Goal: Task Accomplishment & Management: Manage account settings

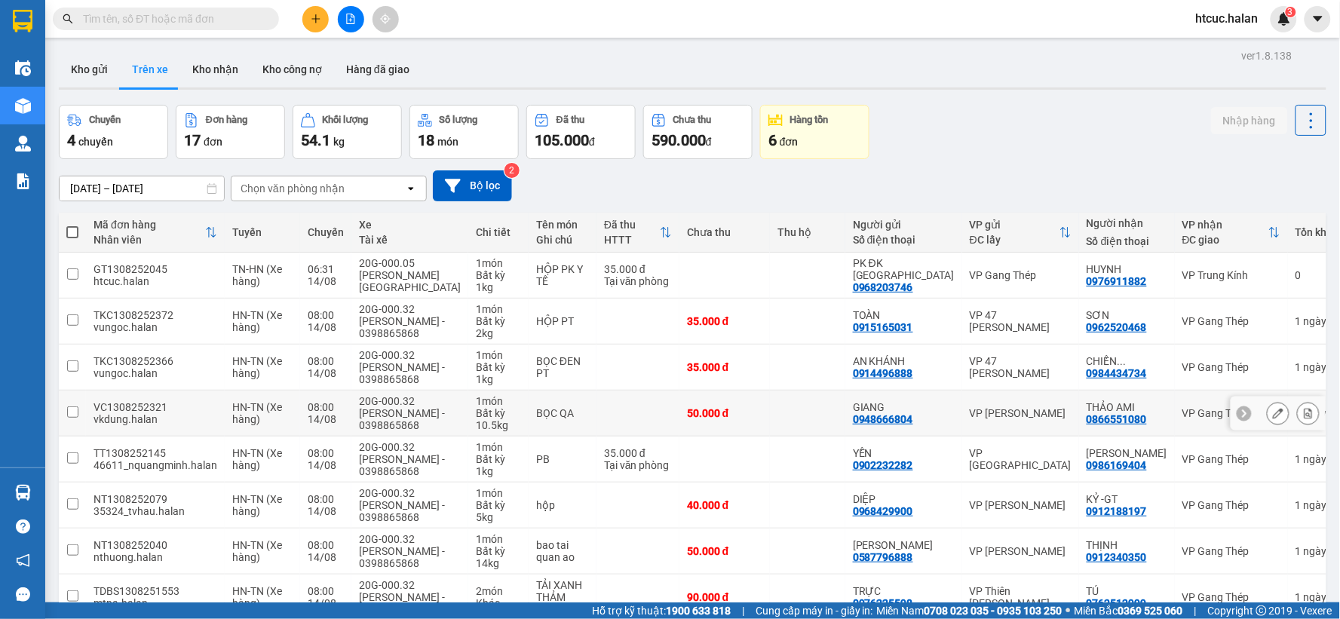
scroll to position [173, 0]
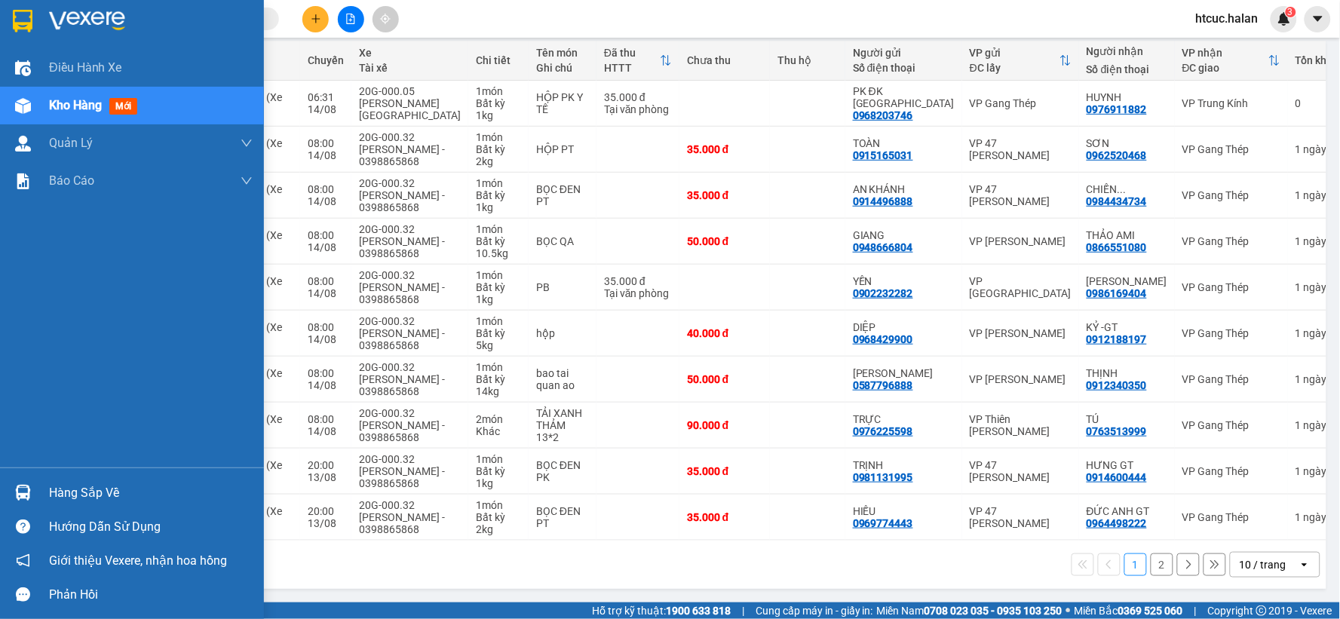
click at [11, 483] on div at bounding box center [23, 493] width 26 height 26
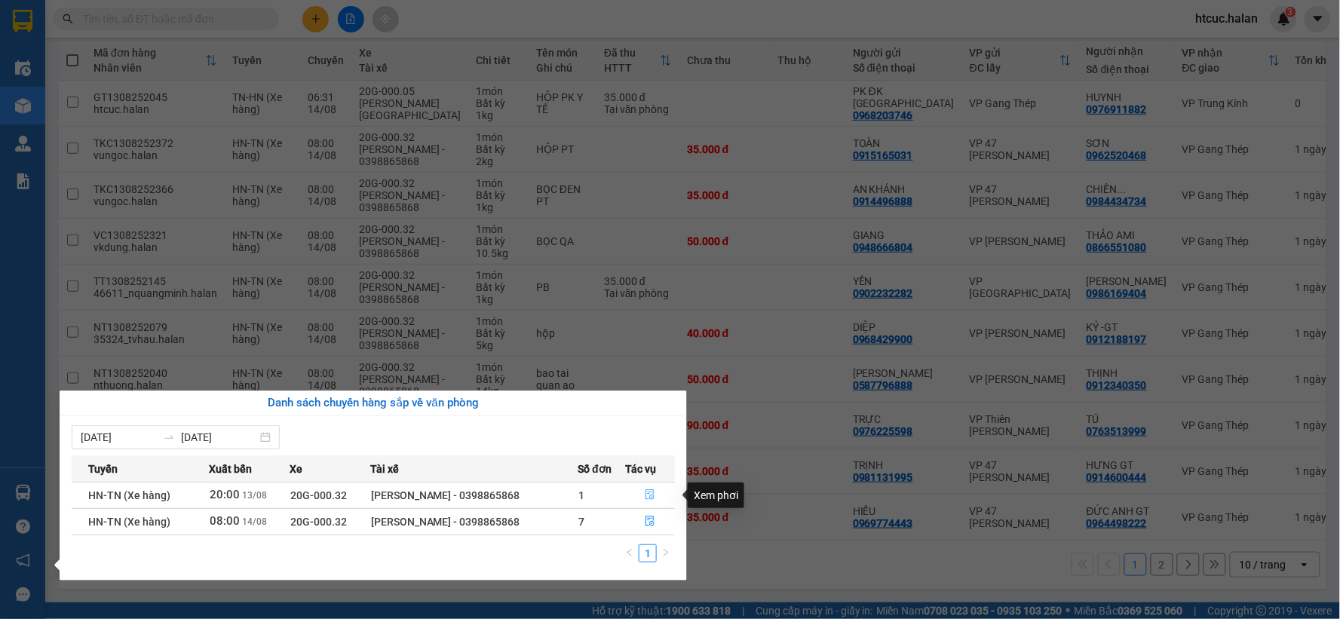
click at [641, 493] on button "button" at bounding box center [650, 496] width 48 height 24
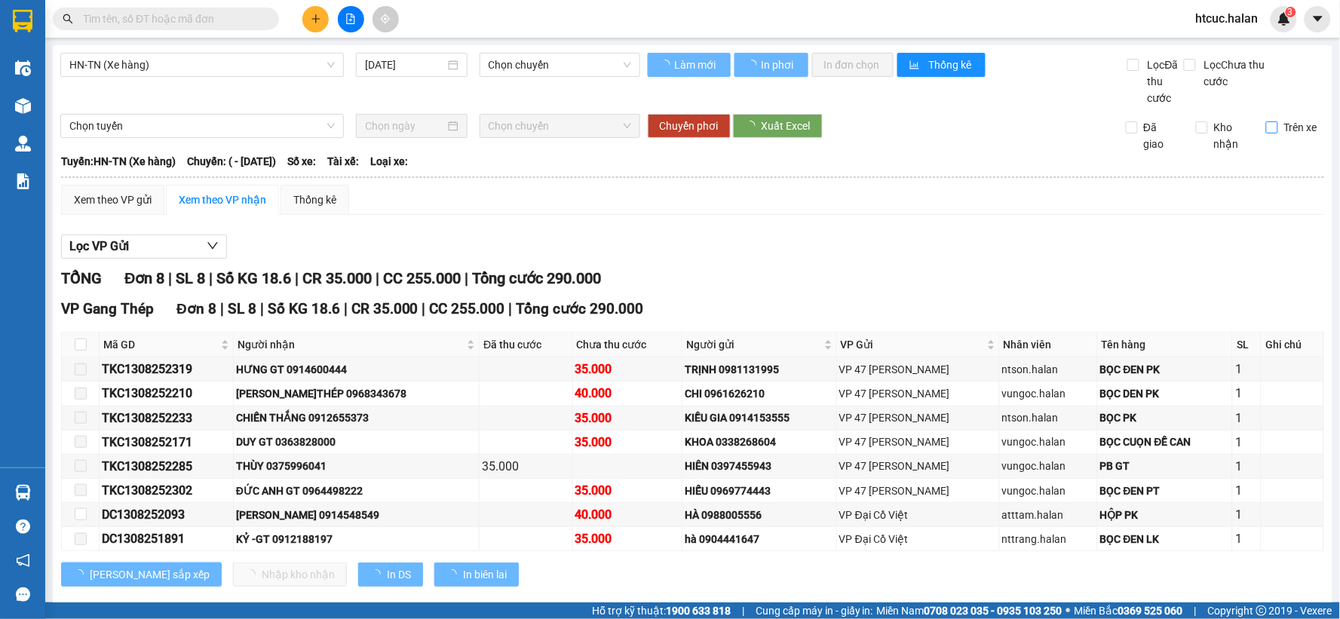
type input "[DATE]"
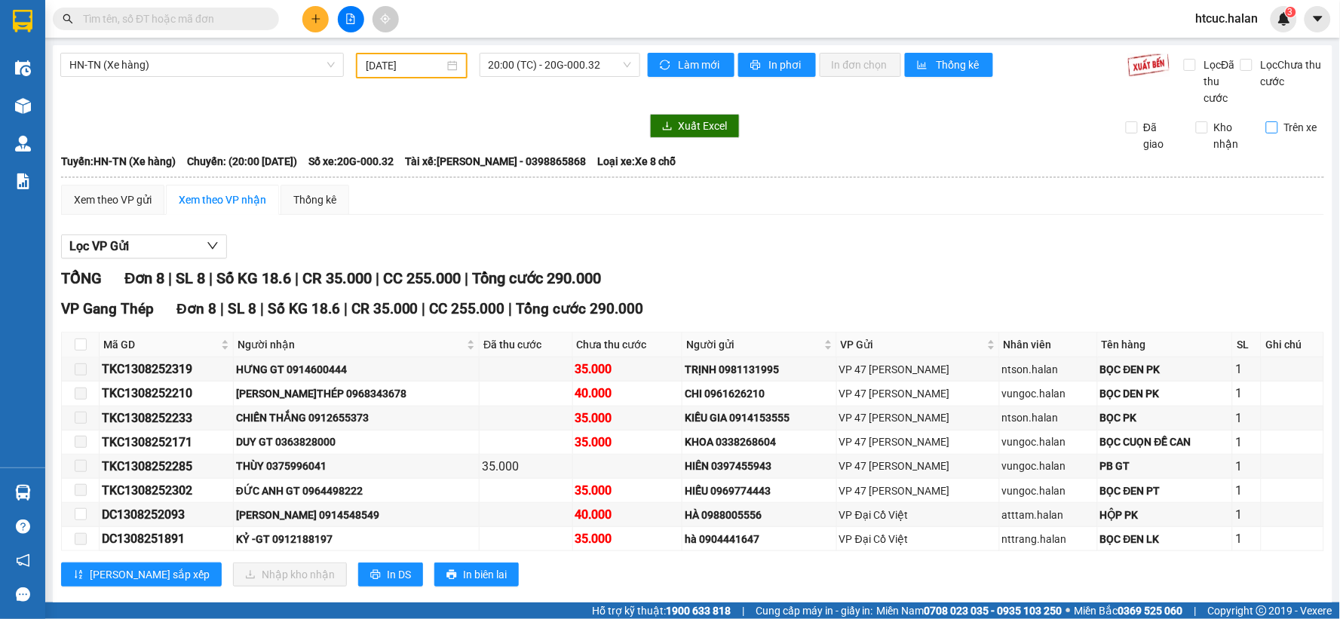
click at [1267, 127] on input "Trên xe" at bounding box center [1273, 127] width 12 height 12
checkbox input "true"
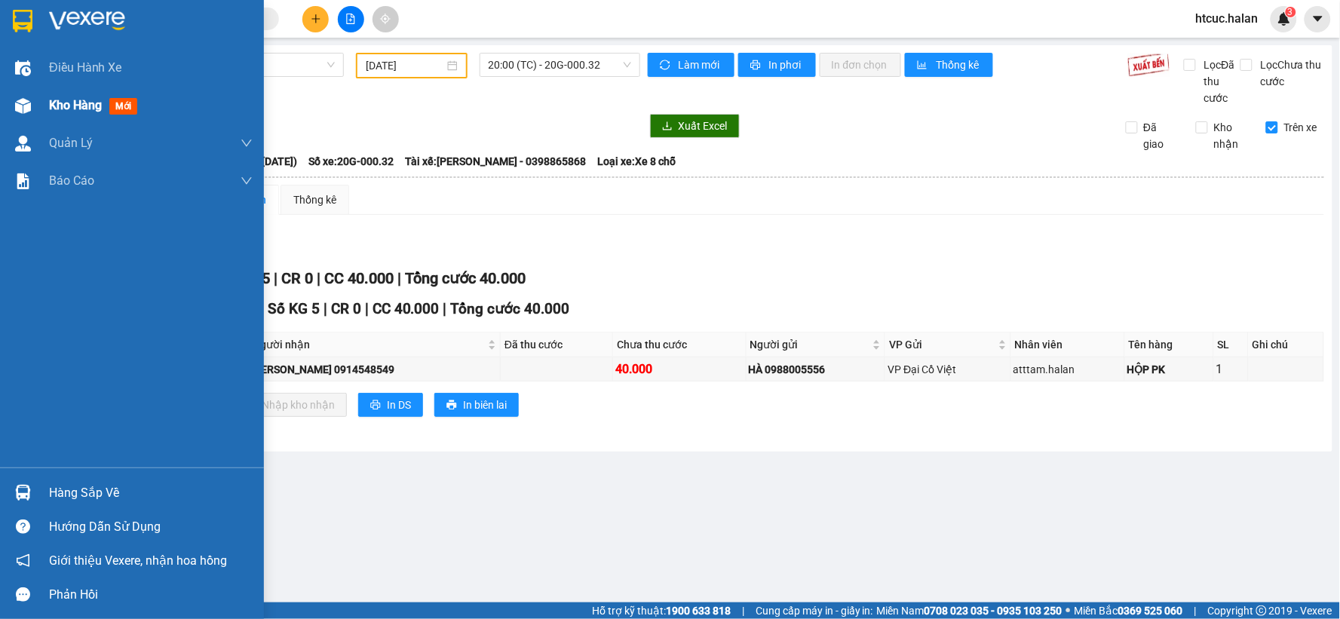
click at [5, 104] on div "Kho hàng mới" at bounding box center [132, 106] width 264 height 38
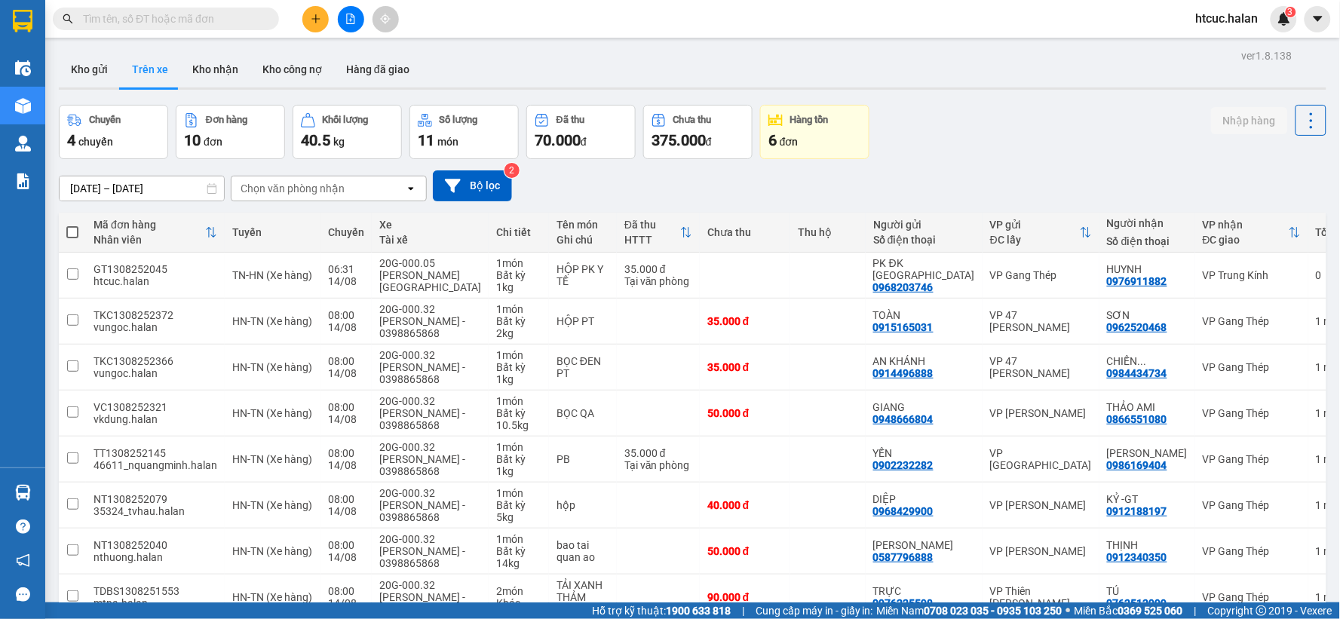
click at [141, 21] on input "text" at bounding box center [172, 19] width 178 height 17
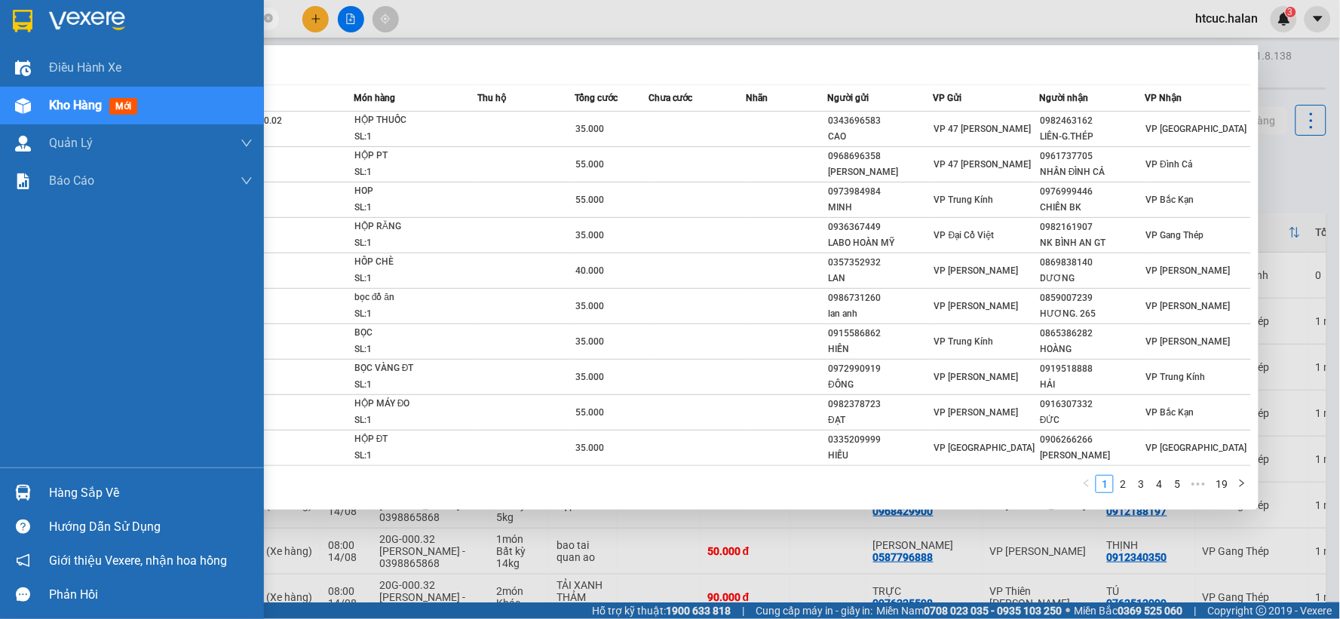
drag, startPoint x: 124, startPoint y: 21, endPoint x: 29, endPoint y: 26, distance: 95.9
click at [29, 26] on section "Kết quả tìm kiếm ( 186 ) Bộ lọc Mã ĐH Trạng thái Món hàng Thu hộ Tổng cước Chưa…" at bounding box center [670, 309] width 1340 height 619
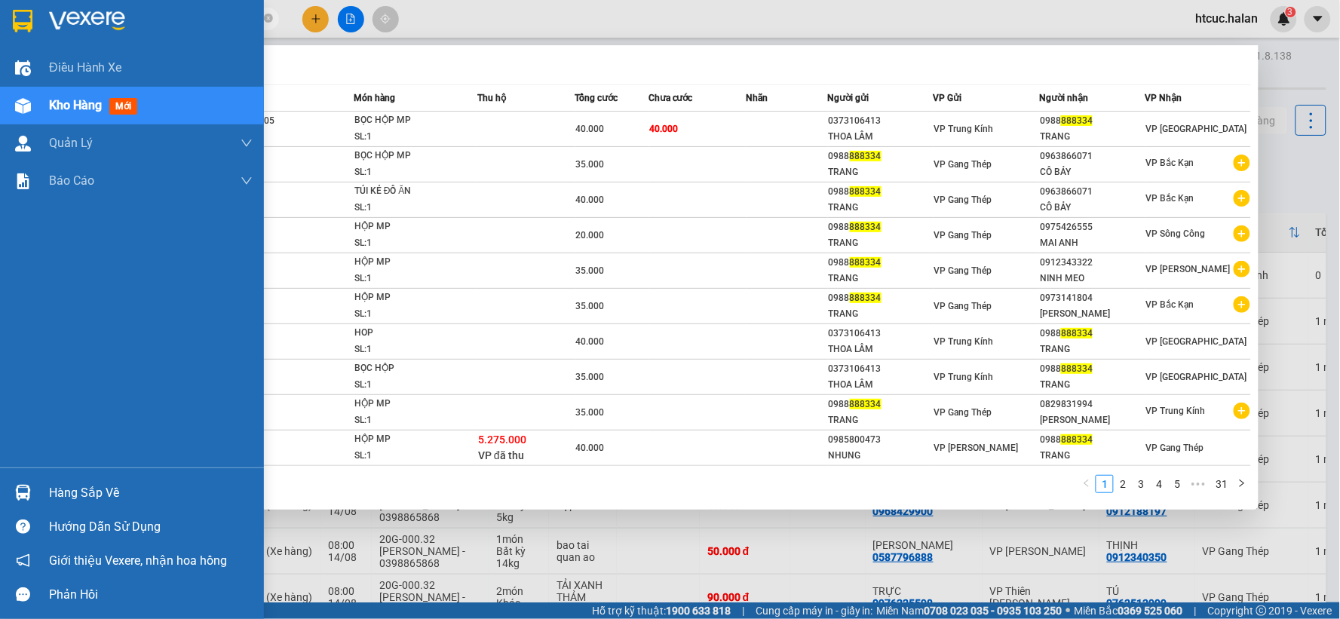
drag, startPoint x: 127, startPoint y: 21, endPoint x: 44, endPoint y: 35, distance: 84.1
click at [44, 35] on section "Kết quả tìm kiếm ( 303 ) Bộ lọc Mã ĐH Trạng thái Món hàng Thu hộ Tổng cước Chưa…" at bounding box center [670, 309] width 1340 height 619
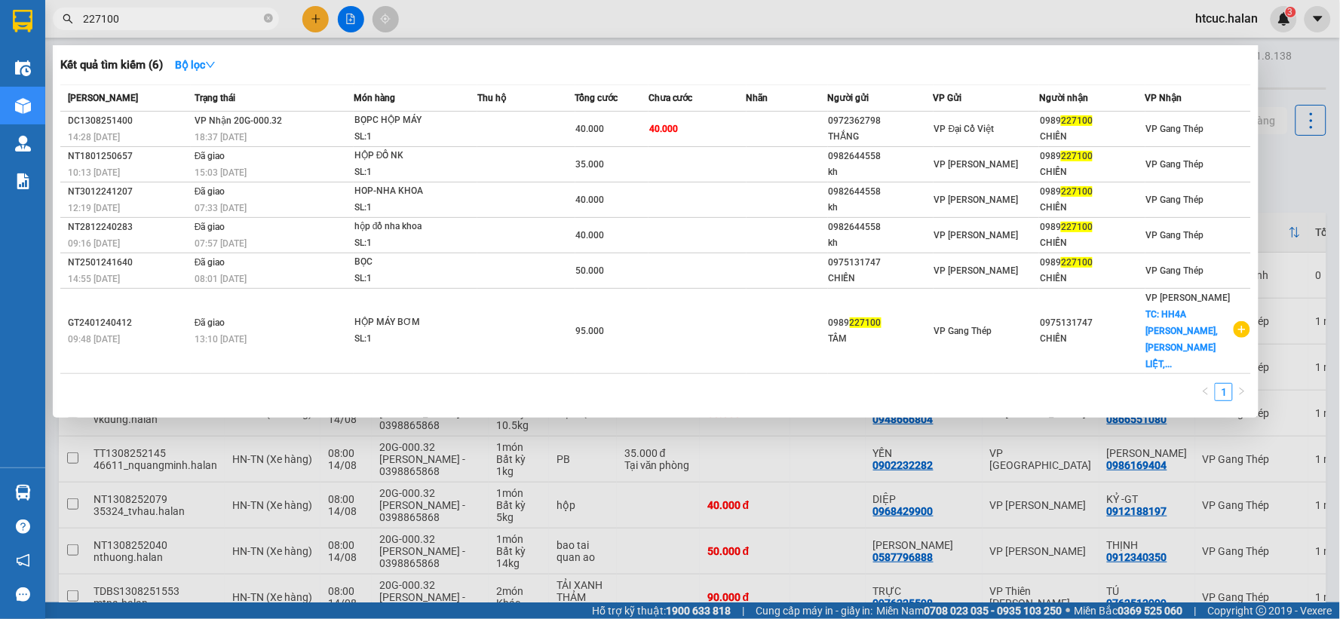
type input "227100"
click at [656, 554] on div at bounding box center [670, 309] width 1340 height 619
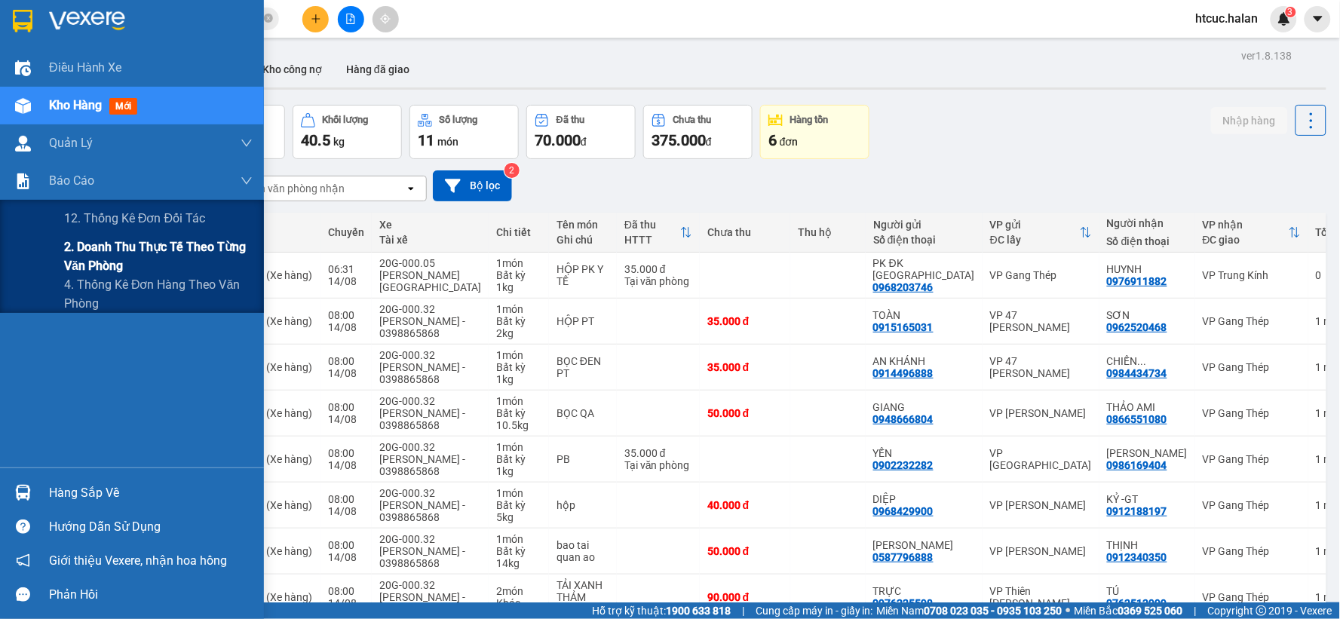
click at [62, 264] on div "2. Doanh thu thực tế theo từng văn phòng" at bounding box center [132, 257] width 264 height 38
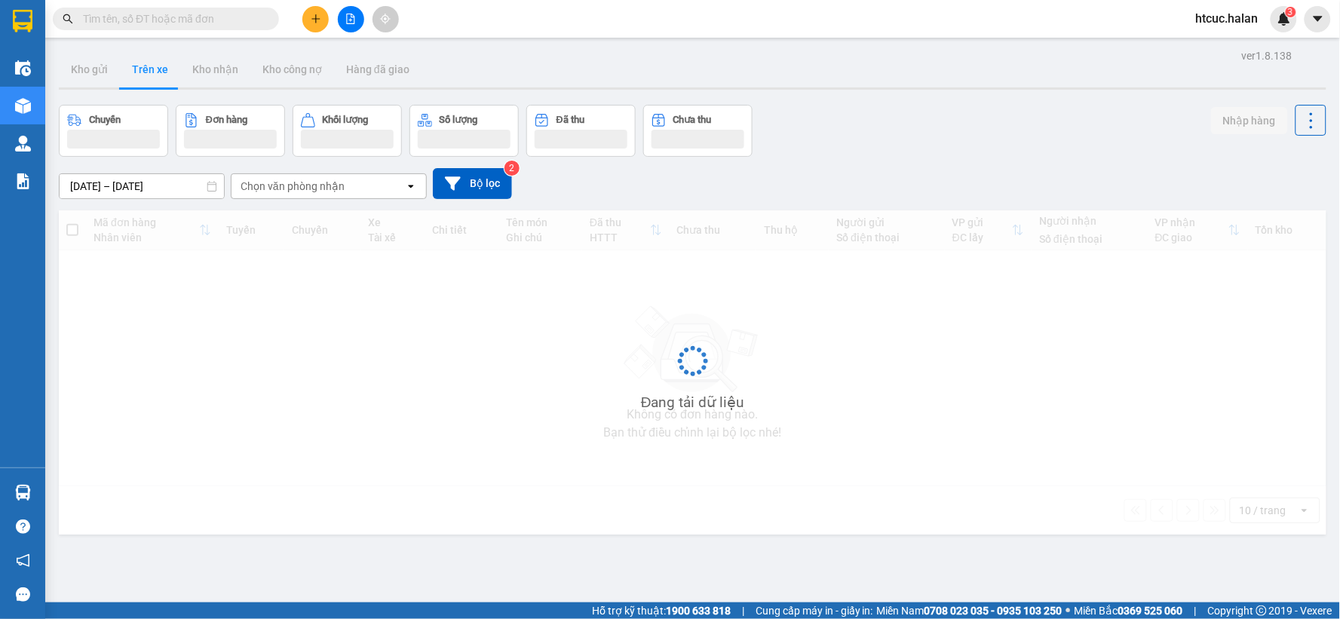
click at [196, 14] on input "text" at bounding box center [172, 19] width 178 height 17
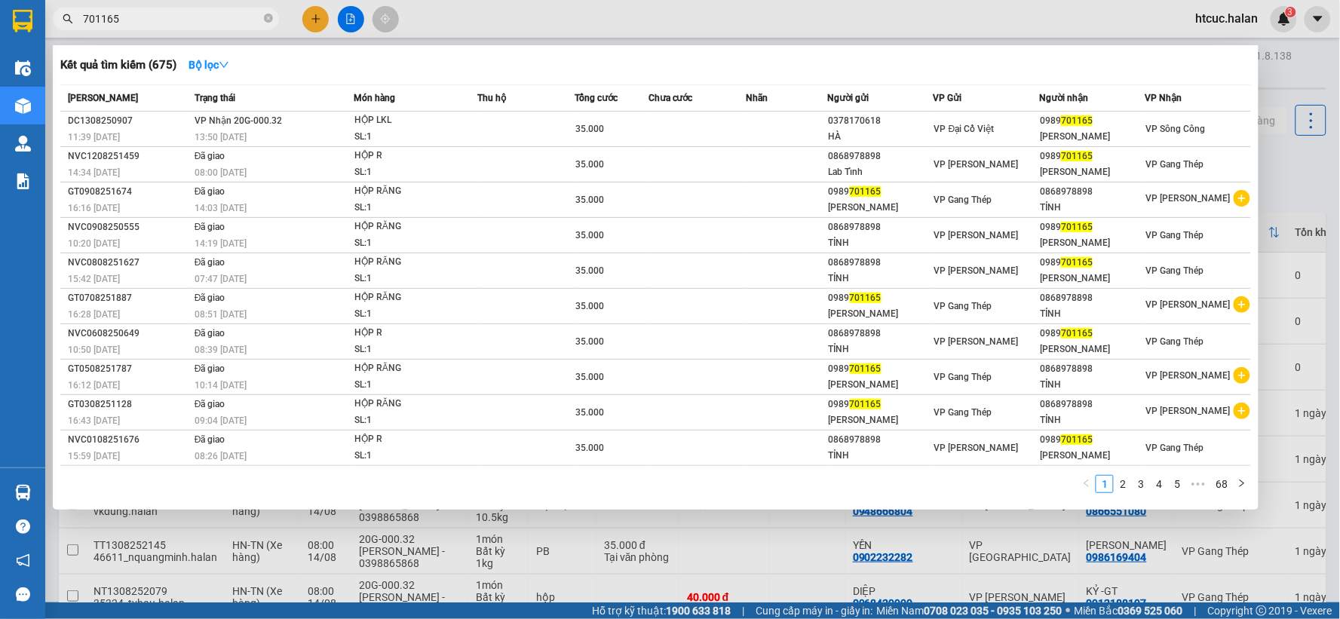
type input "701165"
click at [775, 552] on div at bounding box center [670, 309] width 1340 height 619
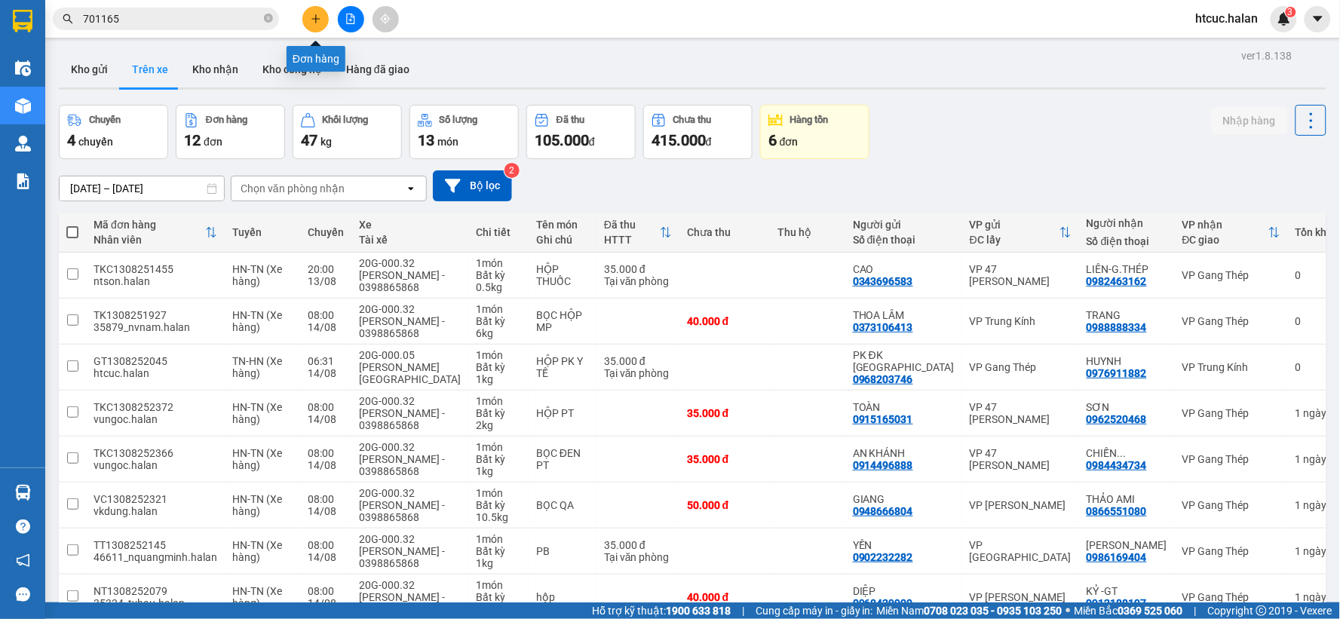
click at [312, 10] on button at bounding box center [315, 19] width 26 height 26
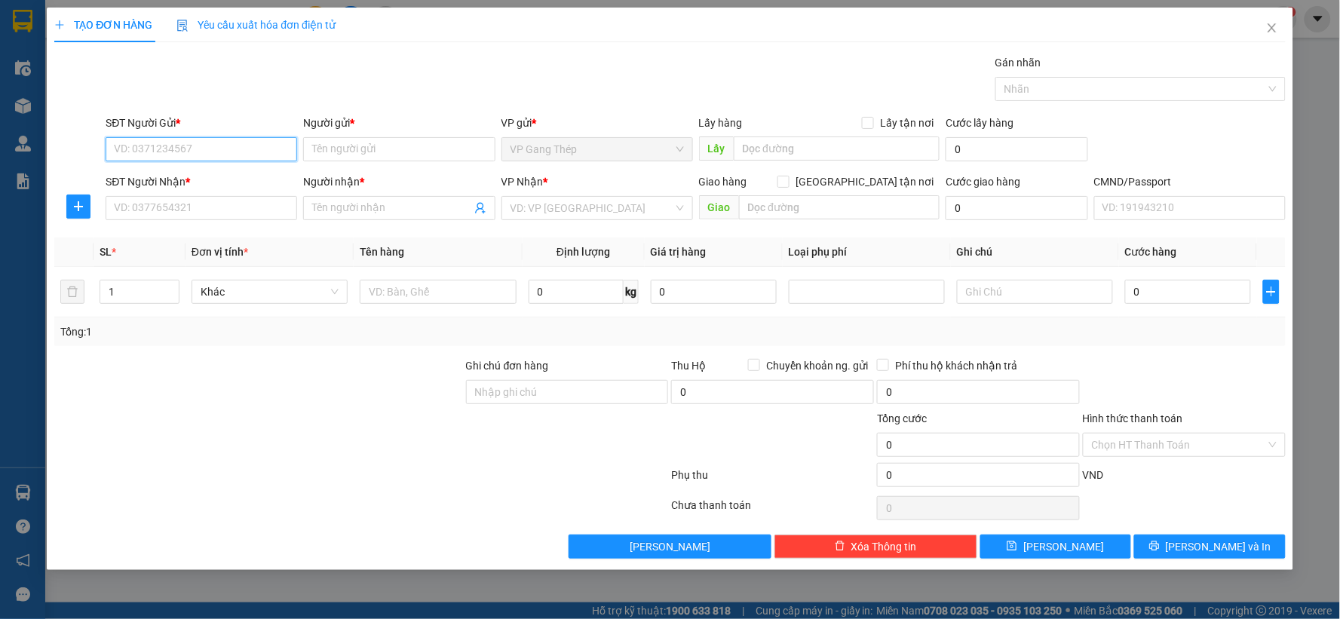
click at [253, 161] on input "SĐT Người Gửi *" at bounding box center [202, 149] width 192 height 24
type input "0989785890"
click at [206, 189] on div "0989785890 - BS HÙNG" at bounding box center [202, 179] width 192 height 24
type input "BS HÙNG"
type input "0989785890"
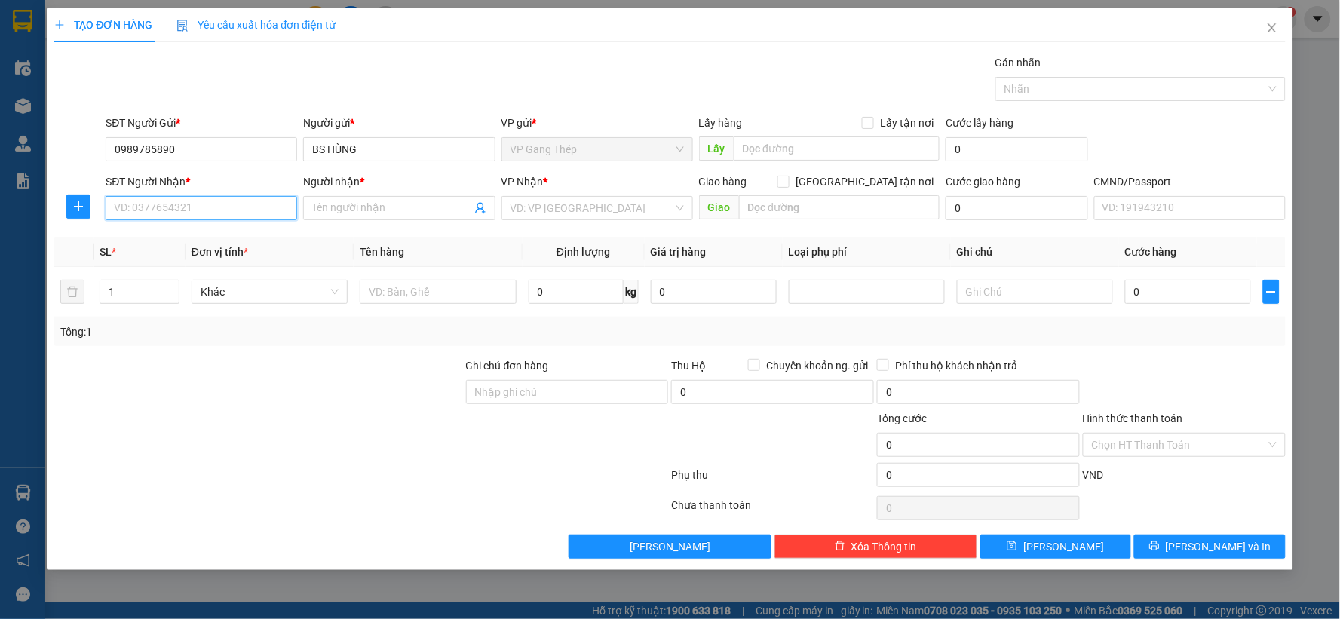
click at [213, 206] on input "SĐT Người Nhận *" at bounding box center [202, 208] width 192 height 24
click at [224, 263] on div "0832288883 - CTY TNHH DMAX" at bounding box center [201, 262] width 173 height 17
type input "0832288883"
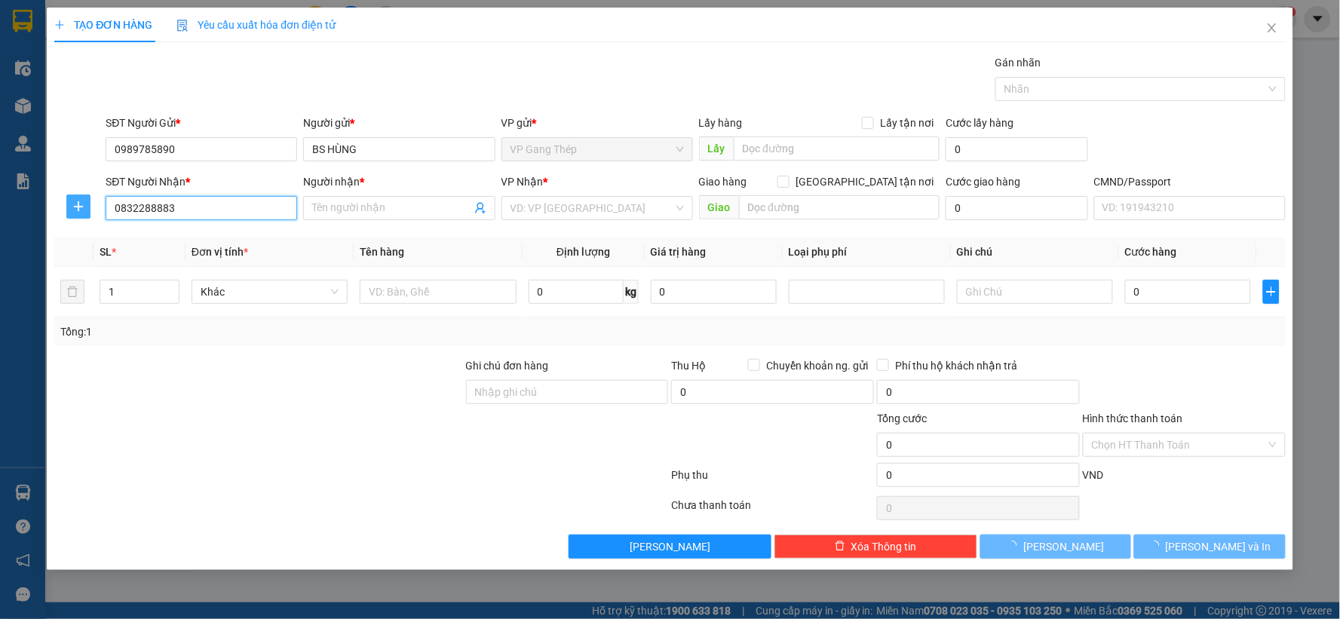
type input "CTY TNHH DMAX"
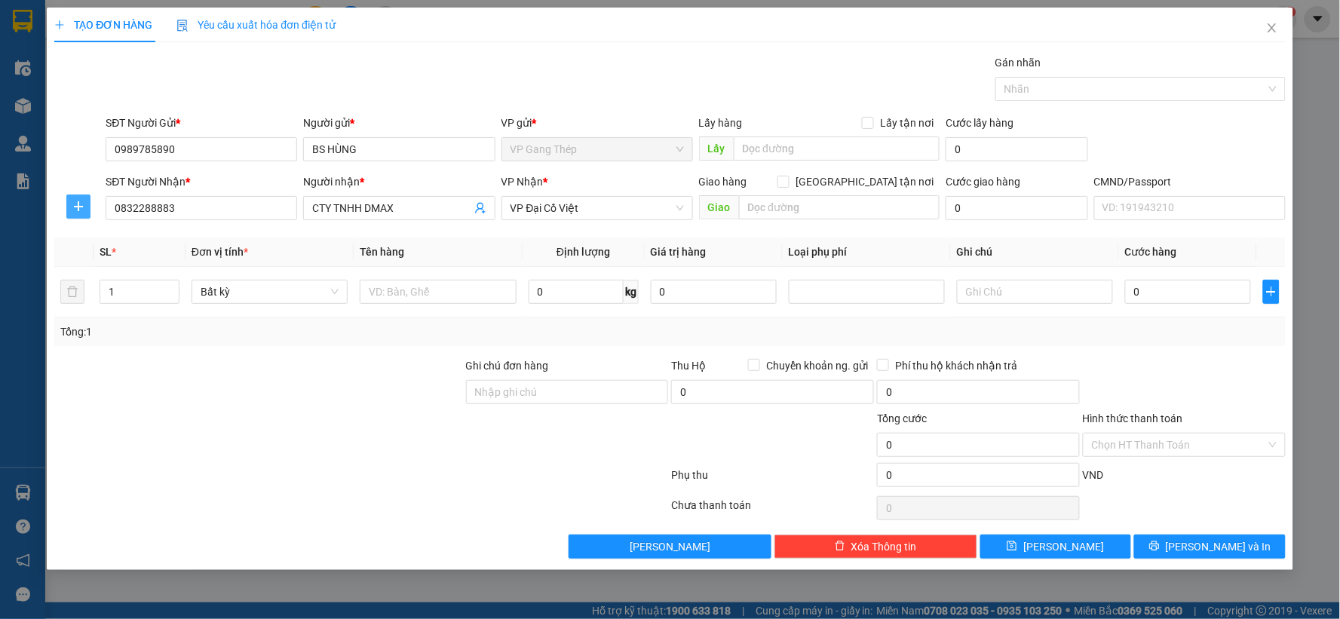
click at [75, 207] on icon "plus" at bounding box center [78, 207] width 12 height 12
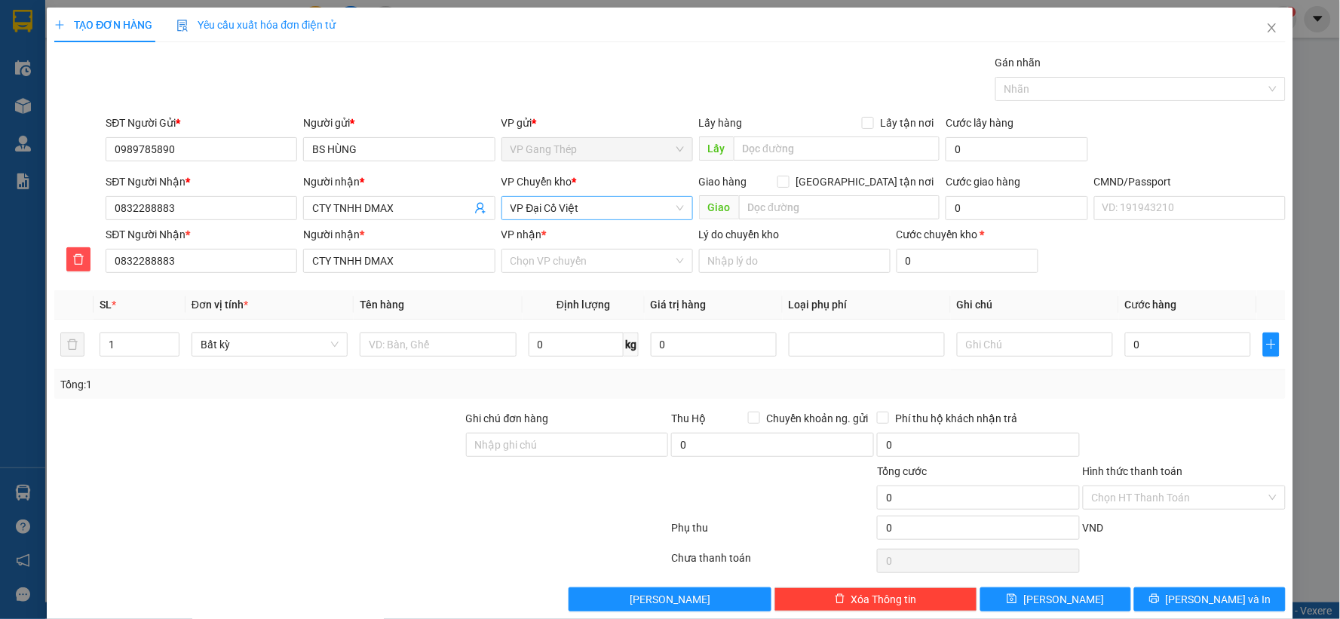
click at [532, 212] on span "VP Đại Cồ Việt" at bounding box center [597, 208] width 173 height 23
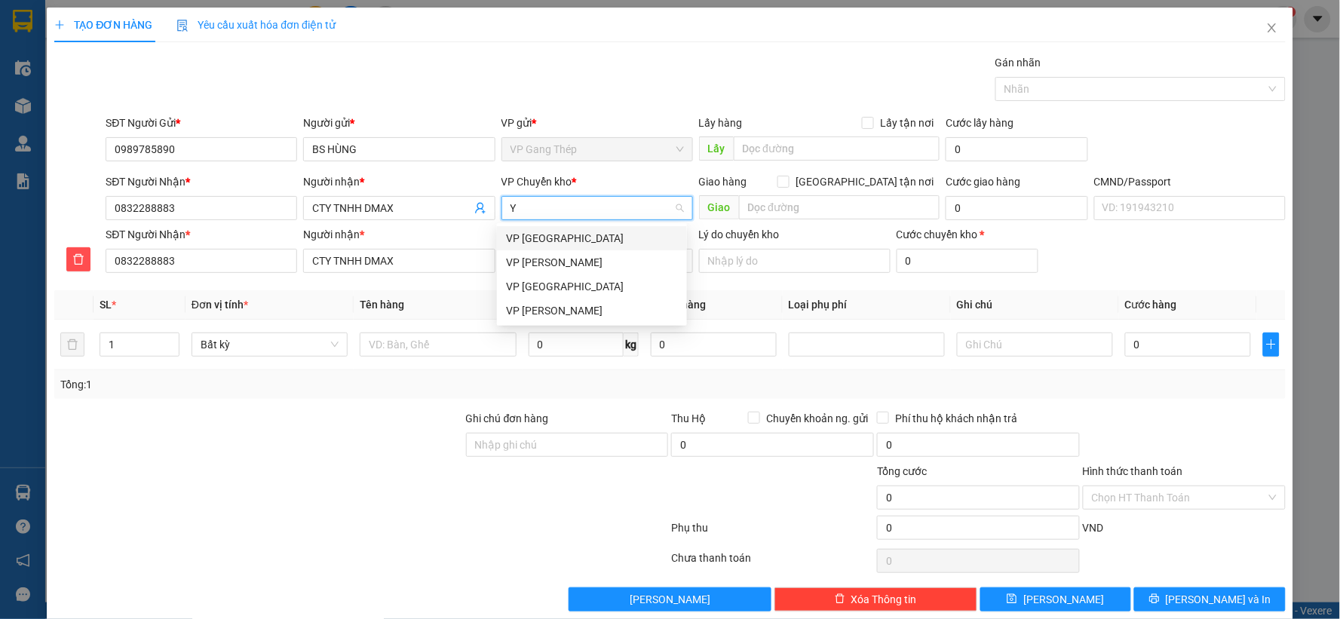
type input "YÊ"
click at [536, 237] on div "VP Yên Bình" at bounding box center [592, 238] width 172 height 17
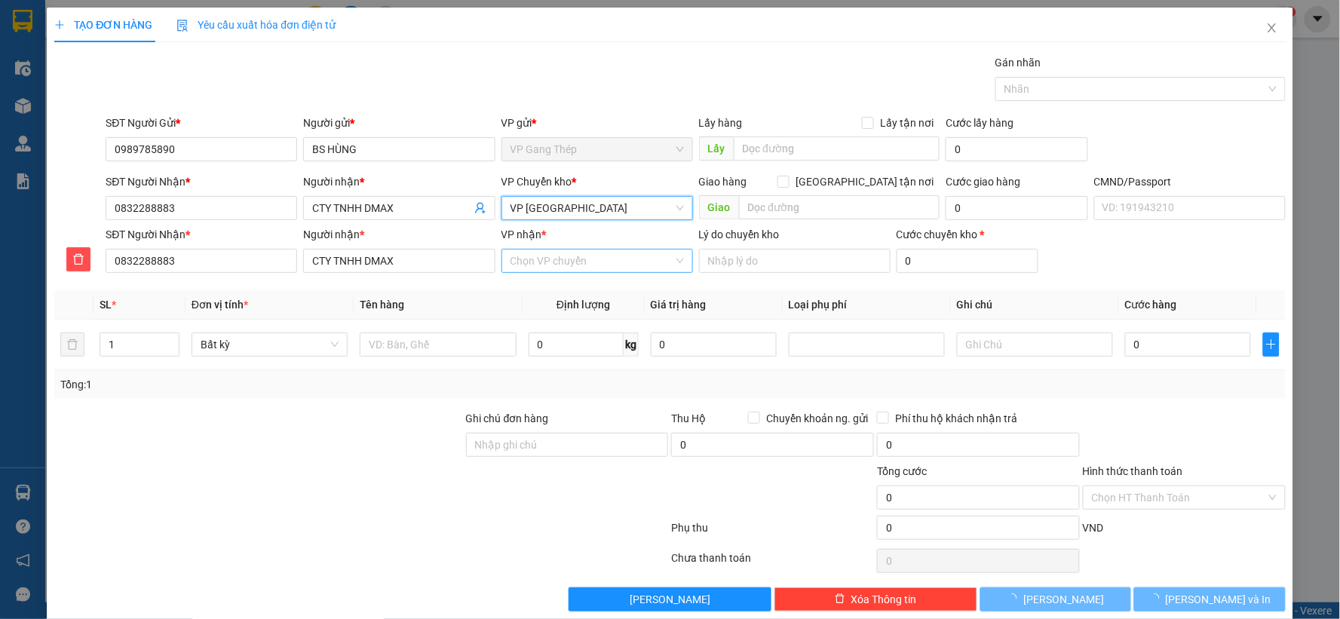
click at [536, 269] on input "VP nhận *" at bounding box center [592, 261] width 163 height 23
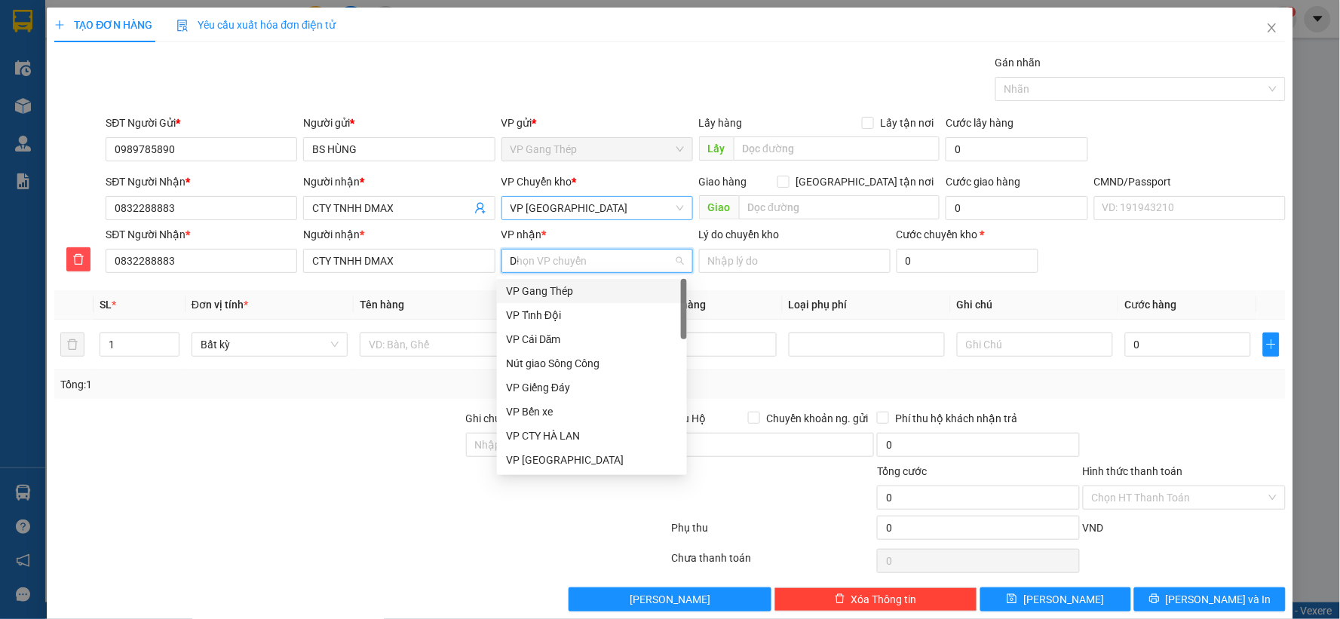
type input "D"
type input "ĐA"
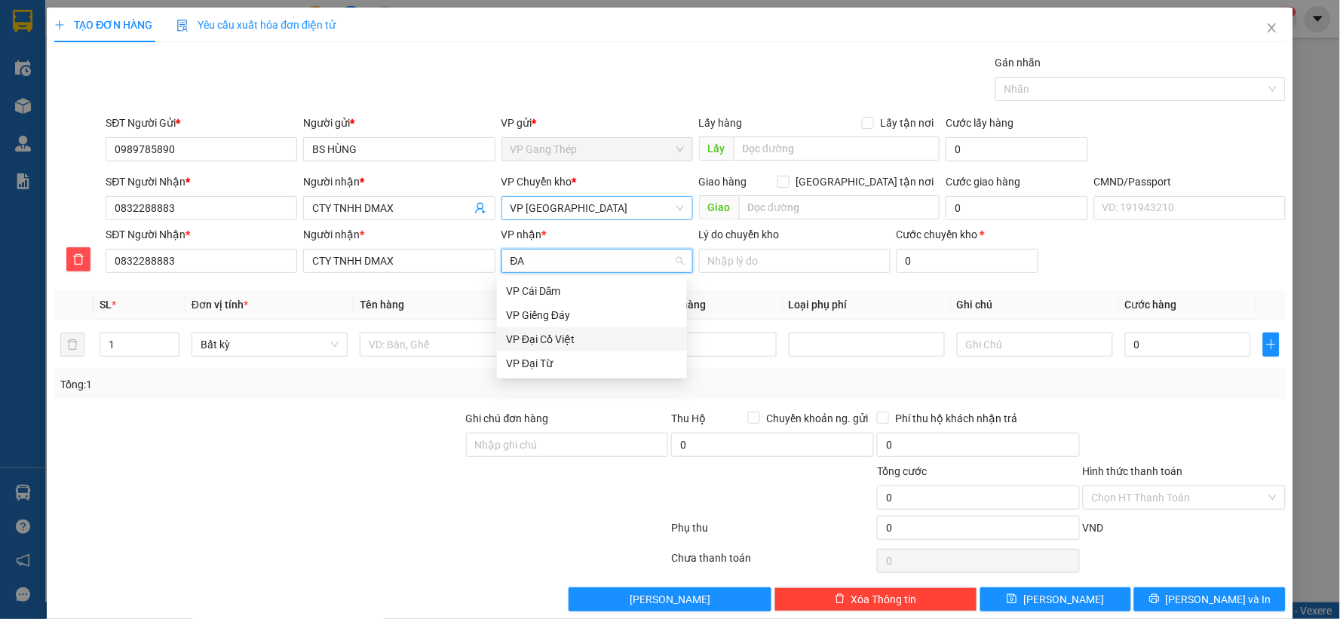
click at [551, 339] on div "VP Đại Cồ Việt" at bounding box center [592, 339] width 172 height 17
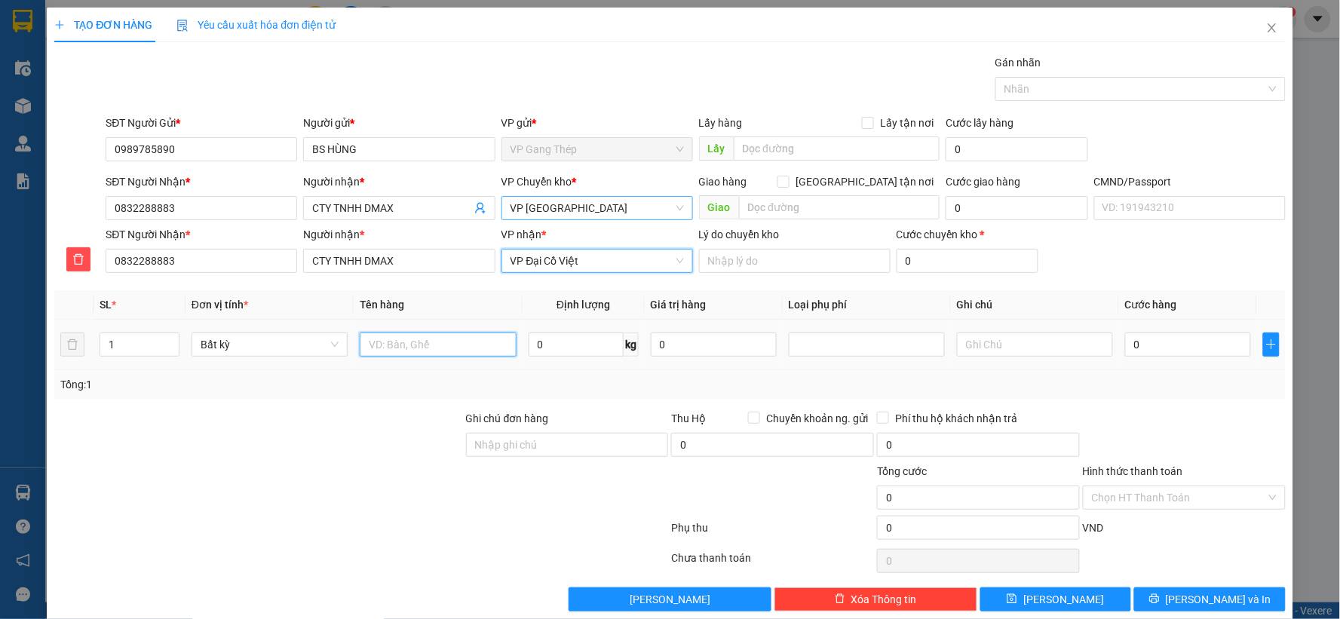
click at [456, 342] on input "text" at bounding box center [438, 345] width 156 height 24
type input "HỘP RĂNG"
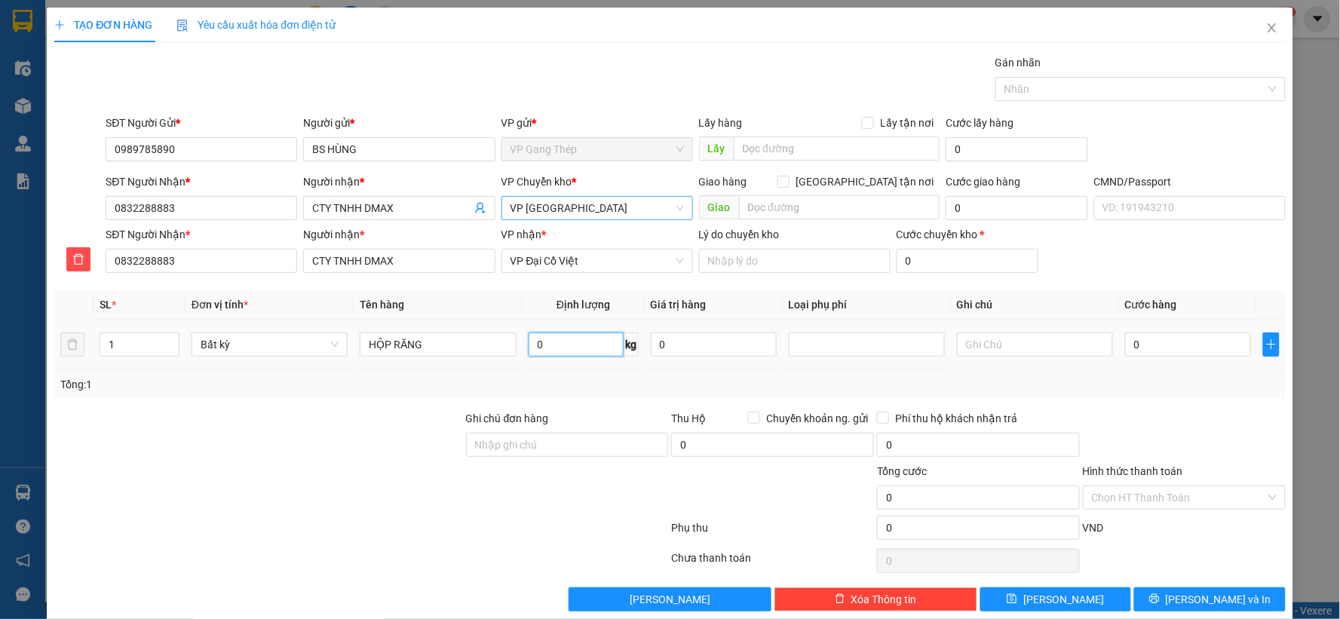
click at [579, 345] on input "0" at bounding box center [576, 345] width 95 height 24
type input "0.2"
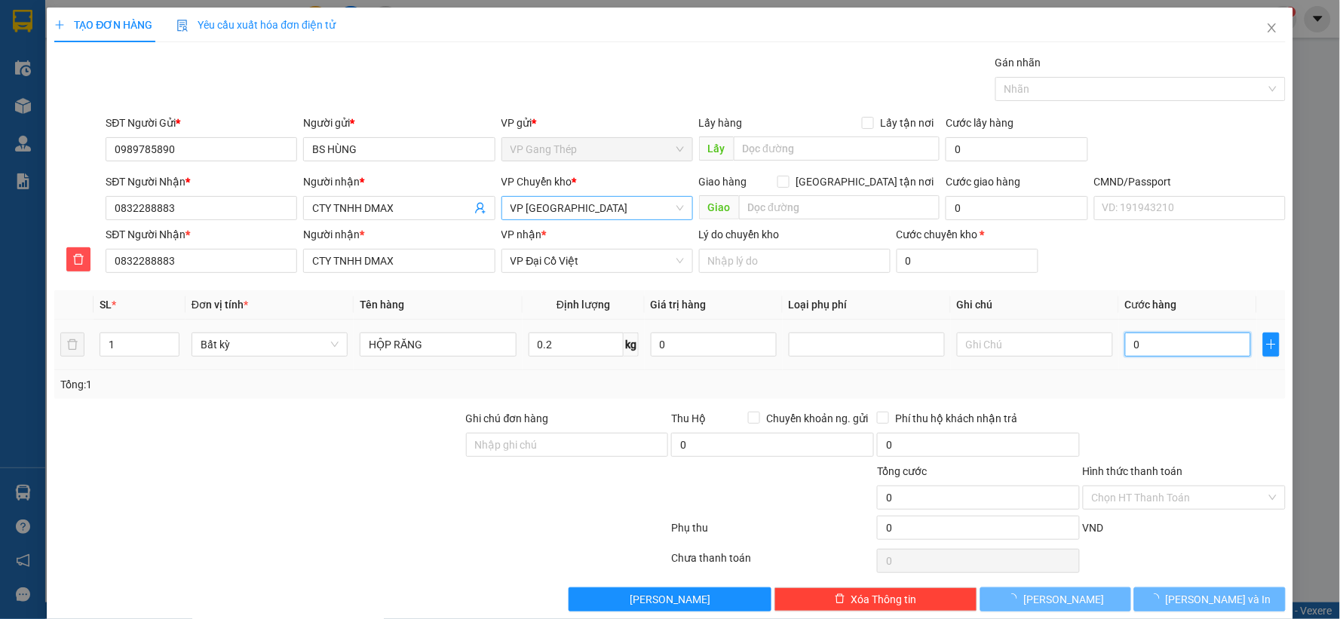
click at [1150, 341] on input "0" at bounding box center [1188, 345] width 126 height 24
type input "35.000"
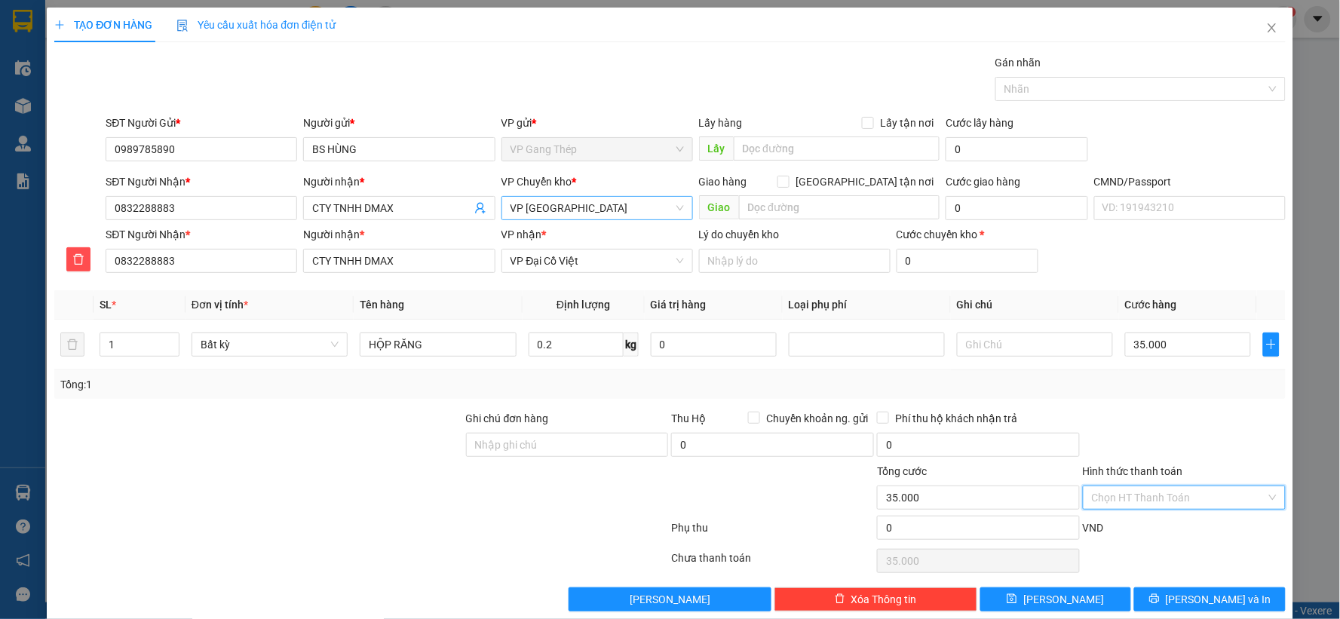
drag, startPoint x: 1181, startPoint y: 502, endPoint x: 1182, endPoint y: 475, distance: 26.4
click at [1181, 501] on input "Hình thức thanh toán" at bounding box center [1179, 498] width 174 height 23
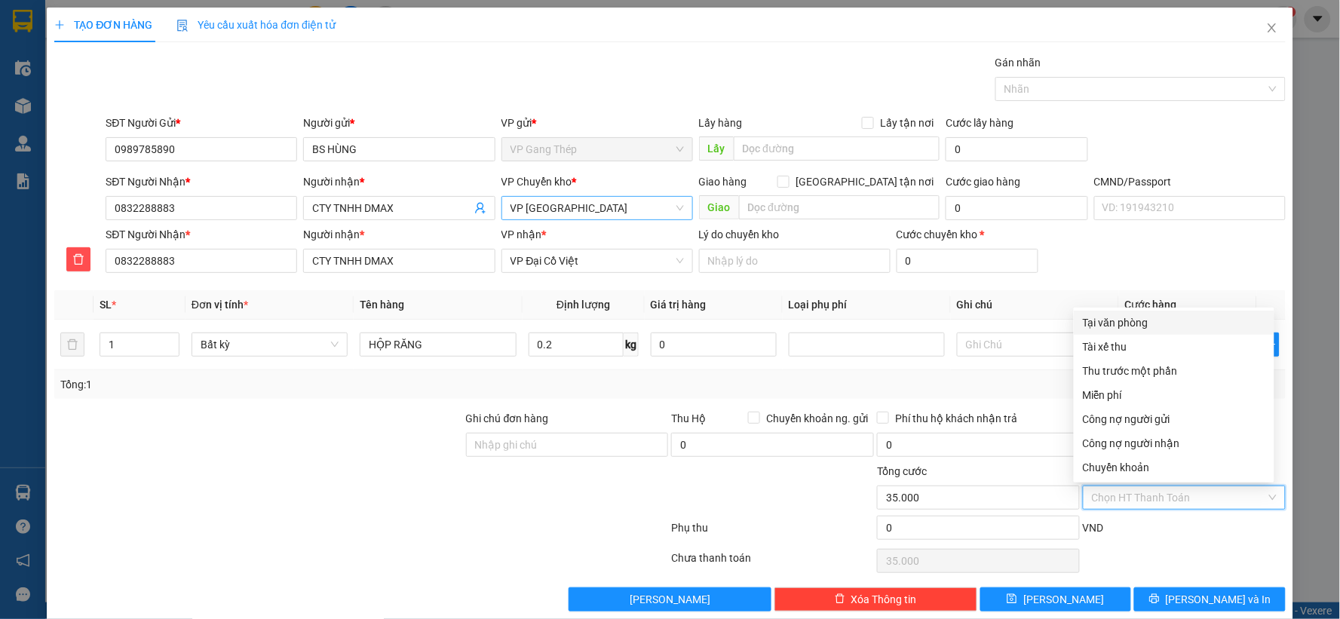
click at [1135, 322] on div "Tại văn phòng" at bounding box center [1174, 323] width 183 height 17
type input "0"
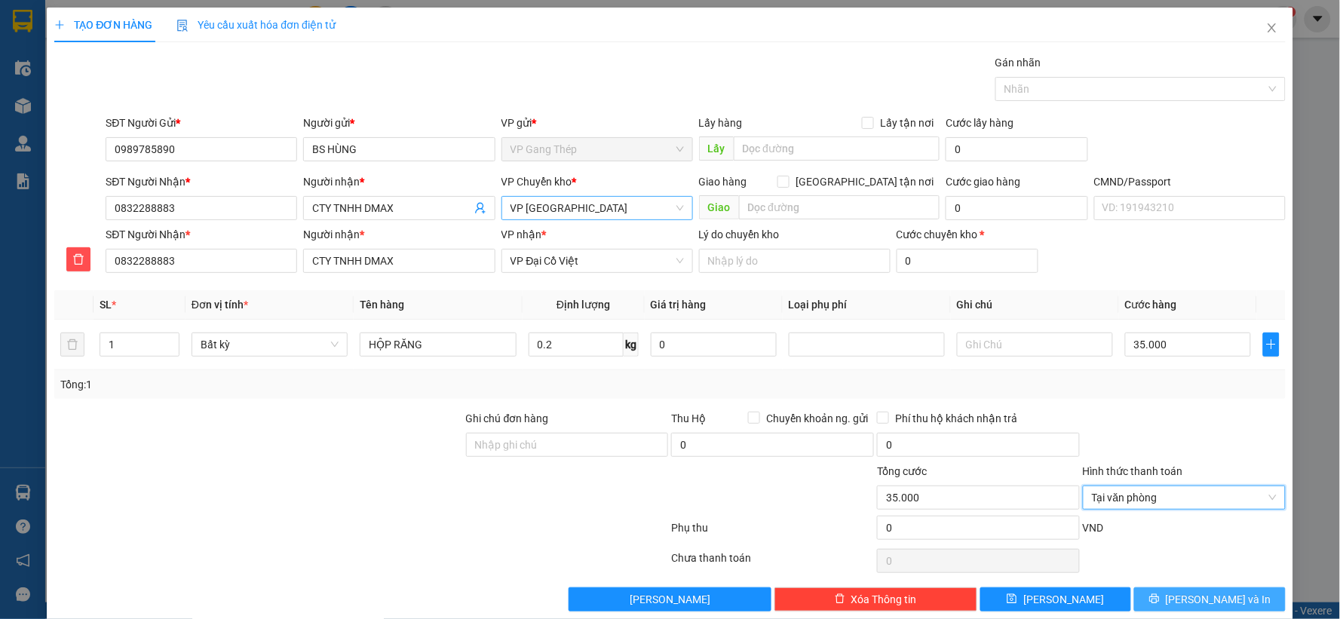
click at [1228, 597] on span "Lưu và In" at bounding box center [1219, 599] width 106 height 17
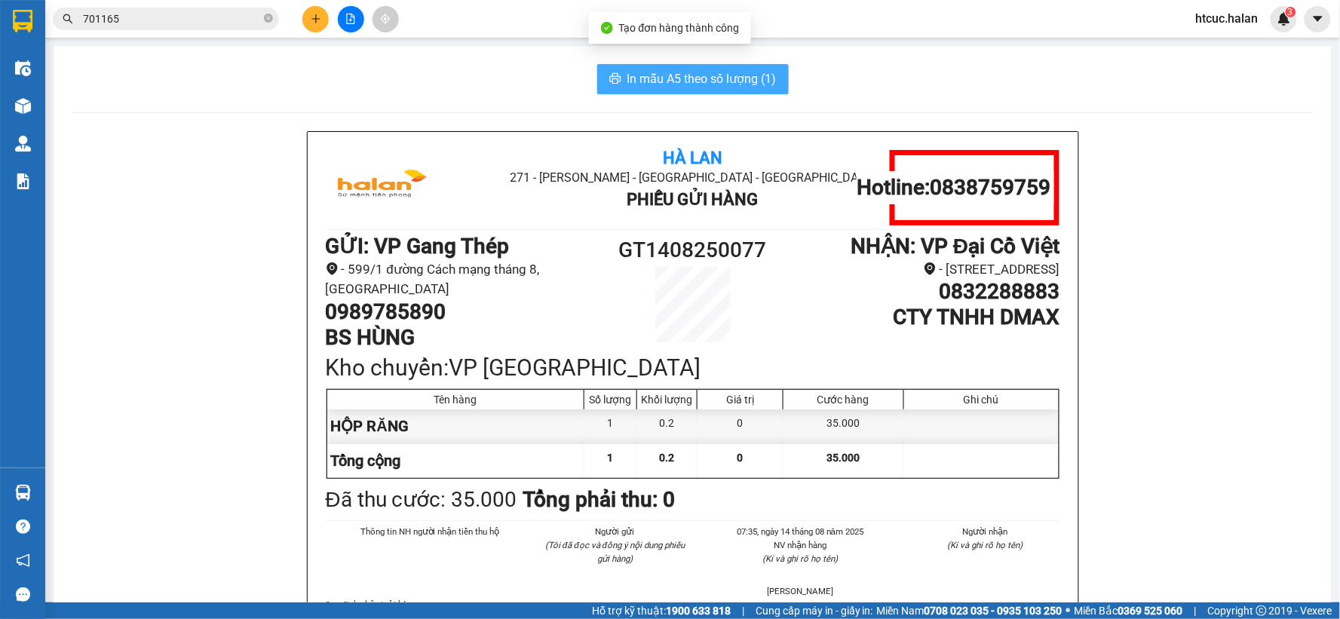
click at [628, 72] on span "In mẫu A5 theo số lượng (1)" at bounding box center [702, 78] width 149 height 19
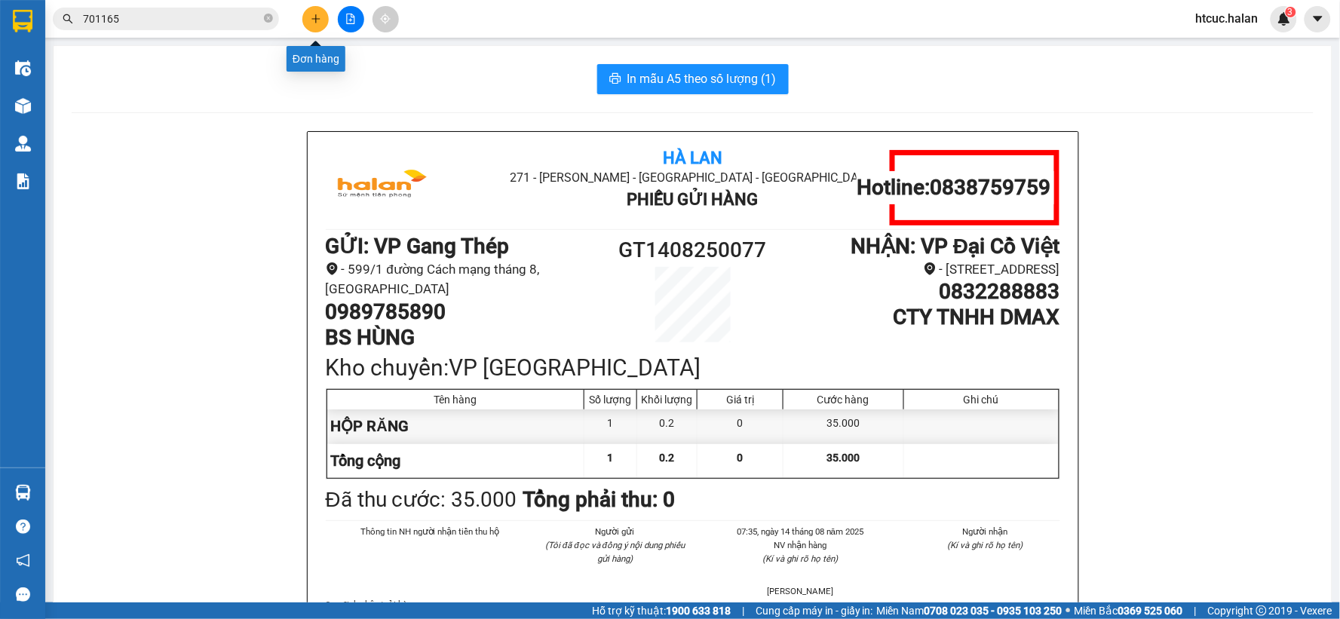
click at [318, 20] on icon "plus" at bounding box center [316, 19] width 11 height 11
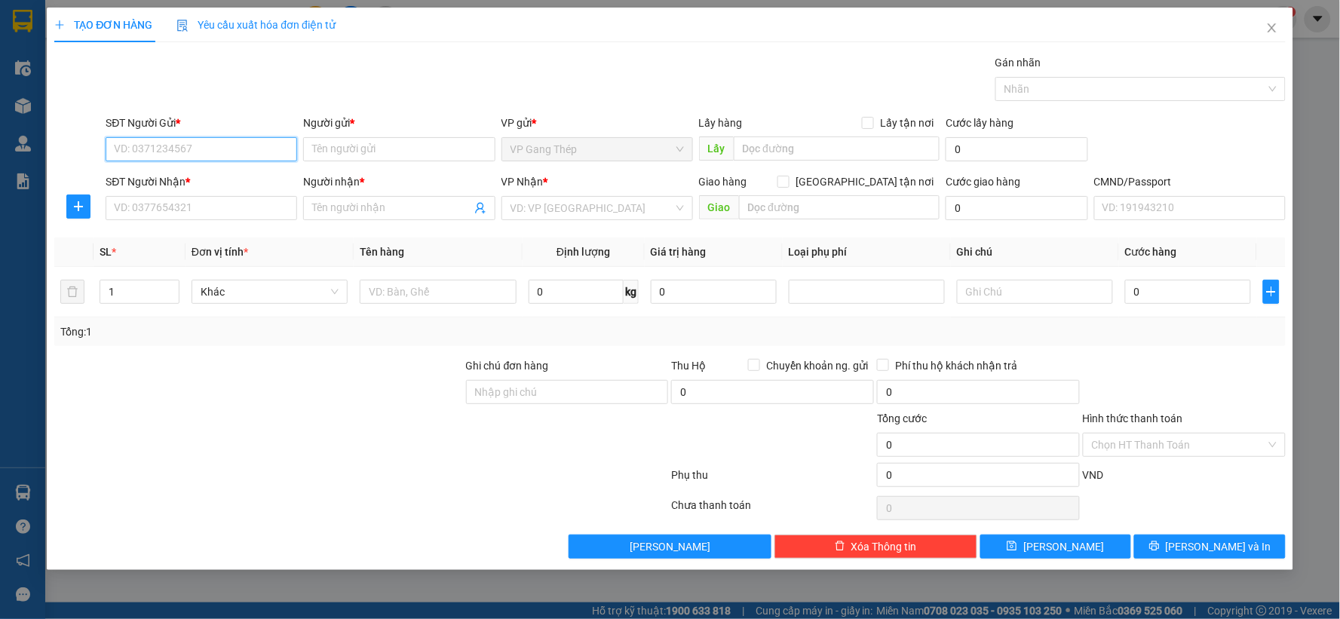
click at [241, 149] on input "SĐT Người Gửi *" at bounding box center [202, 149] width 192 height 24
type input "0913216228"
click at [183, 181] on div "0913216228 - THẢO" at bounding box center [201, 179] width 173 height 17
type input "THẢO"
type input "0913216228"
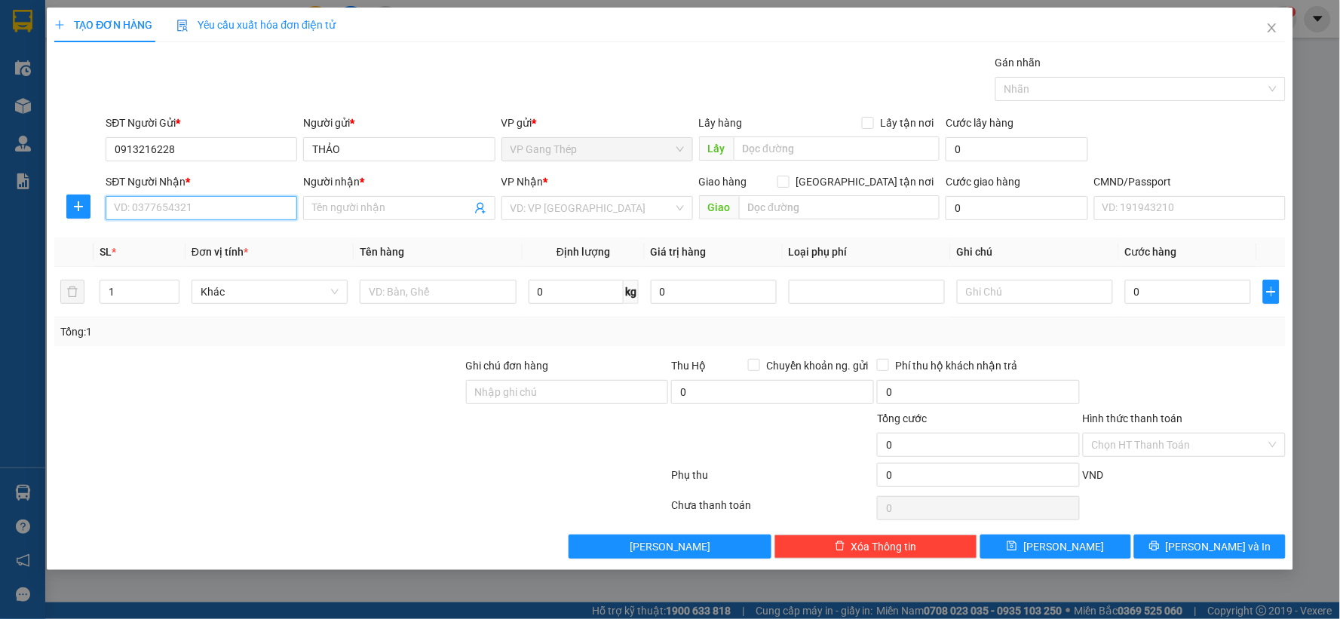
click at [214, 208] on input "SĐT Người Nhận *" at bounding box center [202, 208] width 192 height 24
click at [172, 238] on div "0976909327 - MY" at bounding box center [201, 238] width 173 height 17
type input "0976909327"
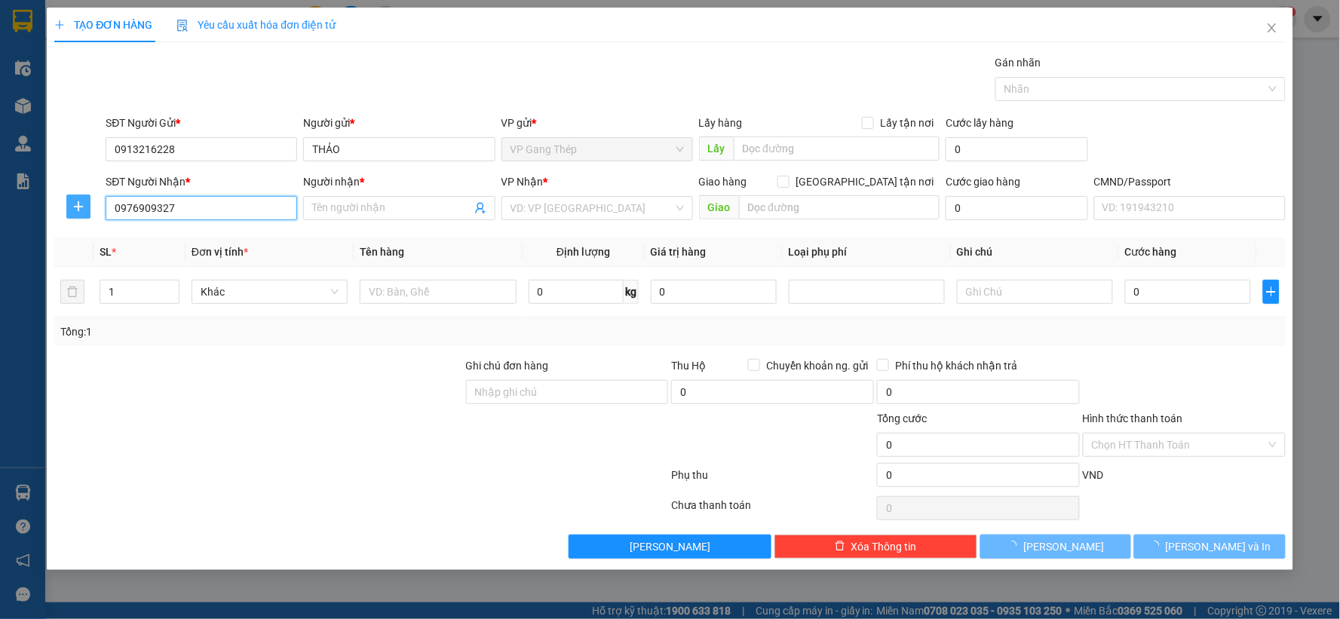
type input "MY"
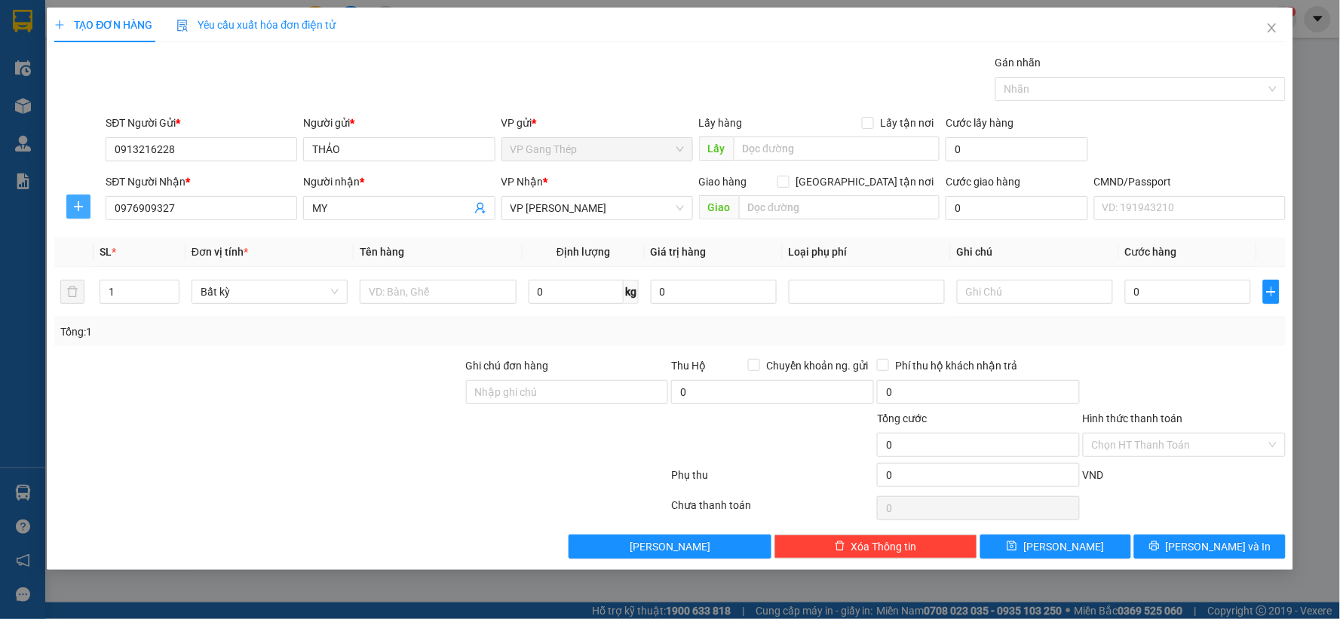
click at [78, 208] on icon "plus" at bounding box center [78, 207] width 1 height 10
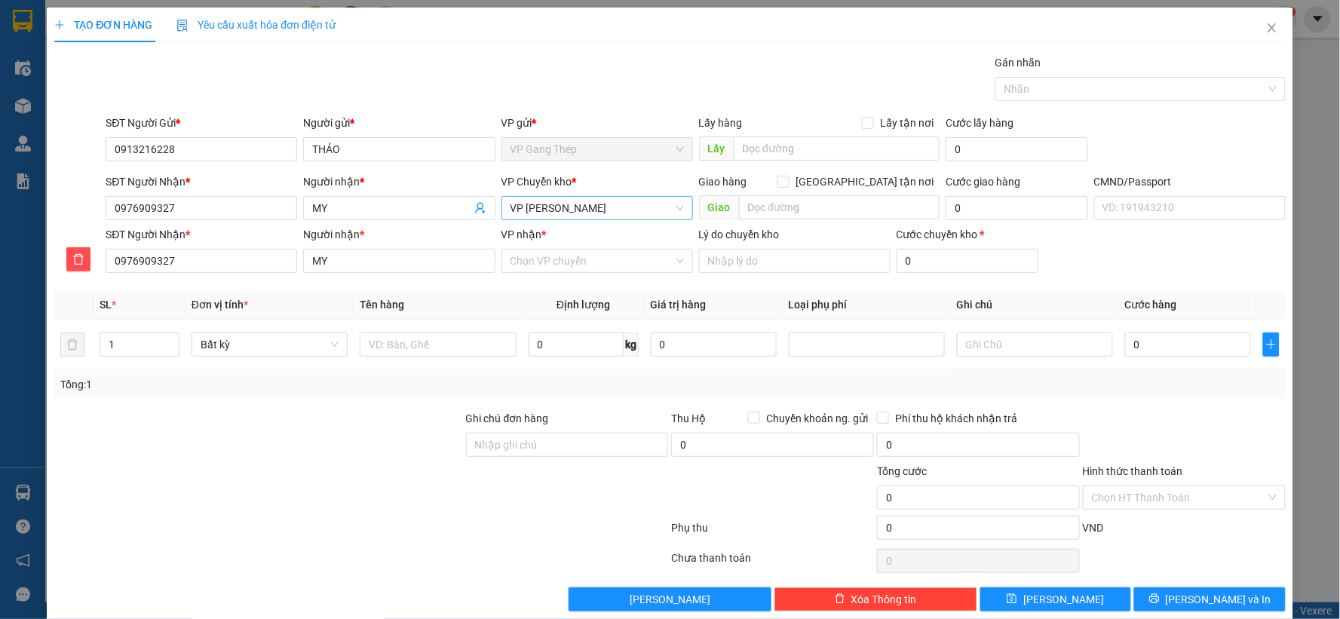
click at [645, 219] on span "VP Nguyễn Trãi" at bounding box center [597, 208] width 173 height 23
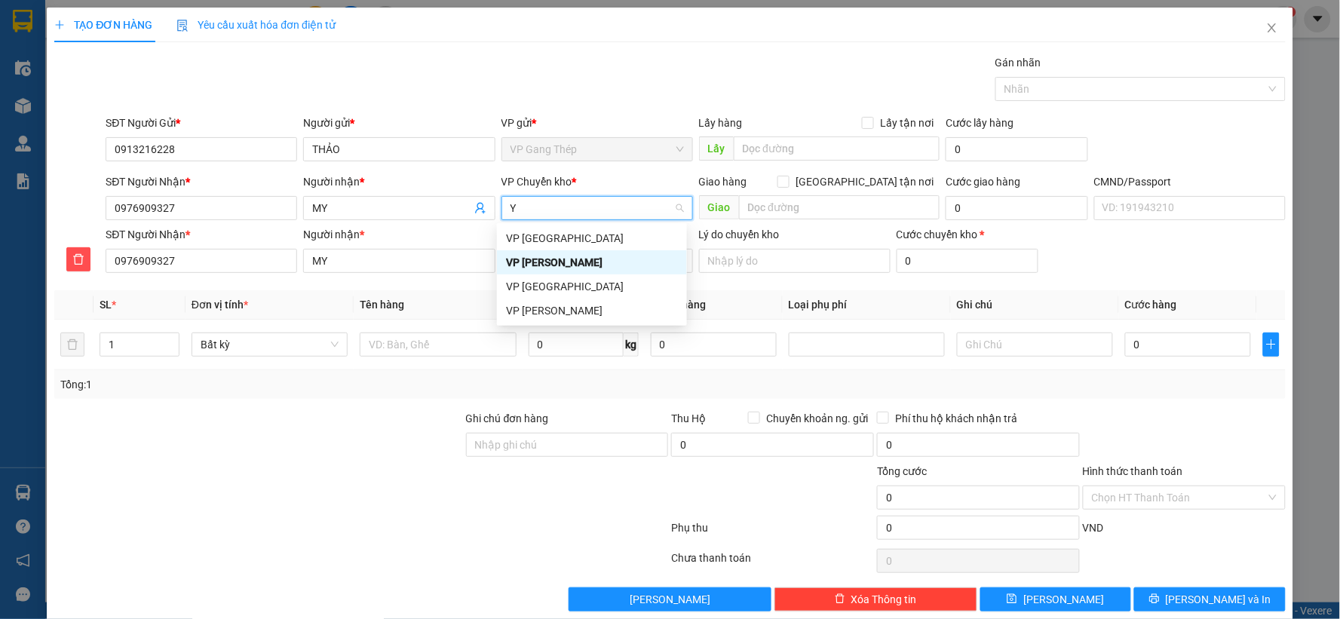
type input "YÊ"
click at [520, 237] on div "VP Yên Bình" at bounding box center [592, 238] width 172 height 17
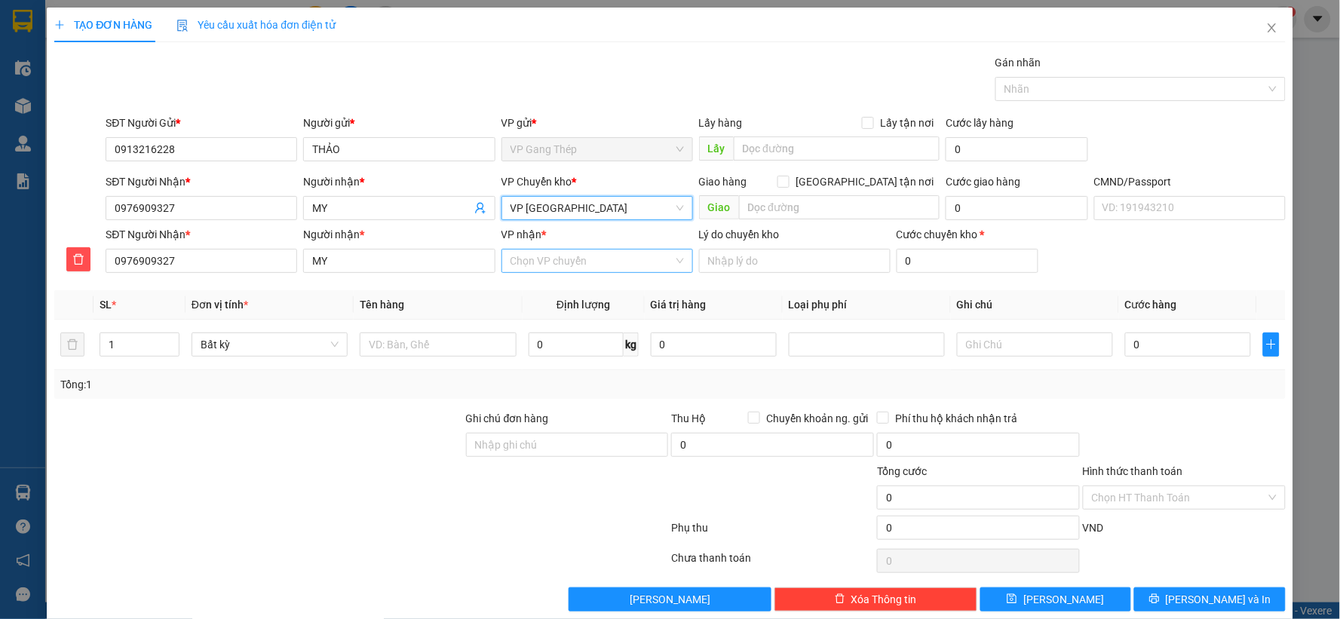
click at [537, 267] on input "VP nhận *" at bounding box center [592, 261] width 163 height 23
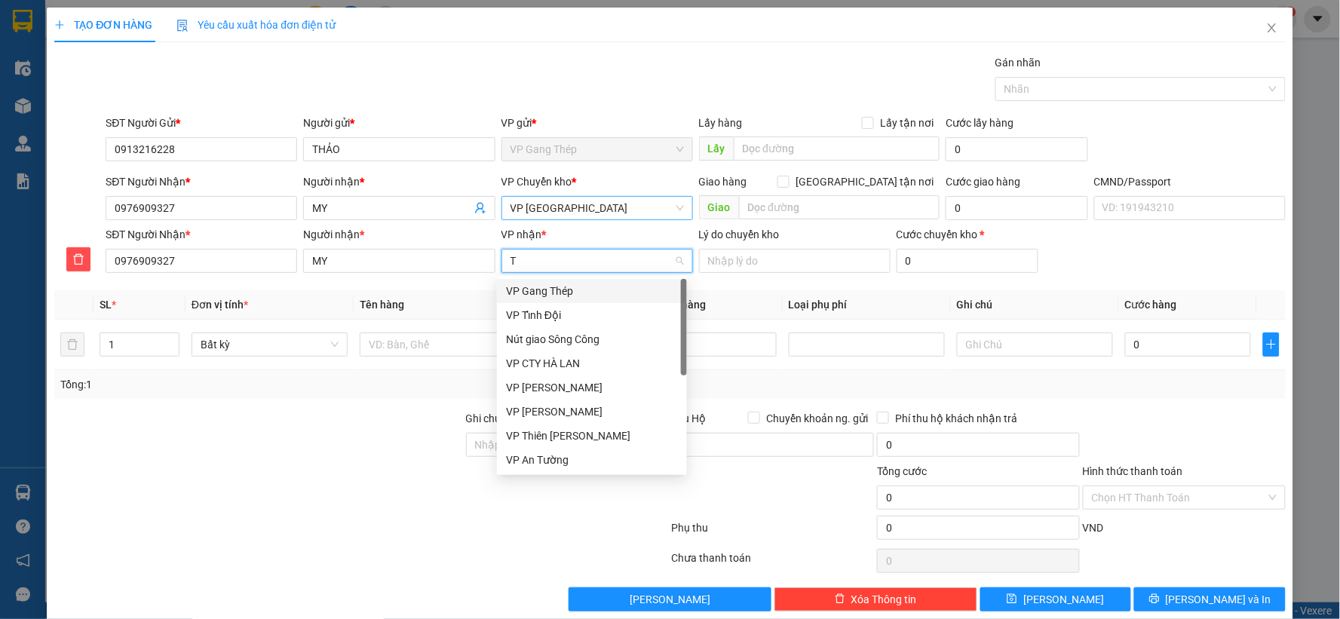
type input "TR"
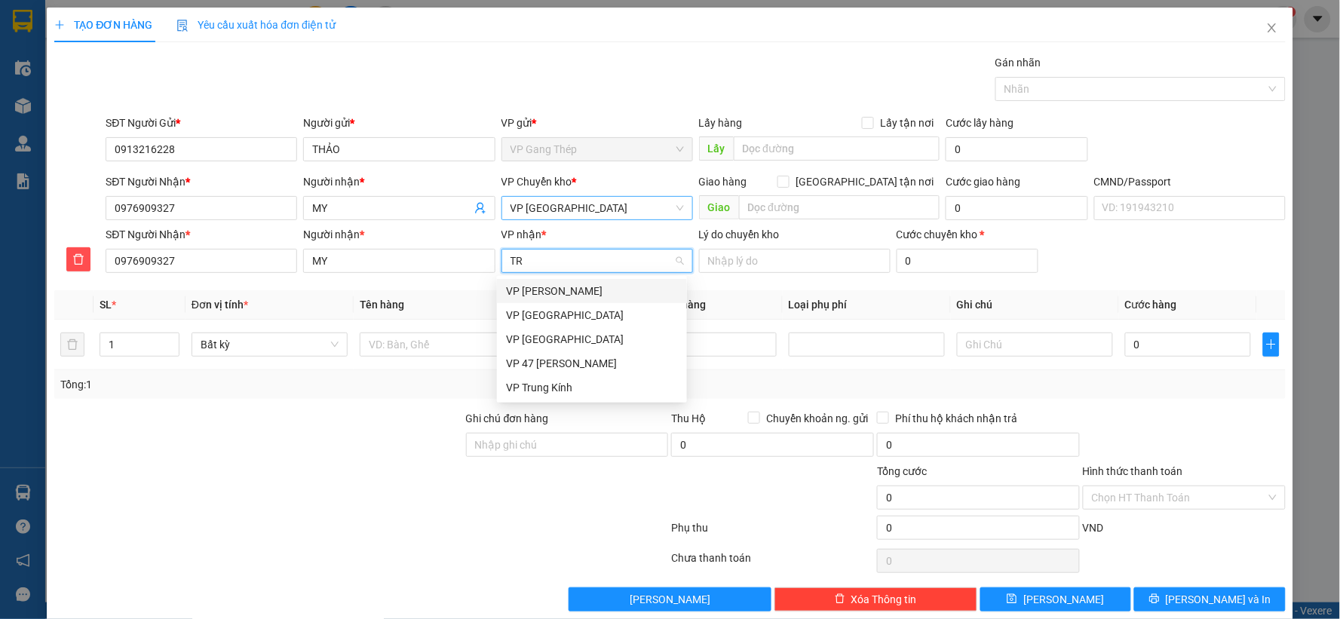
click at [539, 297] on div "VP Nguyễn Trãi" at bounding box center [592, 291] width 172 height 17
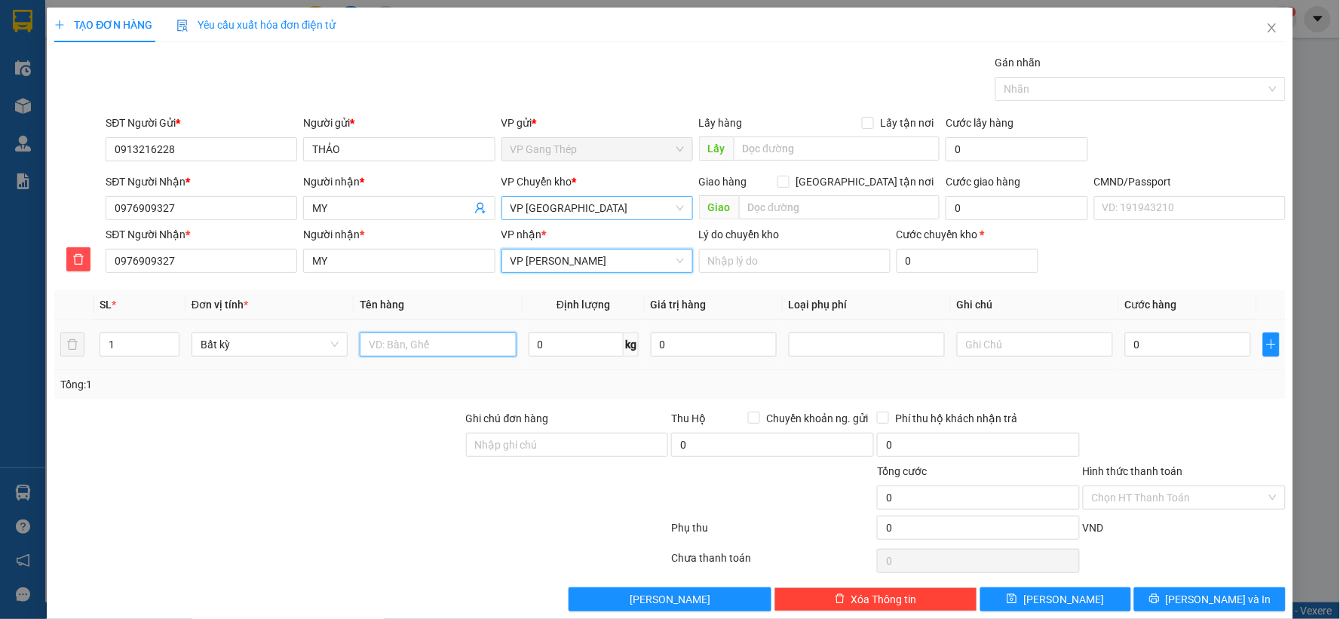
click at [395, 349] on input "text" at bounding box center [438, 345] width 156 height 24
type input "TÚI ĐỎ ĐỒ ĂN"
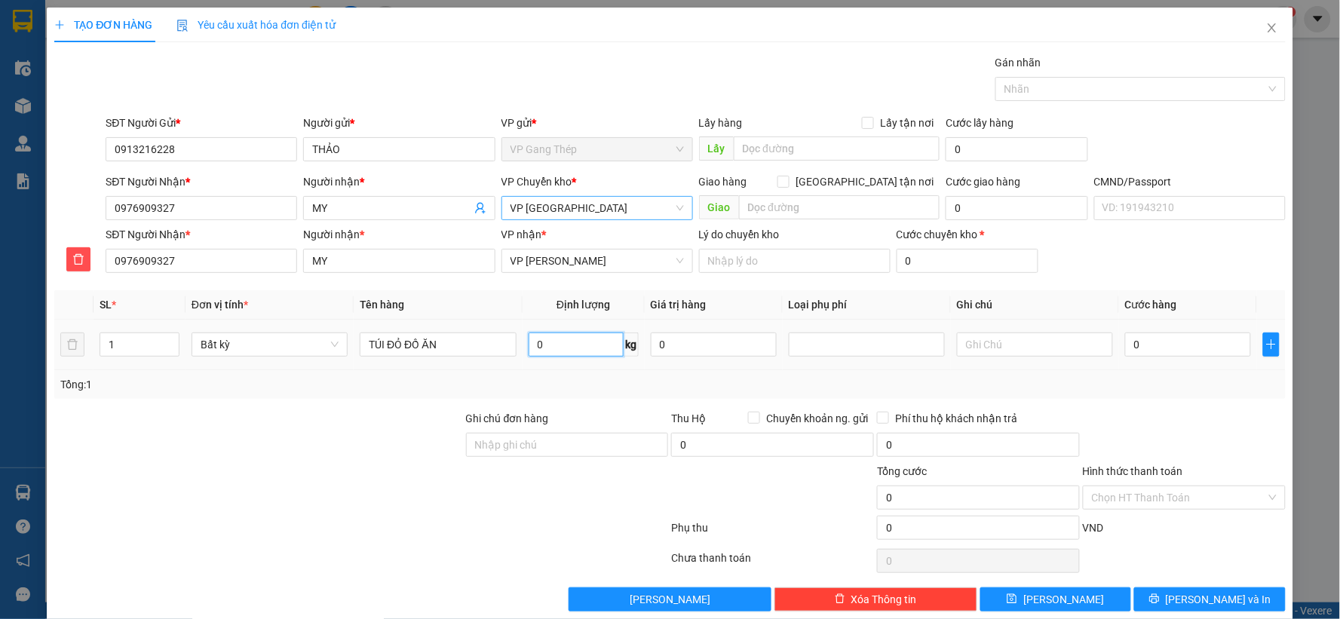
click at [599, 352] on input "0" at bounding box center [576, 345] width 95 height 24
type input "8"
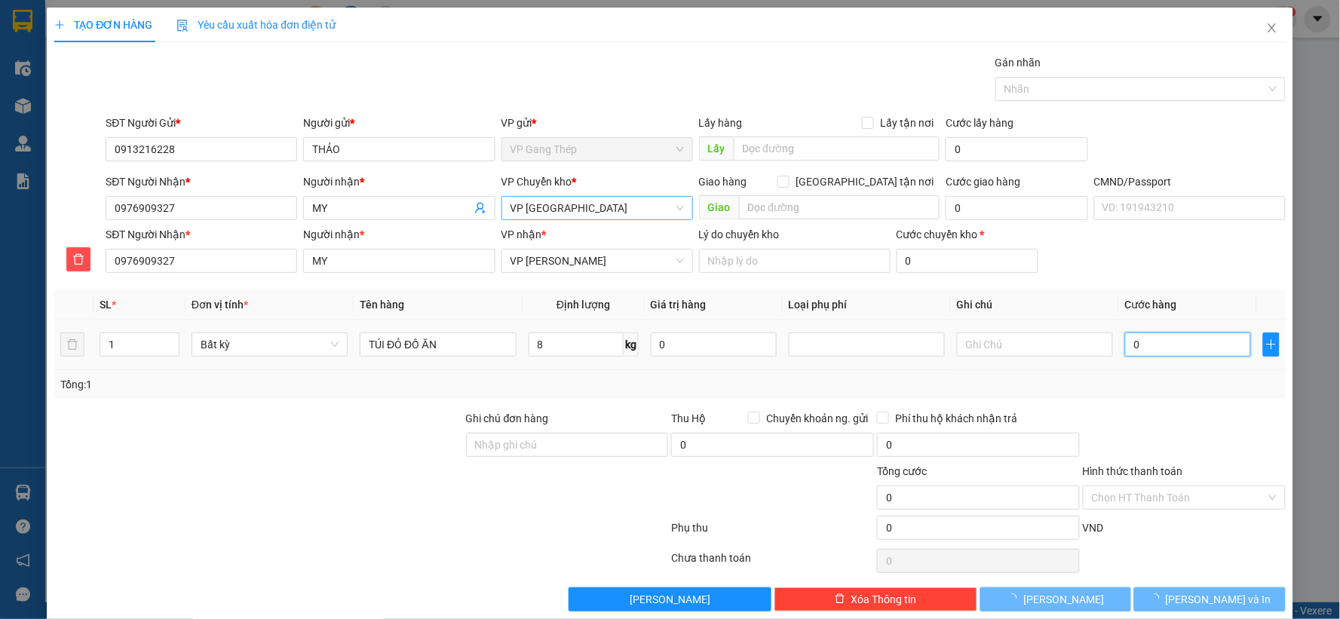
click at [1133, 340] on input "0" at bounding box center [1188, 345] width 126 height 24
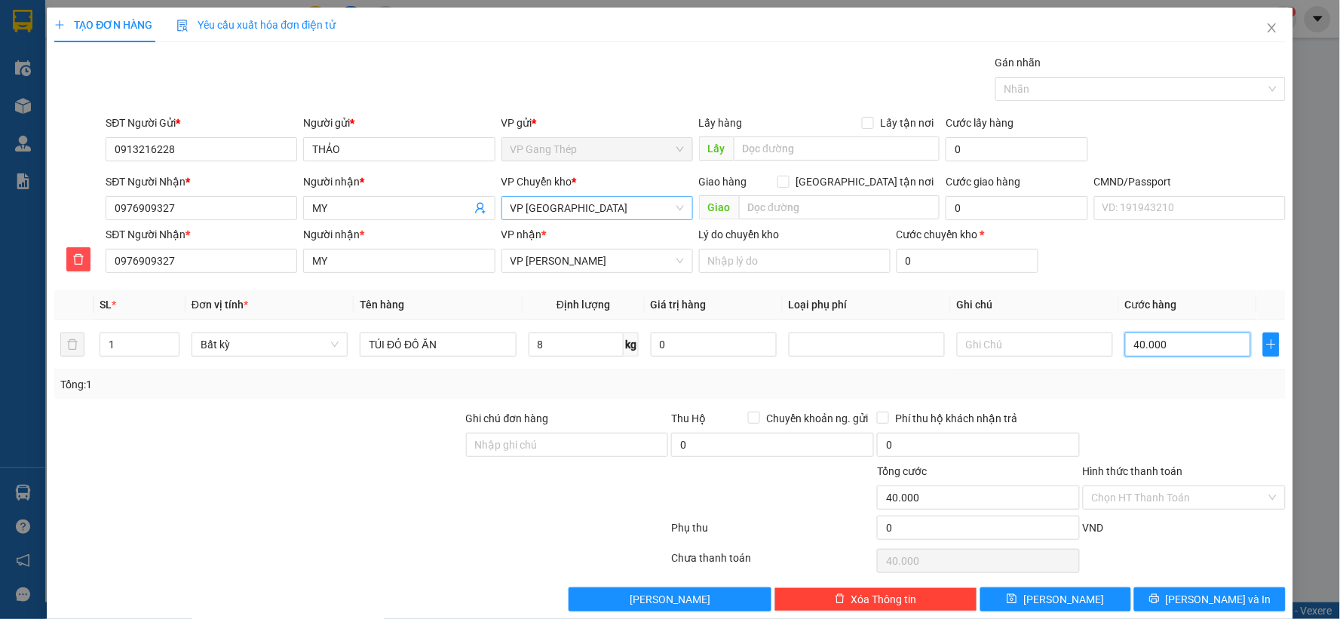
type input "40.000"
drag, startPoint x: 1186, startPoint y: 498, endPoint x: 1185, endPoint y: 484, distance: 13.6
click at [1185, 496] on input "Hình thức thanh toán" at bounding box center [1179, 498] width 174 height 23
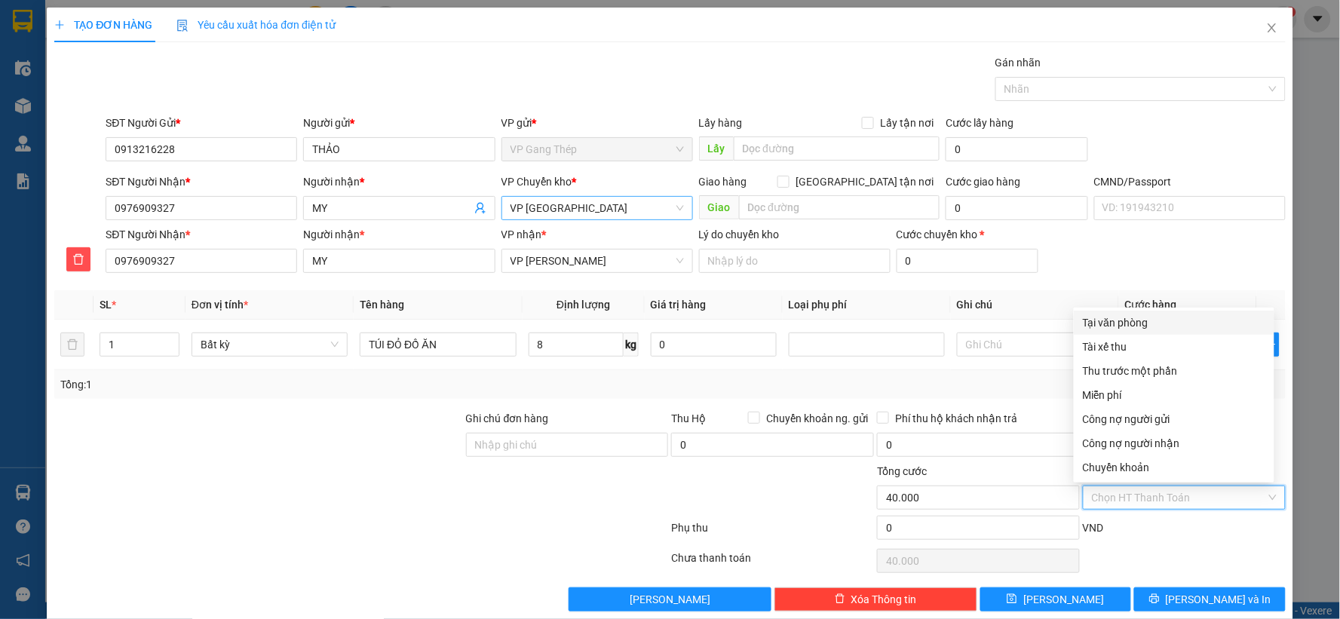
click at [1118, 318] on div "Tại văn phòng" at bounding box center [1174, 323] width 183 height 17
type input "0"
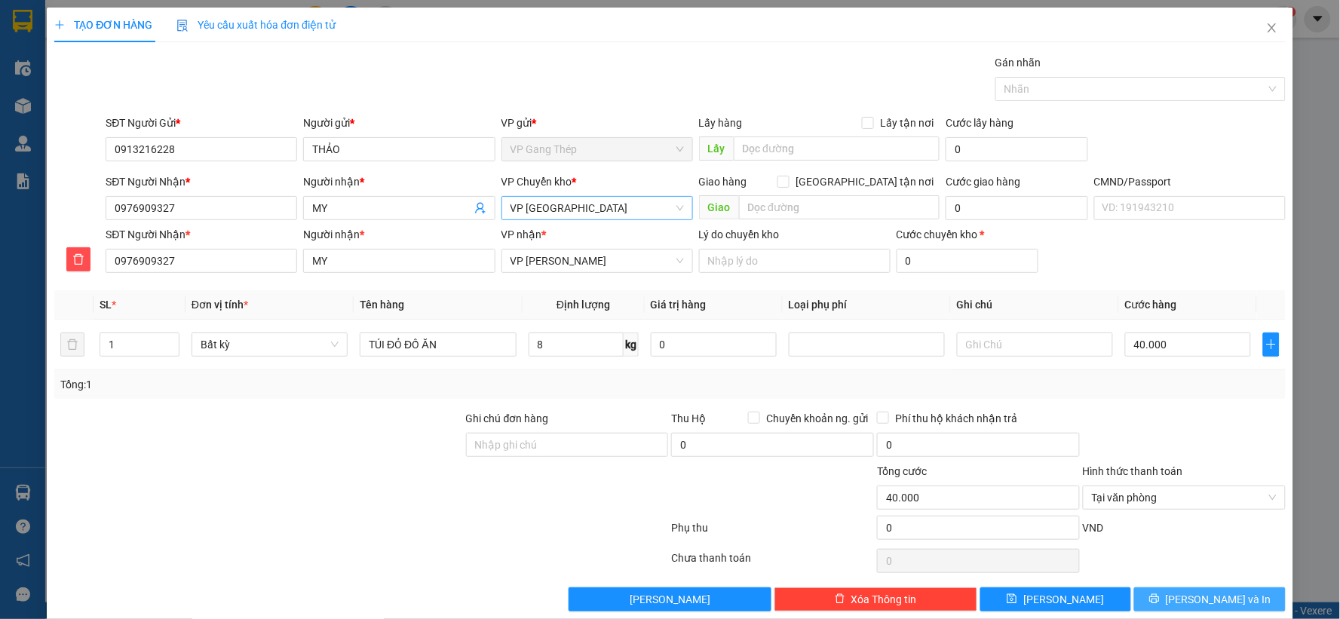
click at [1208, 599] on span "Lưu và In" at bounding box center [1219, 599] width 106 height 17
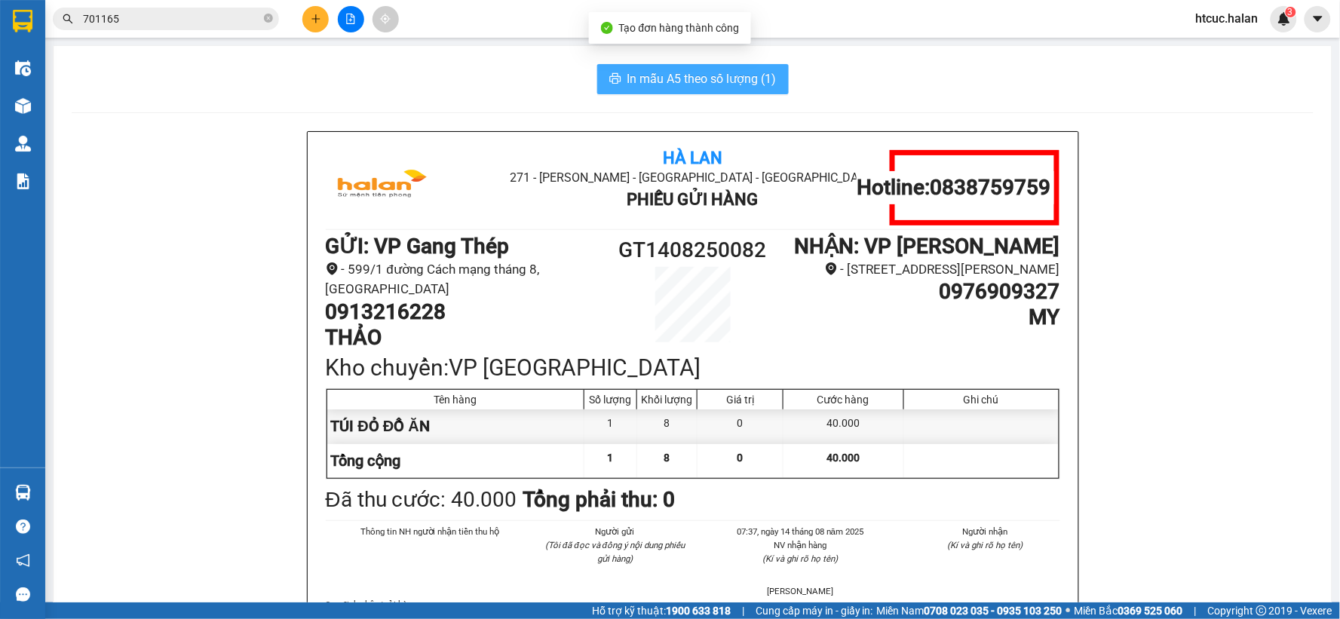
click at [619, 86] on button "In mẫu A5 theo số lượng (1)" at bounding box center [693, 79] width 192 height 30
click at [735, 83] on span "In mẫu A5 theo số lượng (1)" at bounding box center [702, 78] width 149 height 19
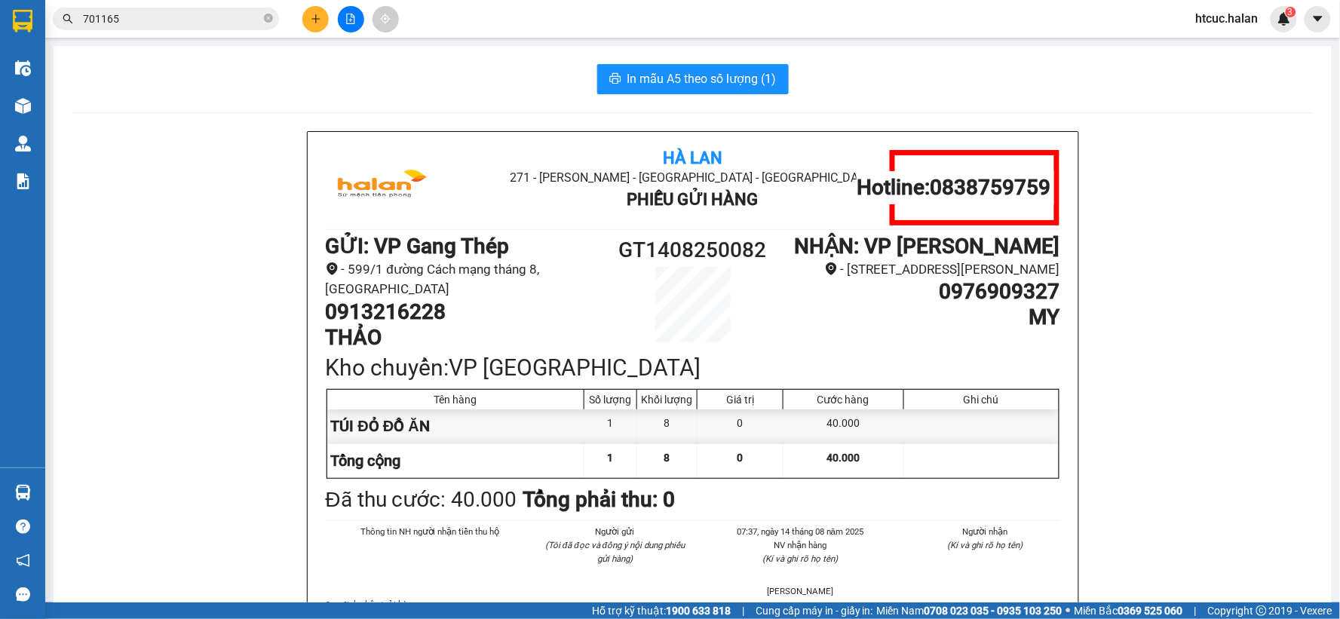
click at [261, 87] on div "In mẫu A5 theo số lượng (1)" at bounding box center [693, 79] width 1242 height 30
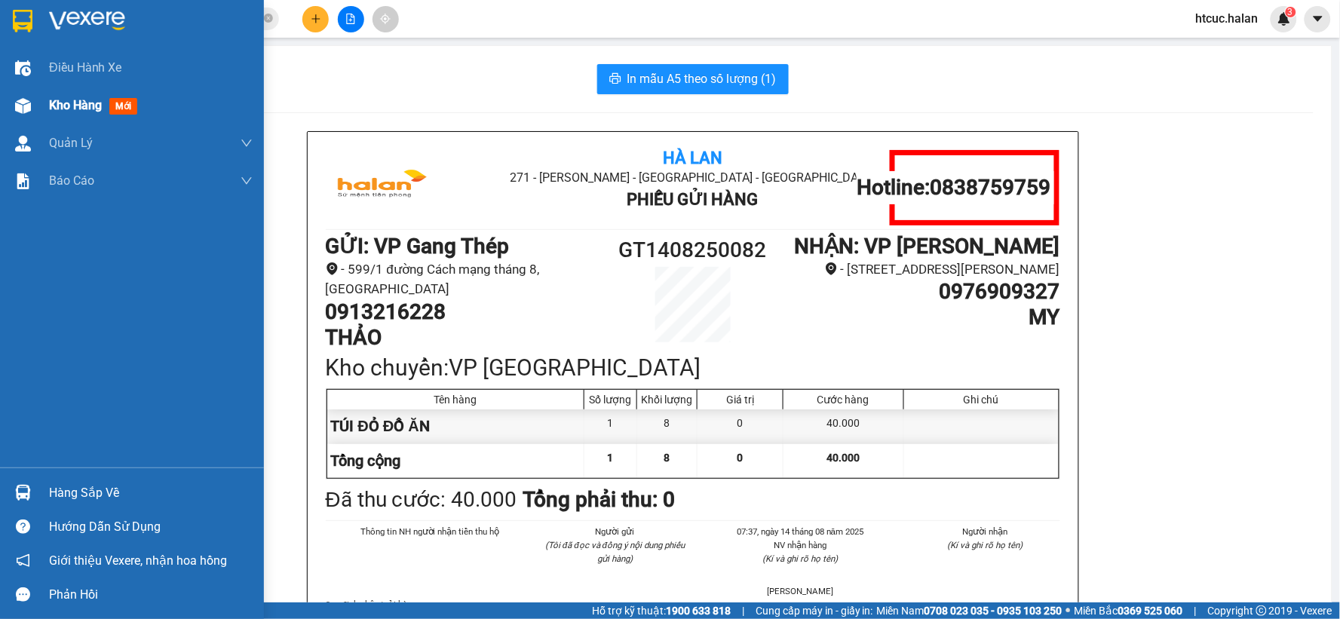
click at [30, 106] on img at bounding box center [23, 106] width 16 height 16
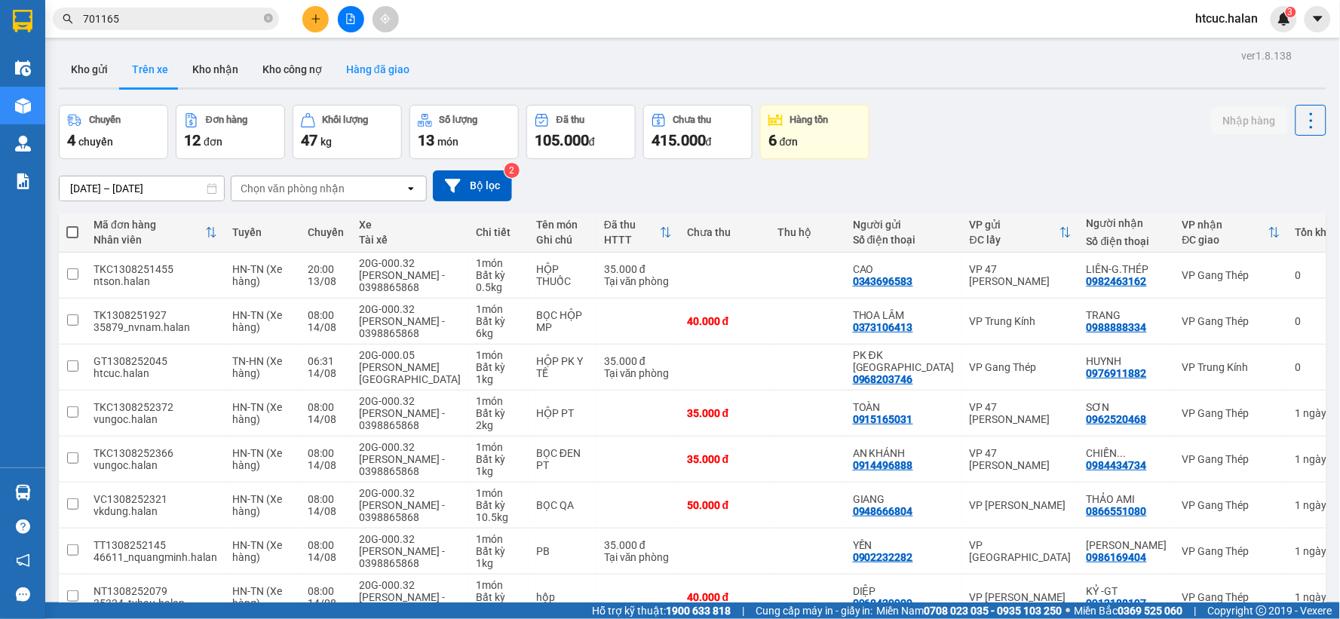
click at [385, 72] on button "Hàng đã giao" at bounding box center [378, 69] width 88 height 36
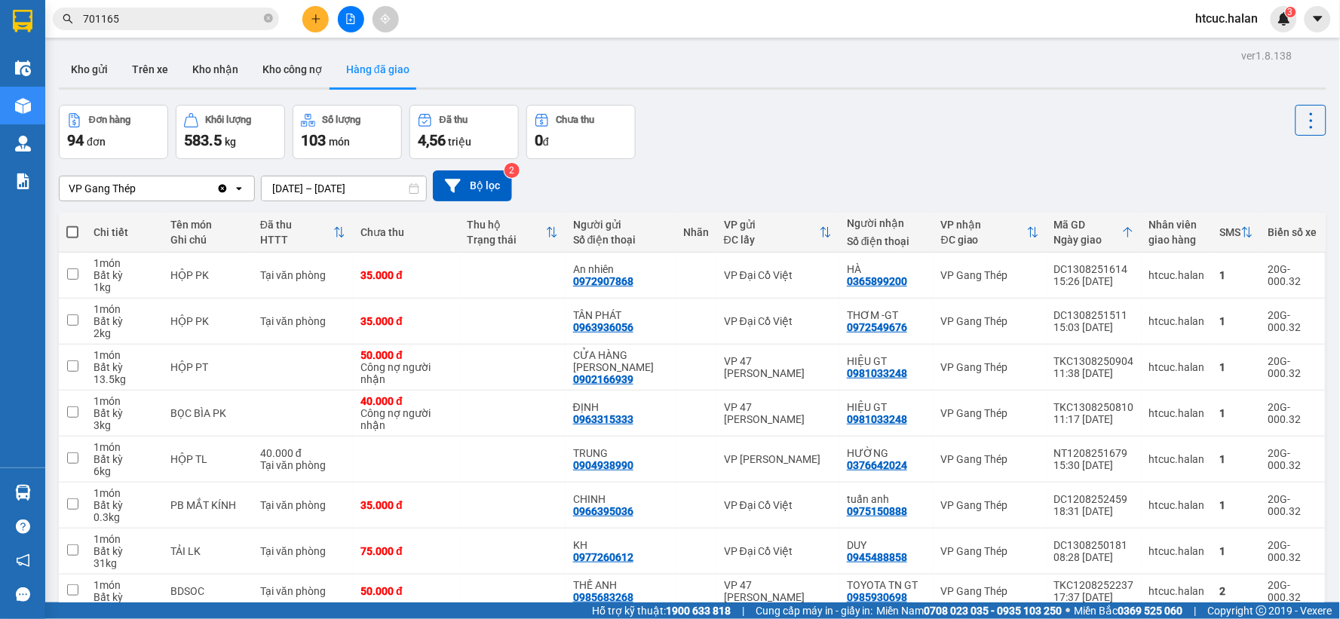
click at [279, 192] on input "12/08/2025 – 14/08/2025" at bounding box center [344, 189] width 164 height 24
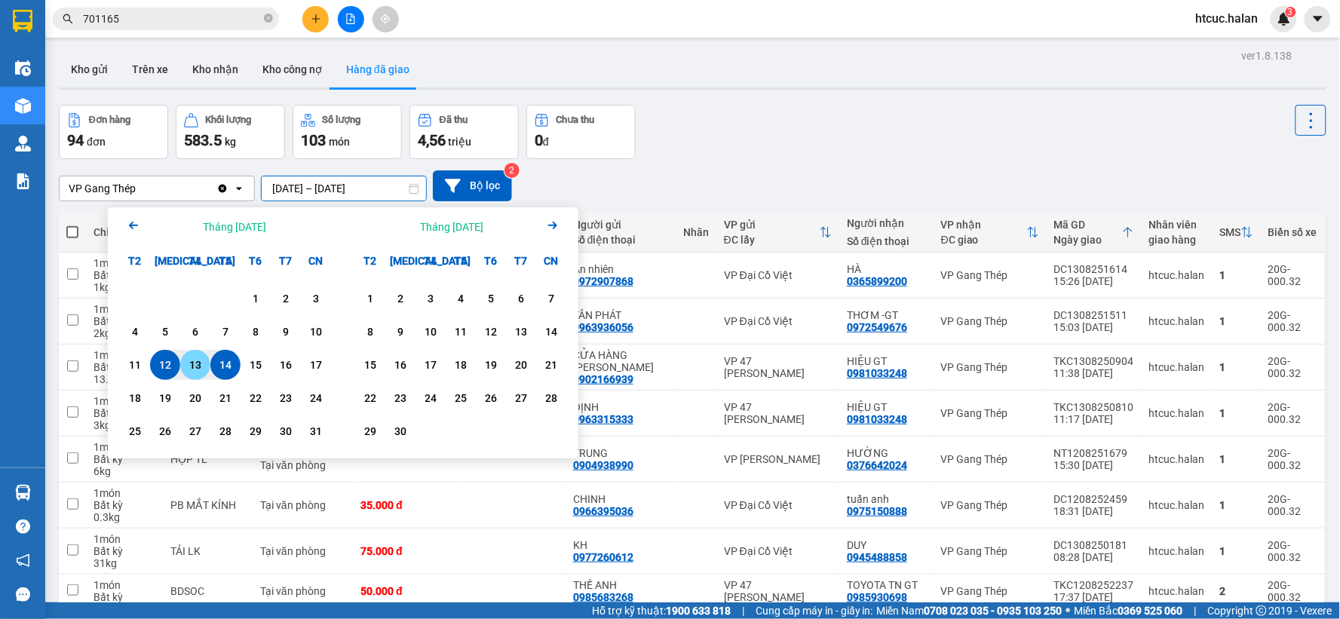
click at [194, 362] on div "13" at bounding box center [195, 365] width 21 height 18
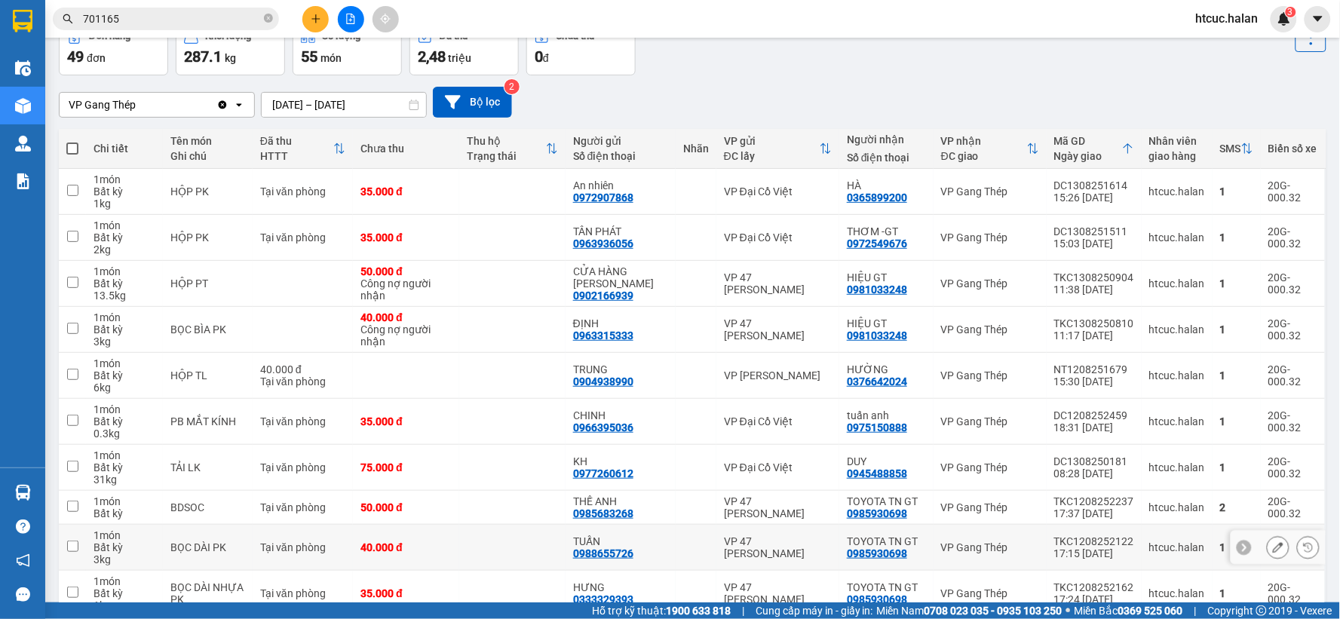
scroll to position [161, 0]
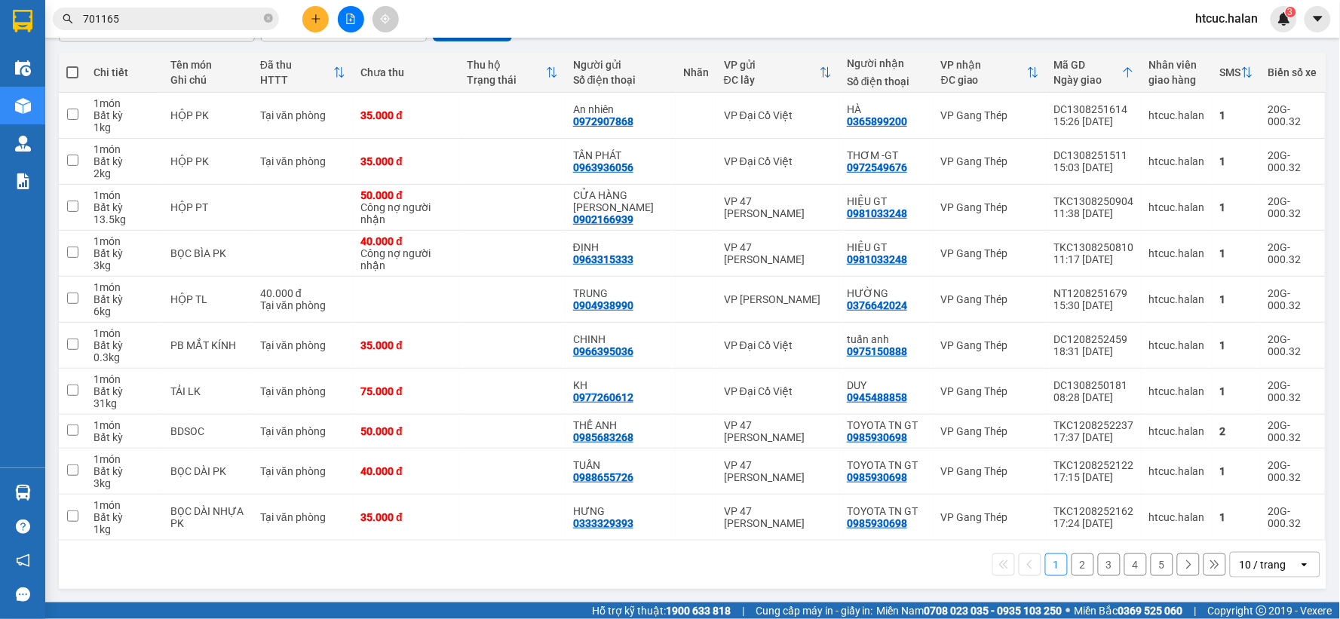
click at [1072, 560] on button "2" at bounding box center [1083, 565] width 23 height 23
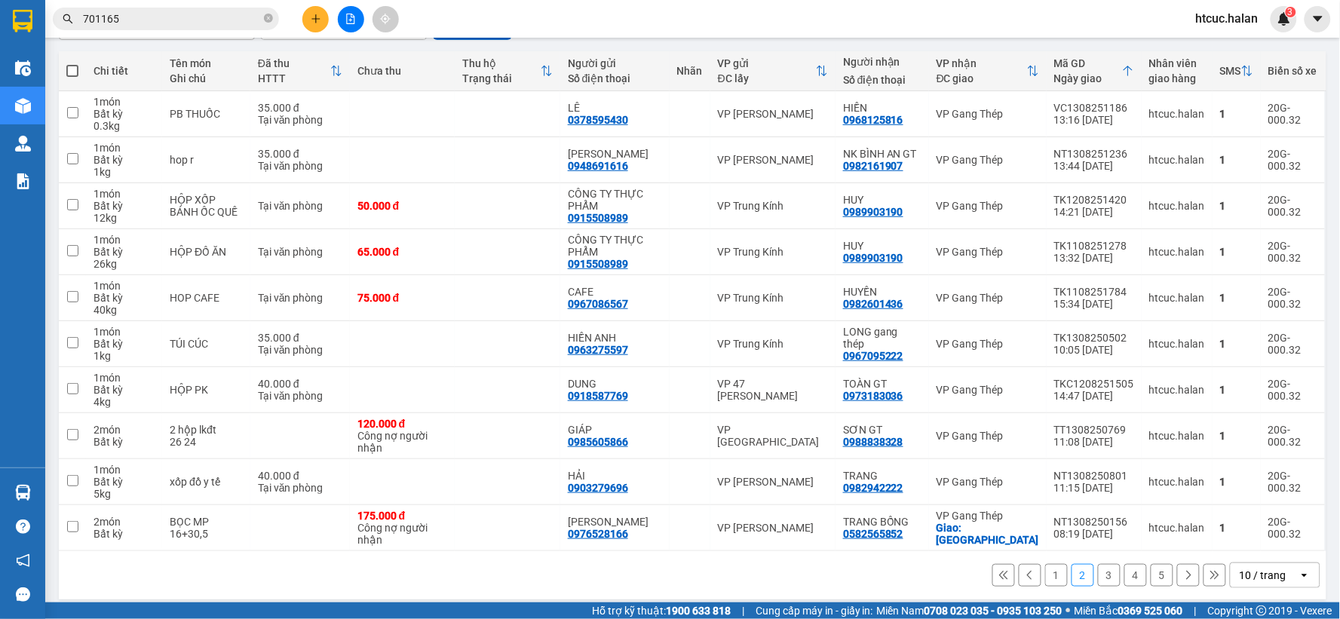
click at [1098, 579] on button "3" at bounding box center [1109, 575] width 23 height 23
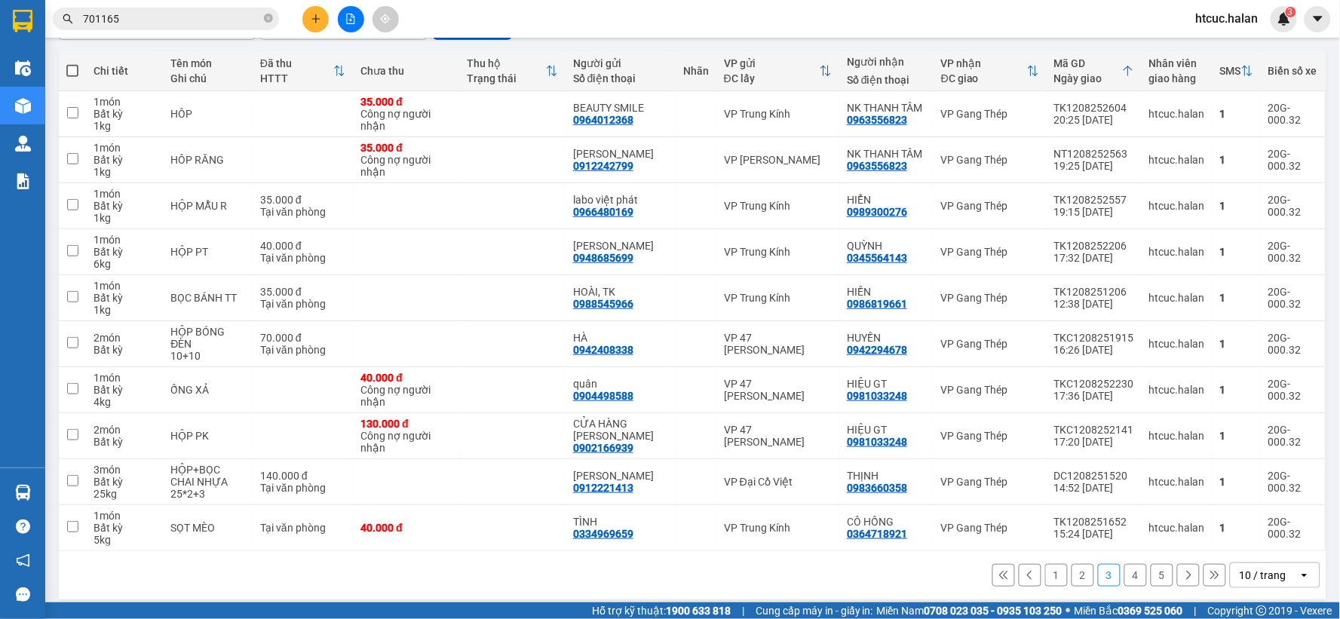
click at [1129, 571] on button "4" at bounding box center [1136, 575] width 23 height 23
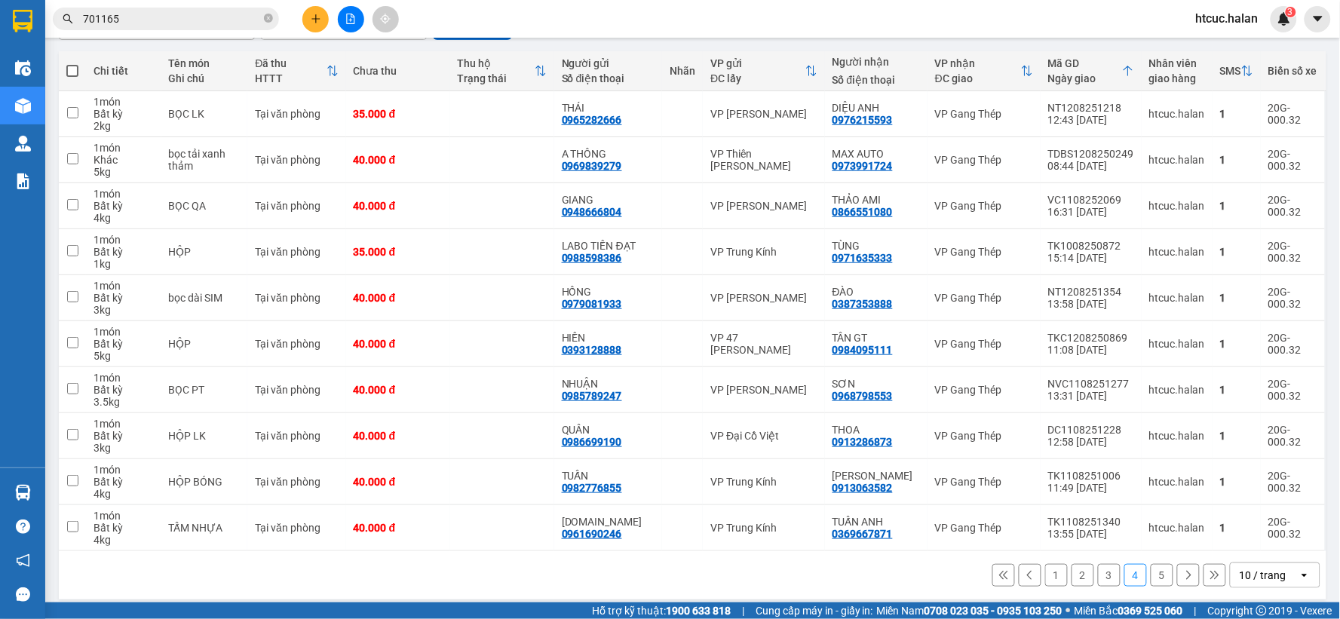
click at [1151, 574] on button "5" at bounding box center [1162, 575] width 23 height 23
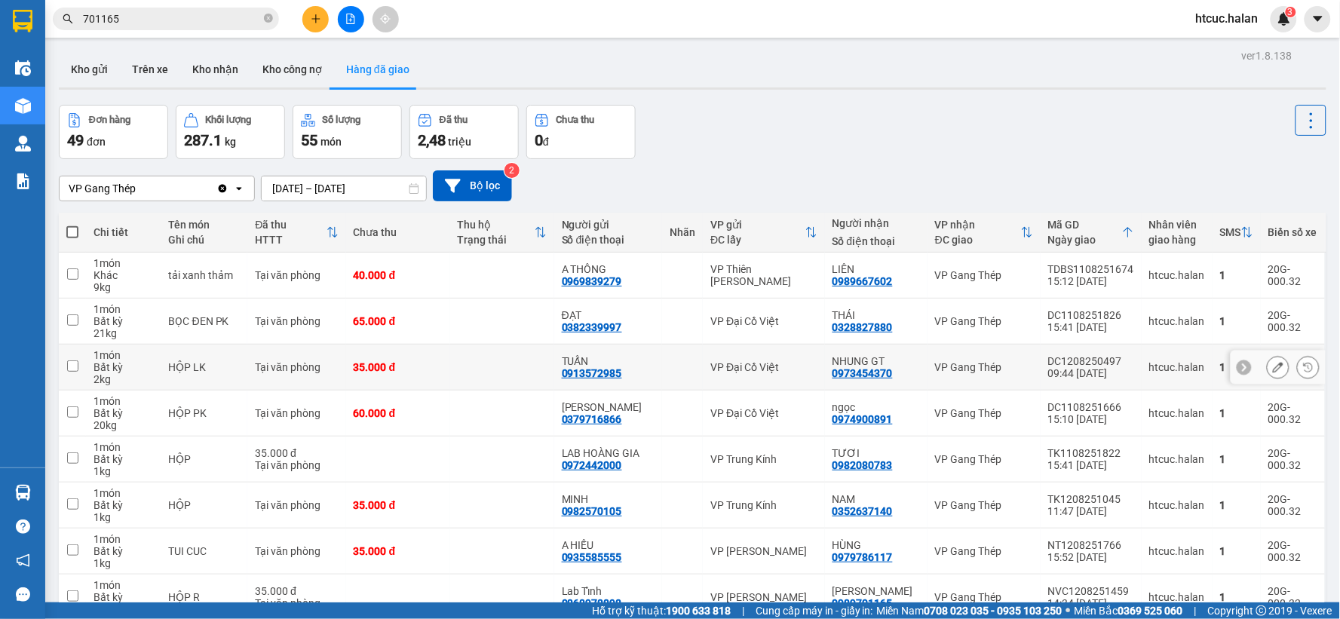
scroll to position [127, 0]
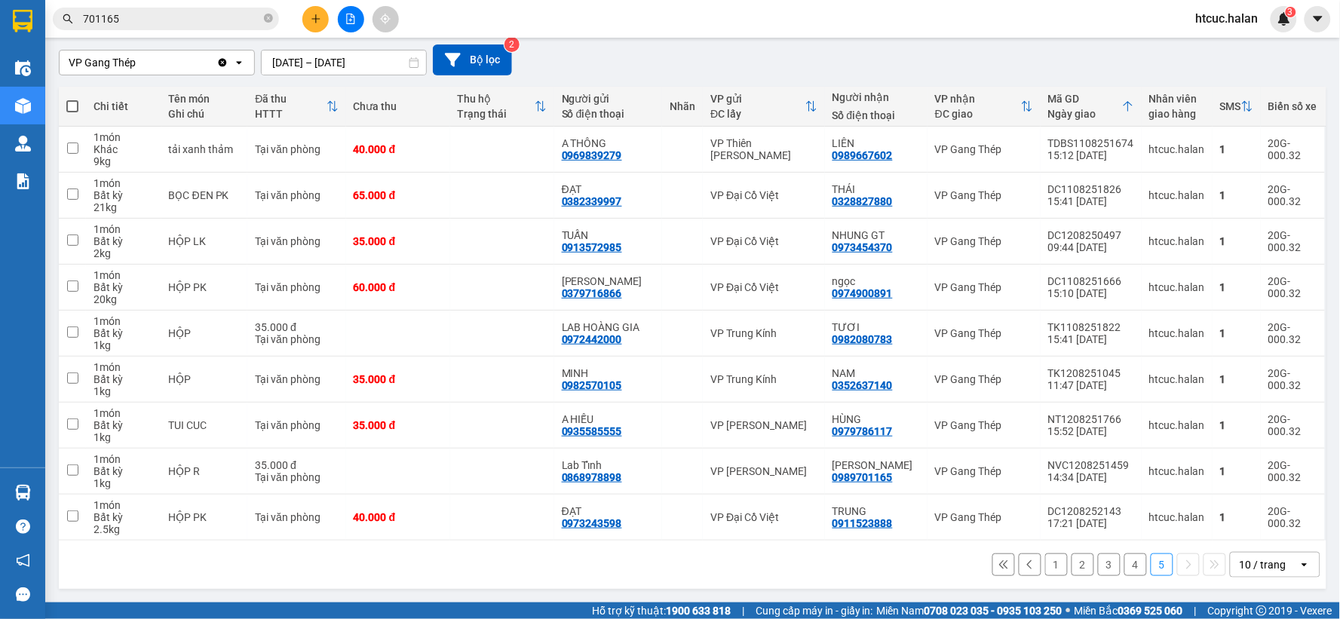
click at [1125, 563] on button "4" at bounding box center [1136, 565] width 23 height 23
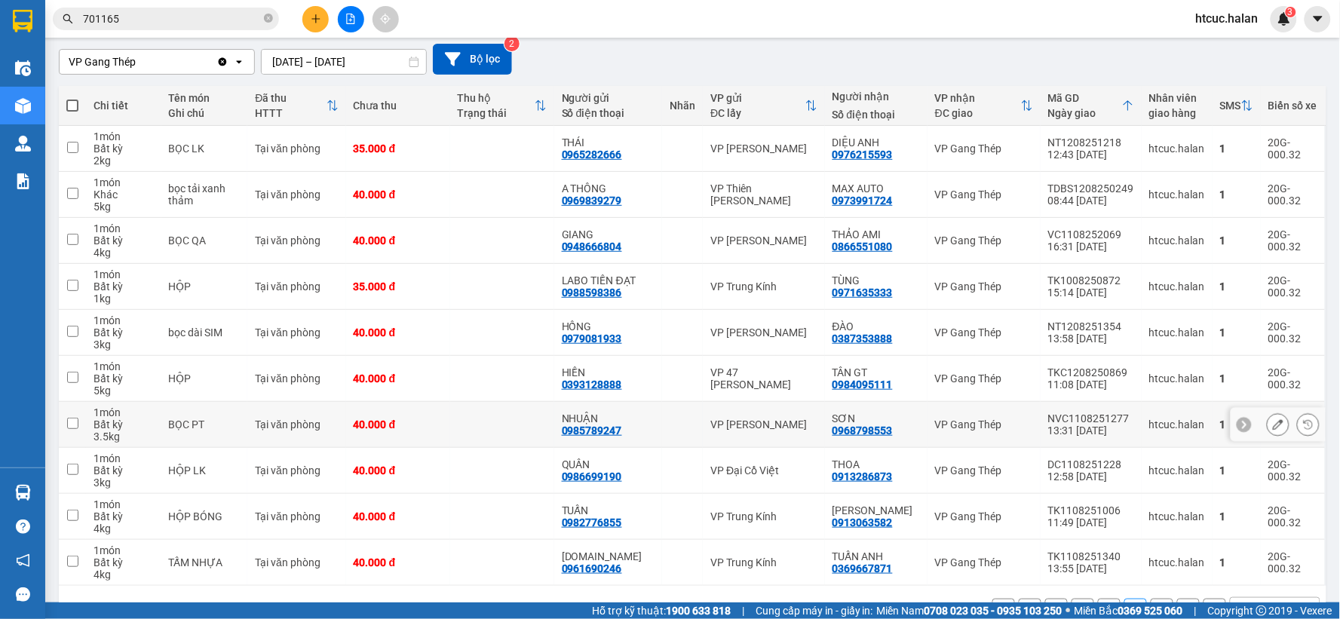
scroll to position [173, 0]
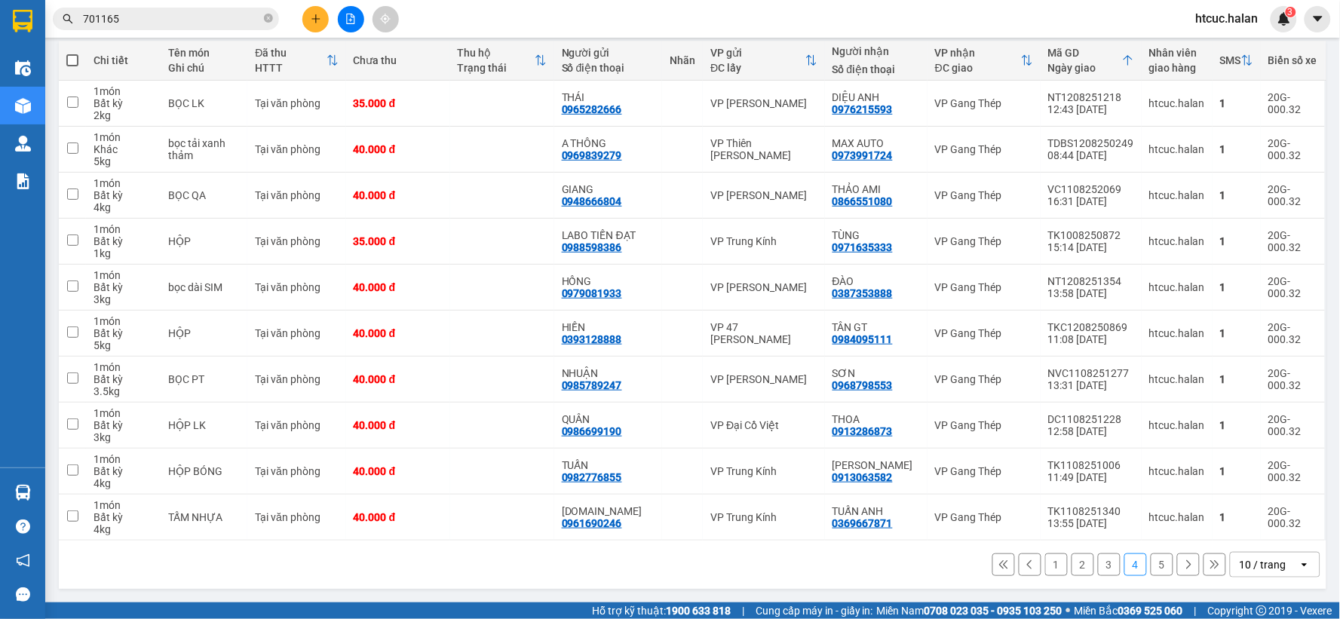
drag, startPoint x: 1097, startPoint y: 561, endPoint x: 1086, endPoint y: 560, distance: 10.7
click at [1098, 563] on button "3" at bounding box center [1109, 565] width 23 height 23
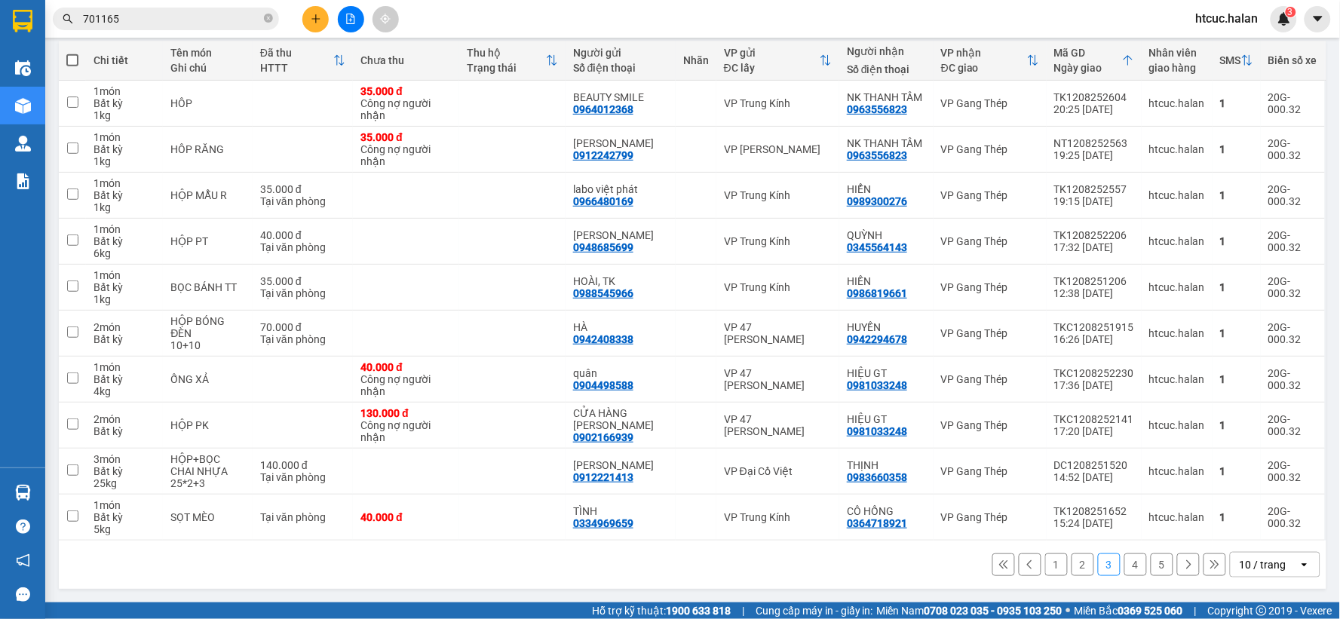
click at [1072, 563] on button "2" at bounding box center [1083, 565] width 23 height 23
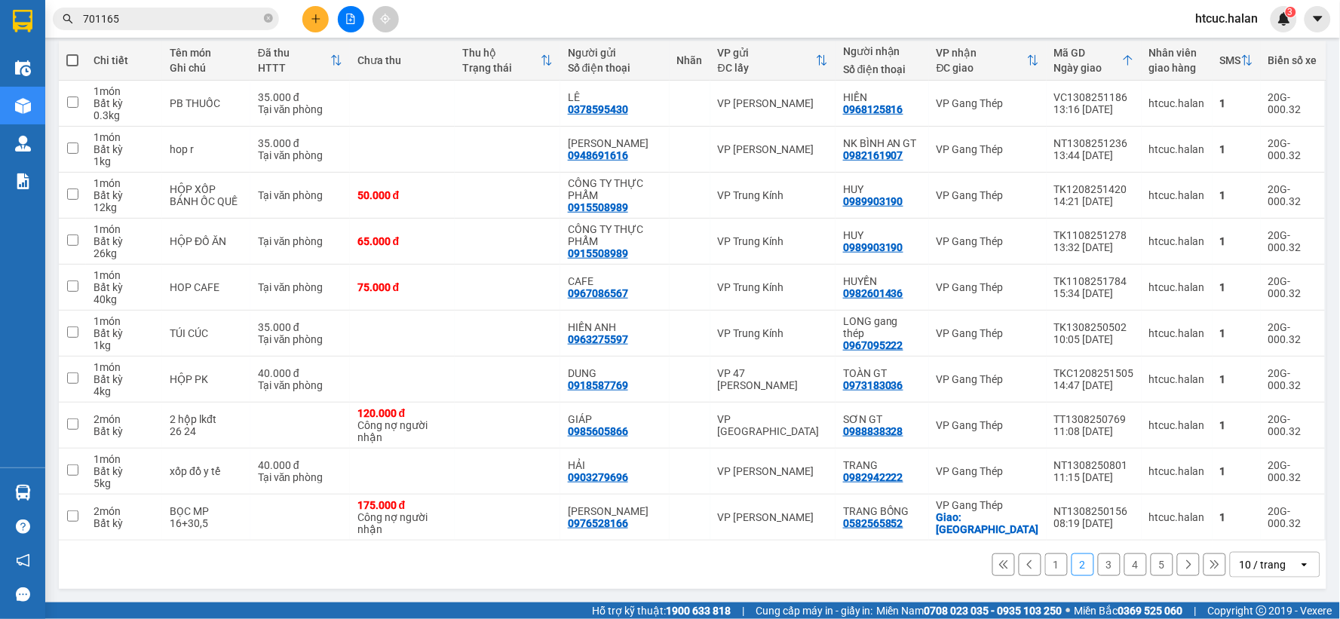
drag, startPoint x: 1049, startPoint y: 567, endPoint x: 1021, endPoint y: 556, distance: 30.1
click at [1047, 567] on button "1" at bounding box center [1057, 565] width 23 height 23
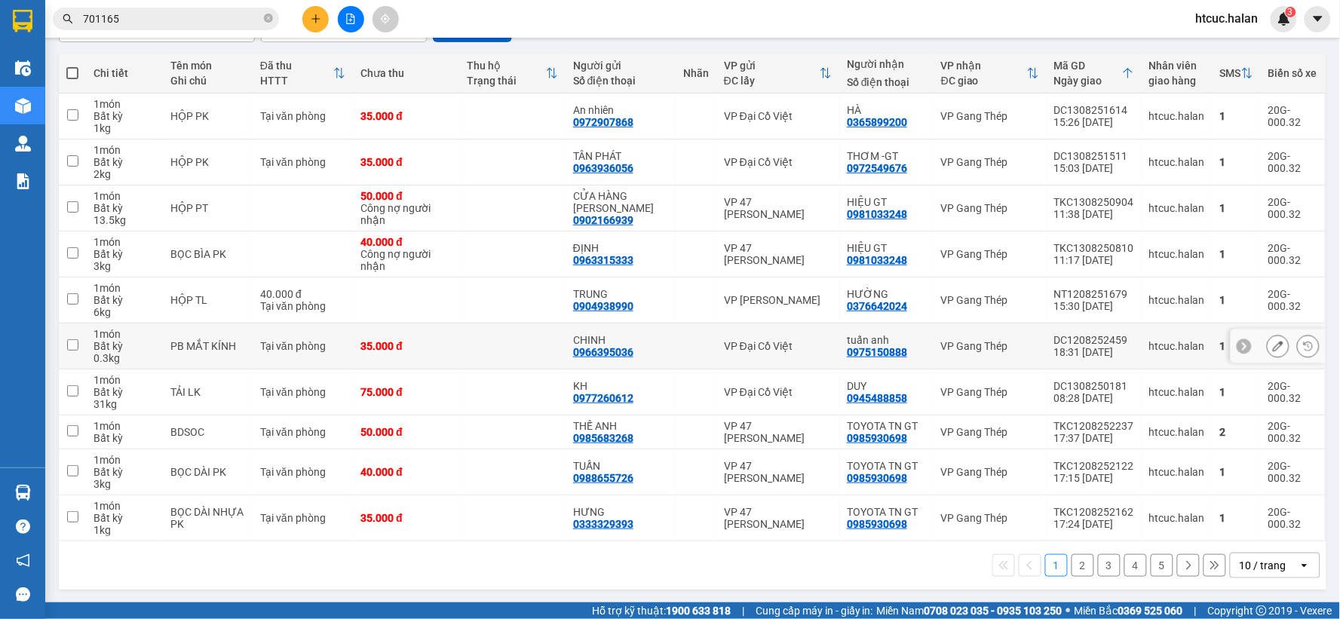
scroll to position [161, 0]
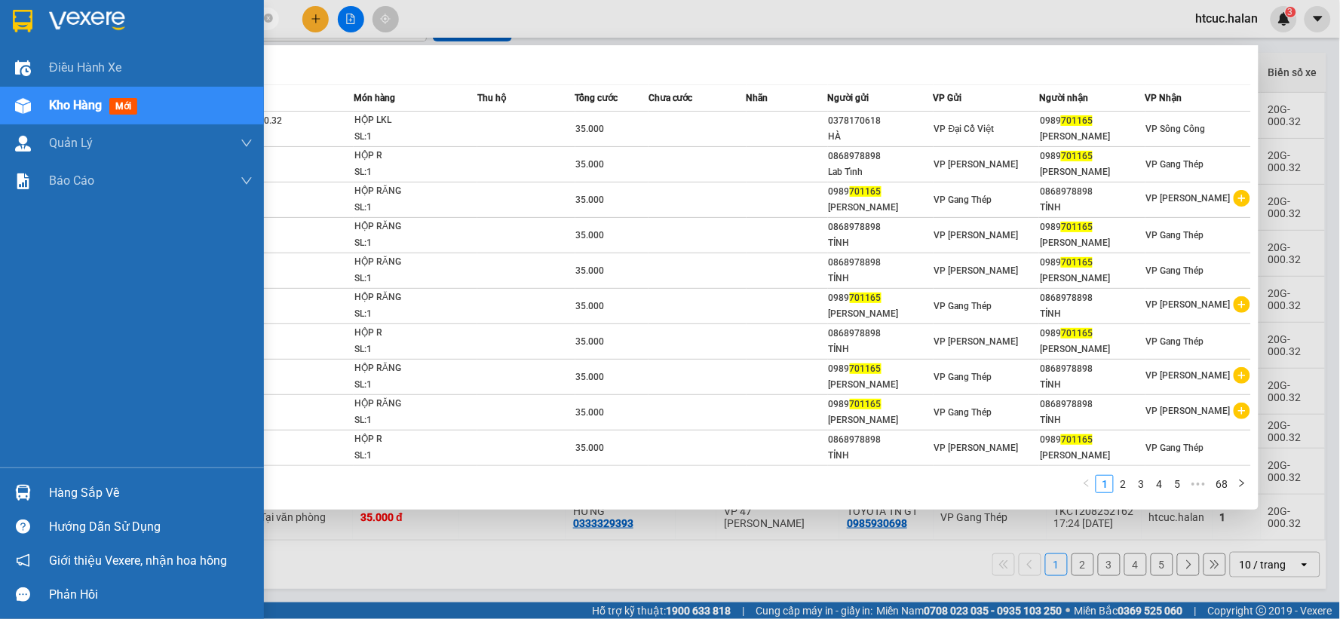
drag, startPoint x: 128, startPoint y: 11, endPoint x: 23, endPoint y: 41, distance: 109.8
click at [23, 41] on section "Kết quả tìm kiếm ( 675 ) Bộ lọc Mã ĐH Trạng thái Món hàng Thu hộ Tổng cước Chưa…" at bounding box center [670, 309] width 1340 height 619
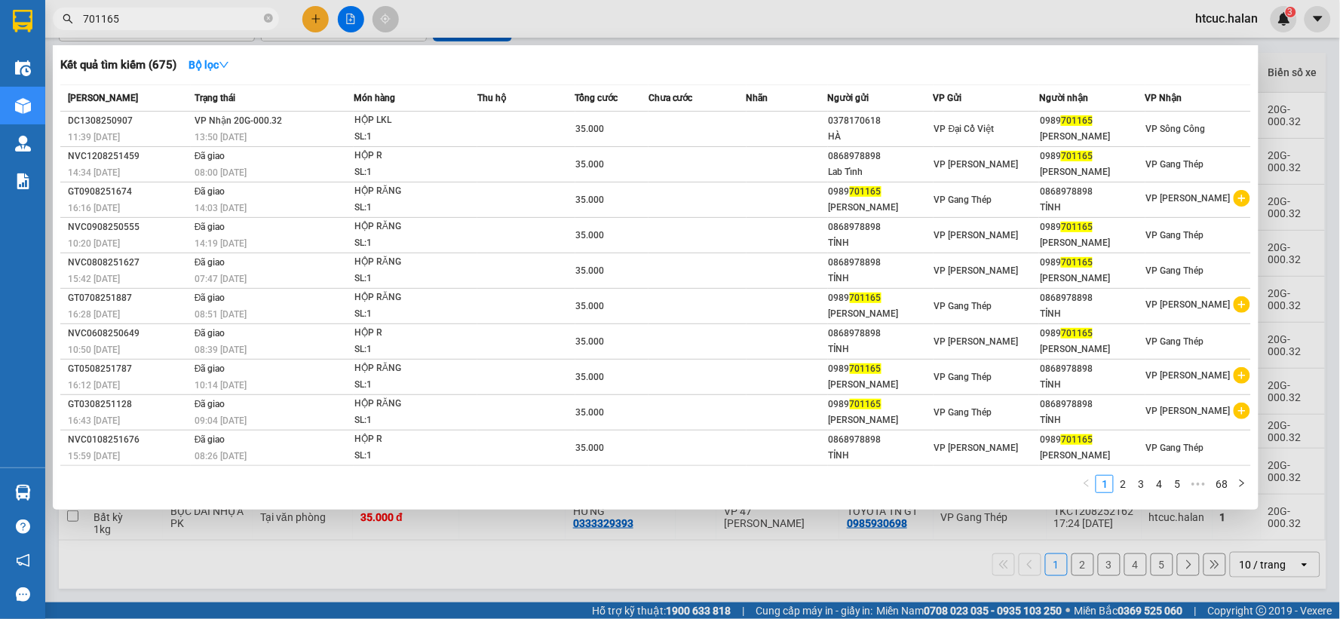
click at [619, 563] on div at bounding box center [670, 309] width 1340 height 619
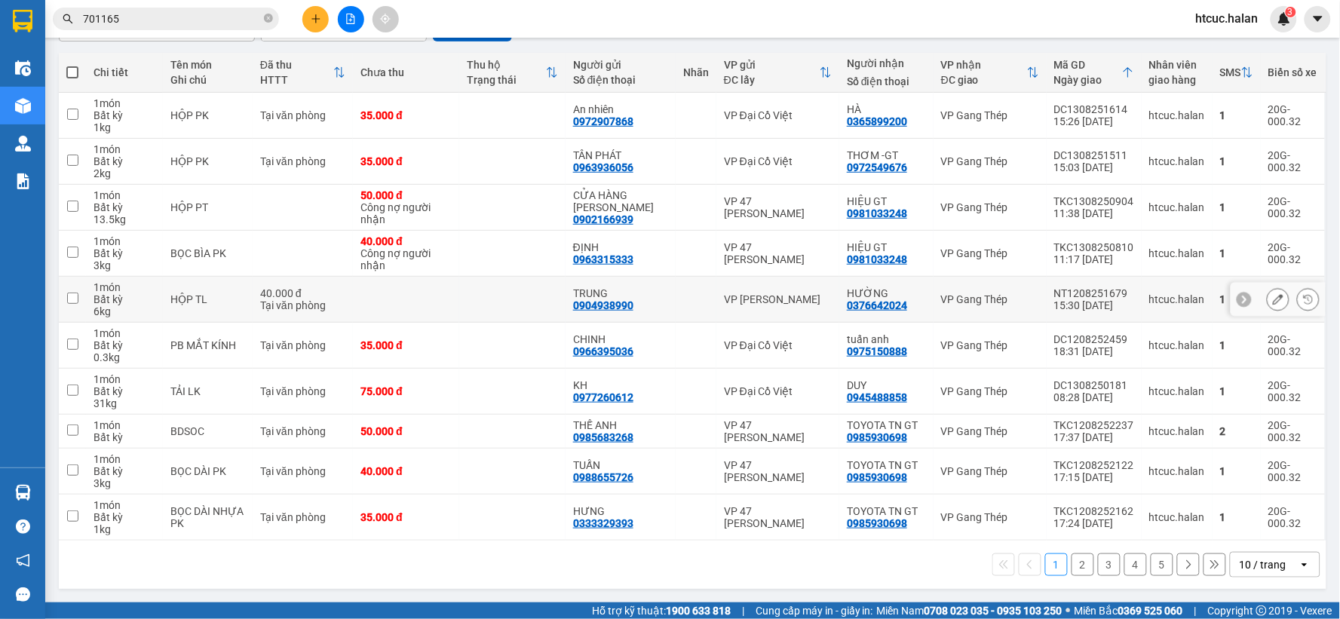
scroll to position [0, 0]
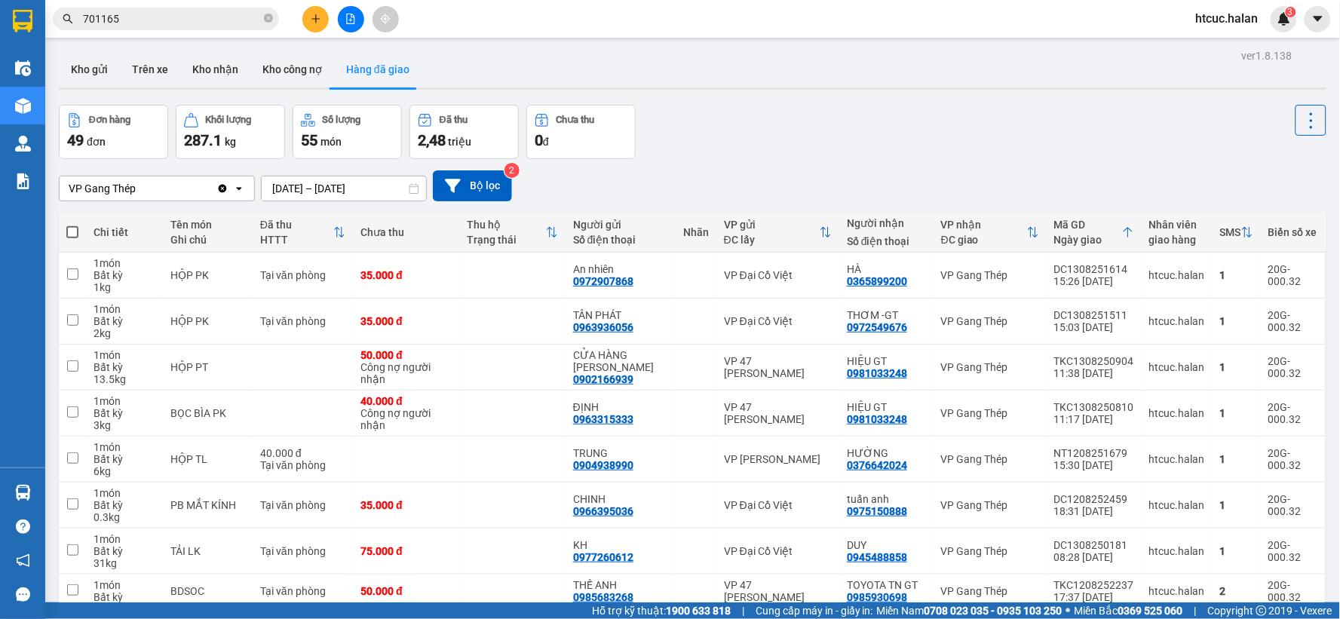
drag, startPoint x: 266, startPoint y: 190, endPoint x: 734, endPoint y: 184, distance: 467.7
click at [734, 184] on div "VP Gang Thép Clear value open 13/08/2025 – 13/08/2025 Press the down arrow key …" at bounding box center [693, 185] width 1268 height 31
click at [273, 190] on input "13/08/2025 – 13/08/2025" at bounding box center [344, 189] width 164 height 24
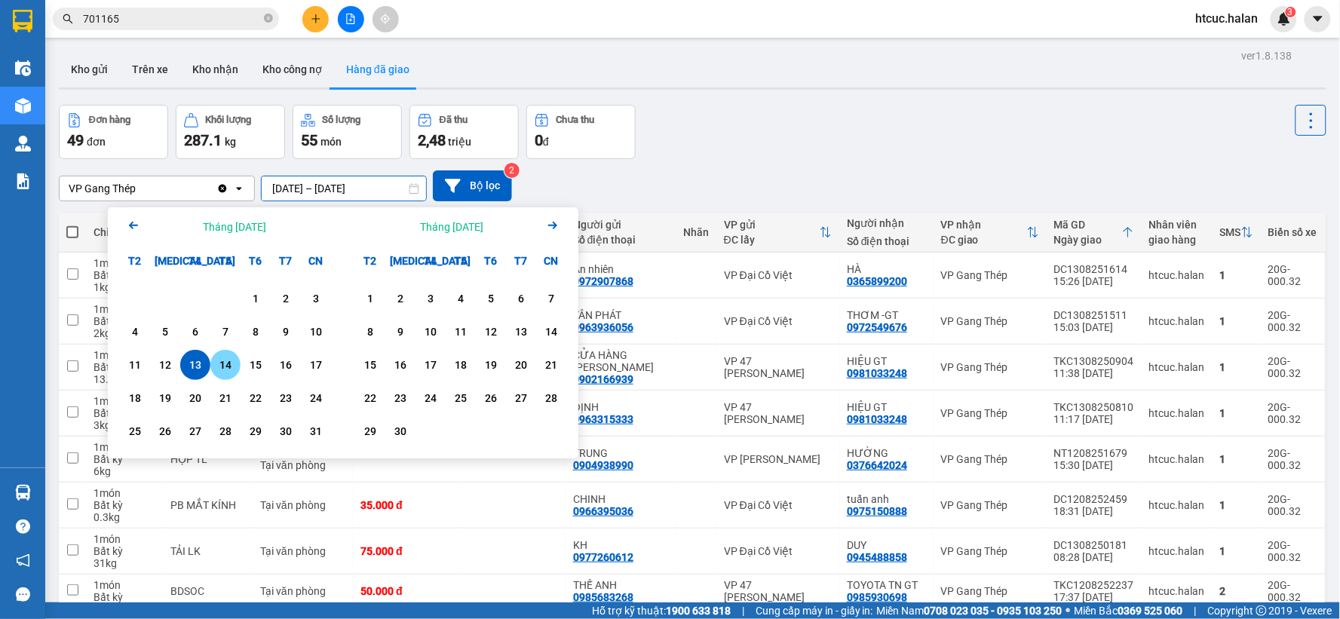
click at [225, 361] on div "14" at bounding box center [225, 365] width 21 height 18
drag, startPoint x: 225, startPoint y: 361, endPoint x: 213, endPoint y: 328, distance: 34.6
click at [224, 362] on div "14" at bounding box center [225, 365] width 21 height 18
type input "14/08/2025 – 14/08/2025"
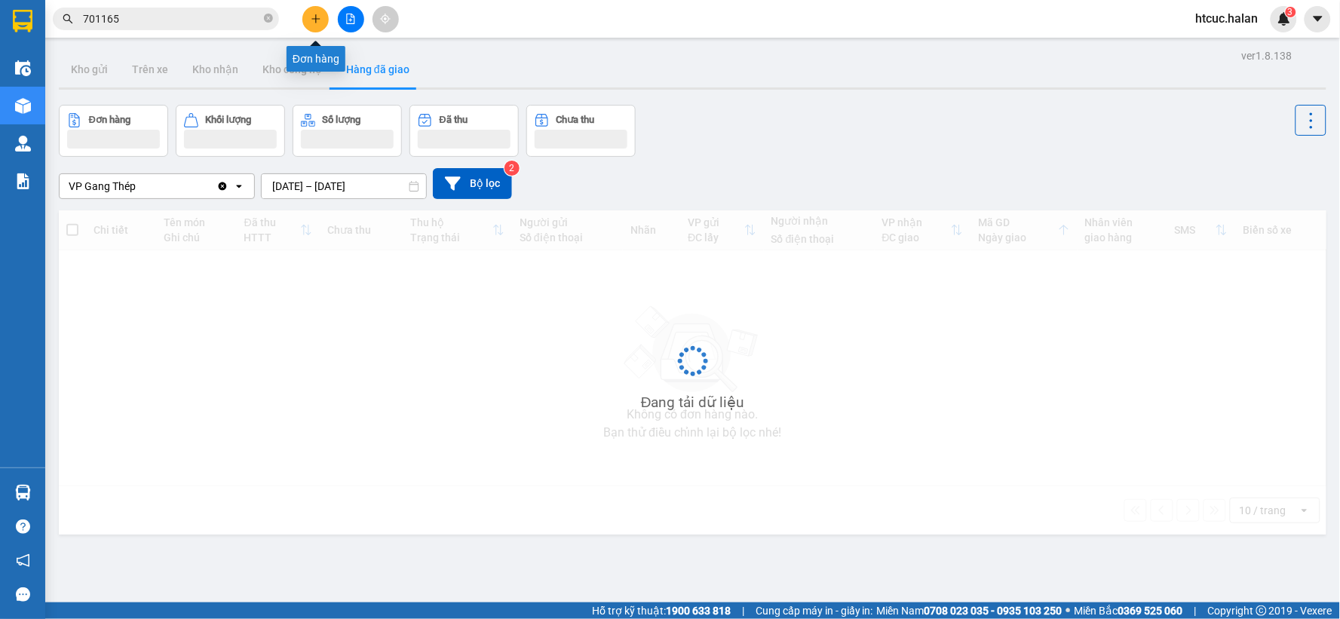
click at [309, 12] on button at bounding box center [315, 19] width 26 height 26
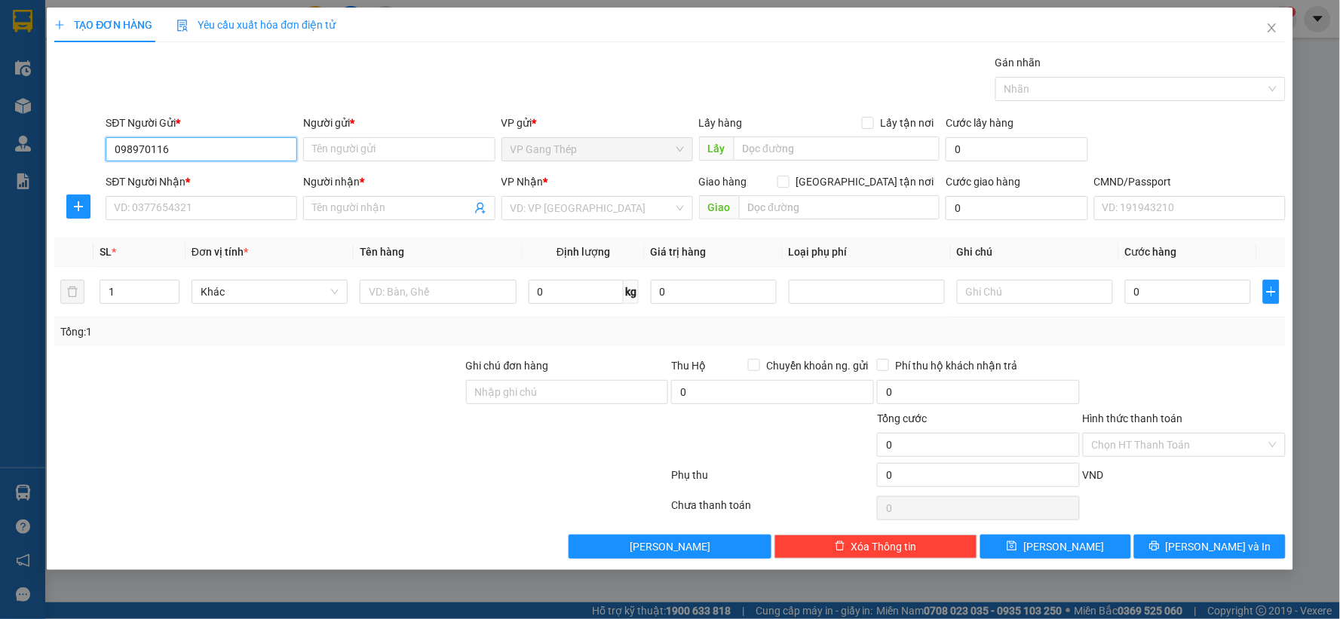
type input "0989701165"
click at [214, 189] on div "0989701165 - CƯỜNG NGỌC" at bounding box center [202, 179] width 192 height 24
type input "CƯỜNG NGỌC"
type input "0989701165"
click at [217, 213] on input "SĐT Người Nhận *" at bounding box center [202, 208] width 192 height 24
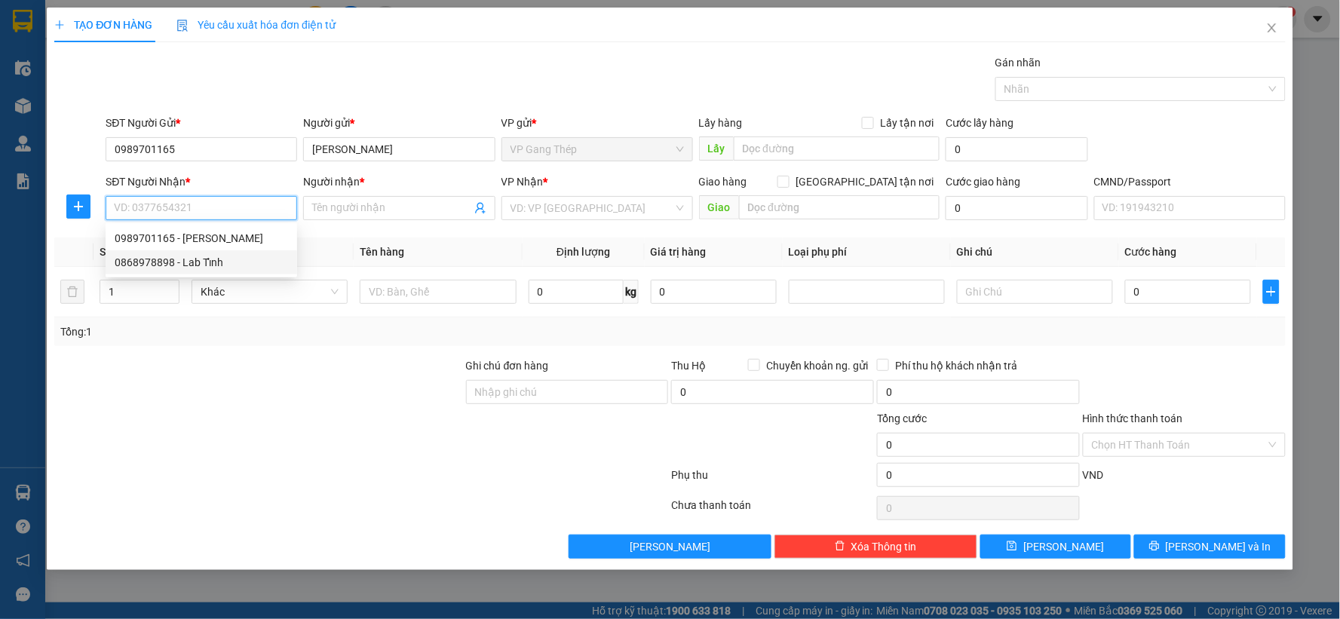
click at [198, 264] on div "0868978898 - Lab Tỉnh" at bounding box center [201, 262] width 173 height 17
type input "0868978898"
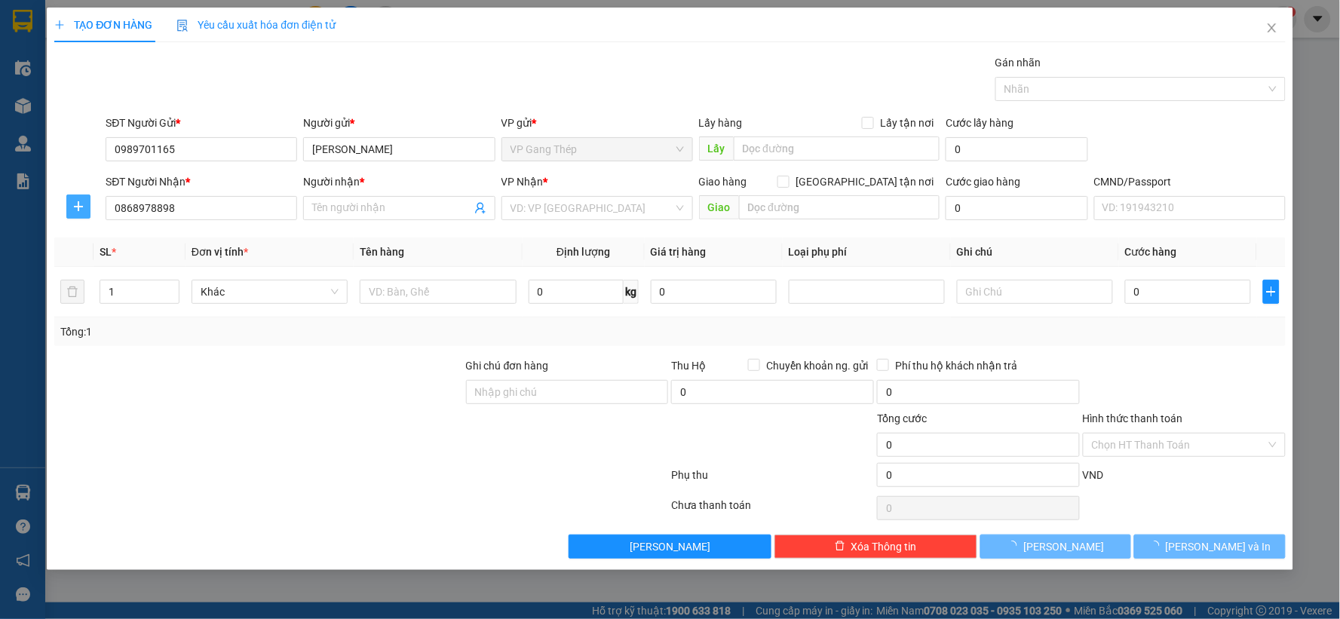
click at [72, 199] on button "button" at bounding box center [78, 207] width 24 height 24
type input "Lab Tỉnh"
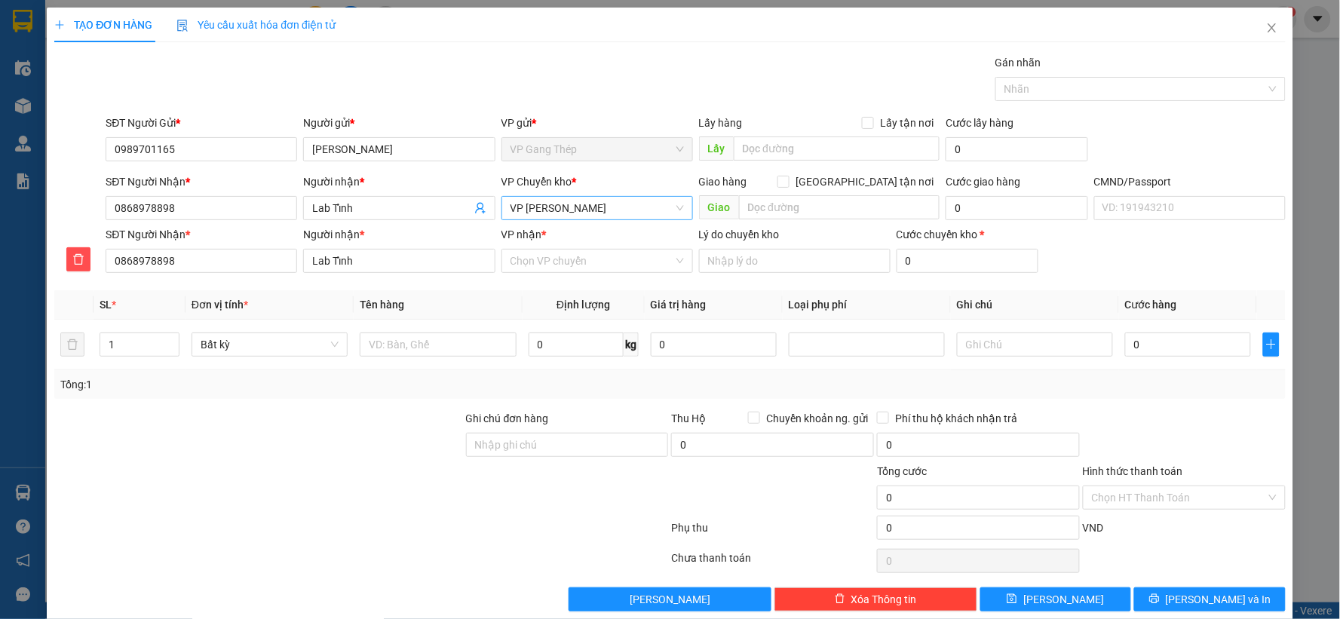
click at [613, 200] on span "VP Nguyễn Văn Cừ" at bounding box center [597, 208] width 173 height 23
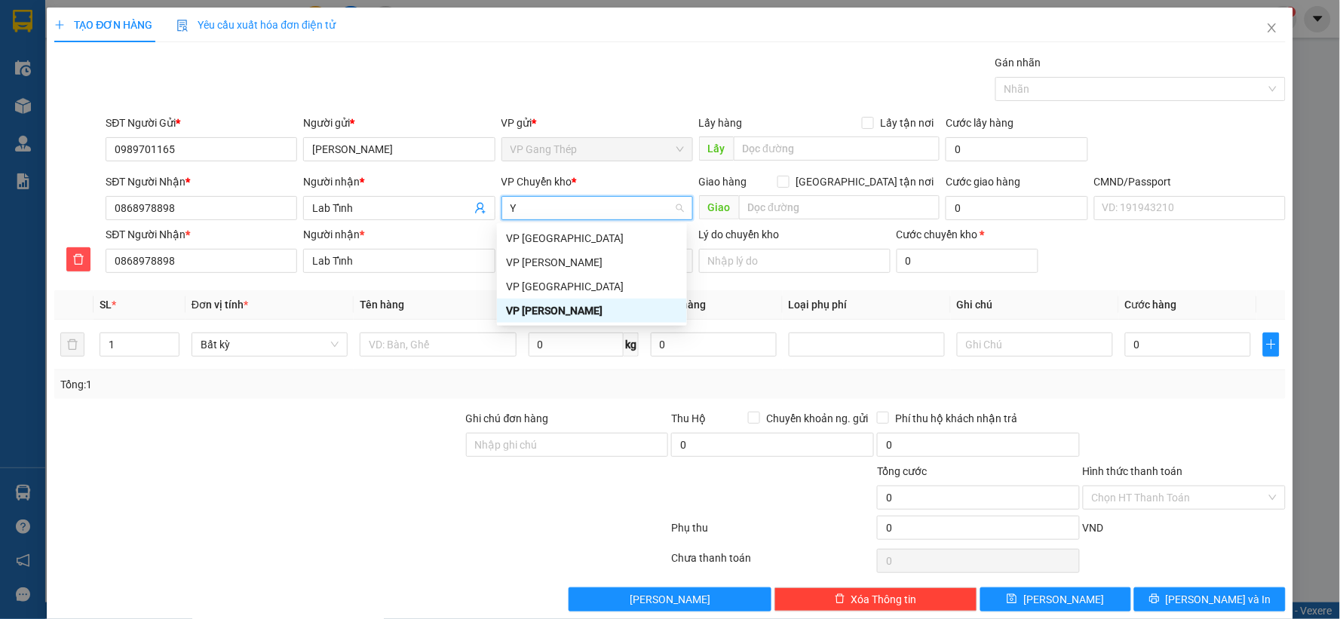
type input "YÊ"
click at [529, 238] on div "VP Yên Bình" at bounding box center [592, 238] width 172 height 17
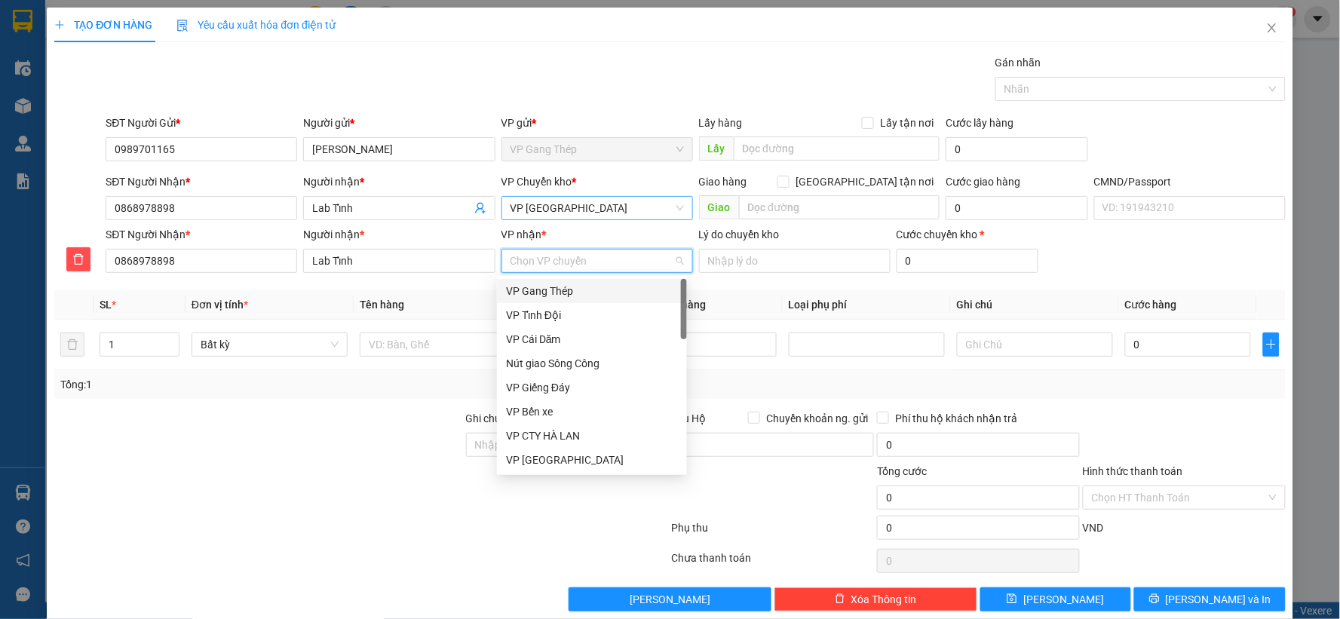
click at [548, 262] on input "VP nhận *" at bounding box center [592, 261] width 163 height 23
type input "CU"
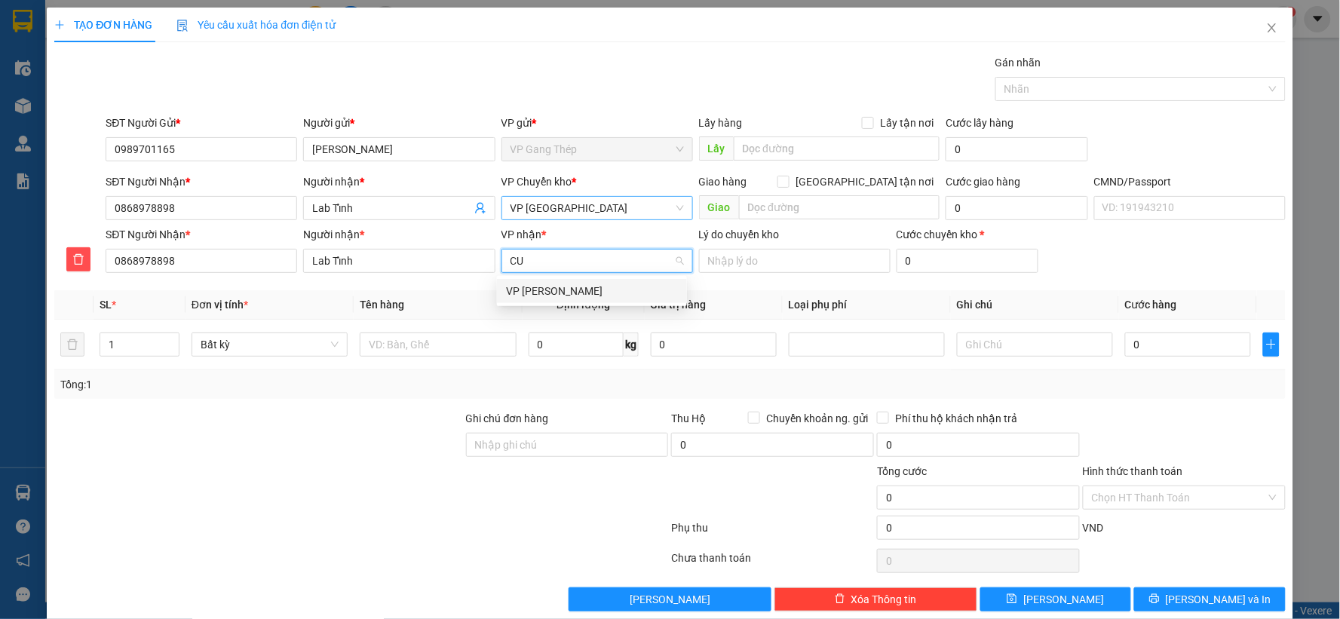
click at [530, 291] on div "VP Nguyễn Văn Cừ" at bounding box center [592, 291] width 172 height 17
click at [416, 342] on input "text" at bounding box center [438, 345] width 156 height 24
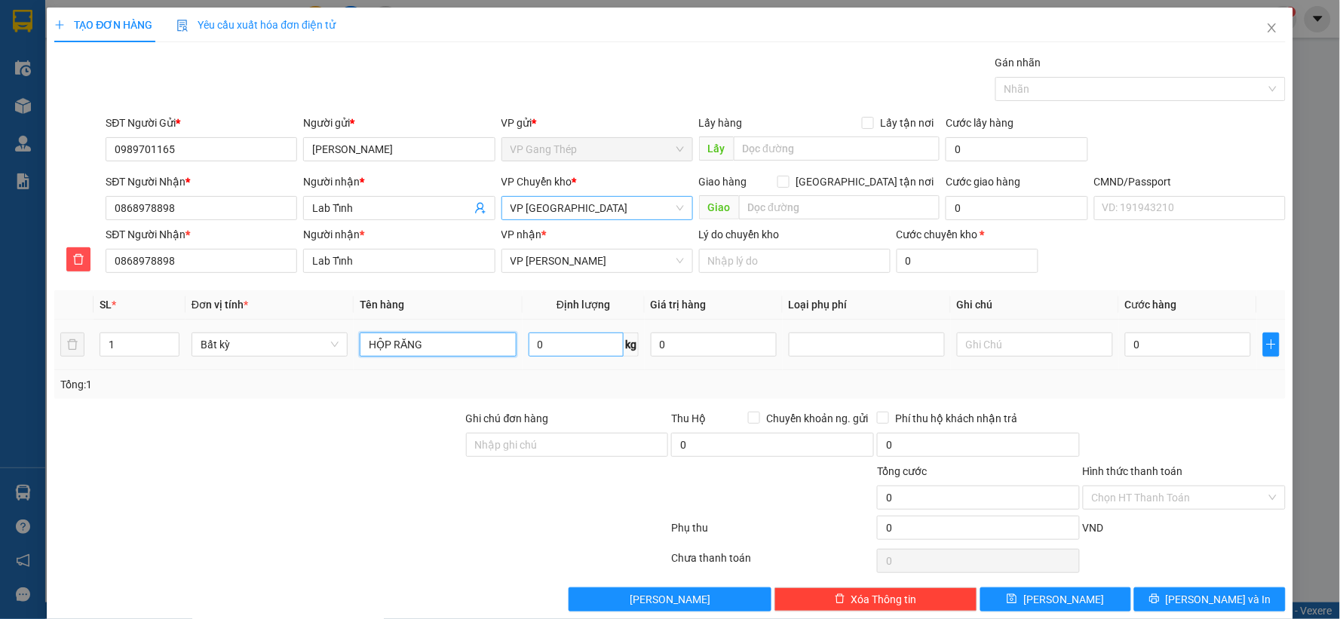
type input "HỘP RĂNG"
click at [577, 337] on input "0" at bounding box center [576, 345] width 95 height 24
type input "0.2"
click at [1152, 342] on input "0" at bounding box center [1188, 345] width 126 height 24
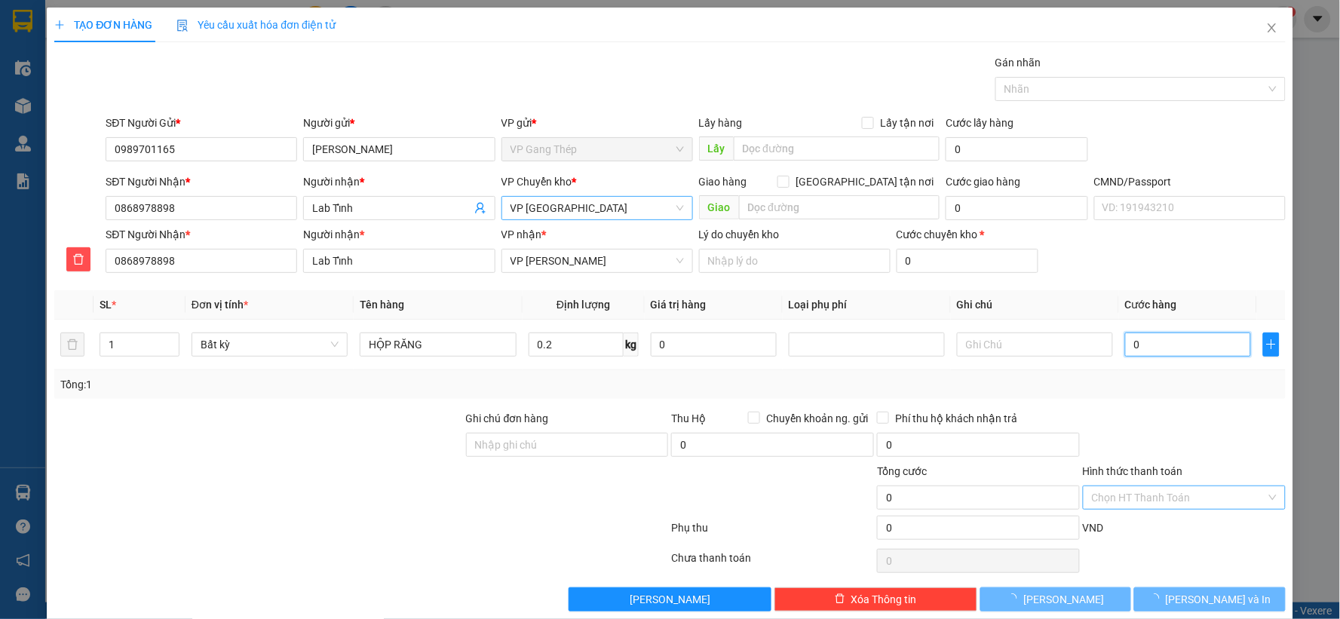
type input "35.000"
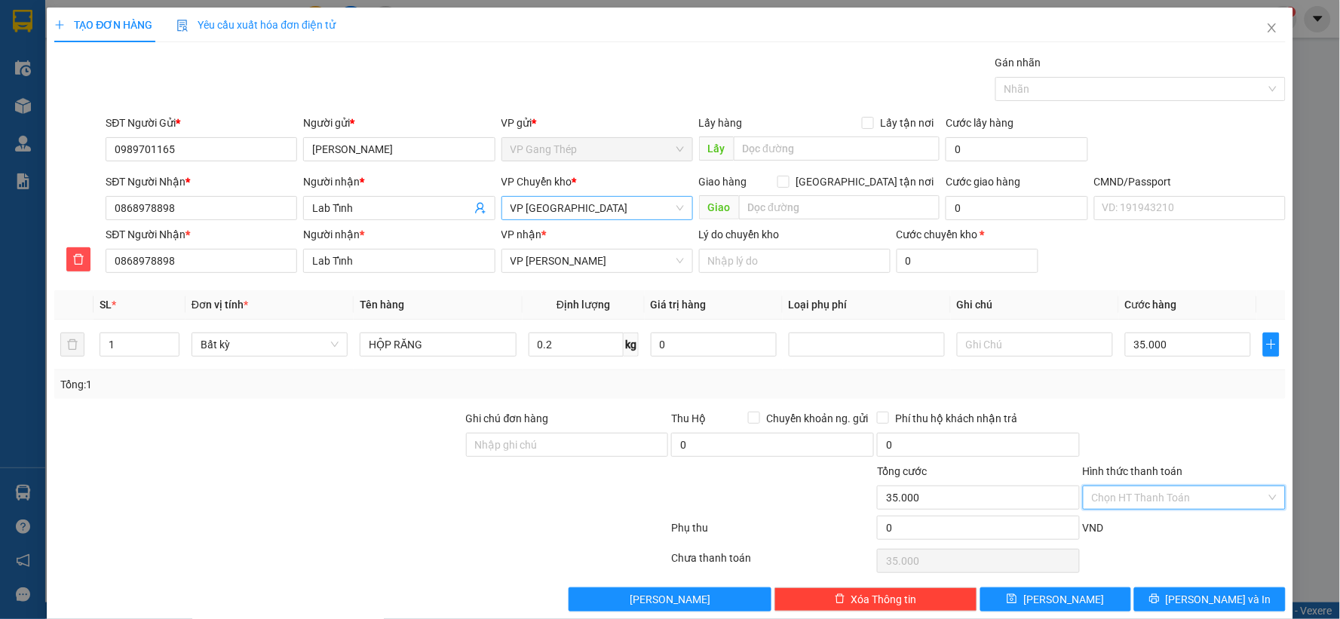
click at [1213, 496] on input "Hình thức thanh toán" at bounding box center [1179, 498] width 174 height 23
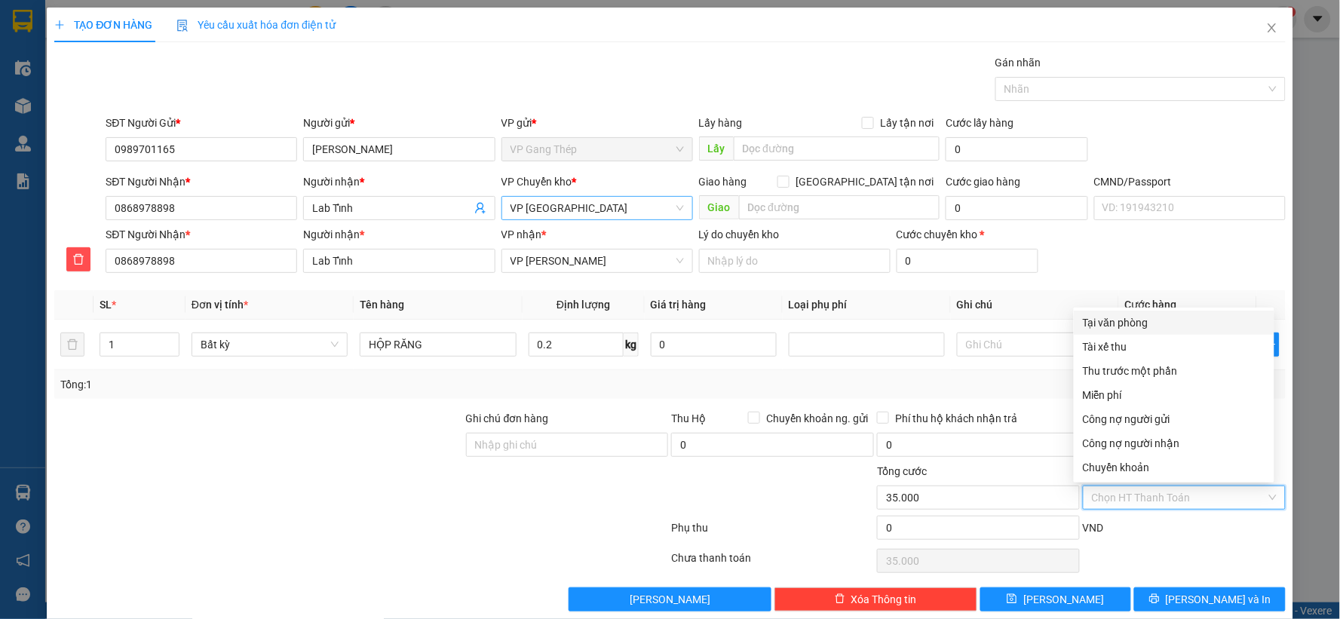
click at [1135, 320] on div "Tại văn phòng" at bounding box center [1174, 323] width 183 height 17
type input "0"
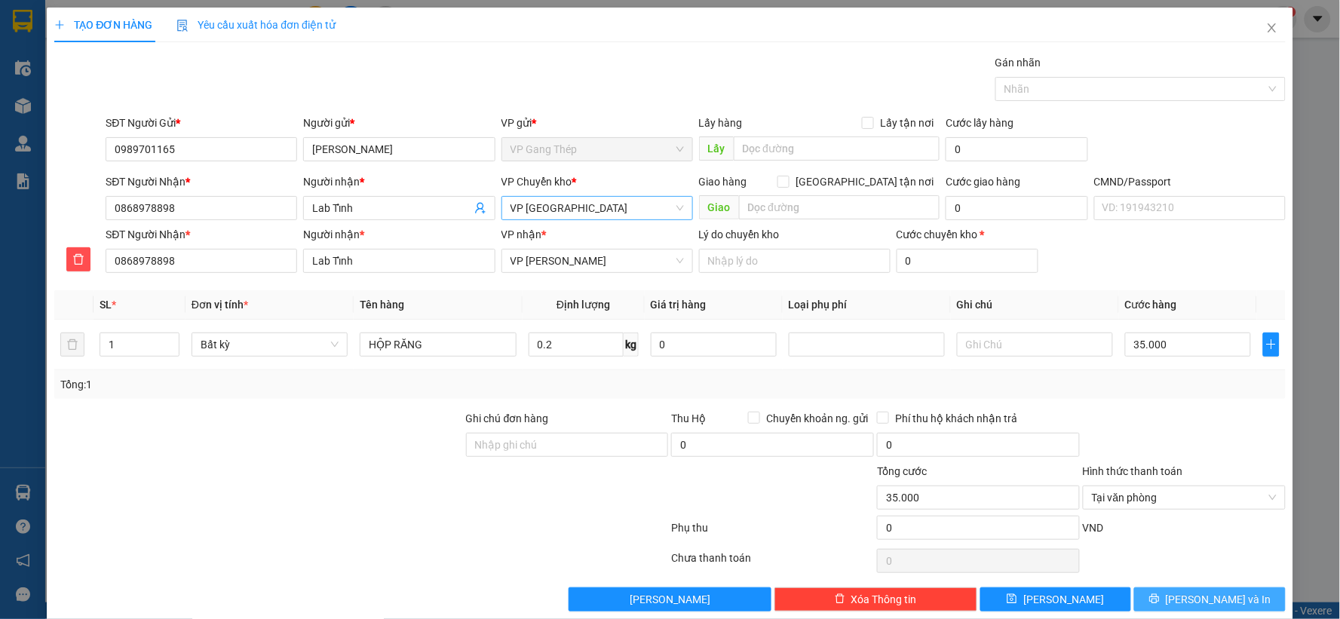
click at [1159, 600] on icon "printer" at bounding box center [1155, 599] width 10 height 10
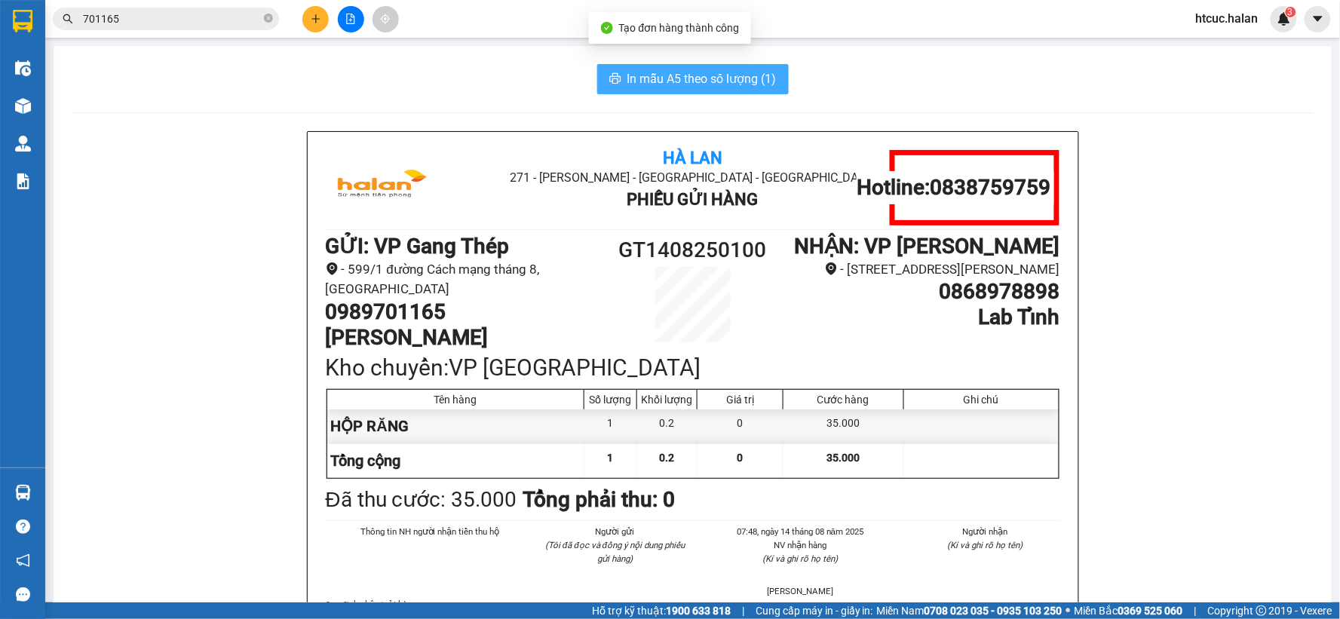
click at [665, 84] on span "In mẫu A5 theo số lượng (1)" at bounding box center [702, 78] width 149 height 19
click at [689, 76] on span "In mẫu A5 theo số lượng (1)" at bounding box center [702, 78] width 149 height 19
click at [718, 70] on span "In mẫu A5 theo số lượng (1)" at bounding box center [702, 78] width 149 height 19
click at [686, 78] on span "In mẫu A5 theo số lượng (1)" at bounding box center [702, 78] width 149 height 19
click at [686, 79] on span "In mẫu A5 theo số lượng (1)" at bounding box center [702, 78] width 149 height 19
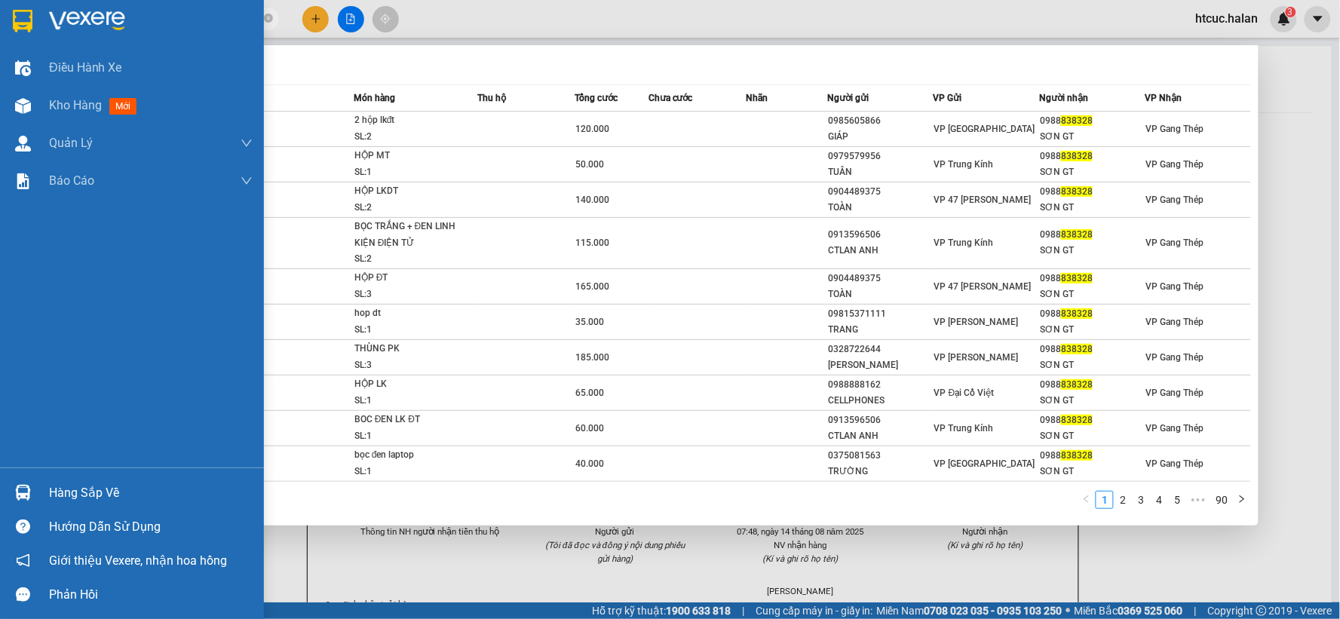
drag, startPoint x: 157, startPoint y: 25, endPoint x: 24, endPoint y: 41, distance: 133.8
click at [24, 41] on section "Kết quả tìm kiếm ( 892 ) Bộ lọc Mã ĐH Trạng thái Món hàng Thu hộ Tổng cước Chưa…" at bounding box center [670, 309] width 1340 height 619
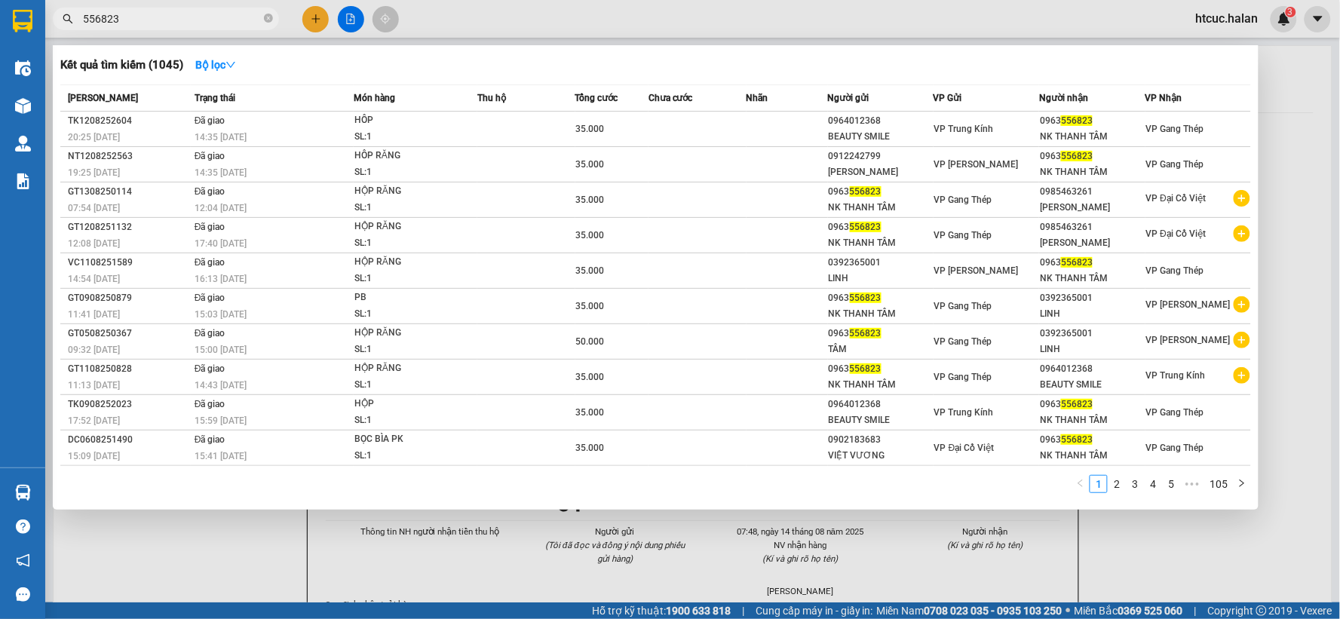
type input "556823"
click at [236, 569] on div at bounding box center [670, 309] width 1340 height 619
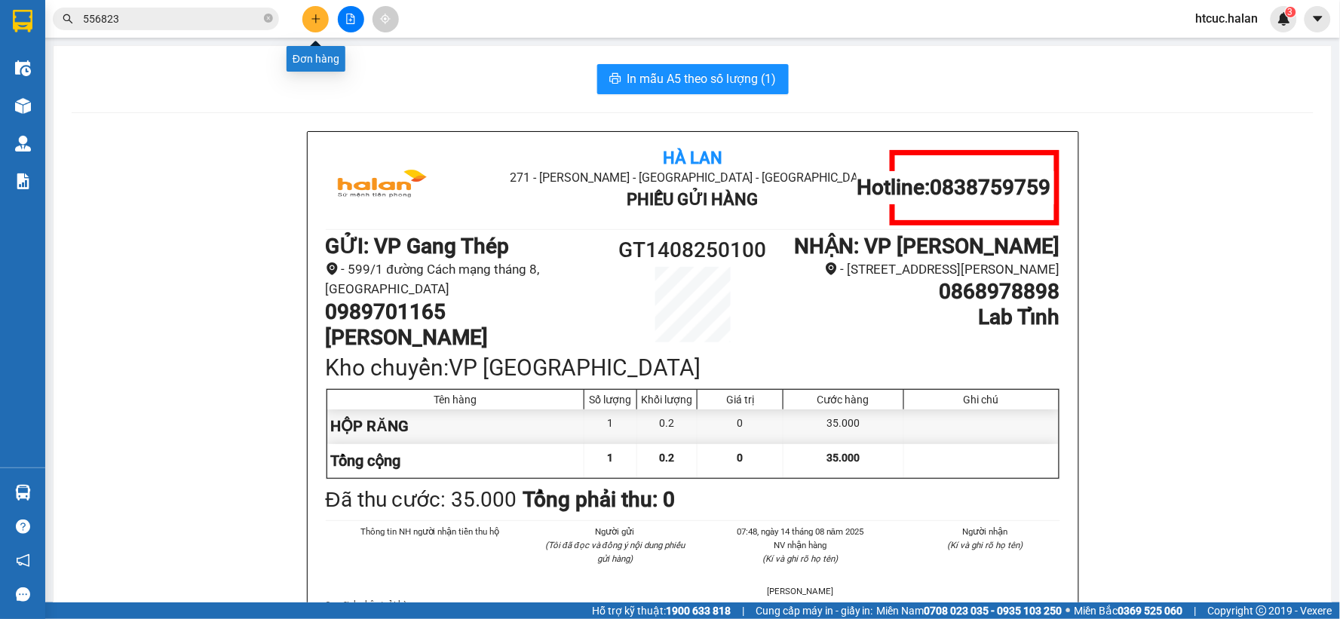
click at [315, 12] on button at bounding box center [315, 19] width 26 height 26
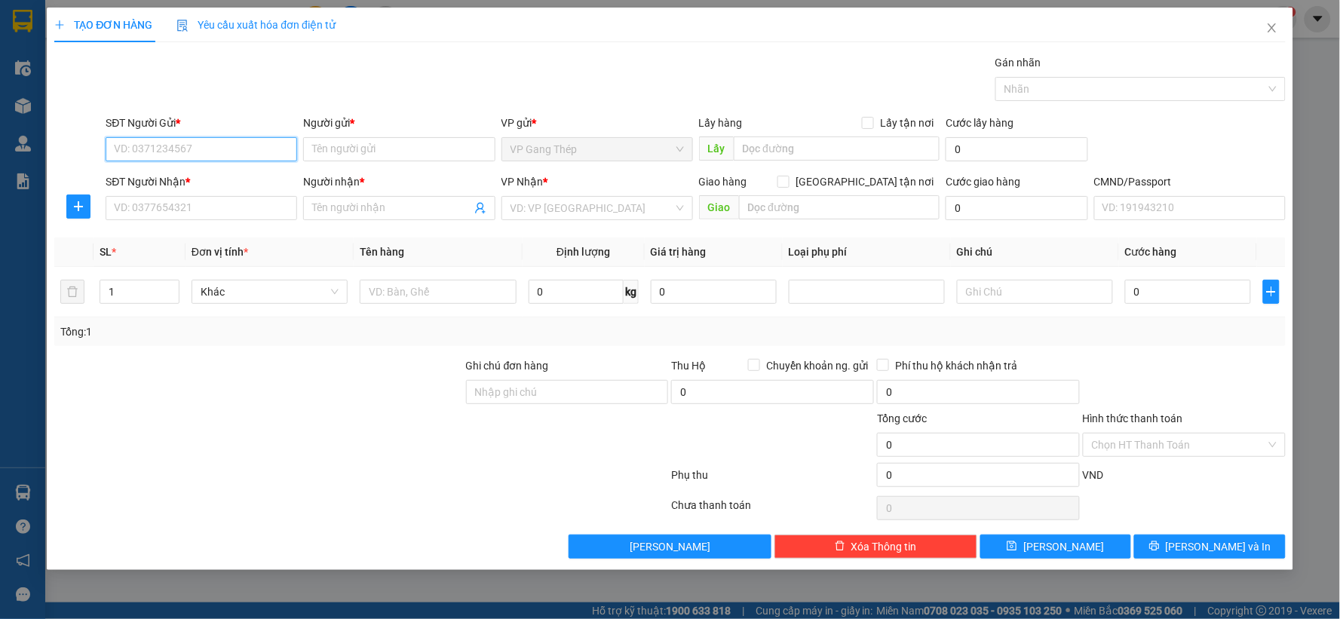
drag, startPoint x: 202, startPoint y: 151, endPoint x: 914, endPoint y: 44, distance: 720.1
click at [323, 129] on div "SĐT Người Gửi * VD: 0371234567 Người gửi * Tên người gửi VP gửi * VP Gang Thép …" at bounding box center [696, 141] width 1186 height 53
type input "0868550325"
click at [227, 186] on div "0868550325 - VP GANG THÉP" at bounding box center [201, 179] width 173 height 17
type input "VP GANG THÉP"
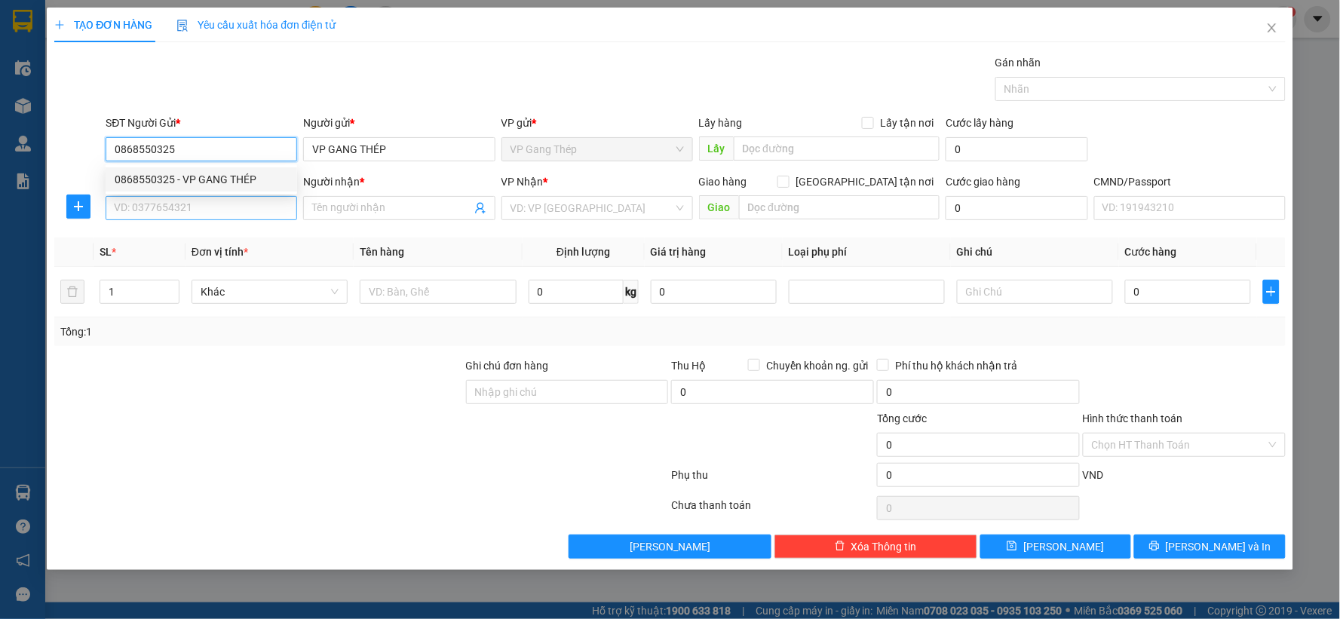
type input "0868550325"
click at [235, 206] on input "SĐT Người Nhận *" at bounding box center [202, 208] width 192 height 24
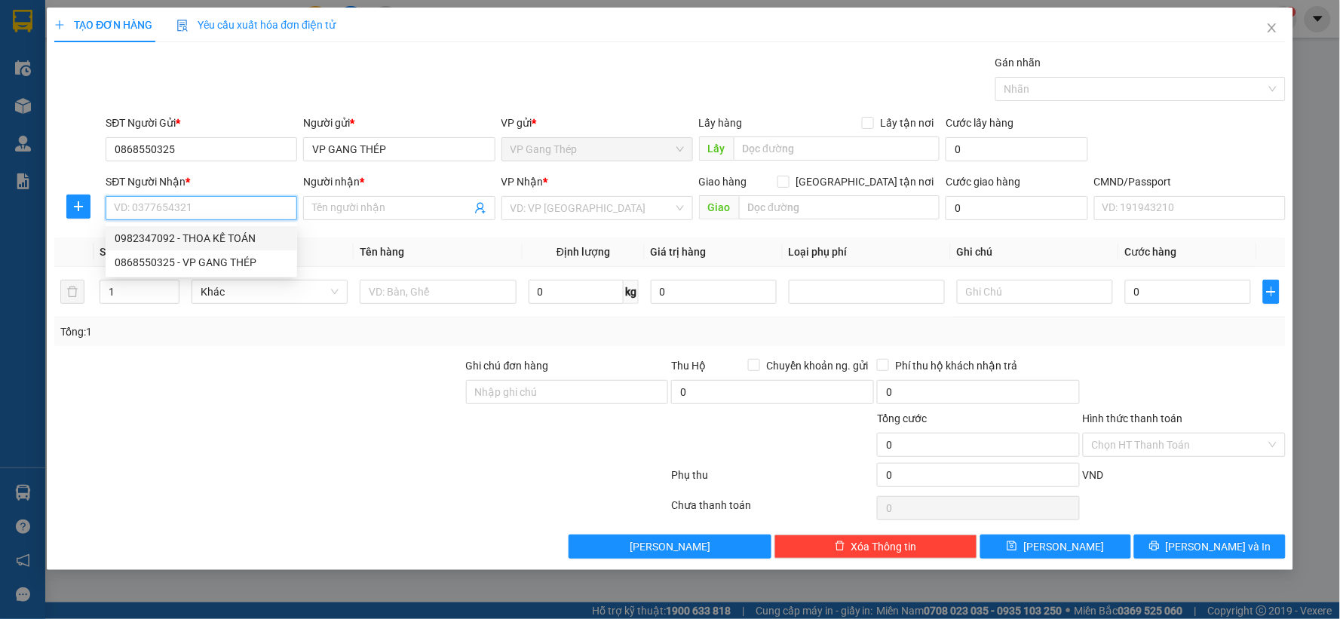
drag, startPoint x: 227, startPoint y: 242, endPoint x: 164, endPoint y: 237, distance: 62.8
click at [227, 241] on div "0982347092 - THOA KẾ TOÁN" at bounding box center [201, 238] width 173 height 17
type input "0982347092"
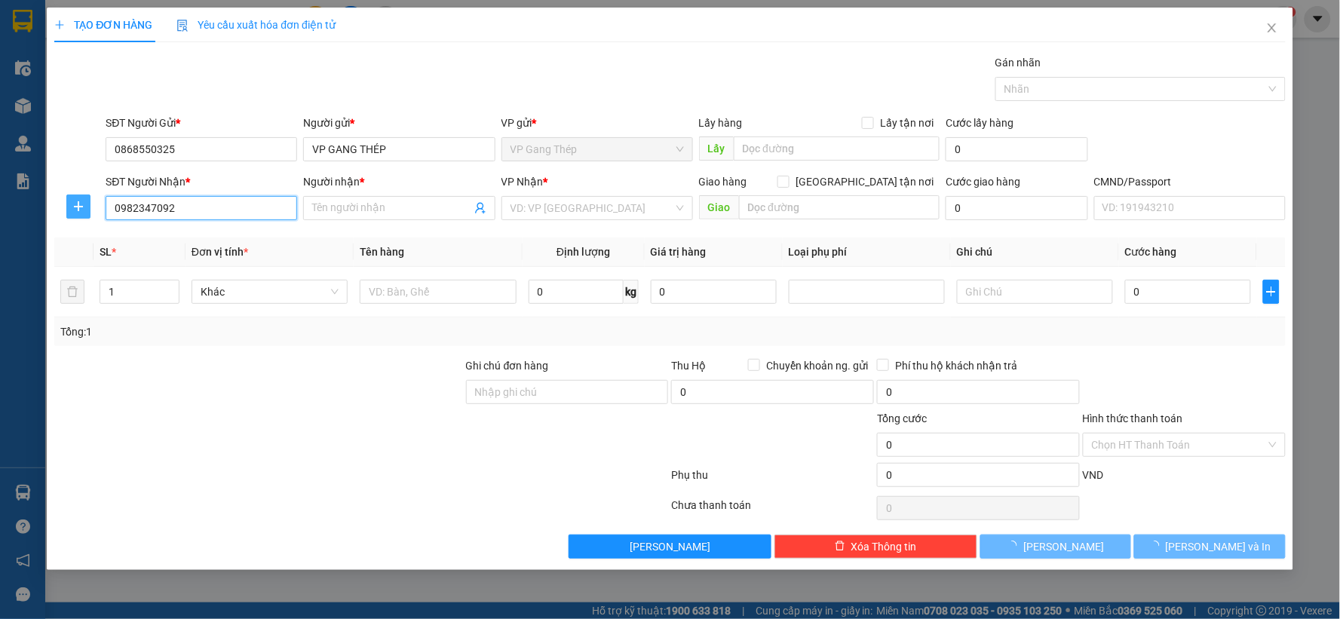
type input "THOA KẾ TOÁN"
click at [78, 212] on icon "plus" at bounding box center [78, 207] width 12 height 12
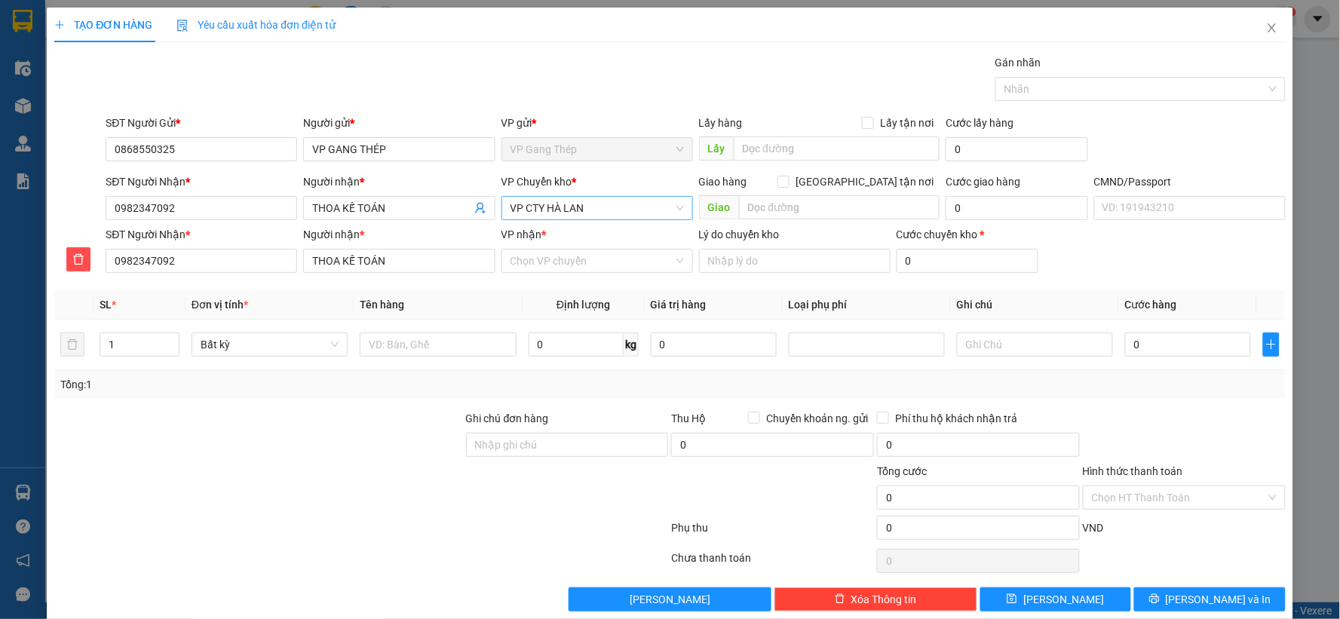
click at [577, 204] on span "VP CTY HÀ LAN" at bounding box center [597, 208] width 173 height 23
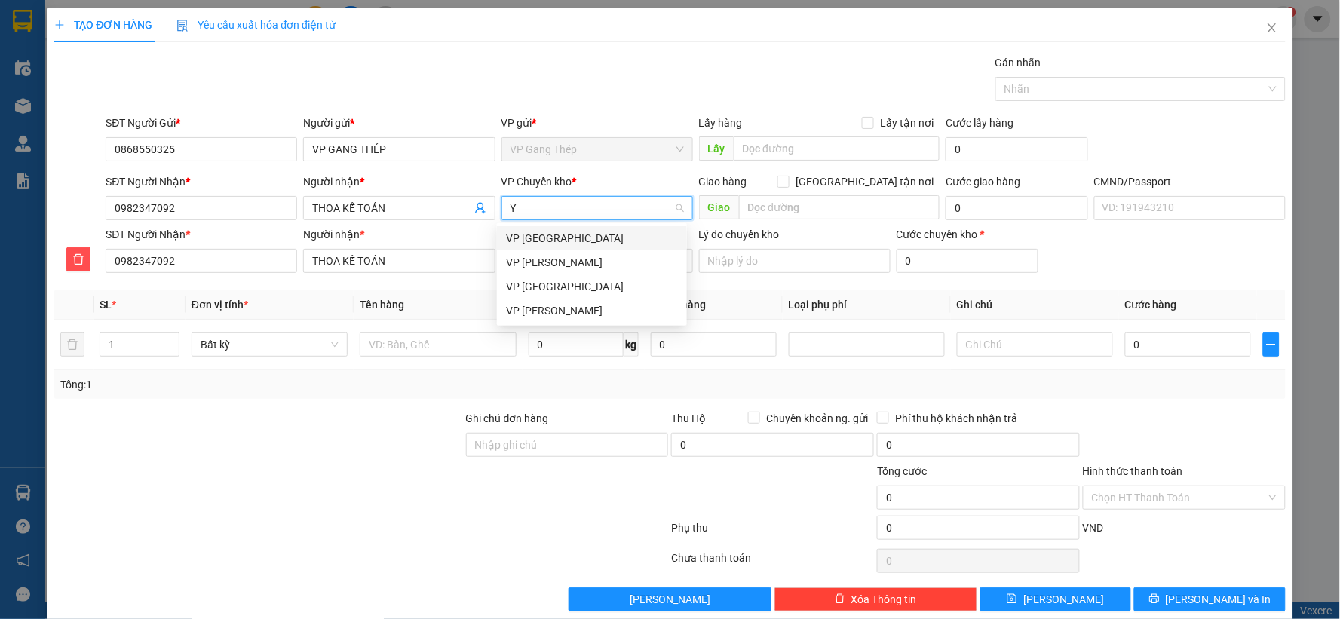
type input "YÊ"
click at [534, 238] on div "VP Yên Bình" at bounding box center [592, 238] width 172 height 17
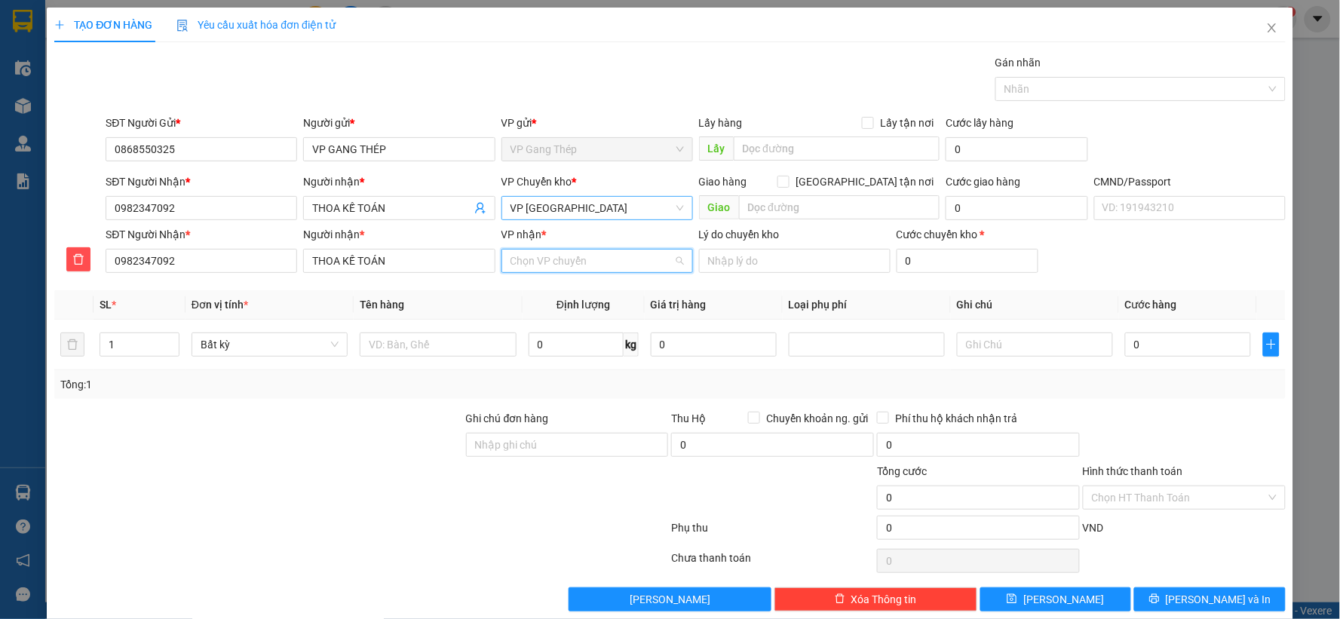
click at [552, 265] on input "VP nhận *" at bounding box center [592, 261] width 163 height 23
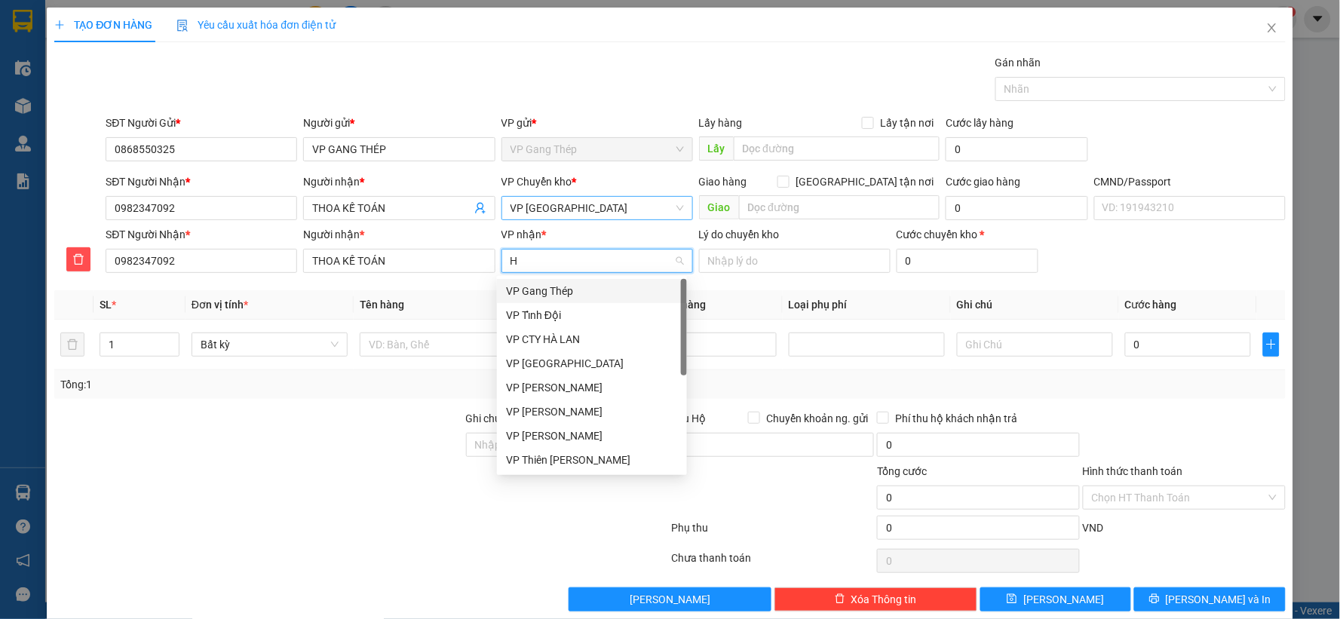
type input "HA"
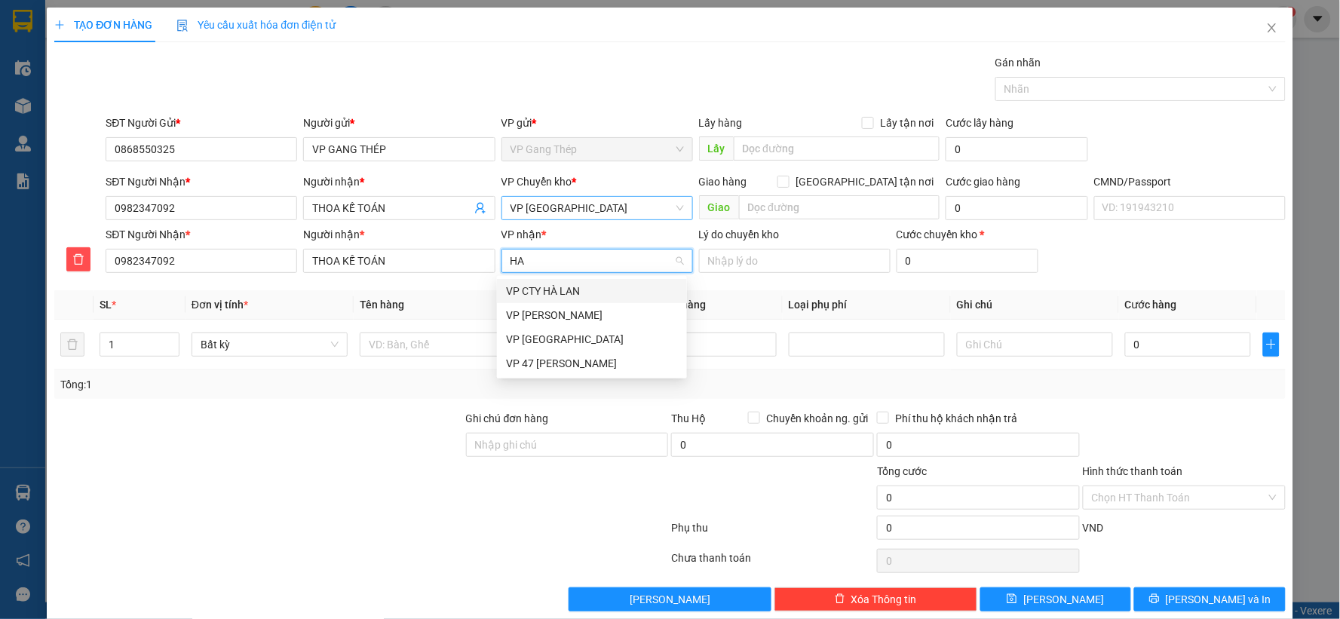
click at [517, 285] on div "VP CTY HÀ LAN" at bounding box center [592, 291] width 172 height 17
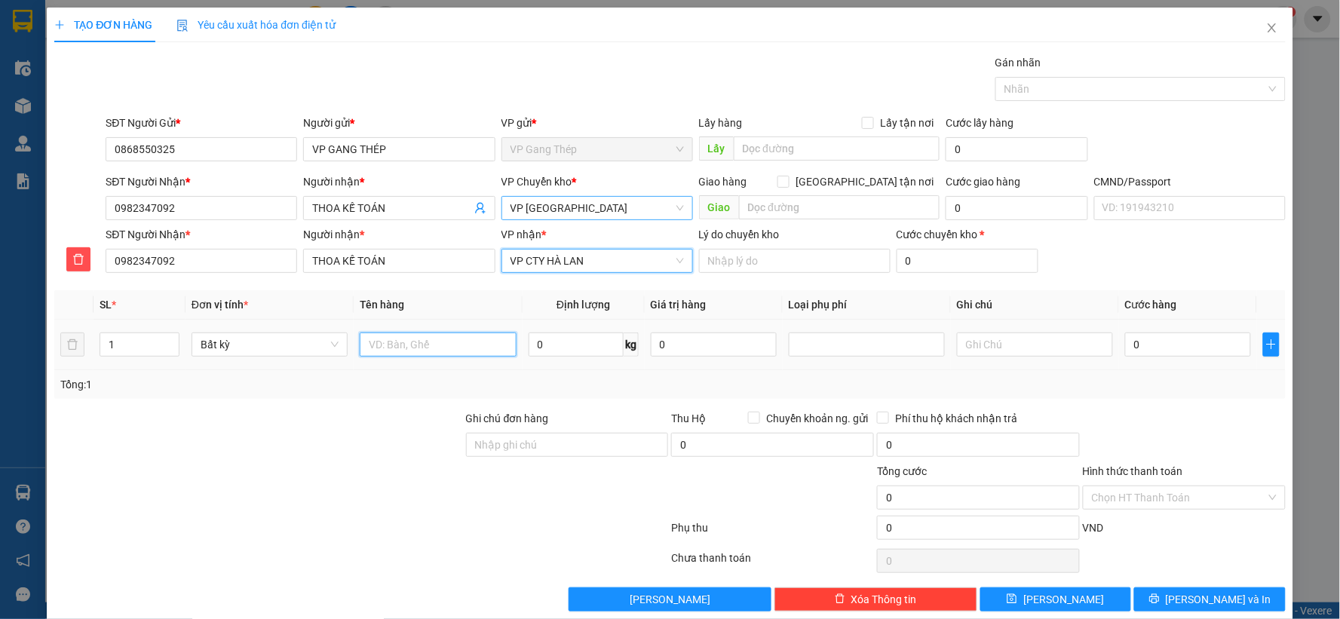
click at [398, 355] on input "text" at bounding box center [438, 345] width 156 height 24
click at [1137, 484] on div "Hình thức thanh toán Chọn HT Thanh Toán" at bounding box center [1184, 489] width 203 height 53
type input "PB BÁO CÁO NGÀY 13/08/2025"
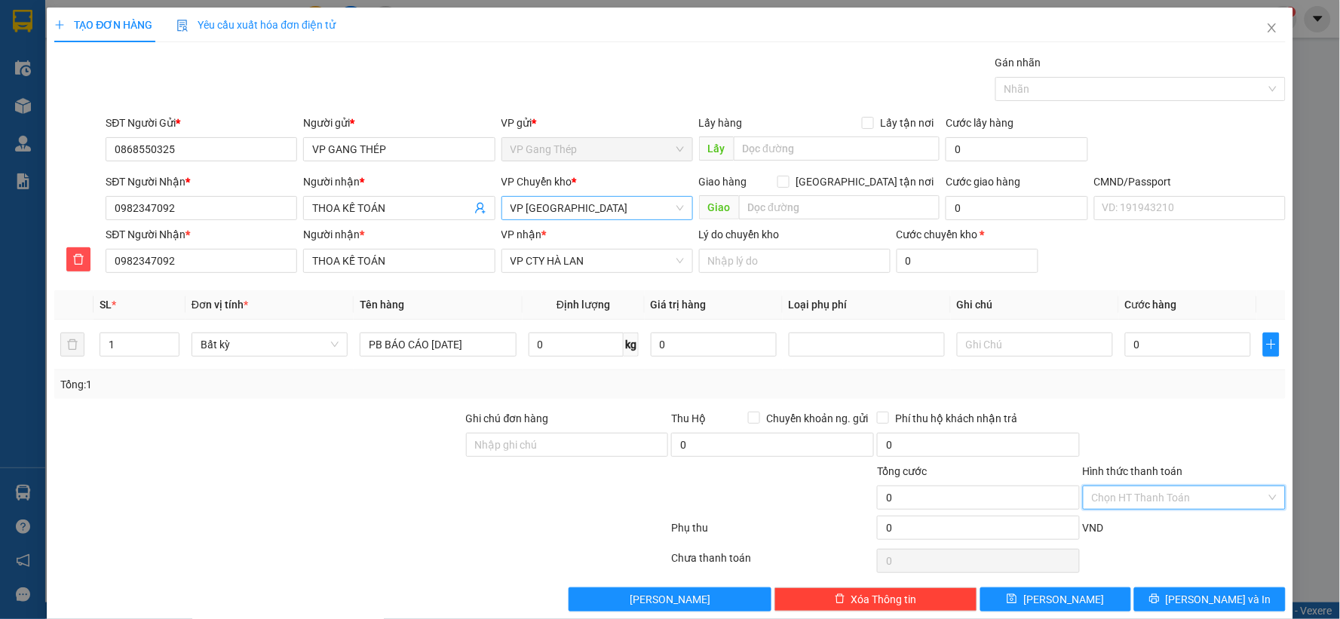
click at [1135, 492] on input "Hình thức thanh toán" at bounding box center [1179, 498] width 174 height 23
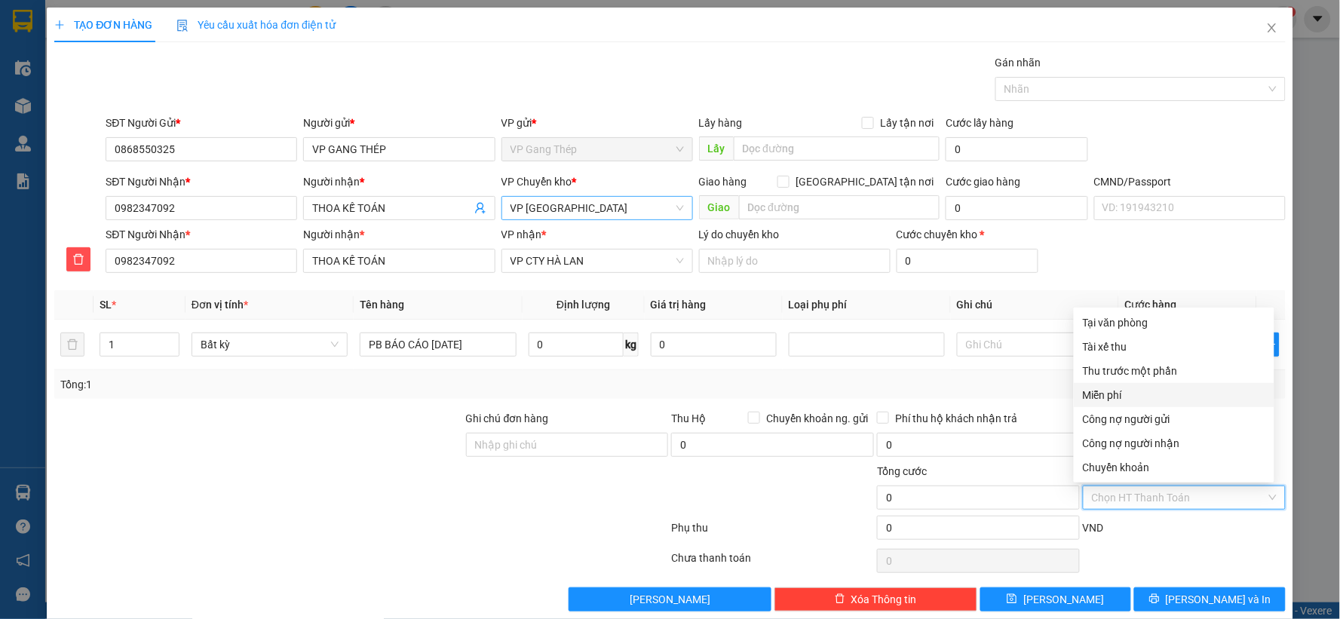
click at [1110, 395] on div "Miễn phí" at bounding box center [1174, 395] width 183 height 17
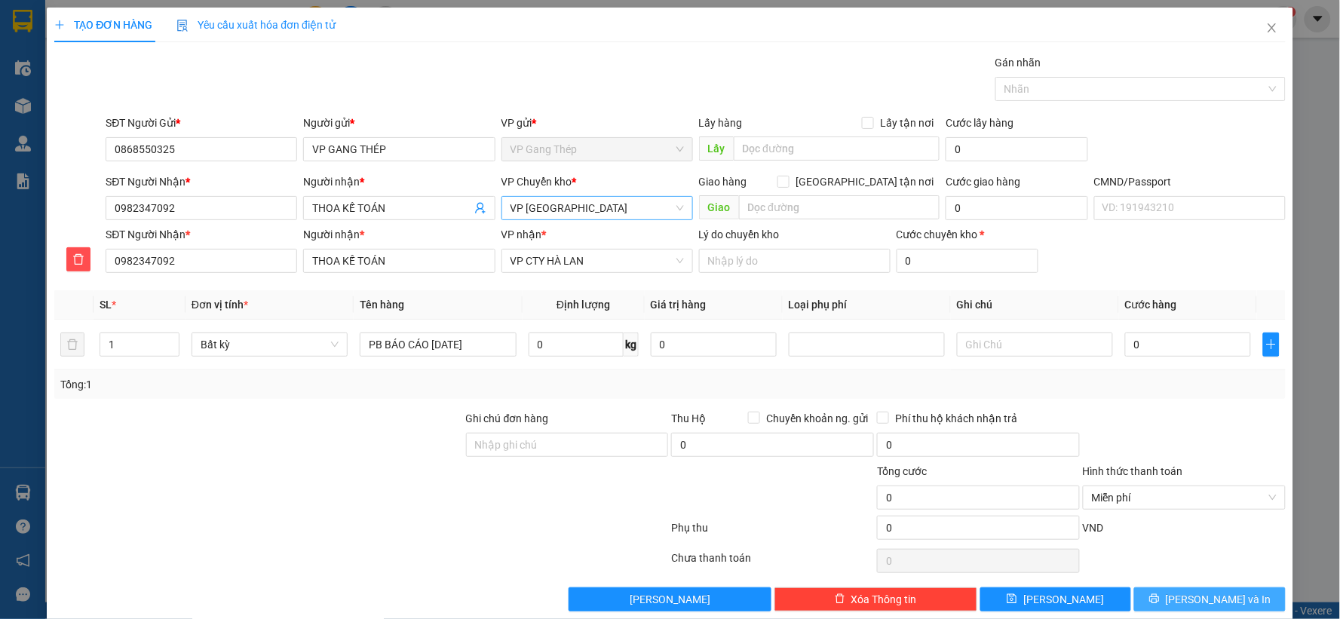
click at [1186, 600] on span "Lưu và In" at bounding box center [1219, 599] width 106 height 17
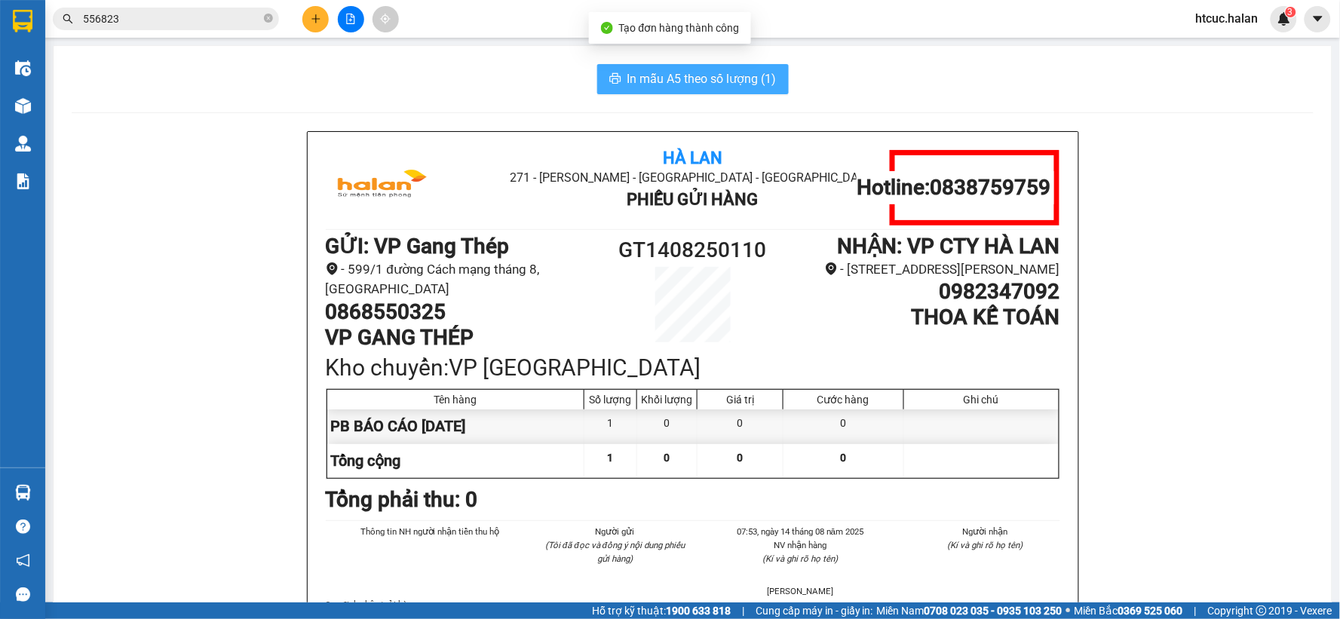
click at [654, 66] on button "In mẫu A5 theo số lượng (1)" at bounding box center [693, 79] width 192 height 30
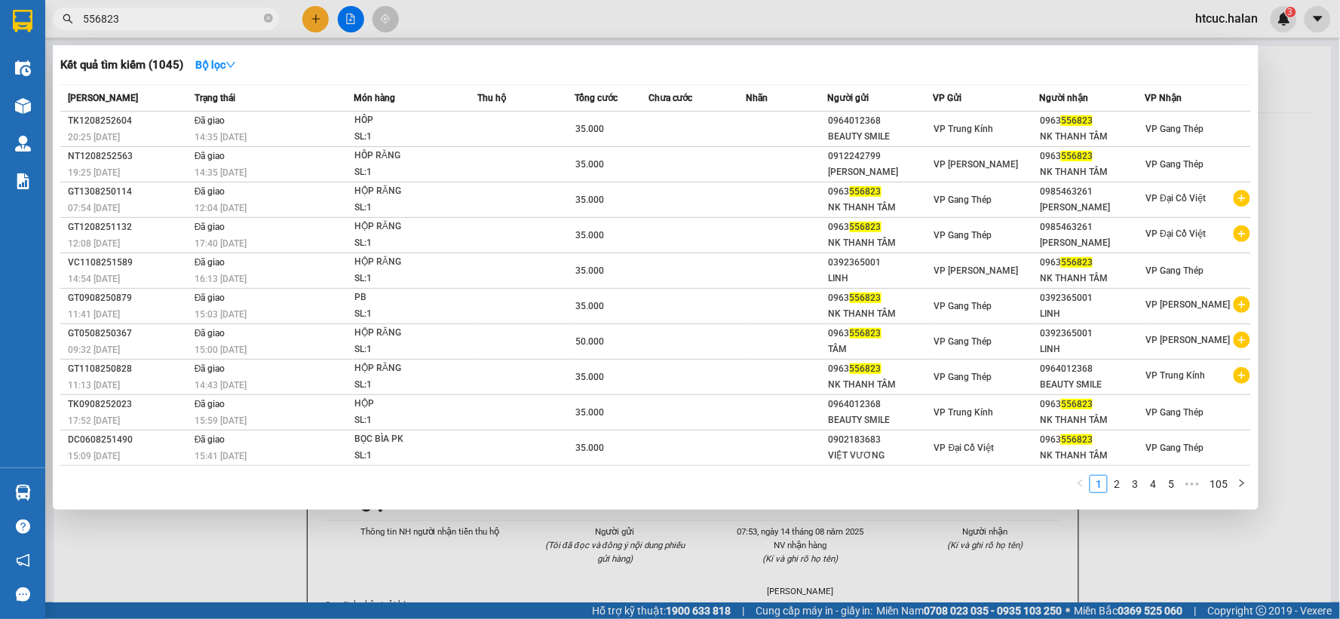
drag, startPoint x: 168, startPoint y: 17, endPoint x: 49, endPoint y: 33, distance: 120.2
click at [49, 32] on div "Kết quả tìm kiếm ( 1045 ) Bộ lọc Mã ĐH Trạng thái Món hàng Thu hộ Tổng cước Chư…" at bounding box center [147, 19] width 294 height 26
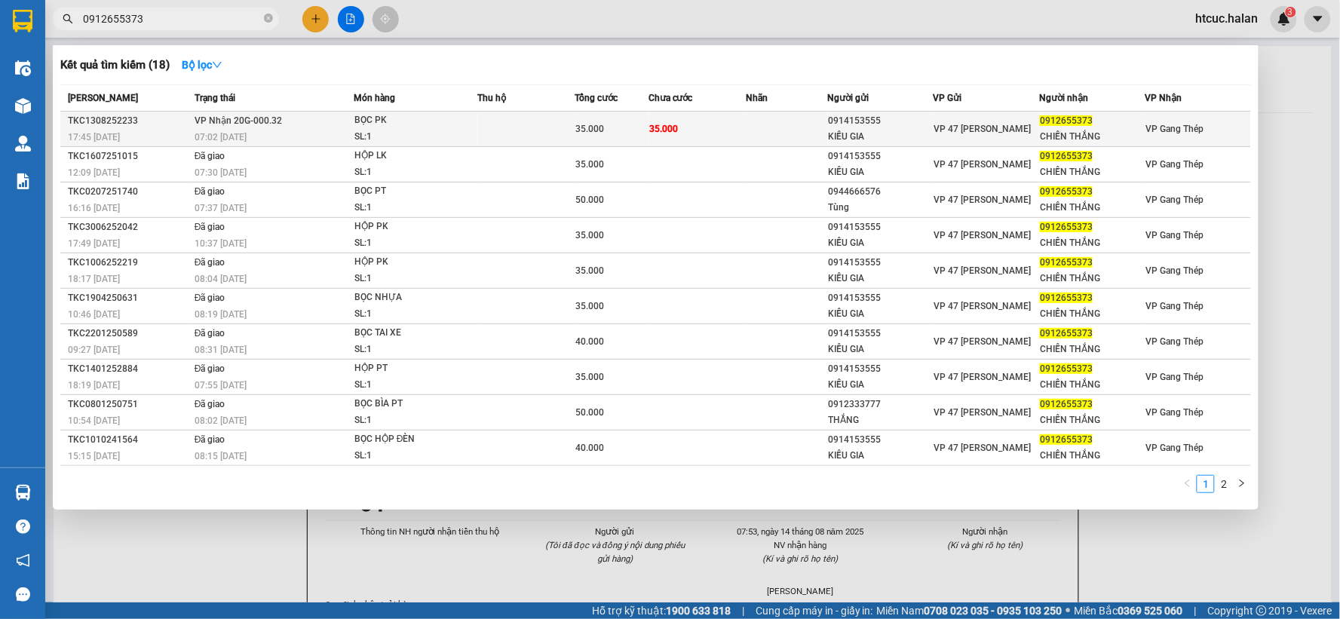
type input "0912655373"
click at [711, 123] on td "35.000" at bounding box center [698, 129] width 98 height 35
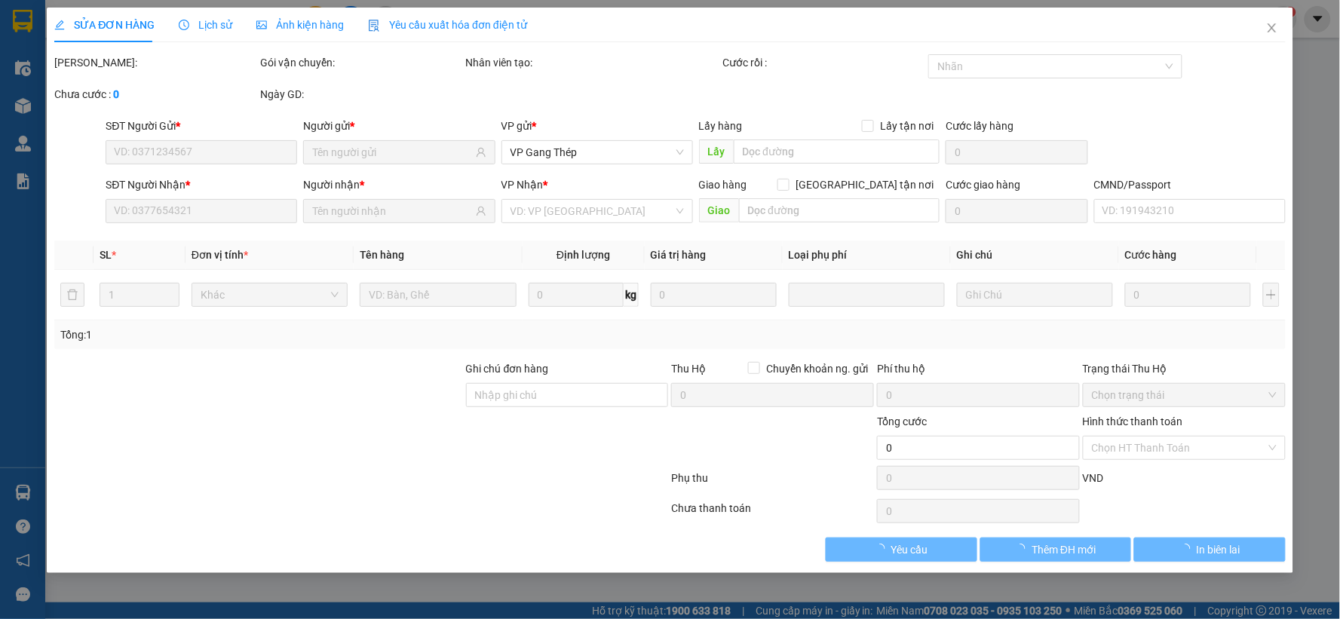
type input "0914153555"
type input "KIỀU GIA"
type input "0912655373"
type input "CHIẾN THẮNG"
type input "35.000"
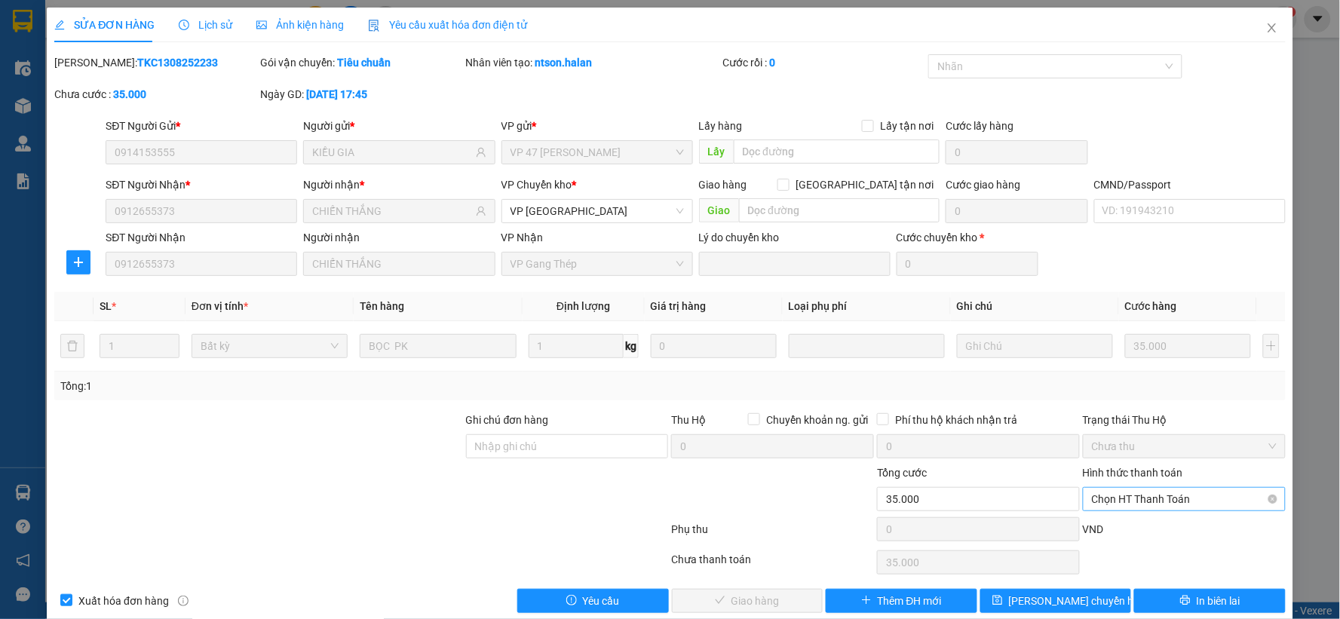
click at [1171, 498] on span "Chọn HT Thanh Toán" at bounding box center [1184, 499] width 185 height 23
click at [1100, 376] on div "Tại văn phòng" at bounding box center [1174, 372] width 183 height 17
type input "0"
click at [764, 616] on div "SỬA ĐƠN HÀNG Lịch sử Ảnh kiện hàng Yêu cầu xuất hóa đơn điện tử Total Paid Fee …" at bounding box center [670, 316] width 1247 height 617
click at [764, 600] on span "Giao hàng" at bounding box center [756, 601] width 48 height 17
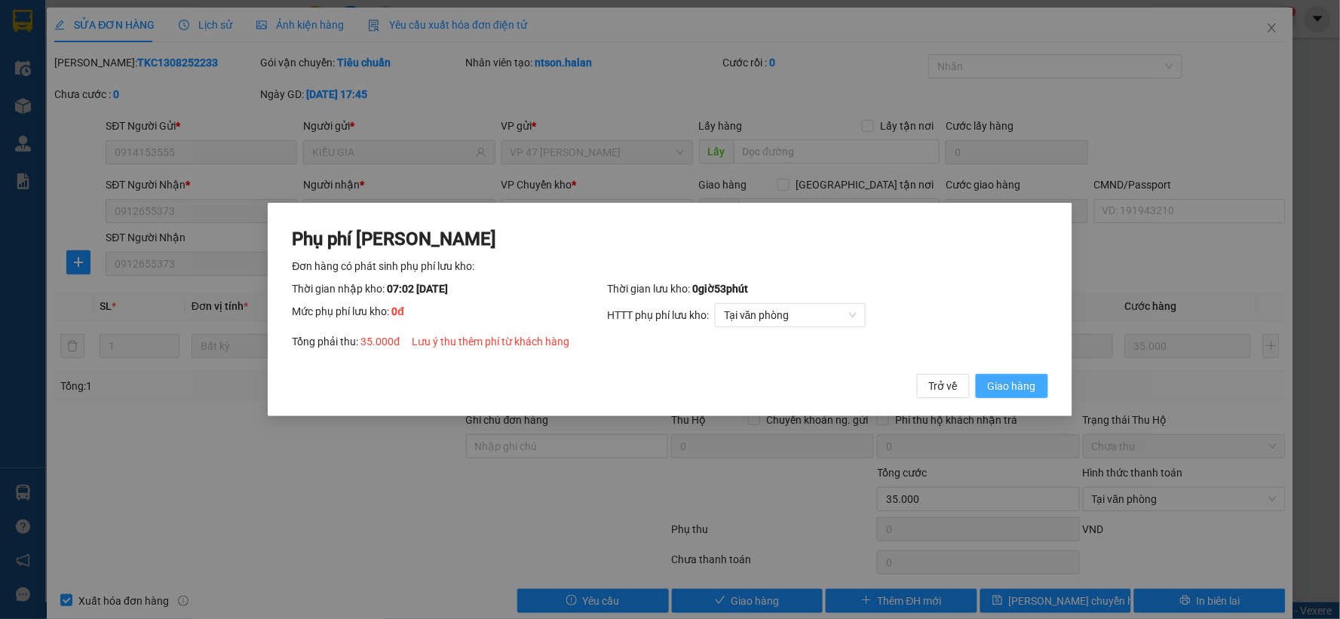
click at [1036, 392] on button "Giao hàng" at bounding box center [1012, 386] width 72 height 24
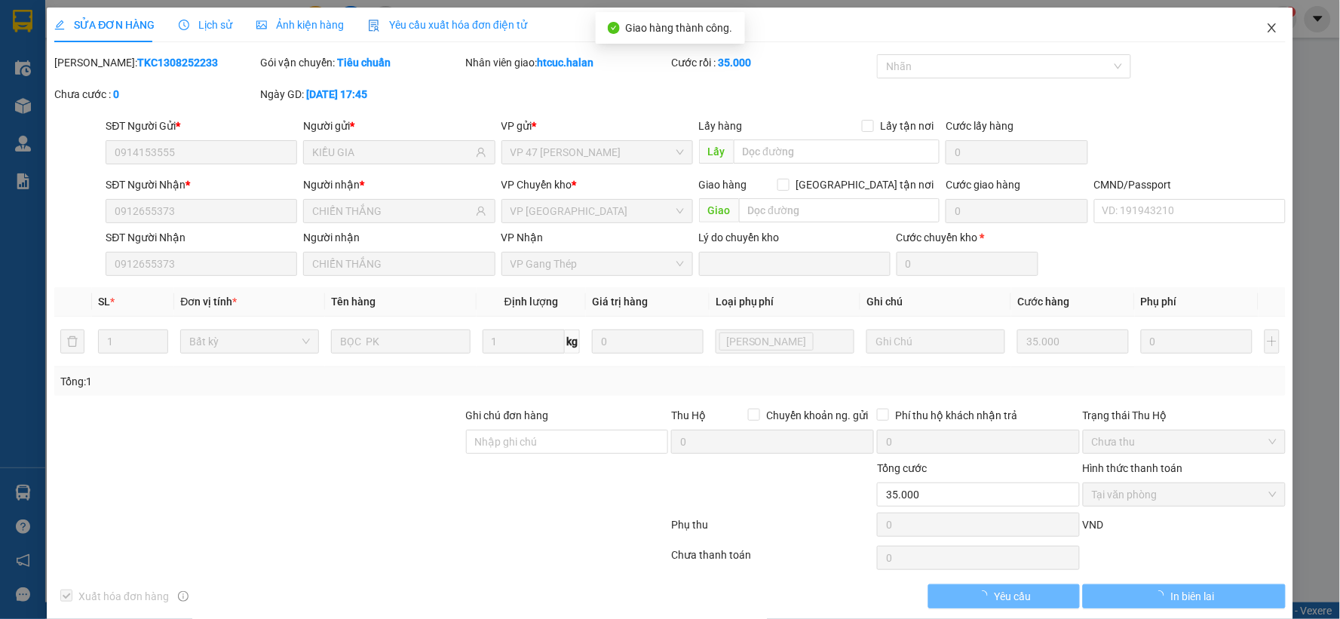
click at [1260, 21] on span "Close" at bounding box center [1272, 29] width 42 height 42
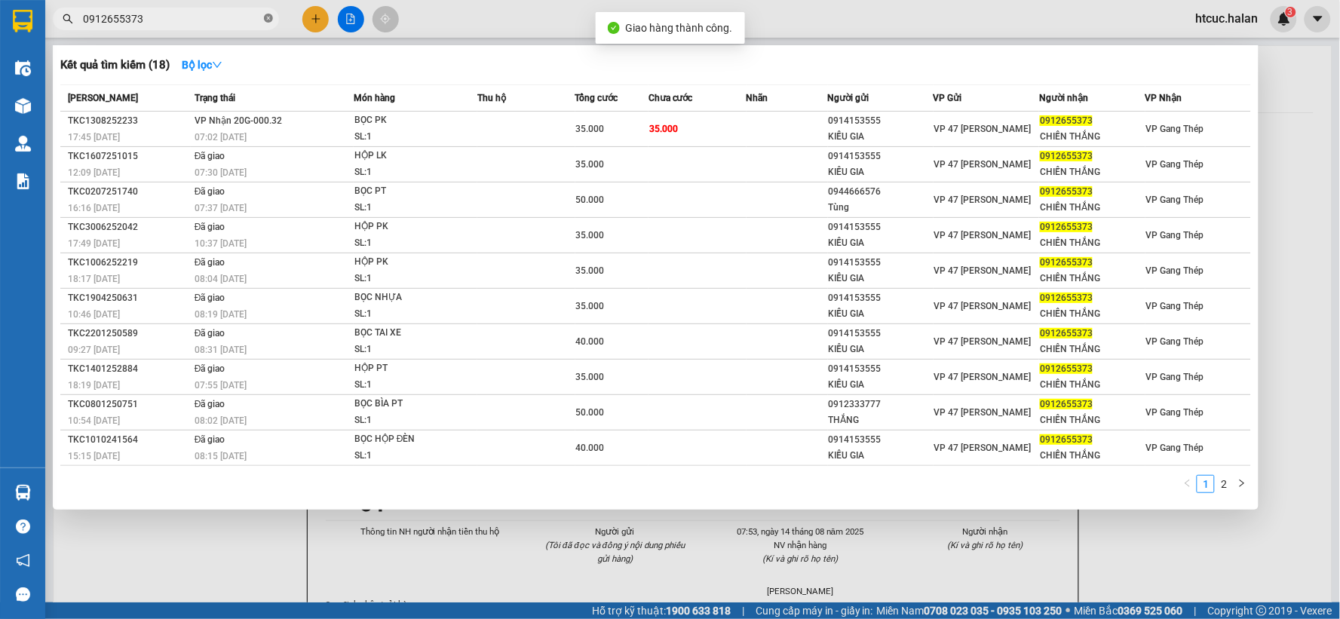
click at [265, 15] on icon "close-circle" at bounding box center [268, 18] width 9 height 9
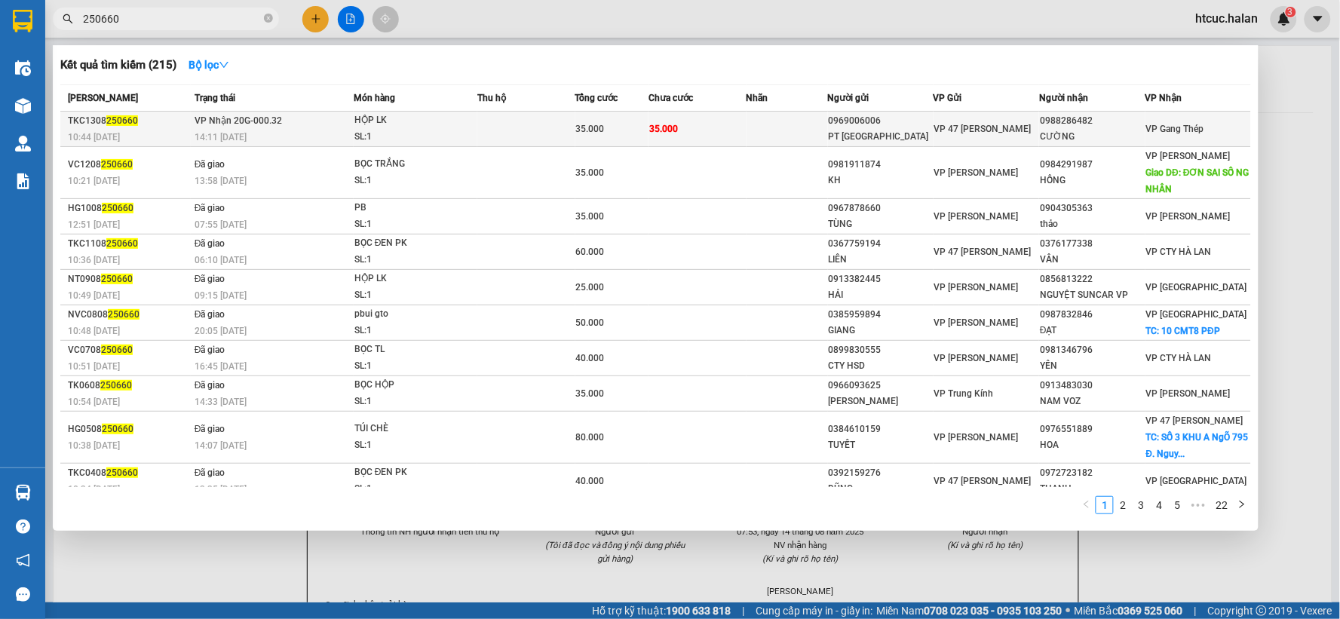
type input "250660"
click at [750, 127] on td at bounding box center [787, 129] width 81 height 35
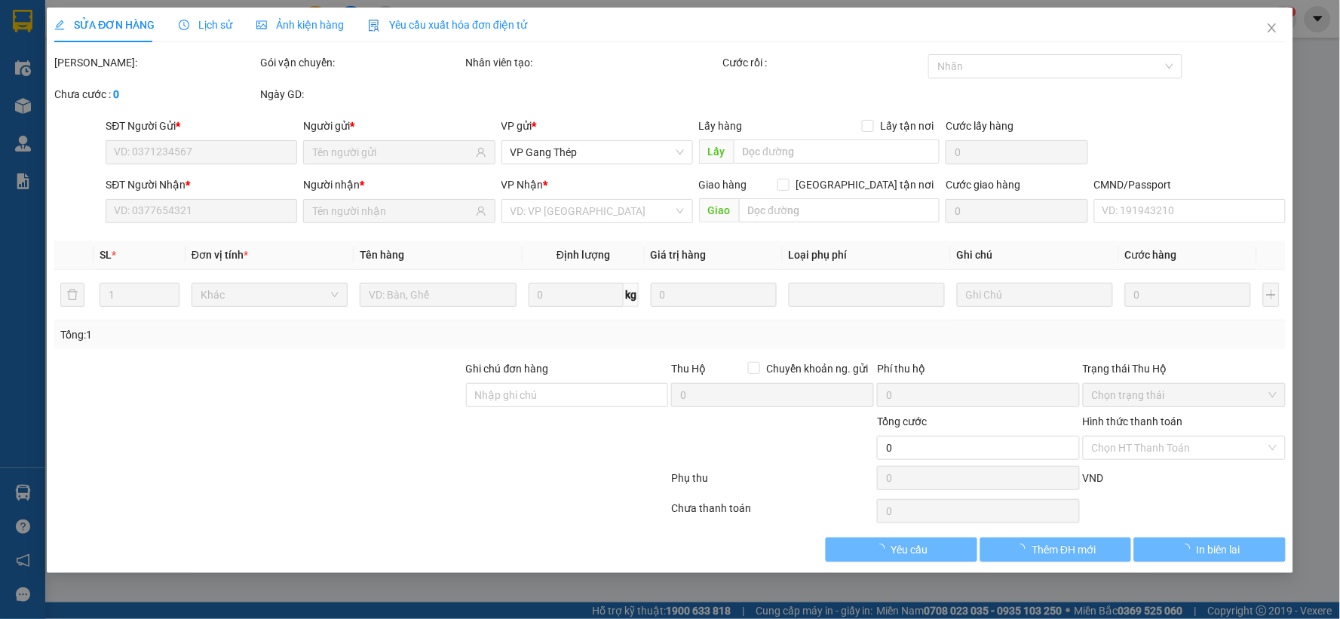
type input "0969006006"
type input "PT BẮC VIỆT"
type input "0988286482"
type input "CƯỜNG"
type input "35.000"
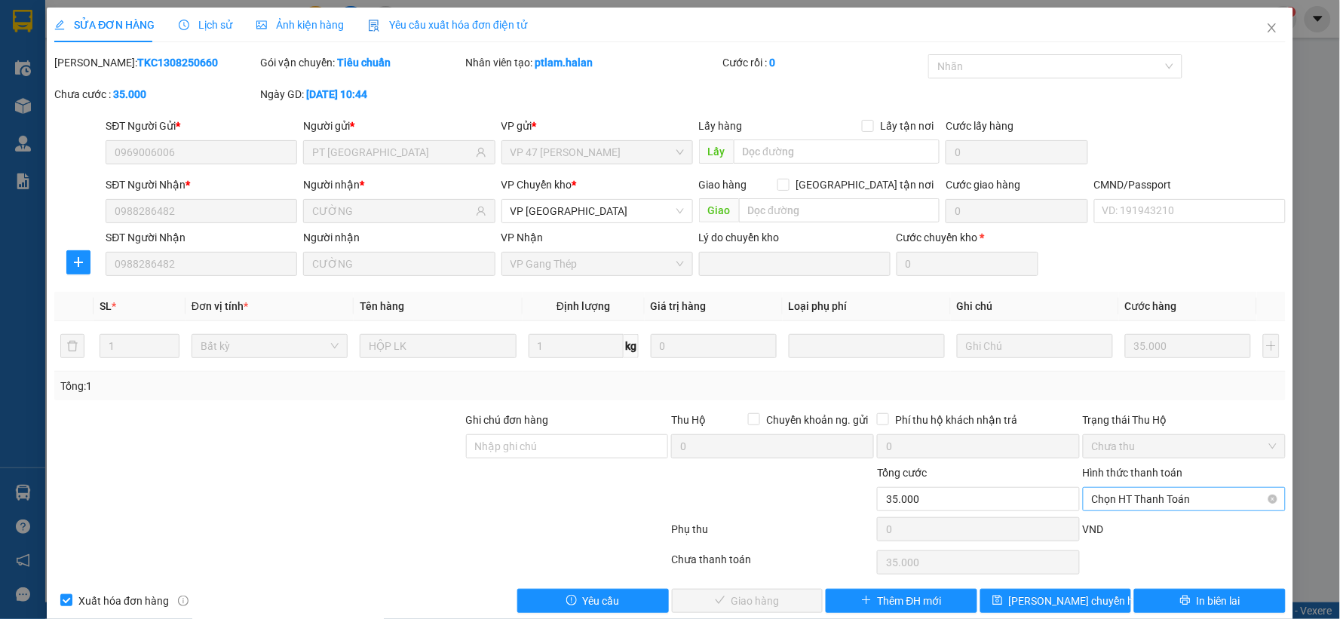
drag, startPoint x: 1165, startPoint y: 619, endPoint x: 1165, endPoint y: 491, distance: 127.5
click at [1165, 491] on span "Chọn HT Thanh Toán" at bounding box center [1184, 499] width 185 height 23
click at [1143, 379] on div "Tại văn phòng" at bounding box center [1174, 372] width 183 height 17
type input "0"
click at [796, 599] on button "Giao hàng" at bounding box center [748, 601] width 152 height 24
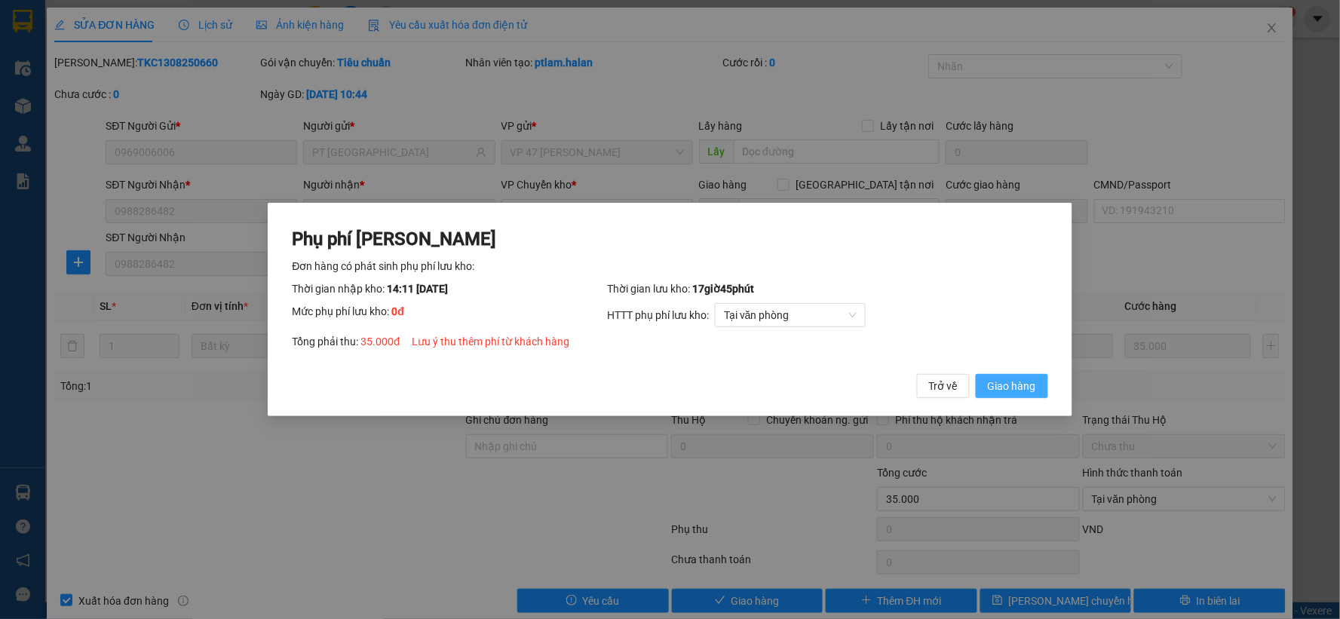
click at [1027, 389] on span "Giao hàng" at bounding box center [1012, 386] width 48 height 17
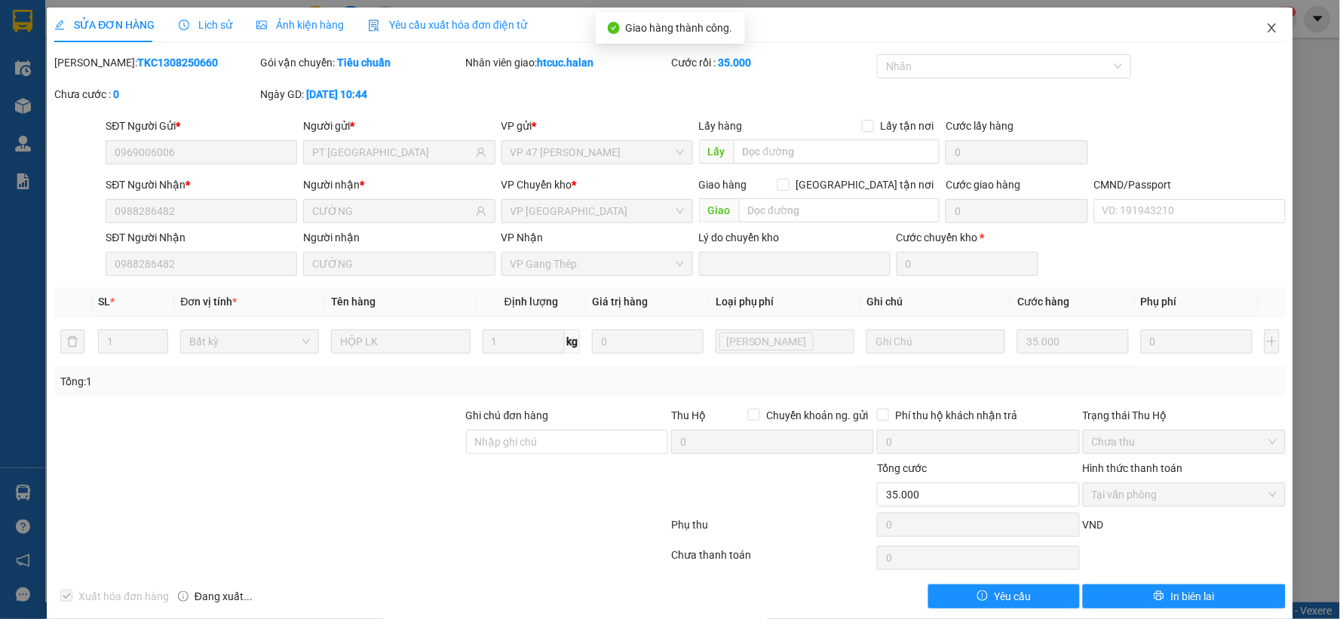
click at [1268, 30] on icon "close" at bounding box center [1272, 27] width 8 height 9
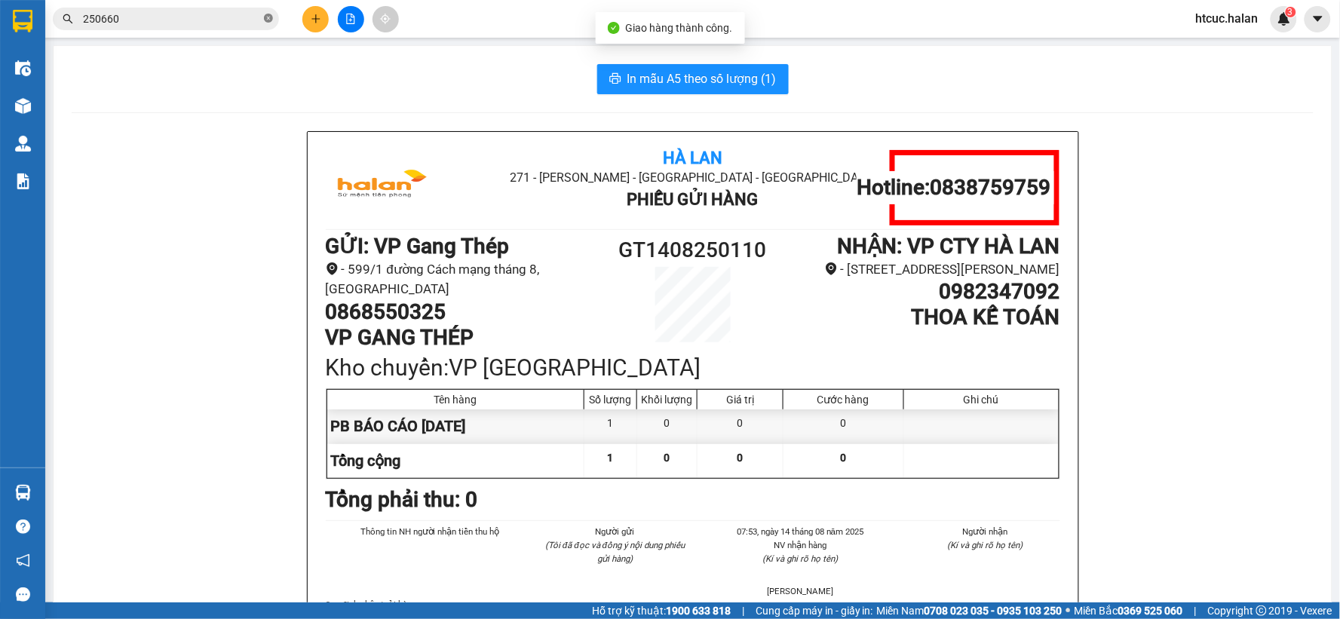
click at [272, 20] on icon "close-circle" at bounding box center [268, 18] width 9 height 9
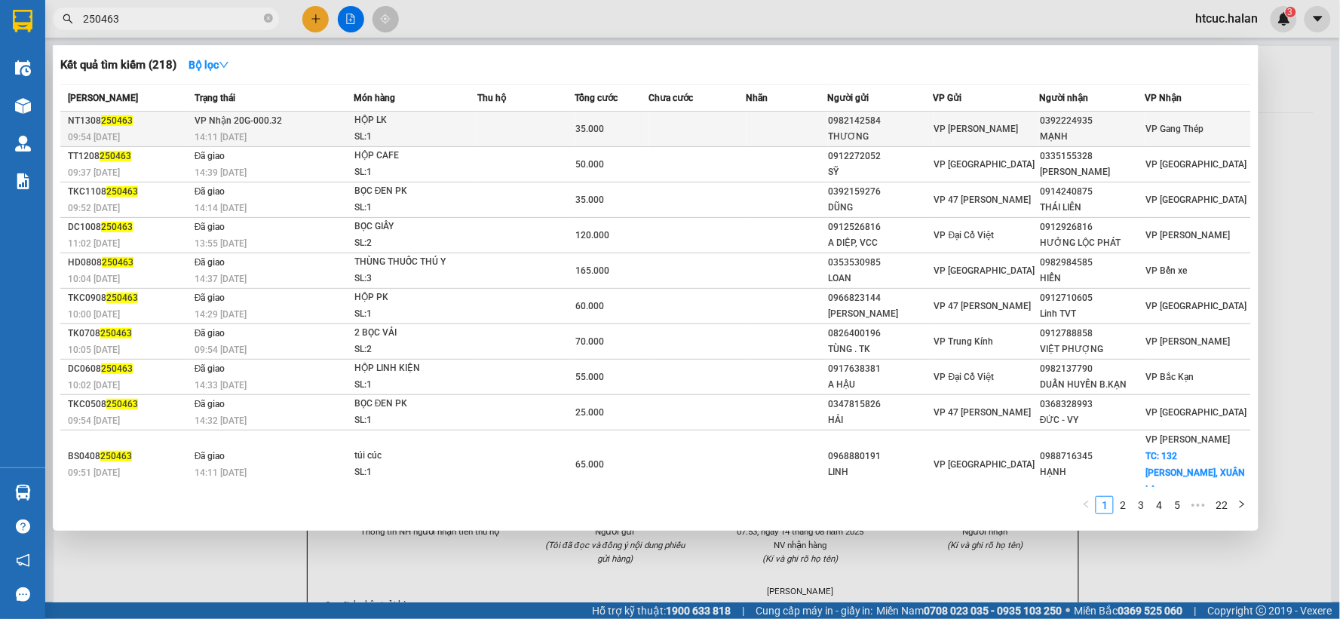
type input "250463"
click at [744, 137] on td at bounding box center [698, 129] width 98 height 35
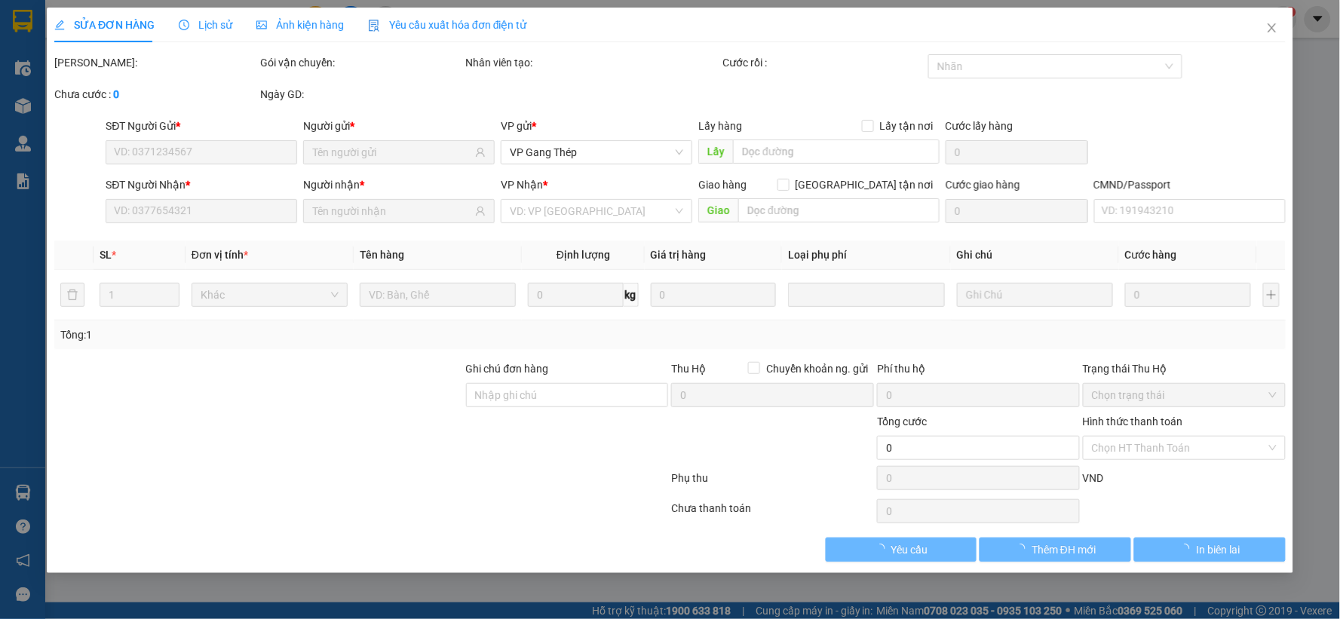
type input "0982142584"
type input "THƯƠNG"
type input "0392224935"
type input "MẠNH"
type input "35.000"
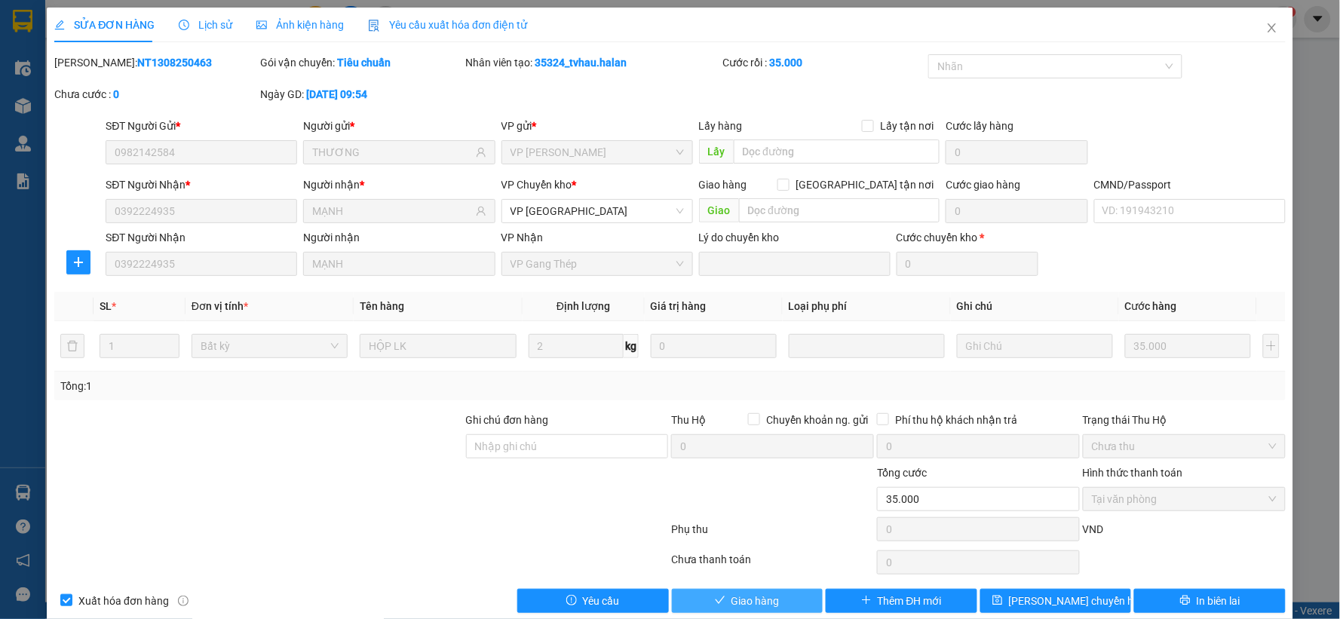
click at [762, 600] on span "Giao hàng" at bounding box center [756, 601] width 48 height 17
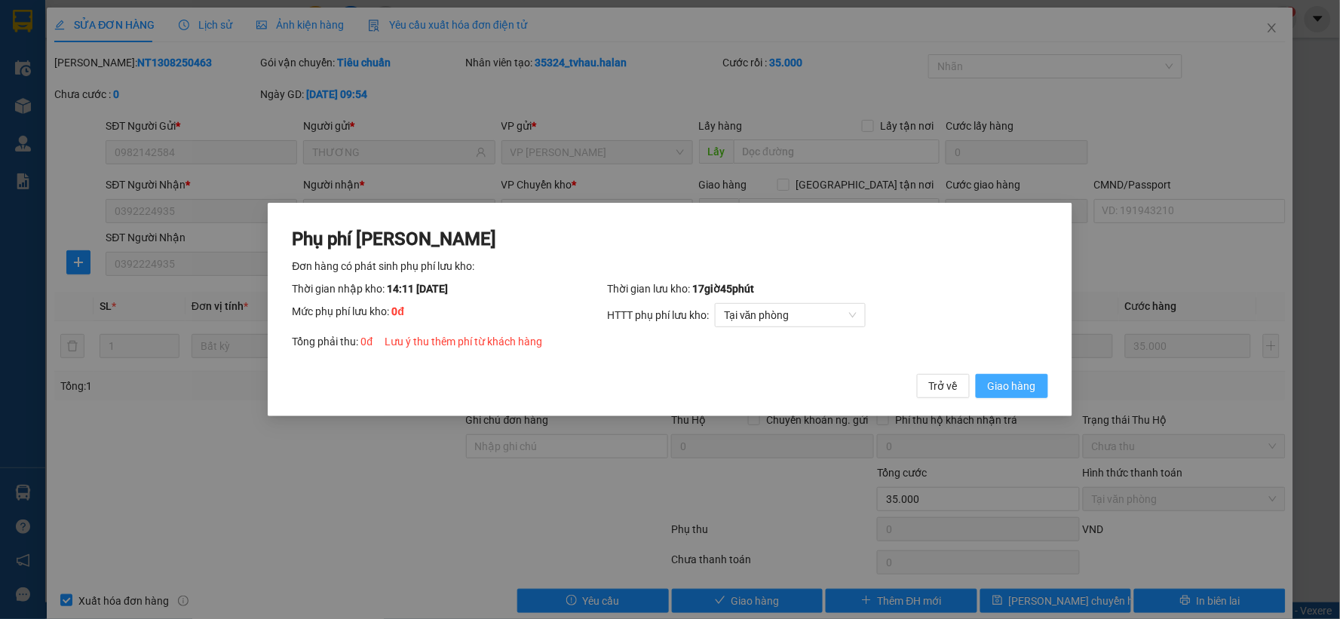
click at [1019, 388] on span "Giao hàng" at bounding box center [1012, 386] width 48 height 17
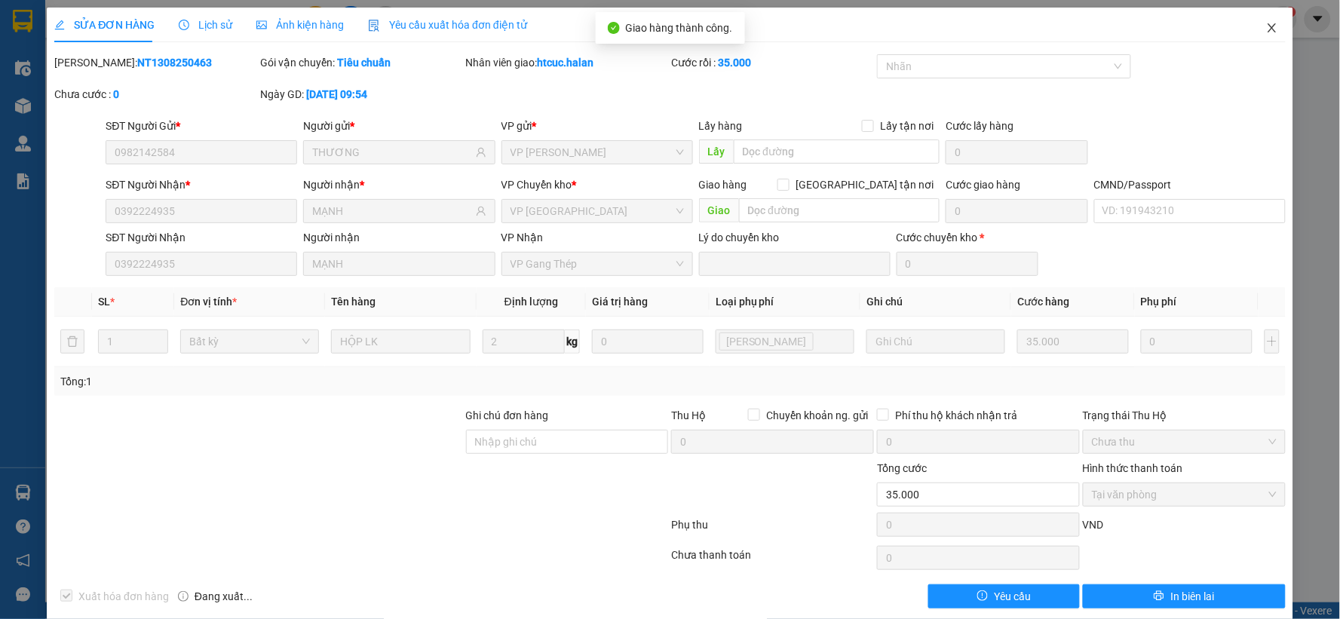
click at [1268, 30] on icon "close" at bounding box center [1272, 27] width 8 height 9
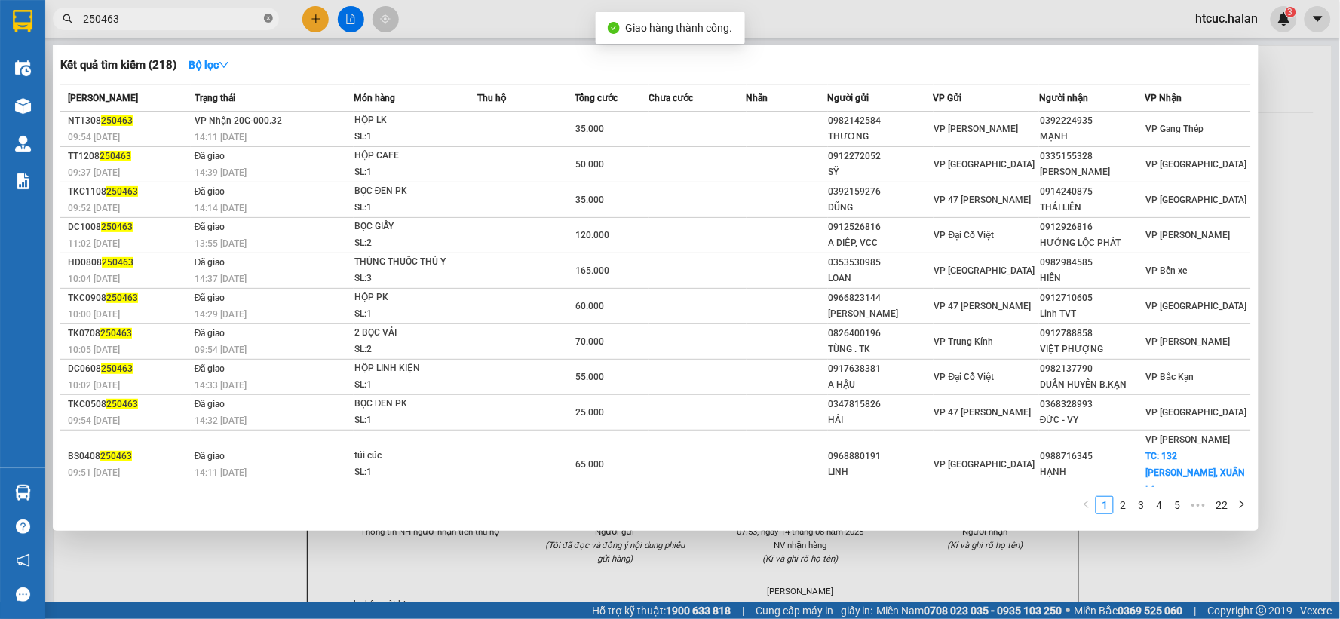
click at [267, 14] on icon "close-circle" at bounding box center [268, 18] width 9 height 9
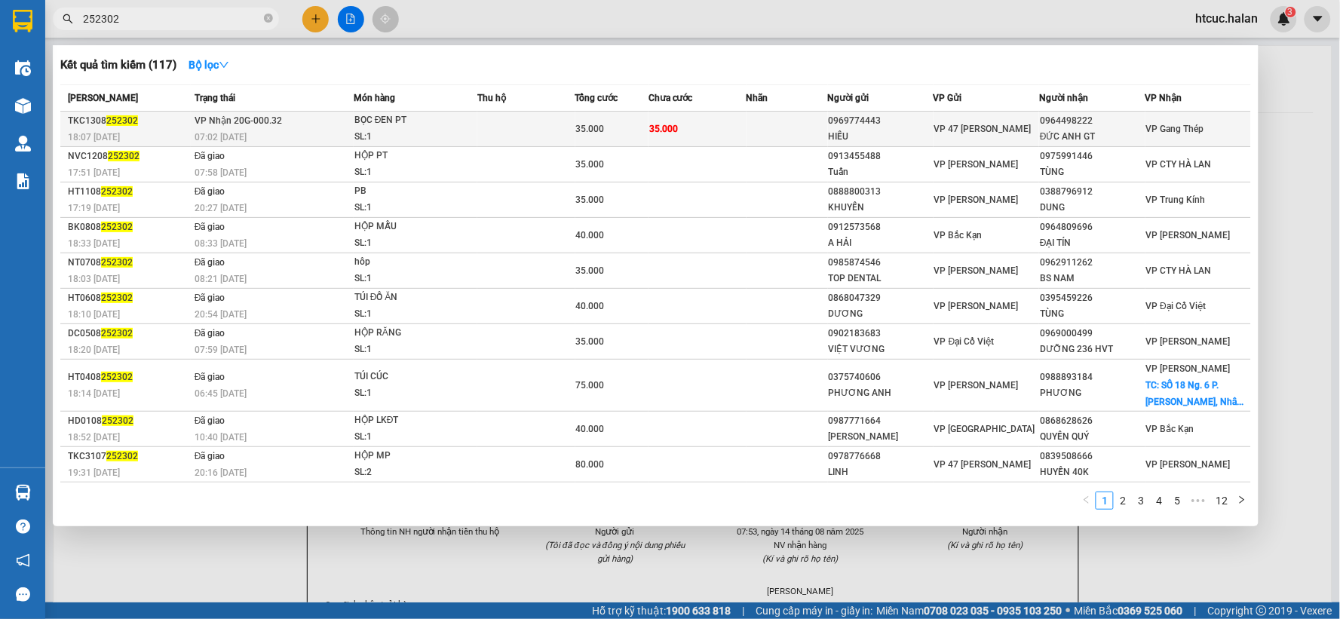
type input "252302"
click at [699, 118] on td "35.000" at bounding box center [698, 129] width 98 height 35
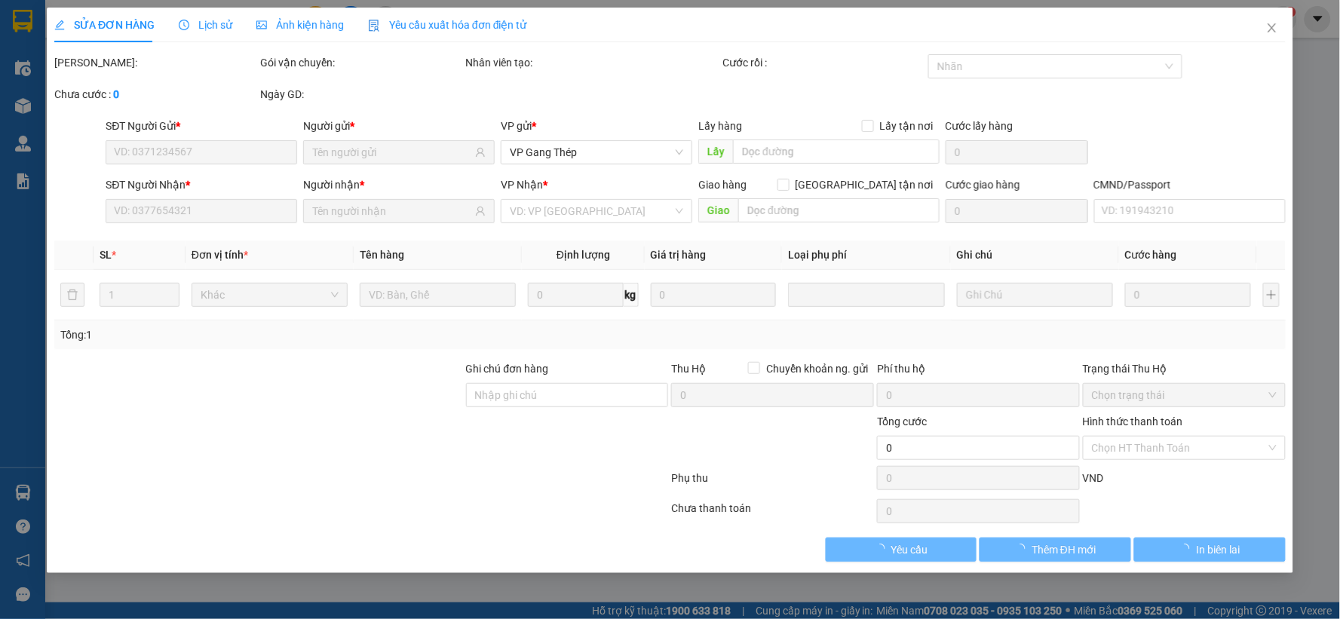
type input "0969774443"
type input "HIẾU"
type input "0964498222"
type input "ĐỨC ANH GT"
type input "35.000"
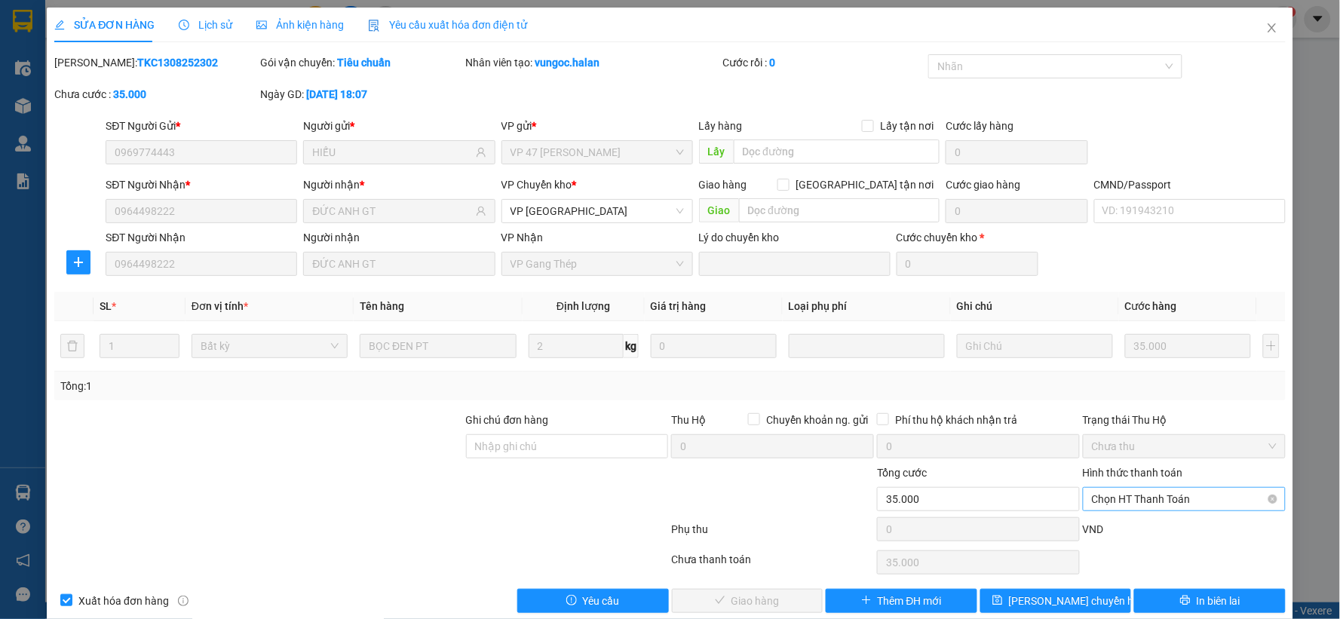
click at [1145, 499] on span "Chọn HT Thanh Toán" at bounding box center [1184, 499] width 185 height 23
click at [1117, 373] on div "Tại văn phòng" at bounding box center [1174, 372] width 183 height 17
type input "0"
drag, startPoint x: 773, startPoint y: 600, endPoint x: 779, endPoint y: 542, distance: 58.4
click at [772, 600] on button "Giao hàng" at bounding box center [748, 601] width 152 height 24
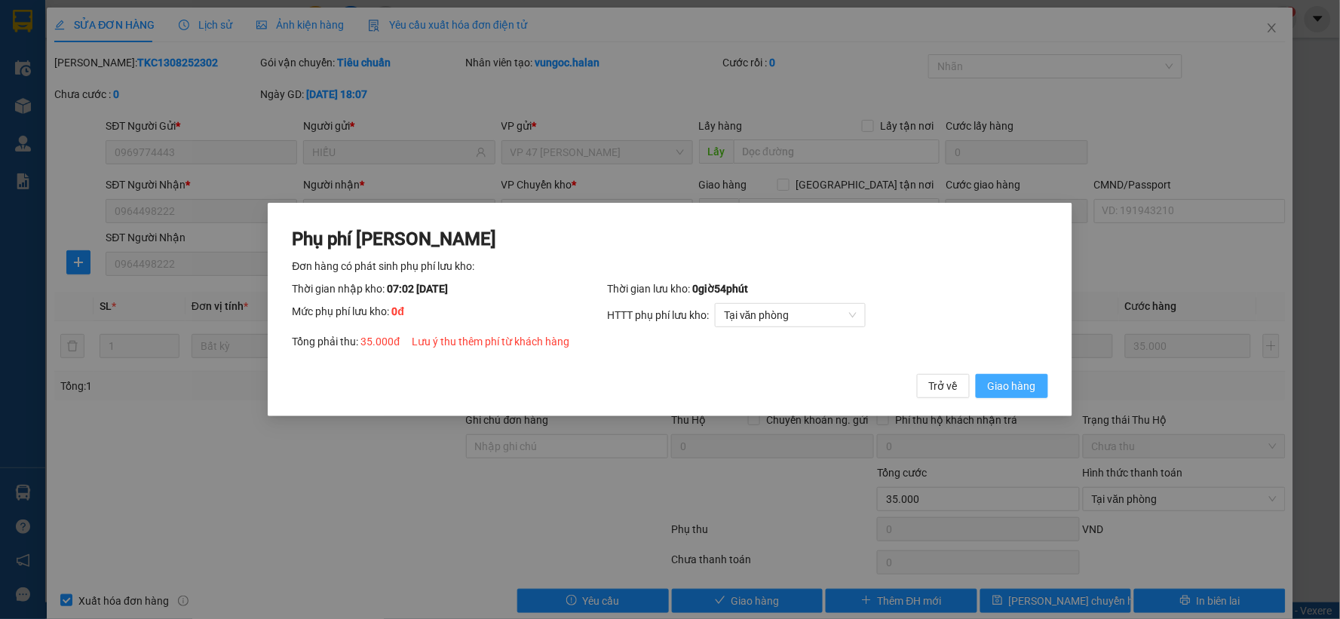
click at [1005, 383] on span "Giao hàng" at bounding box center [1012, 386] width 48 height 17
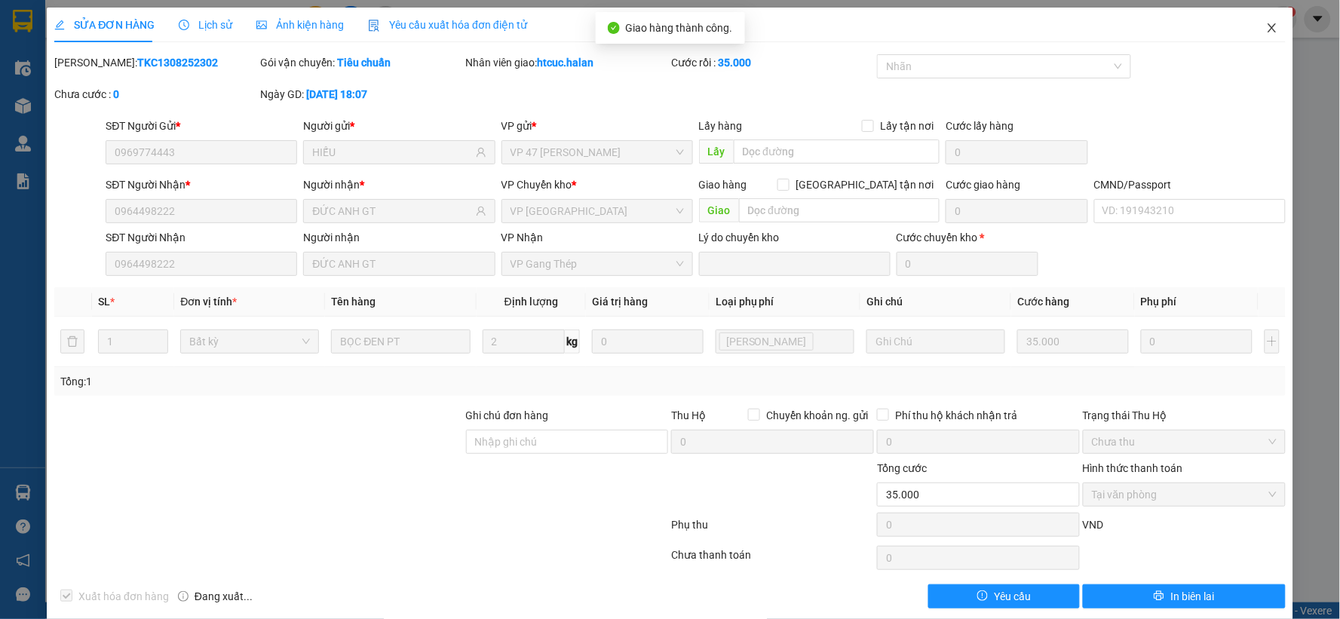
click at [1267, 27] on span "Close" at bounding box center [1272, 29] width 42 height 42
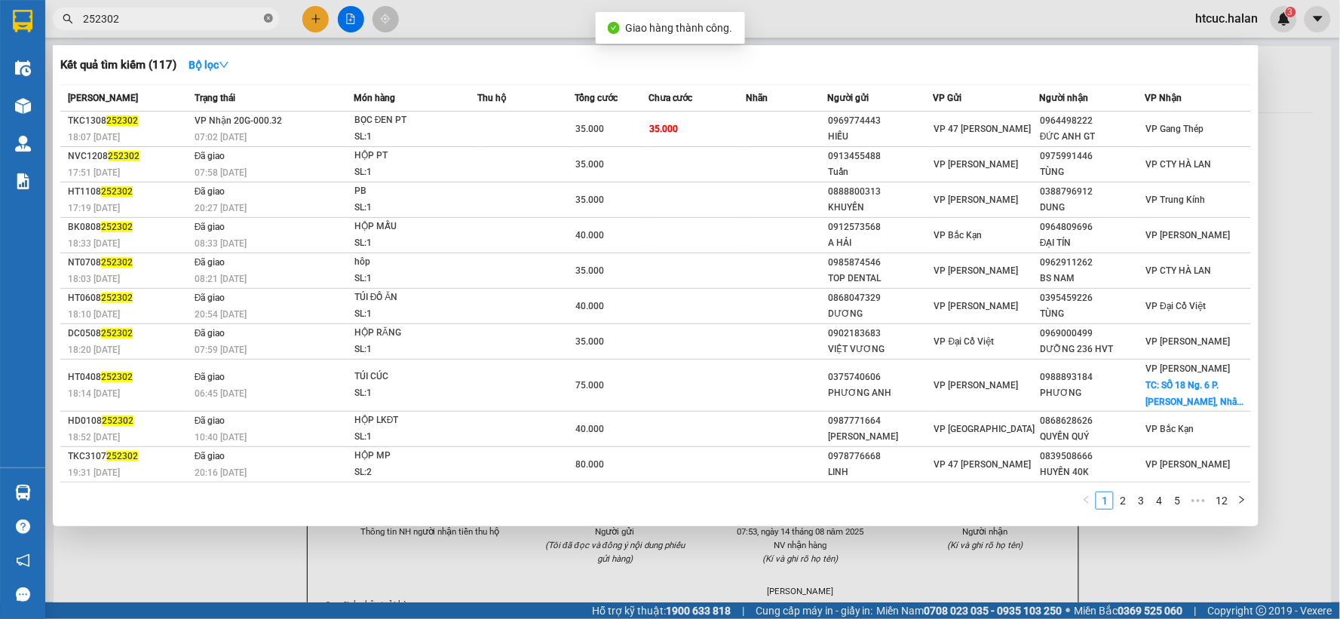
click at [268, 17] on icon "close-circle" at bounding box center [268, 18] width 9 height 9
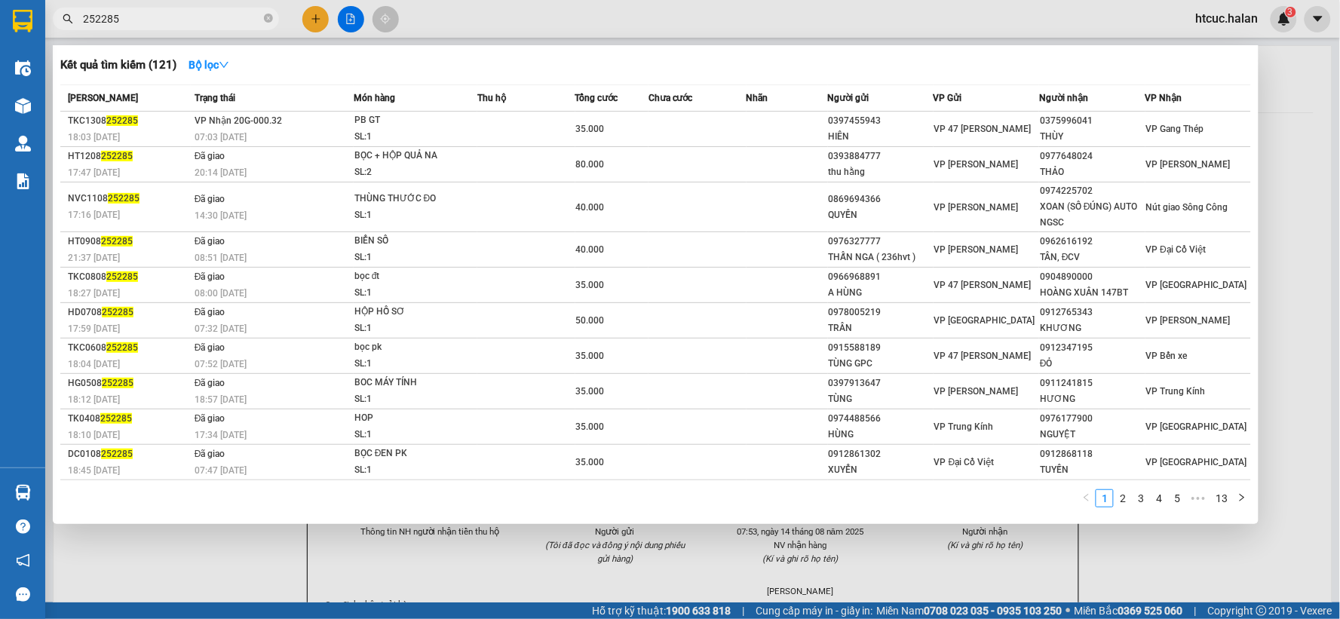
type input "252285"
click at [737, 134] on td at bounding box center [698, 129] width 98 height 35
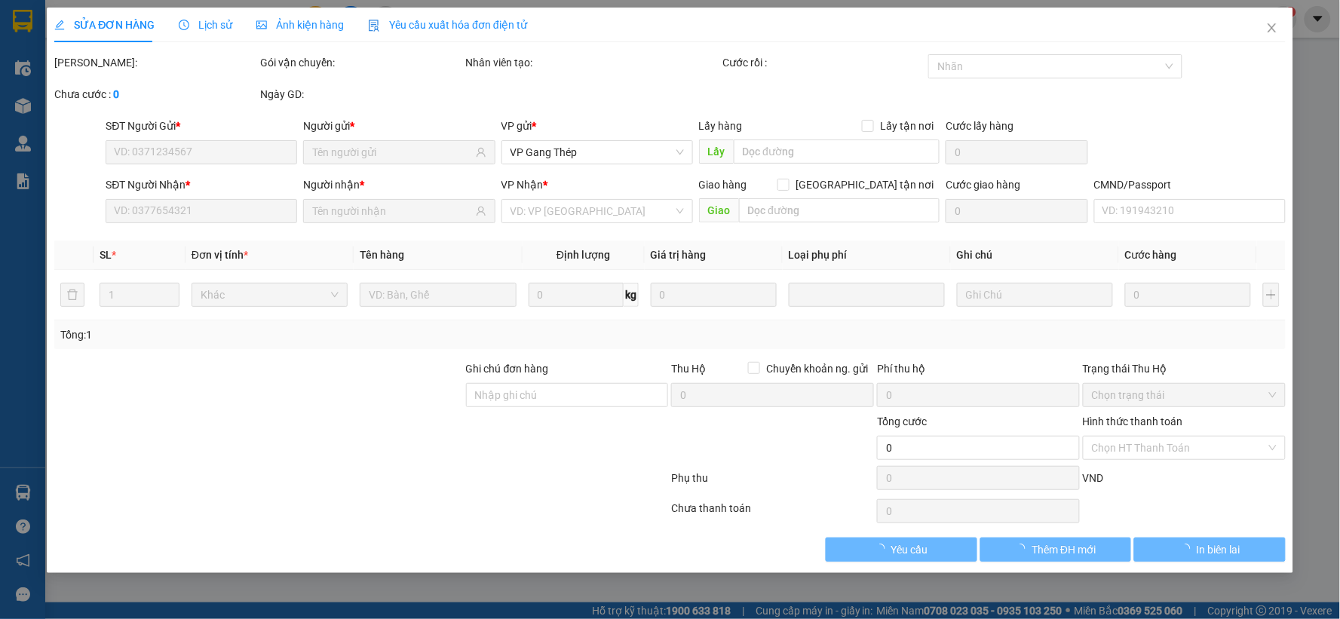
type input "0397455943"
type input "HIÊN"
type input "0375996041"
type input "THÙY"
type input "35.000"
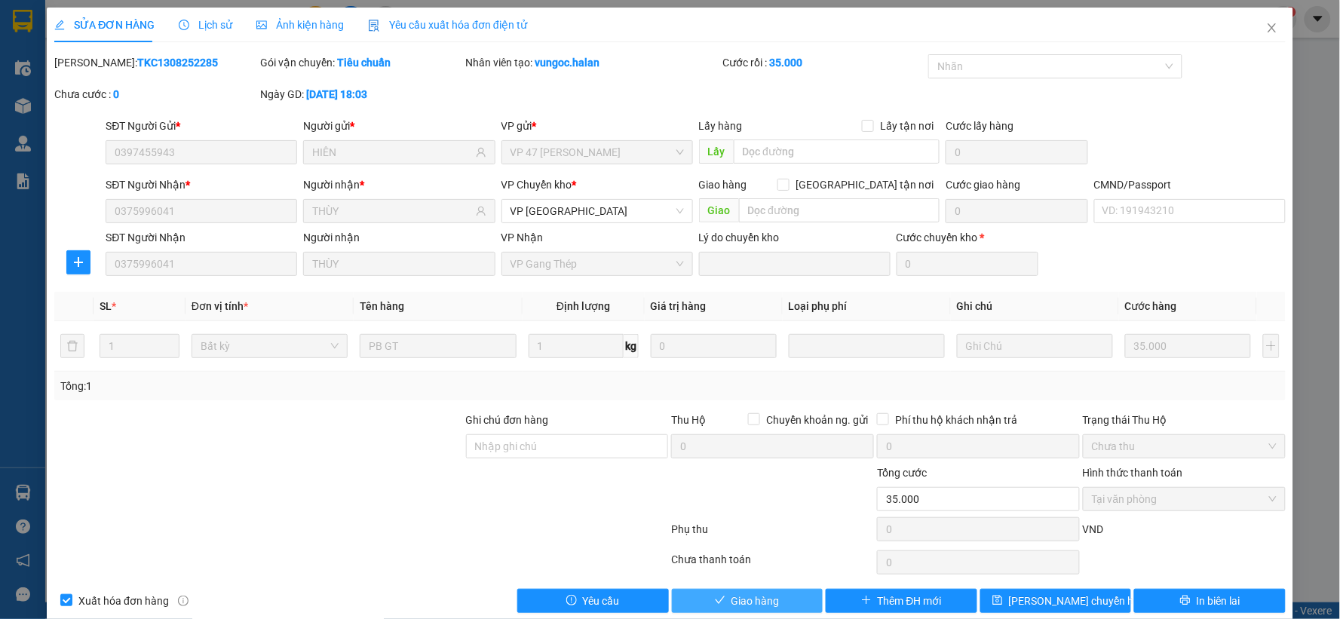
click at [779, 591] on button "Giao hàng" at bounding box center [748, 601] width 152 height 24
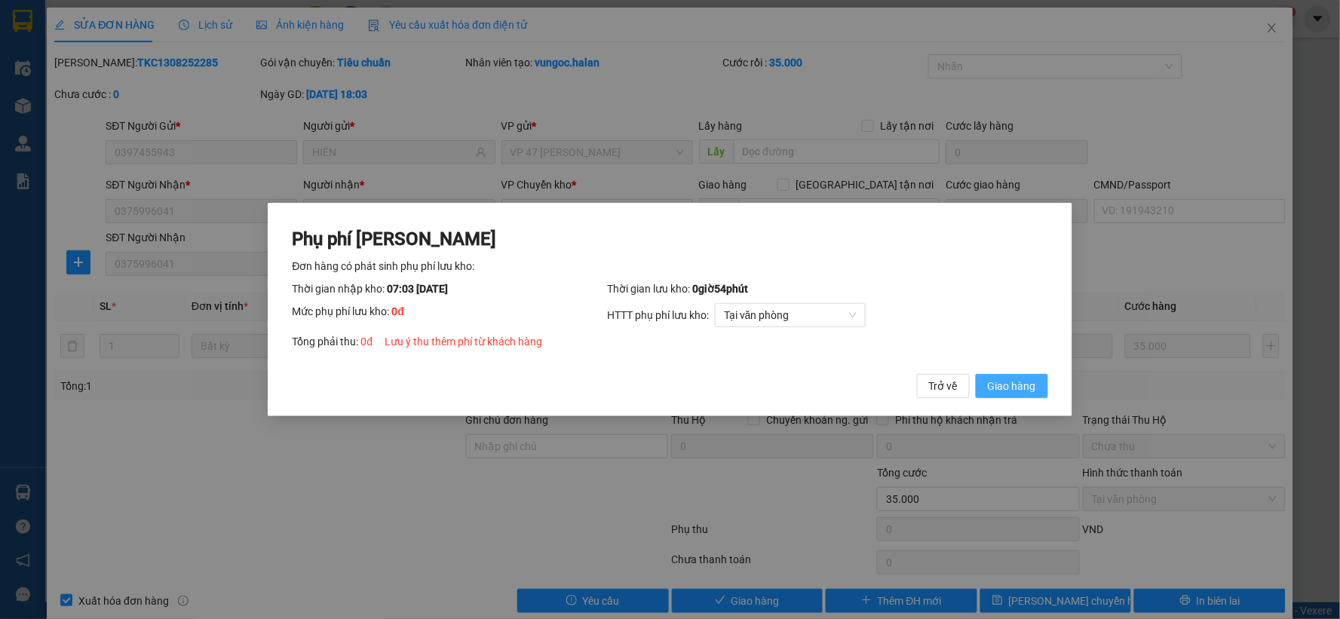
click at [1004, 393] on span "Giao hàng" at bounding box center [1012, 386] width 48 height 17
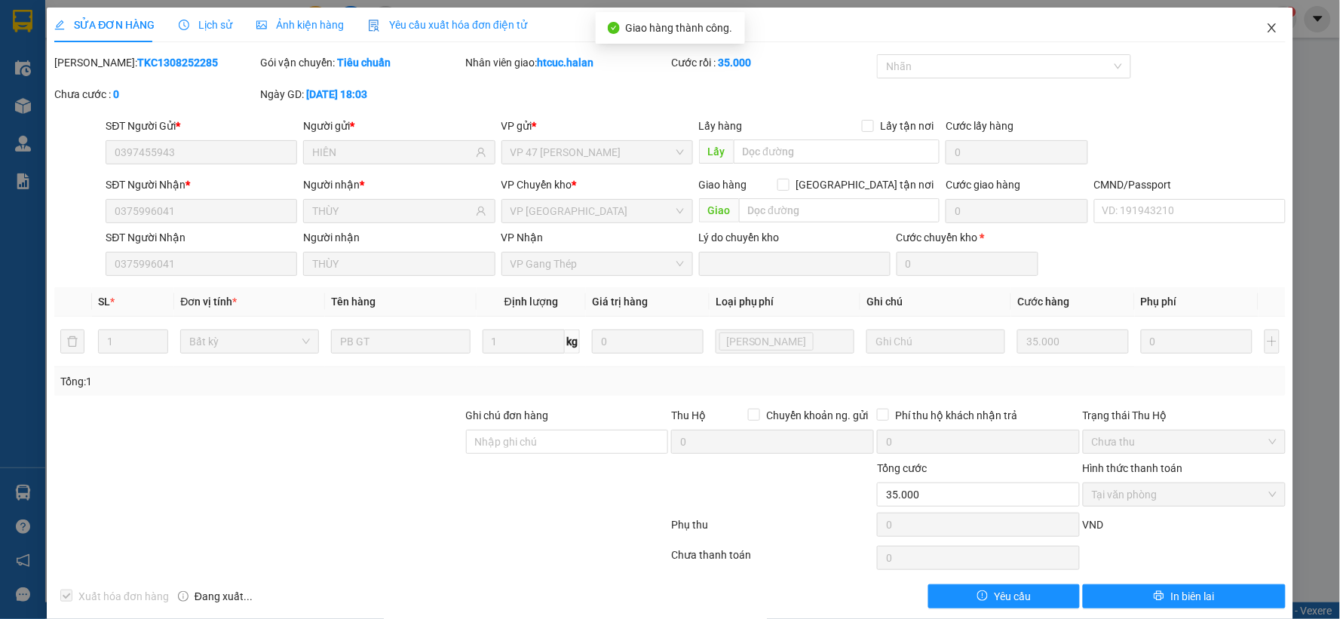
click at [1267, 24] on icon "close" at bounding box center [1273, 28] width 12 height 12
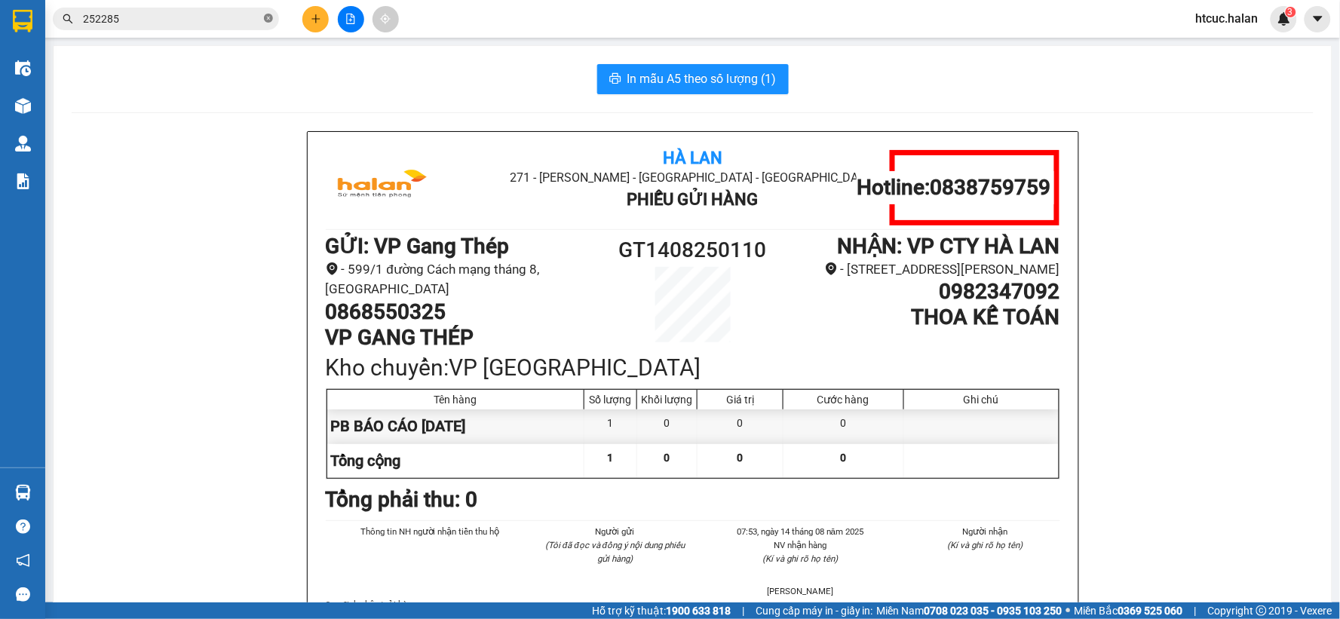
click at [272, 19] on icon "close-circle" at bounding box center [268, 18] width 9 height 9
click at [243, 24] on input "text" at bounding box center [172, 19] width 178 height 17
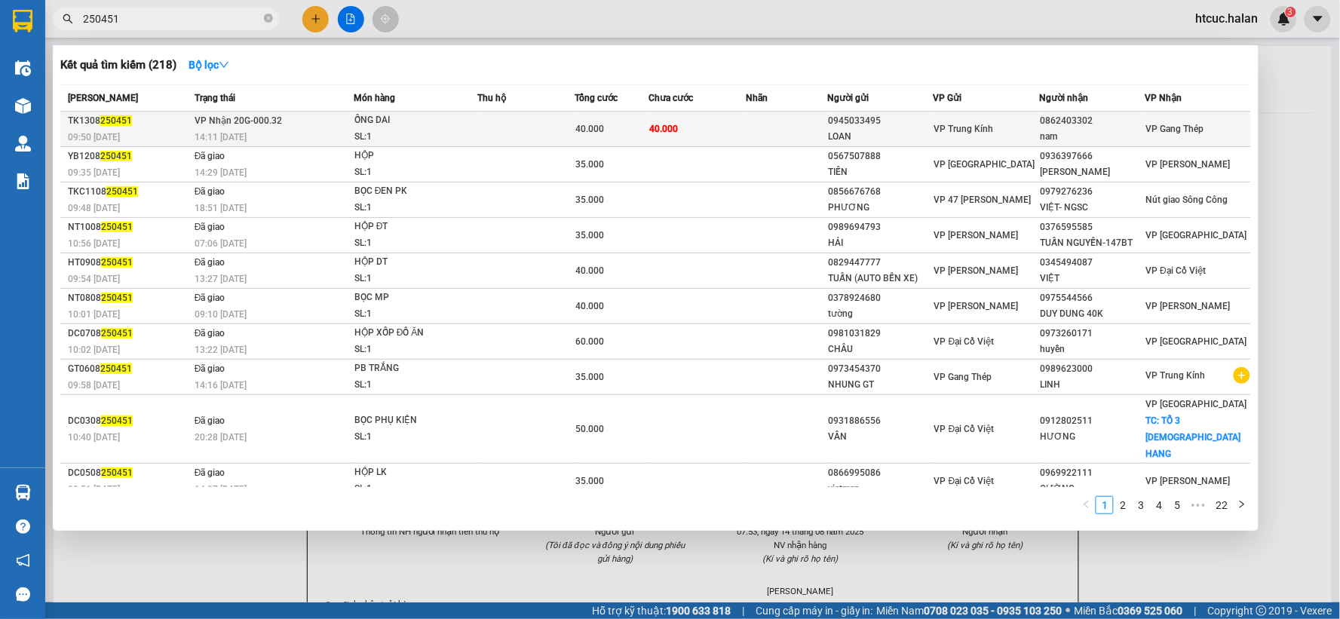
type input "250451"
click at [754, 122] on td at bounding box center [787, 129] width 81 height 35
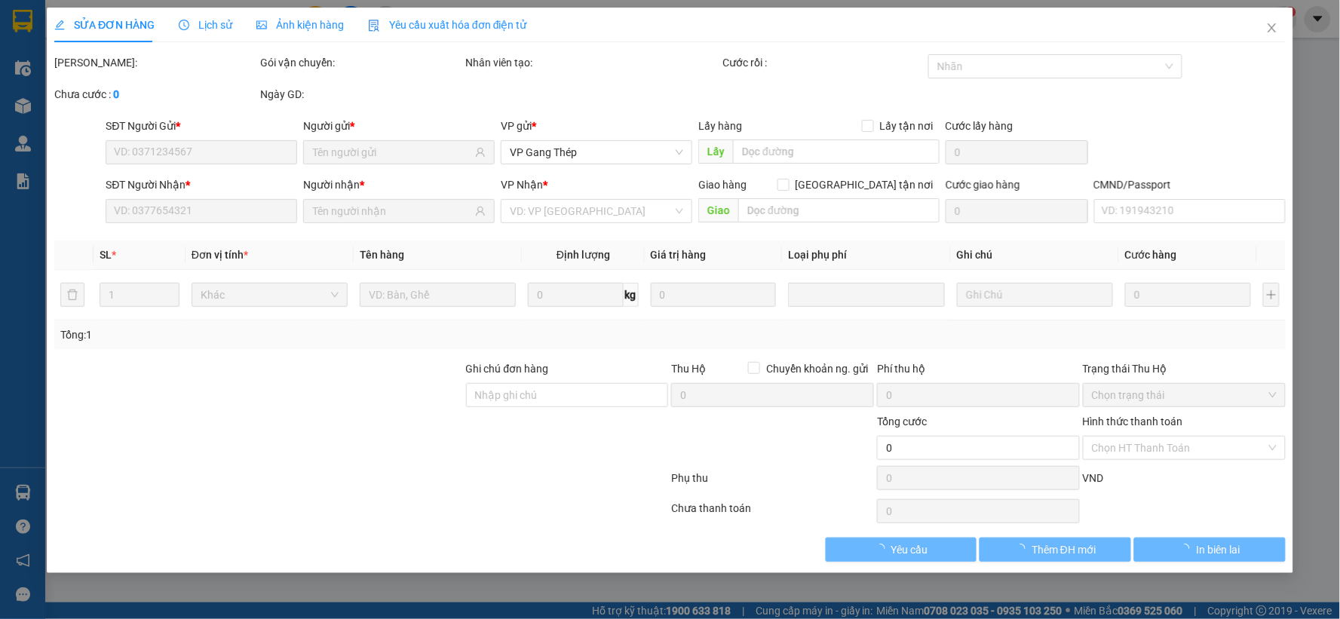
type input "0945033495"
type input "LOAN"
type input "0862403302"
type input "nam"
type input "40.000"
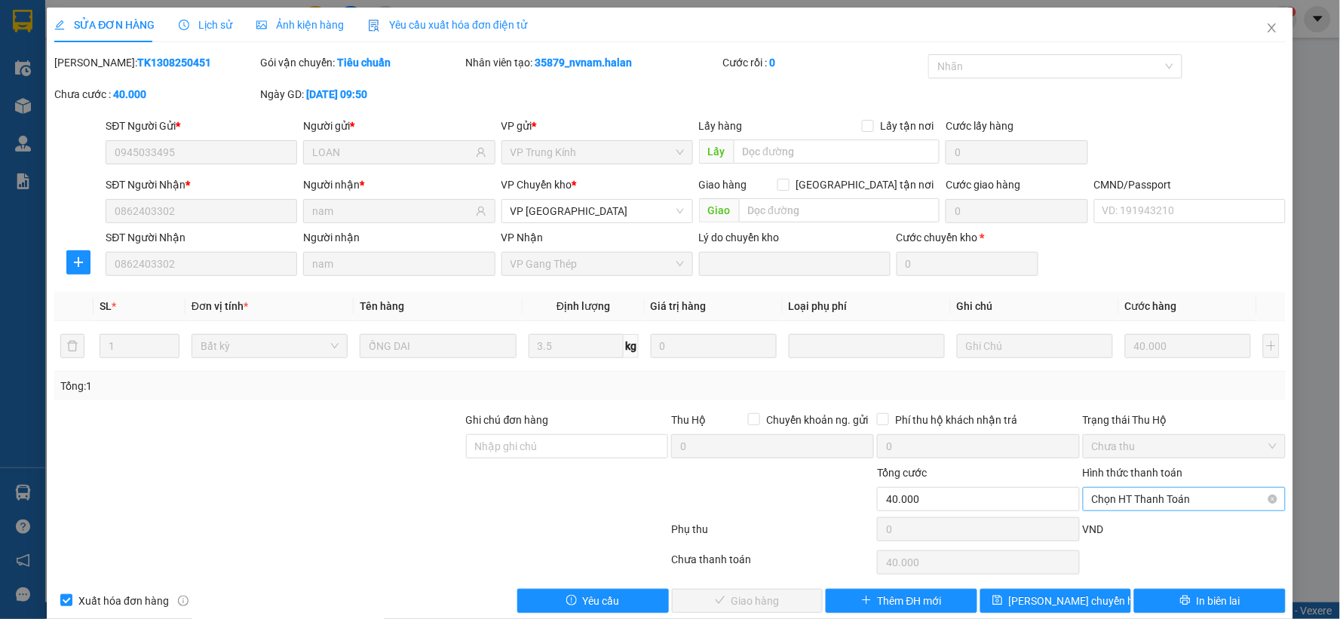
click at [1140, 496] on span "Chọn HT Thanh Toán" at bounding box center [1184, 499] width 185 height 23
click at [1128, 365] on div "Tại văn phòng" at bounding box center [1174, 372] width 183 height 17
type input "0"
click at [763, 594] on span "Giao hàng" at bounding box center [756, 601] width 48 height 17
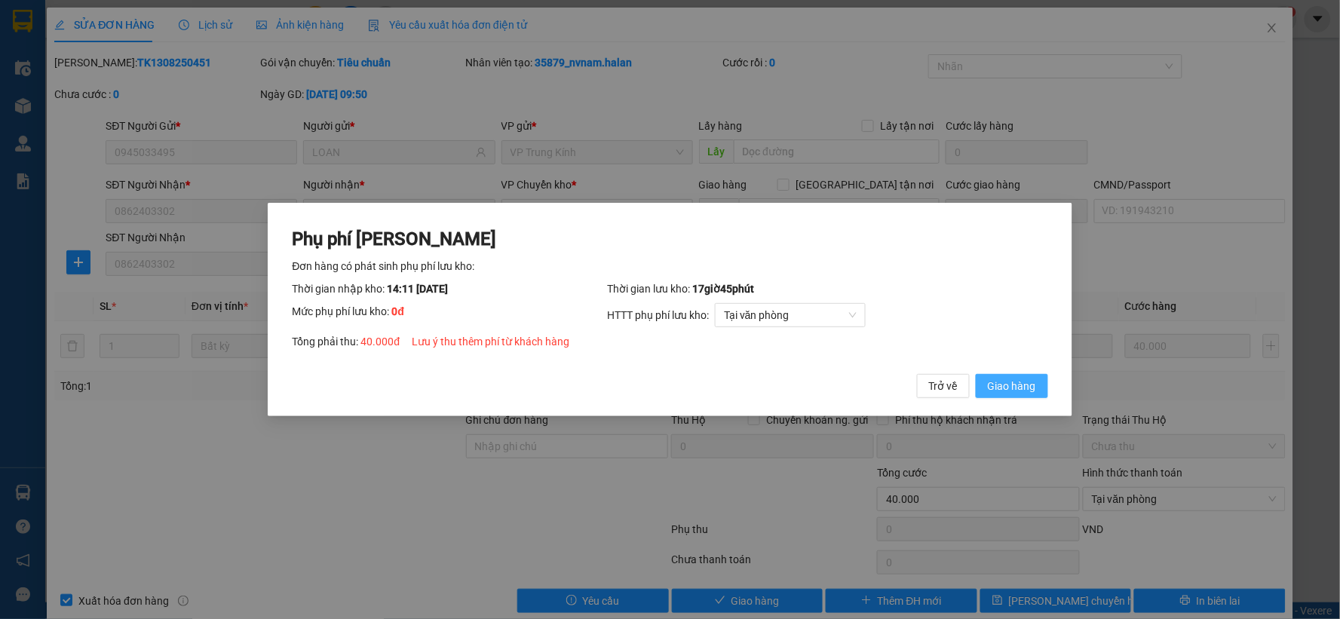
click at [1024, 398] on button "Giao hàng" at bounding box center [1012, 386] width 72 height 24
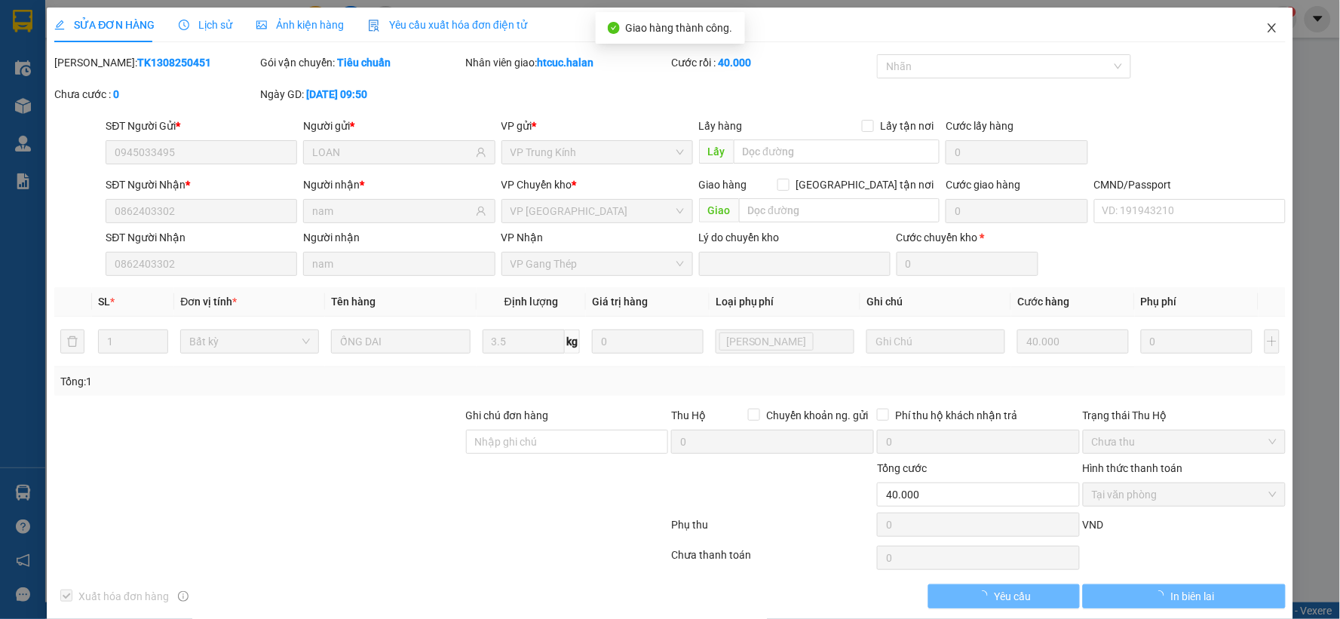
click at [1267, 31] on icon "close" at bounding box center [1273, 28] width 12 height 12
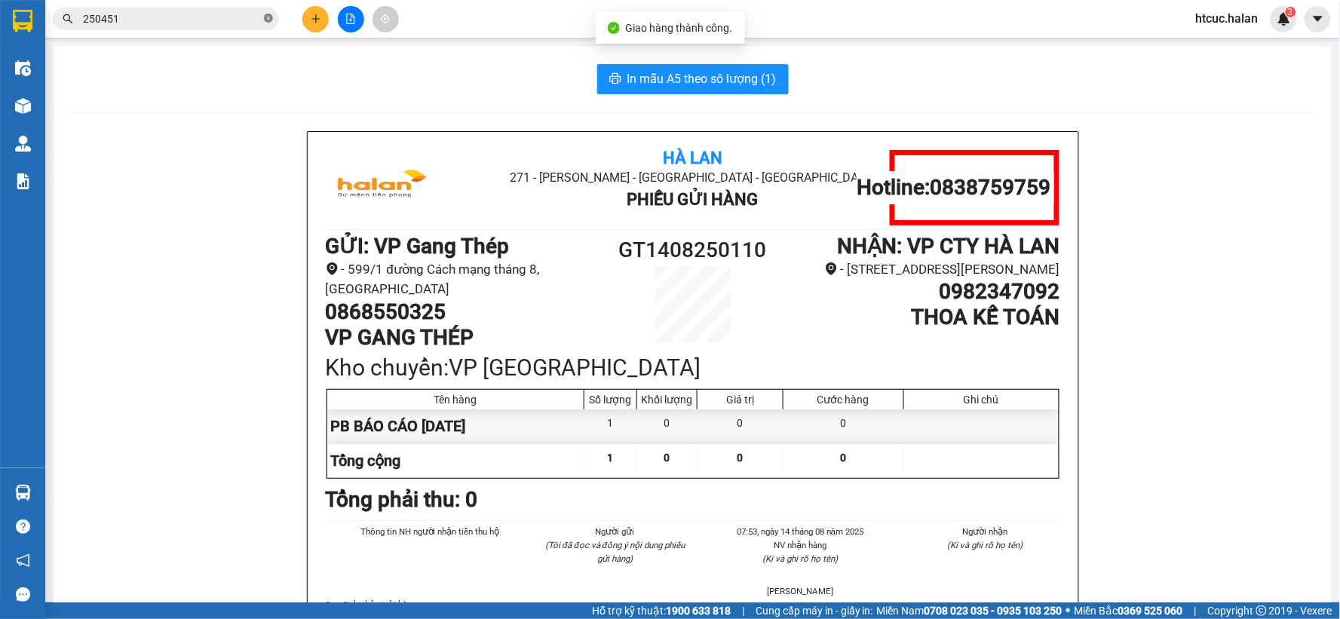
click at [269, 14] on icon "close-circle" at bounding box center [268, 18] width 9 height 9
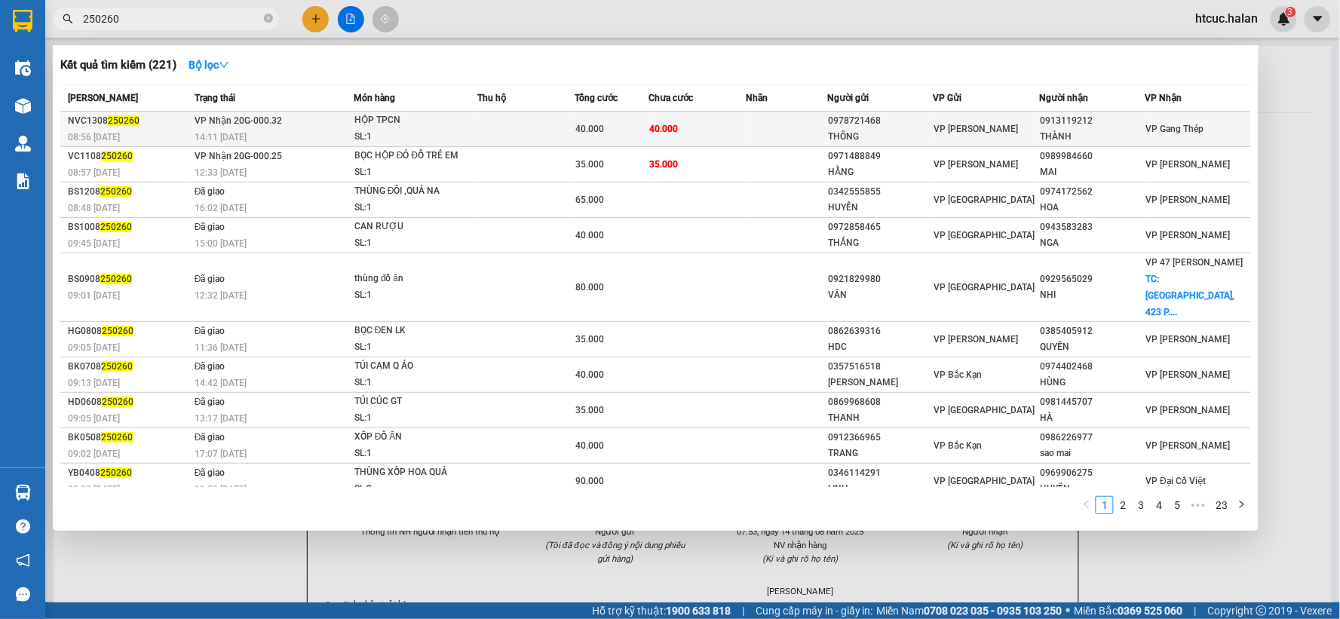
type input "250260"
click at [680, 121] on td "40.000" at bounding box center [698, 129] width 98 height 35
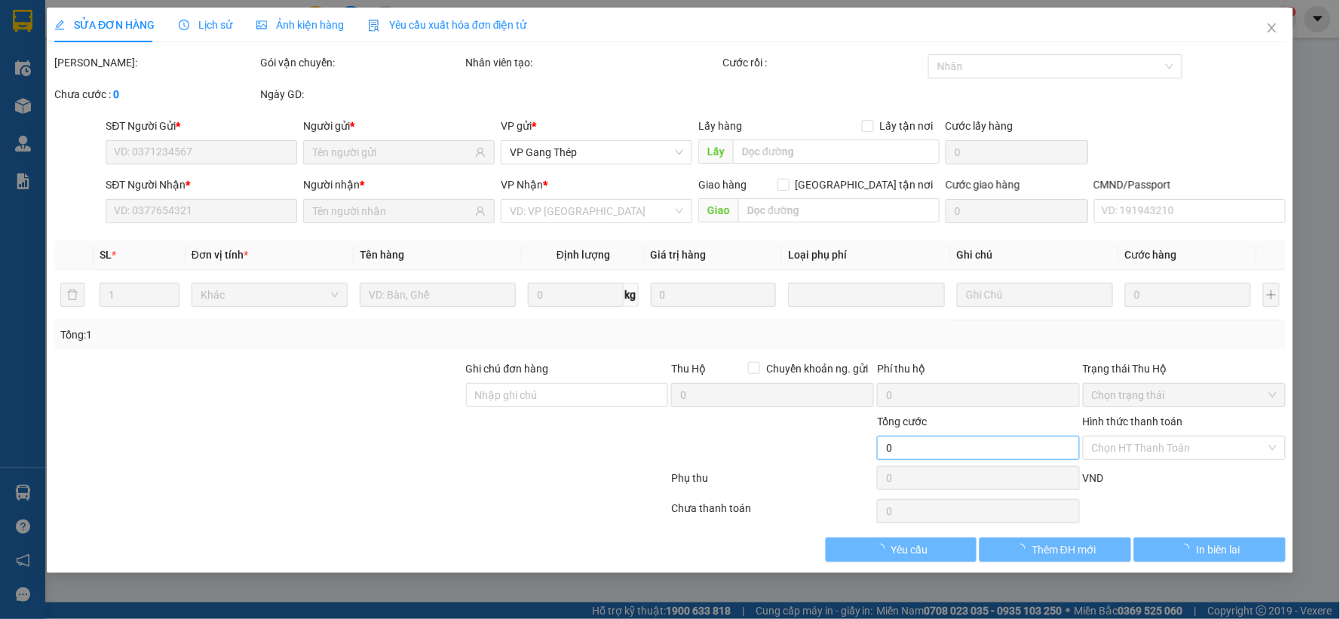
type input "0978721468"
type input "THÔNG"
type input "0913119212"
type input "THÀNH"
type input "40.000"
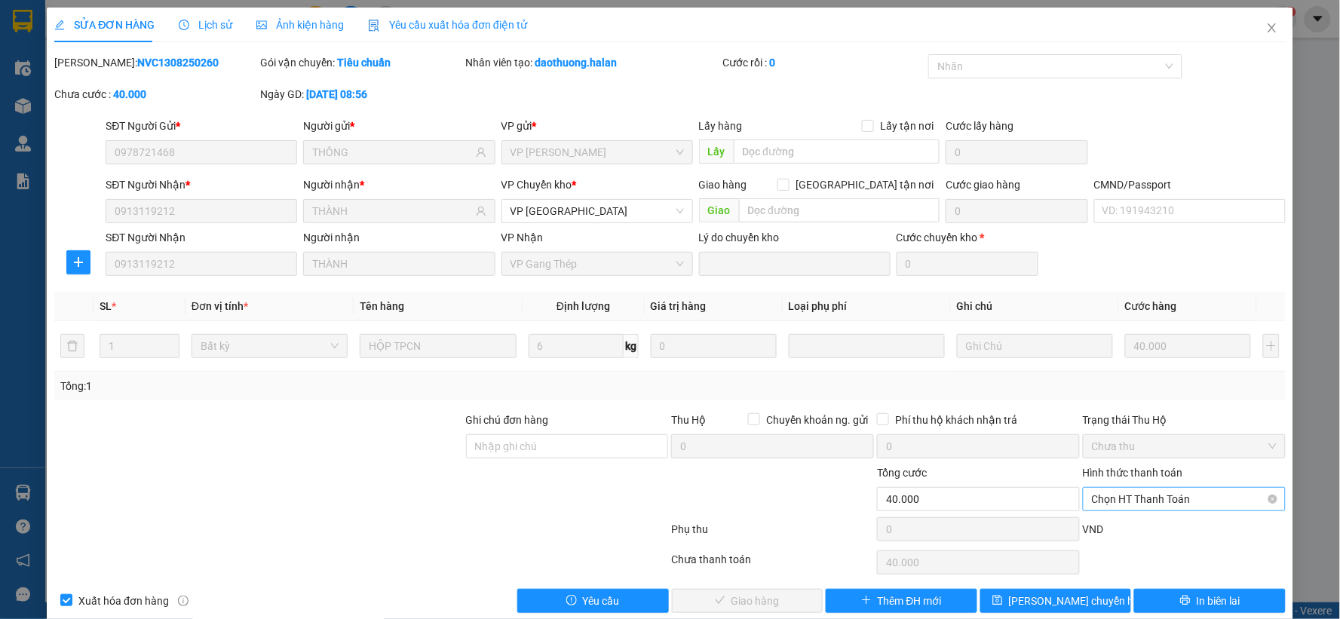
click at [1130, 494] on span "Chọn HT Thanh Toán" at bounding box center [1184, 499] width 185 height 23
click at [1133, 366] on div "Tại văn phòng" at bounding box center [1174, 372] width 183 height 17
type input "0"
click at [745, 601] on span "Giao hàng" at bounding box center [756, 601] width 48 height 17
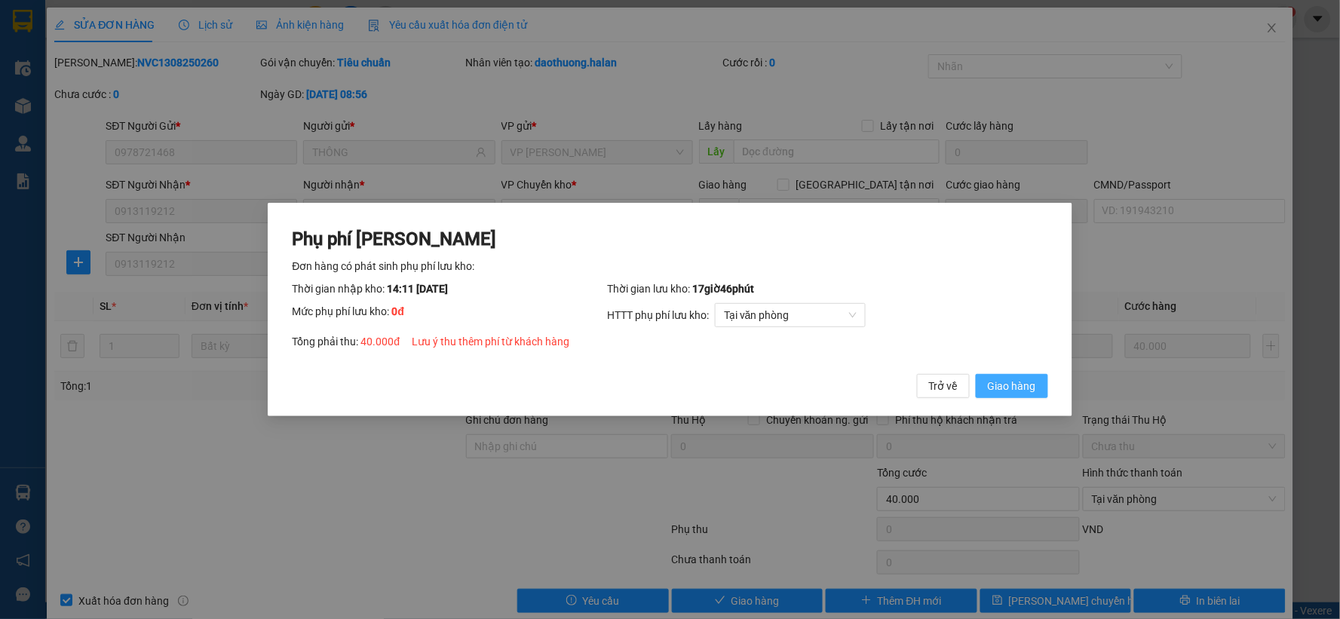
click at [1021, 381] on span "Giao hàng" at bounding box center [1012, 386] width 48 height 17
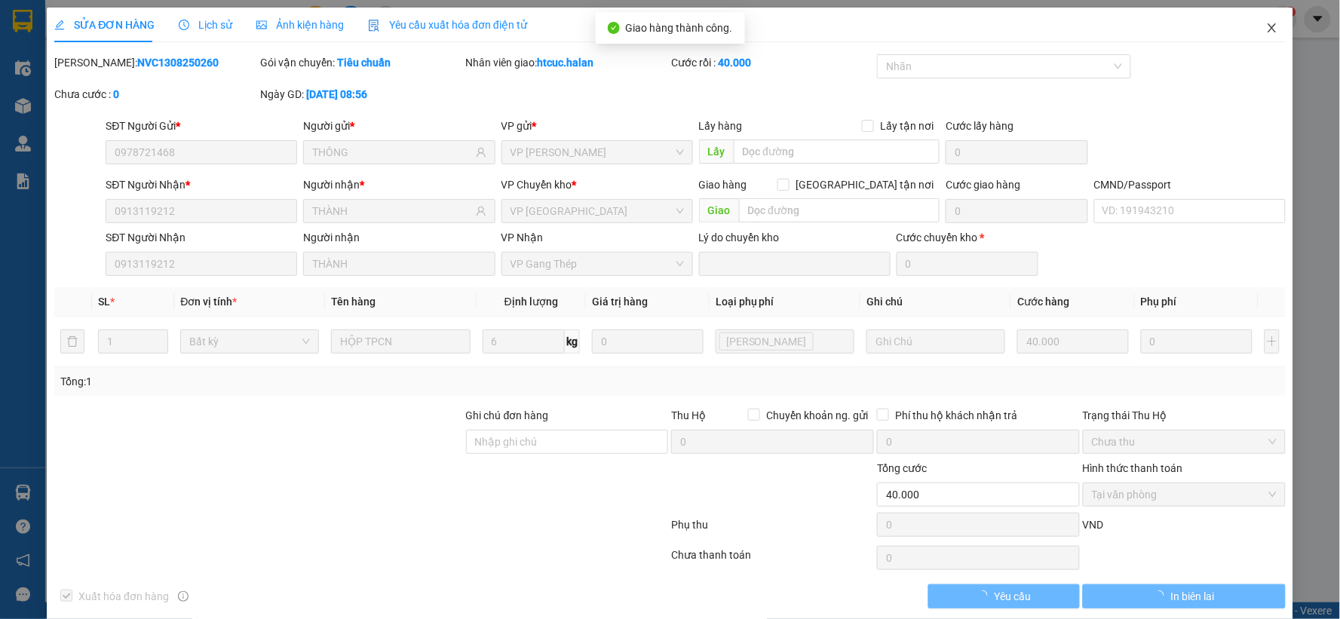
click at [1261, 20] on span "Close" at bounding box center [1272, 29] width 42 height 42
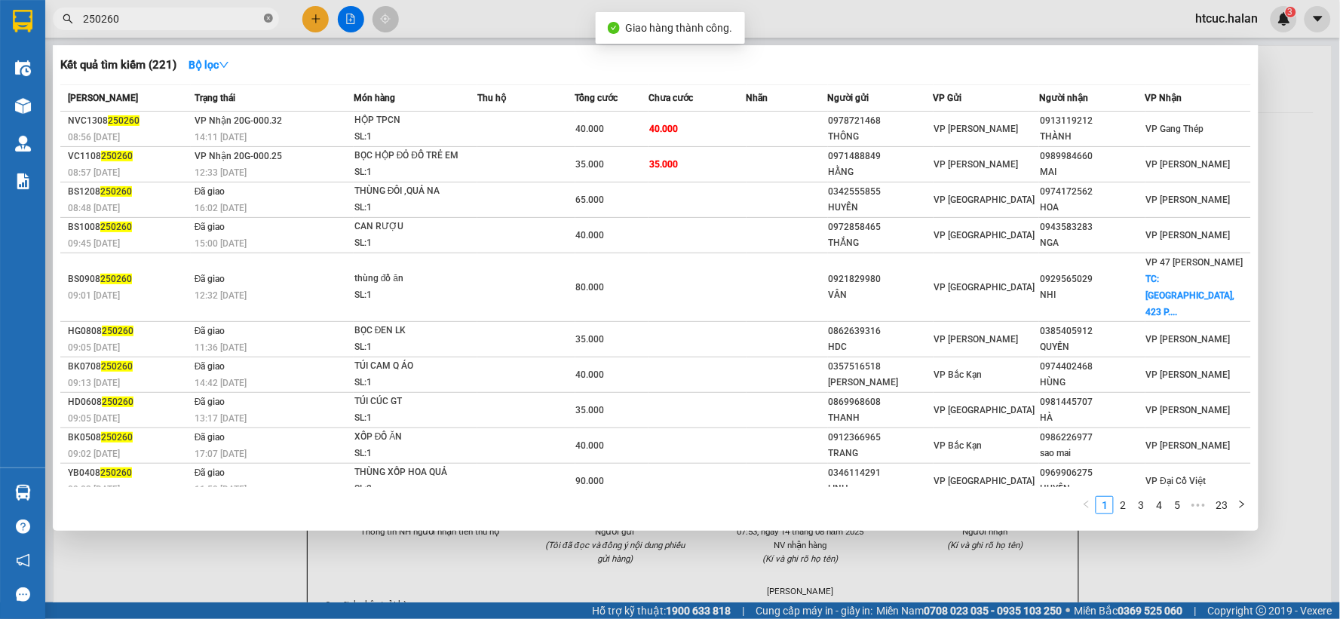
click at [268, 14] on icon "close-circle" at bounding box center [268, 18] width 9 height 9
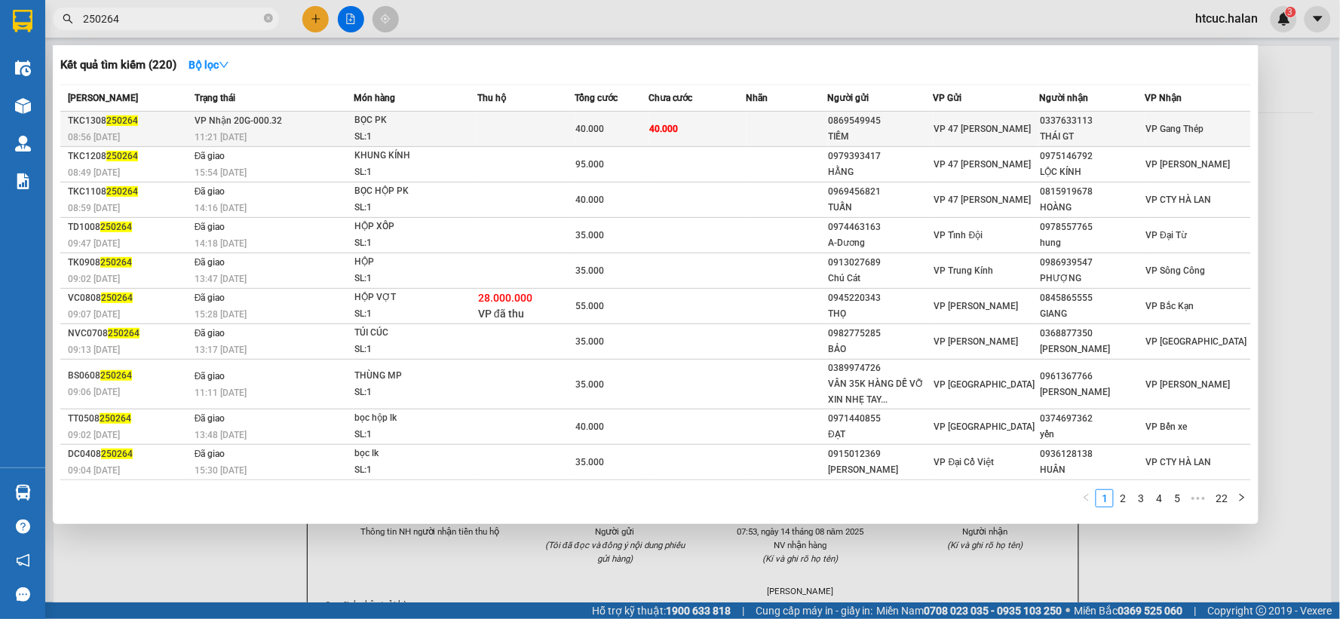
type input "250264"
click at [708, 119] on td "40.000" at bounding box center [698, 129] width 98 height 35
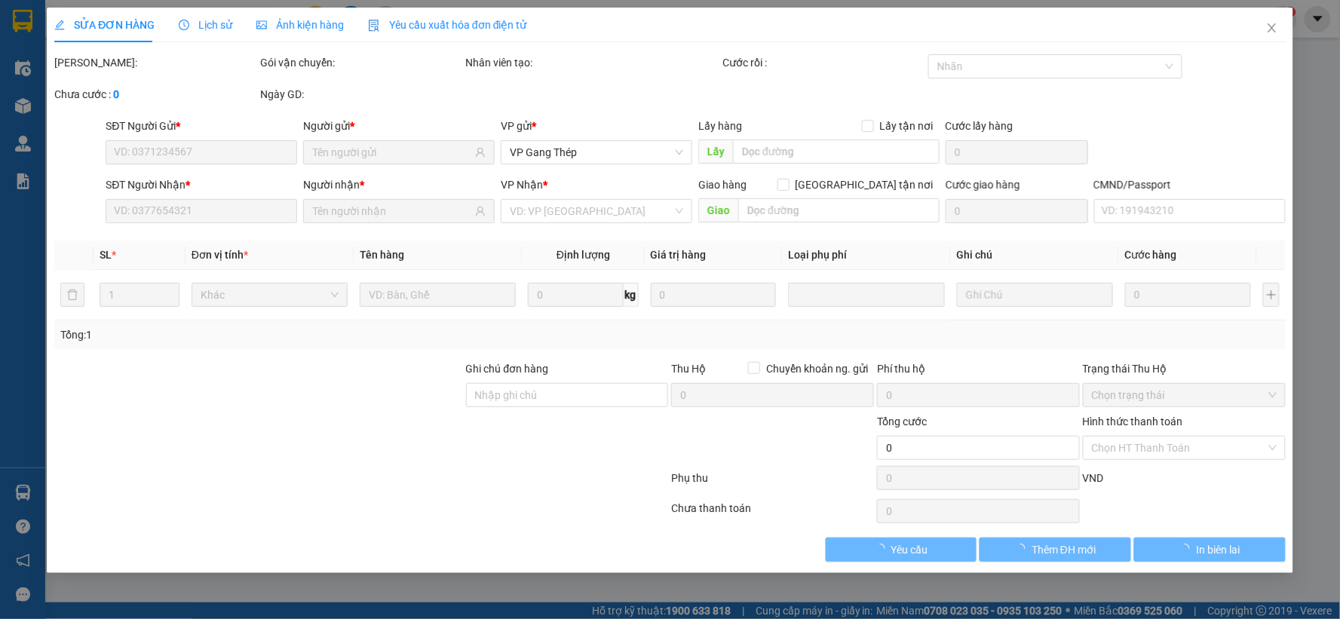
type input "0869549945"
type input "TIỀM"
type input "0337633113"
type input "THÁI GT"
type input "40.000"
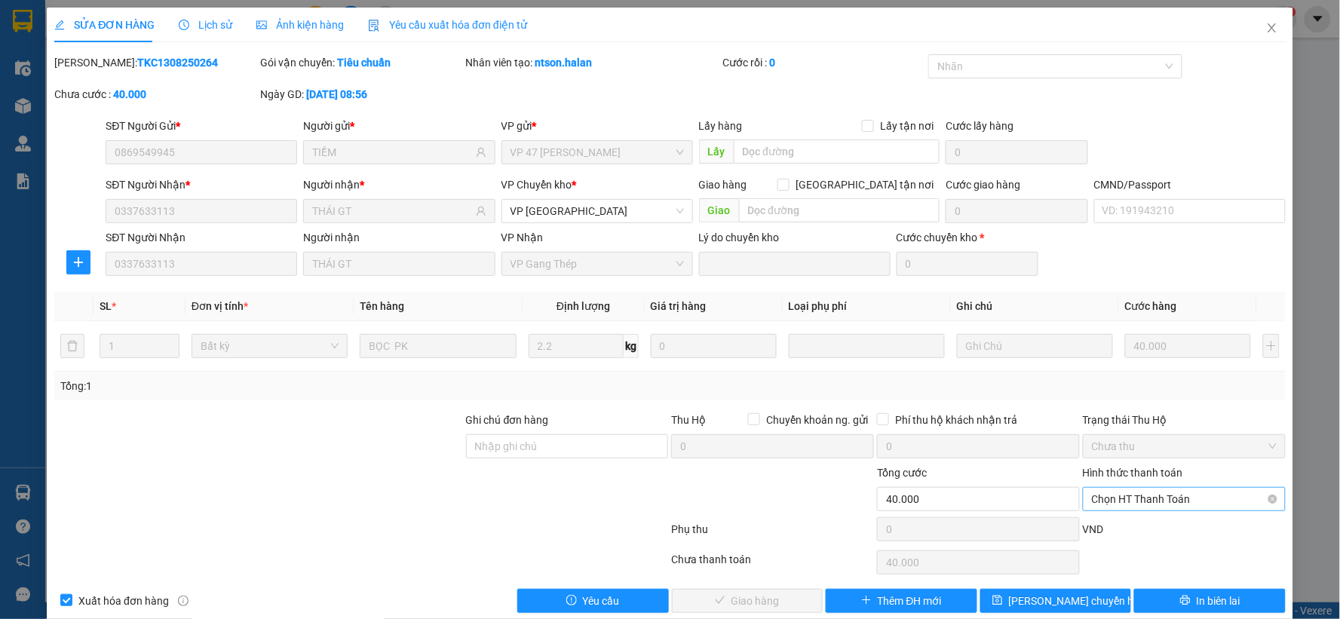
click at [1155, 496] on span "Chọn HT Thanh Toán" at bounding box center [1184, 499] width 185 height 23
click at [1135, 372] on div "Tại văn phòng" at bounding box center [1174, 372] width 183 height 17
type input "0"
click at [773, 600] on button "Giao hàng" at bounding box center [748, 601] width 152 height 24
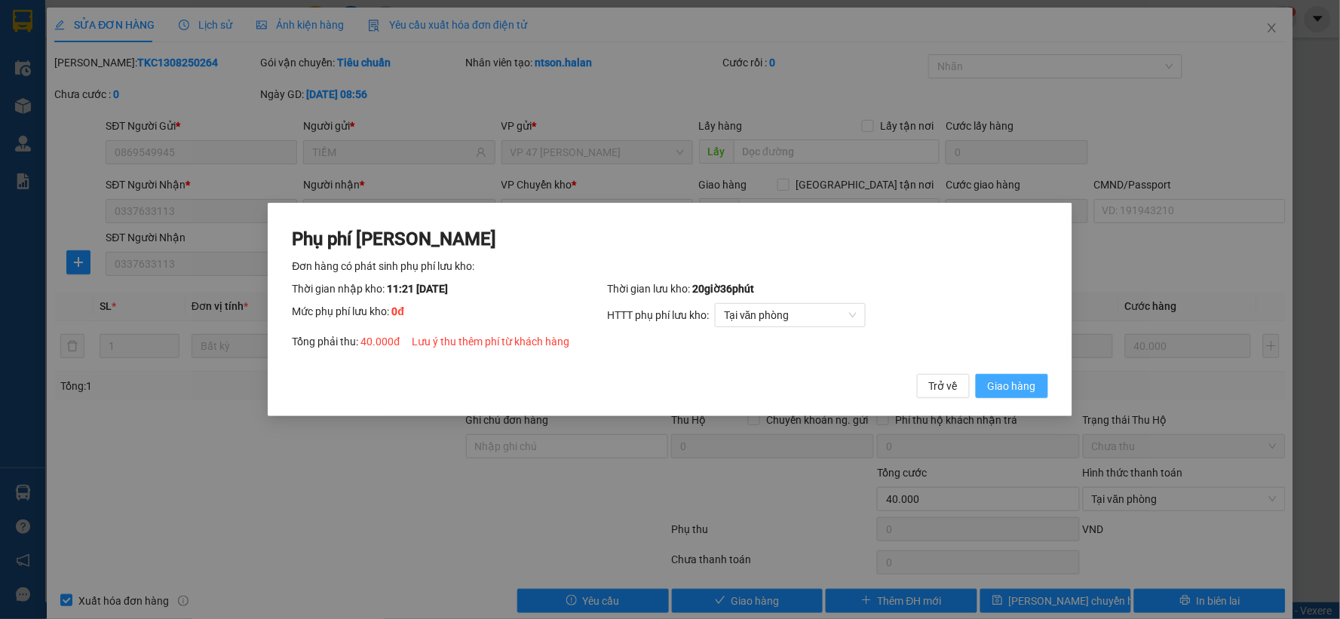
click at [1006, 382] on span "Giao hàng" at bounding box center [1012, 386] width 48 height 17
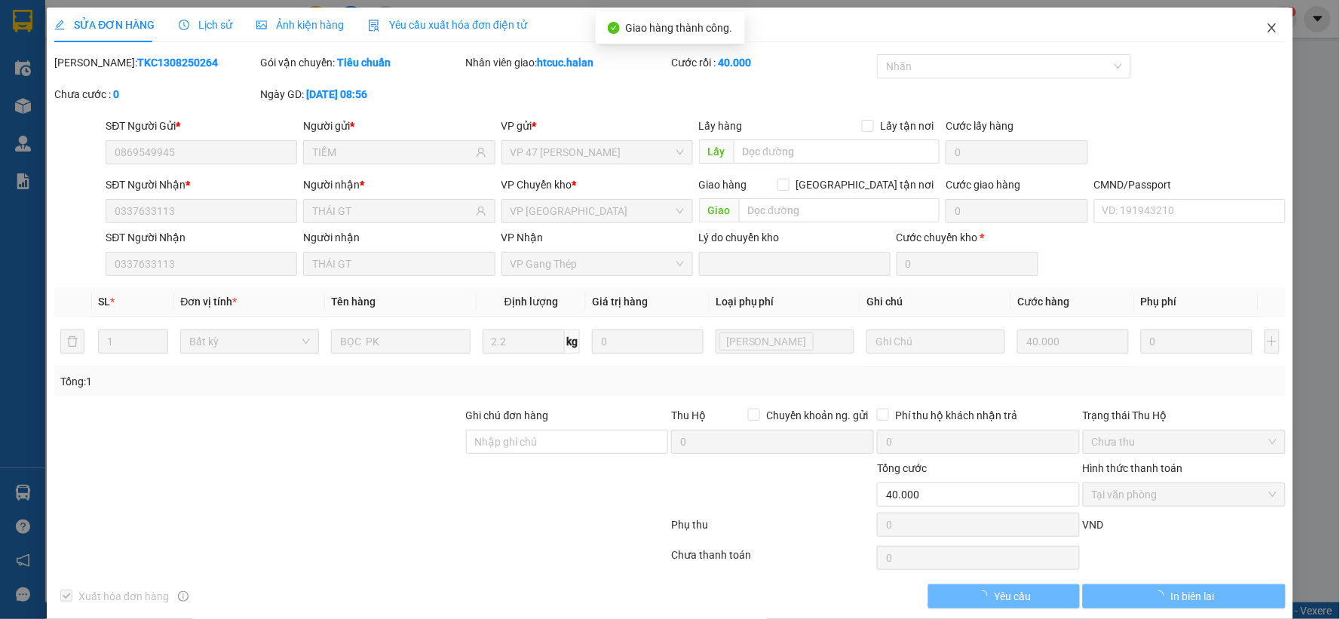
click at [1266, 20] on span "Close" at bounding box center [1272, 29] width 42 height 42
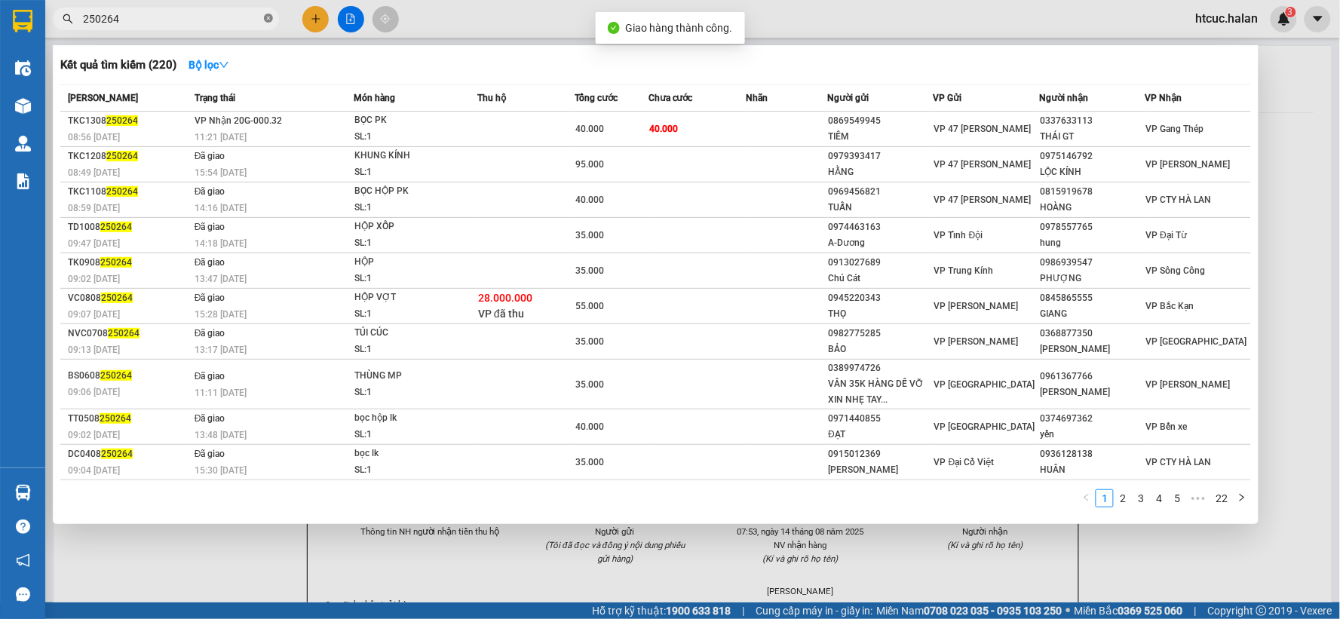
click at [269, 15] on icon "close-circle" at bounding box center [268, 18] width 9 height 9
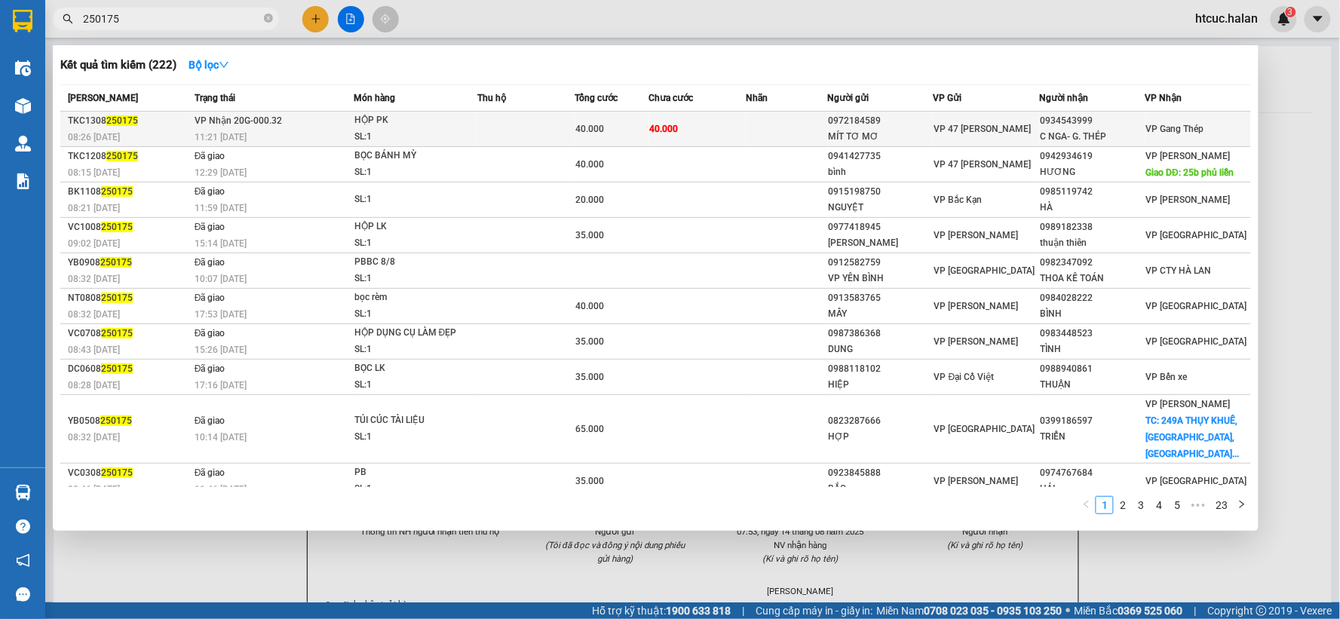
type input "250175"
click at [697, 127] on td "40.000" at bounding box center [698, 129] width 98 height 35
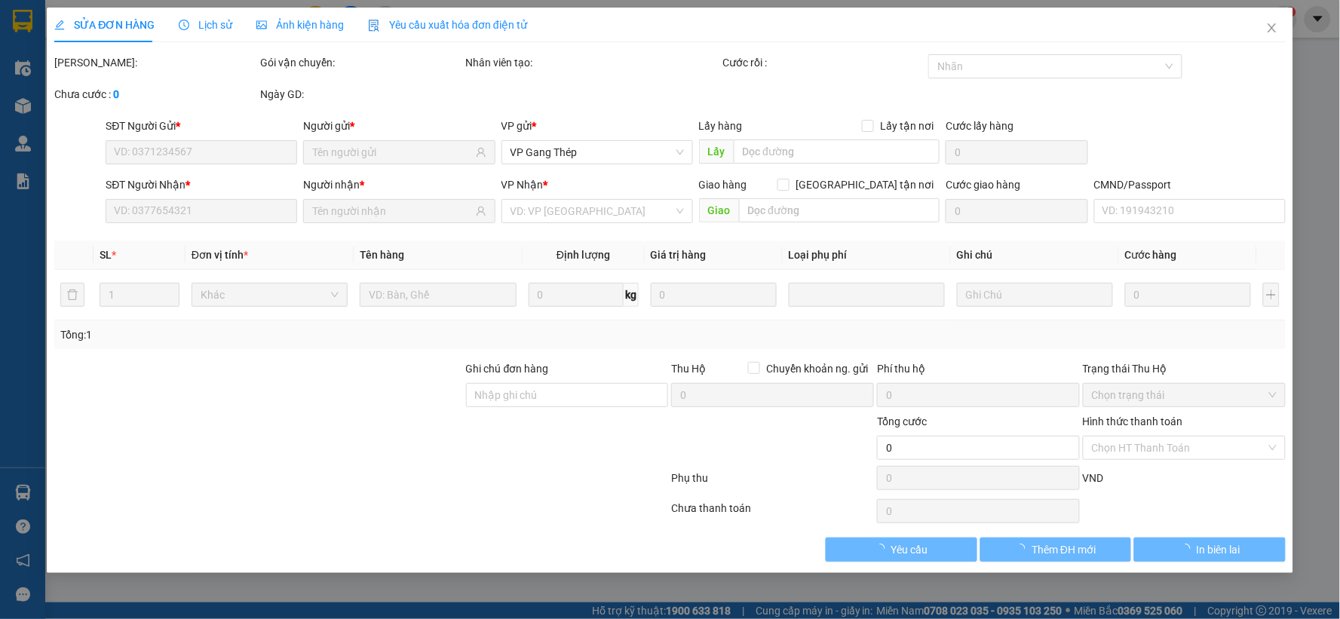
type input "0972184589"
type input "MÍT TƠ MƠ"
type input "0934543999"
type input "C NGA- G. THÉP"
type input "40.000"
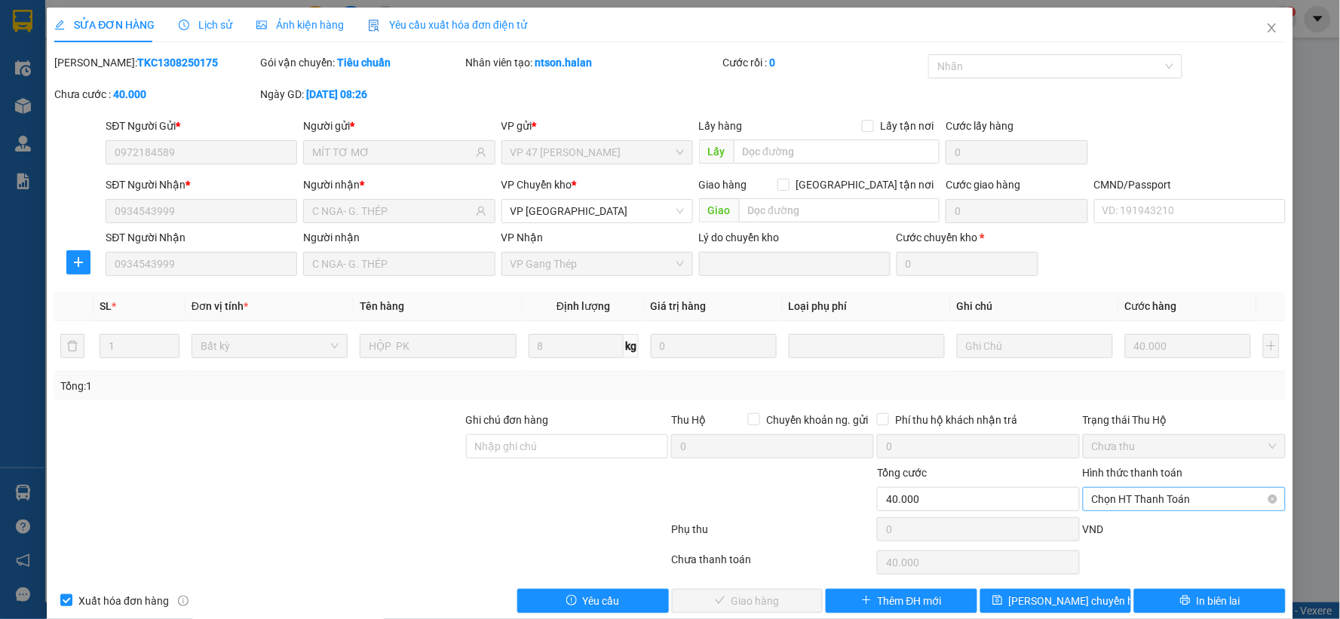
click at [1172, 502] on span "Chọn HT Thanh Toán" at bounding box center [1184, 499] width 185 height 23
click at [1138, 373] on div "Tại văn phòng" at bounding box center [1174, 372] width 183 height 17
type input "0"
click at [742, 604] on span "Giao hàng" at bounding box center [756, 601] width 48 height 17
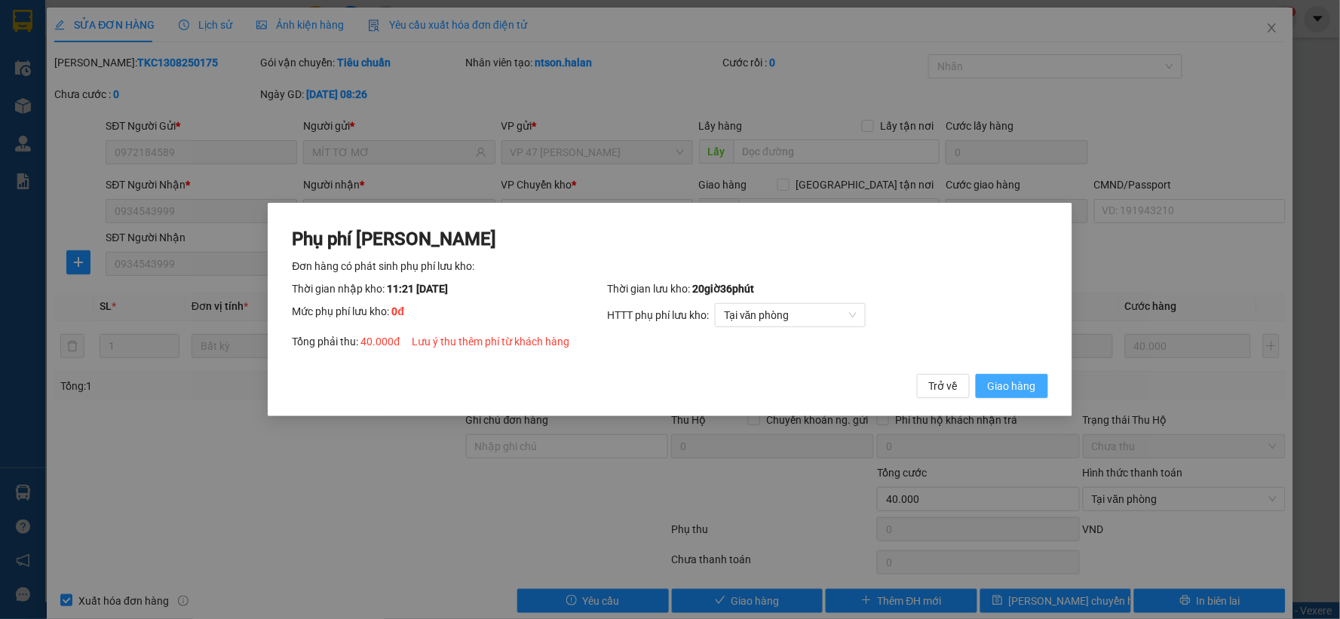
click at [1034, 387] on span "Giao hàng" at bounding box center [1012, 386] width 48 height 17
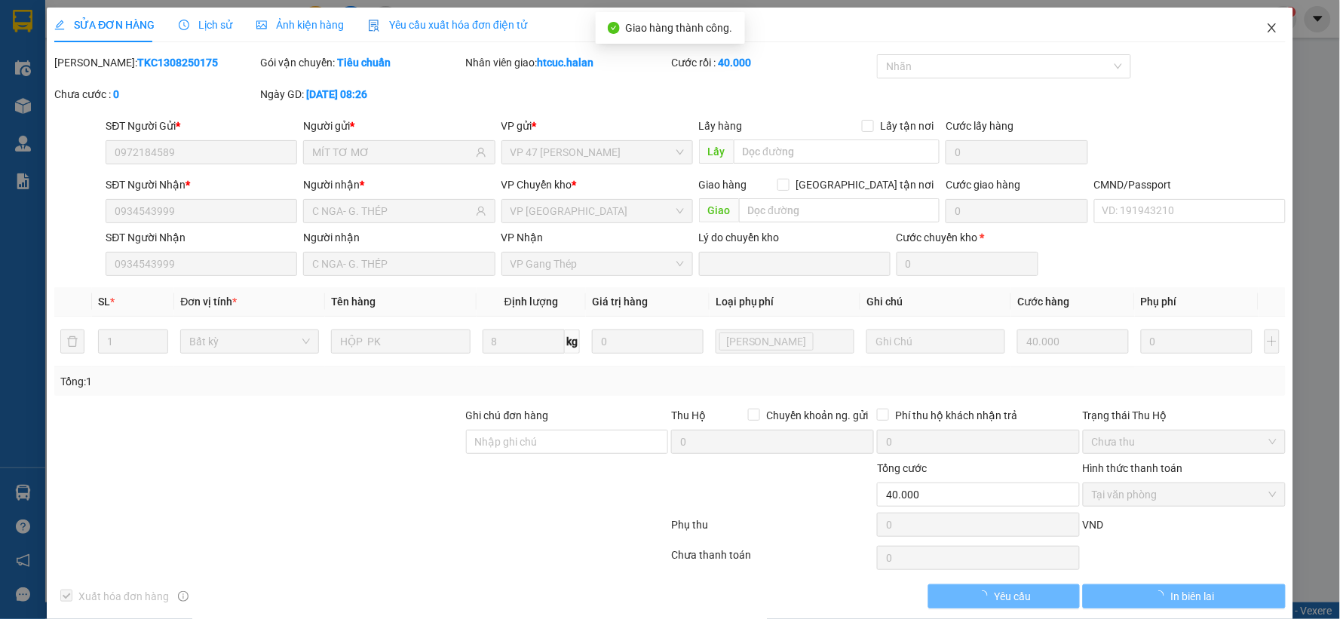
click at [1267, 27] on icon "close" at bounding box center [1273, 28] width 12 height 12
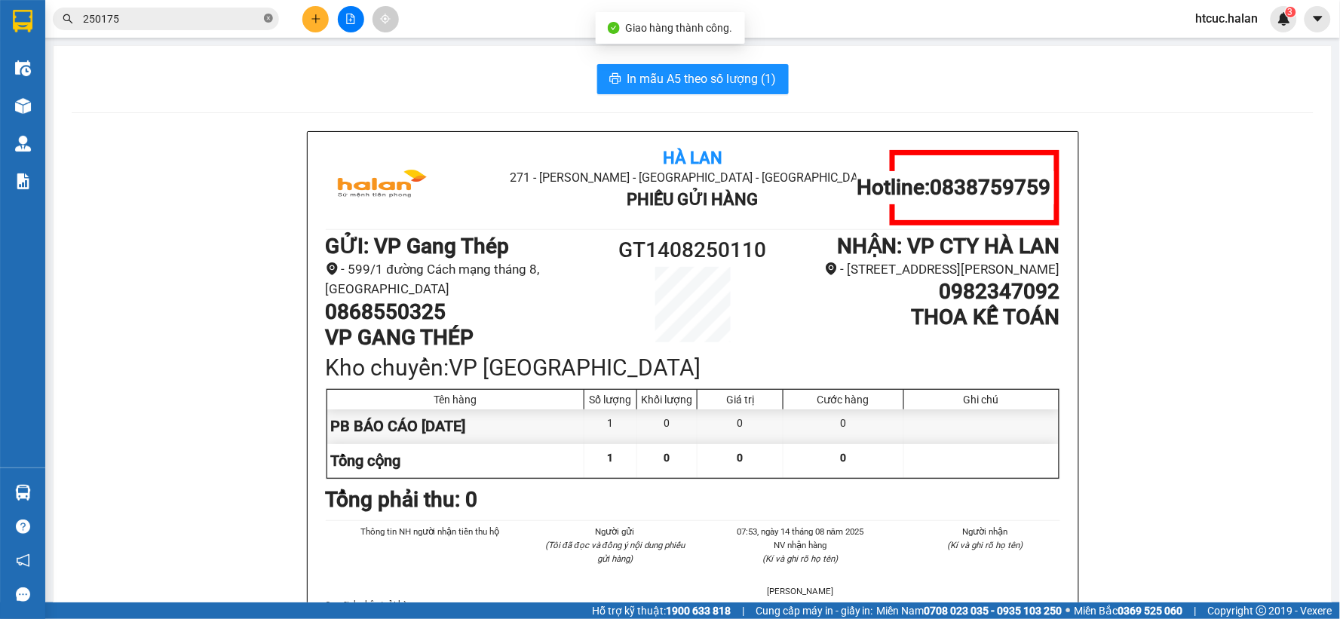
click at [268, 16] on icon "close-circle" at bounding box center [268, 18] width 9 height 9
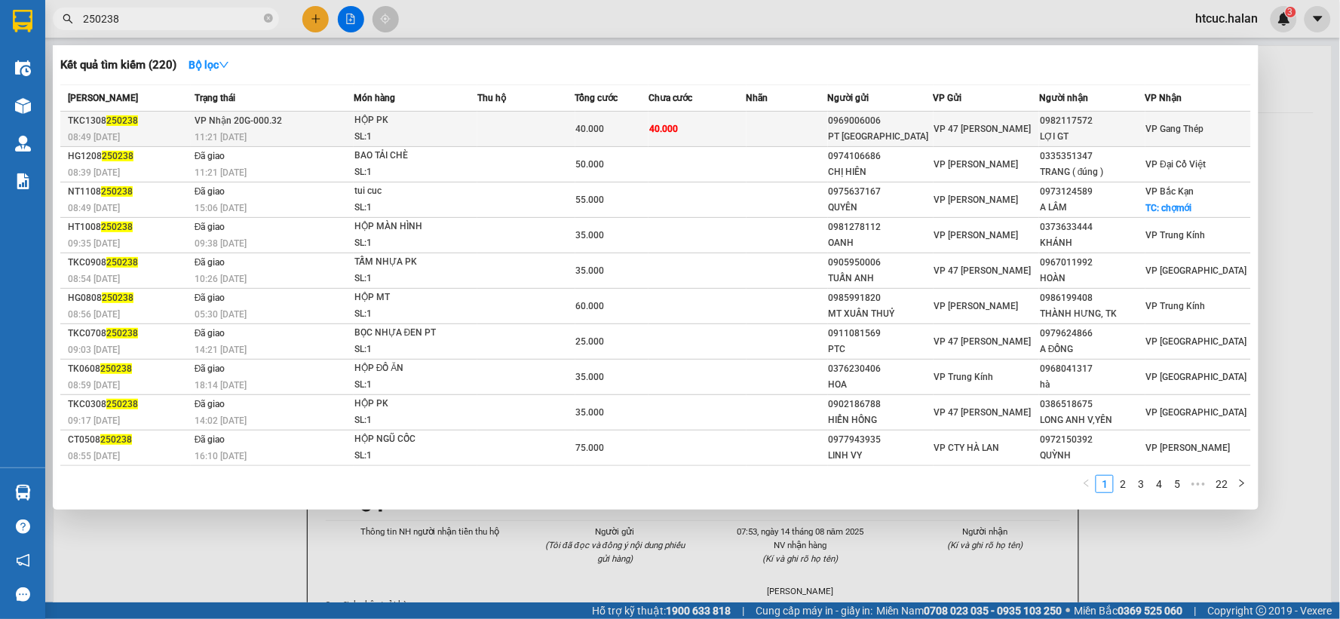
type input "250238"
click at [714, 124] on td "40.000" at bounding box center [698, 129] width 98 height 35
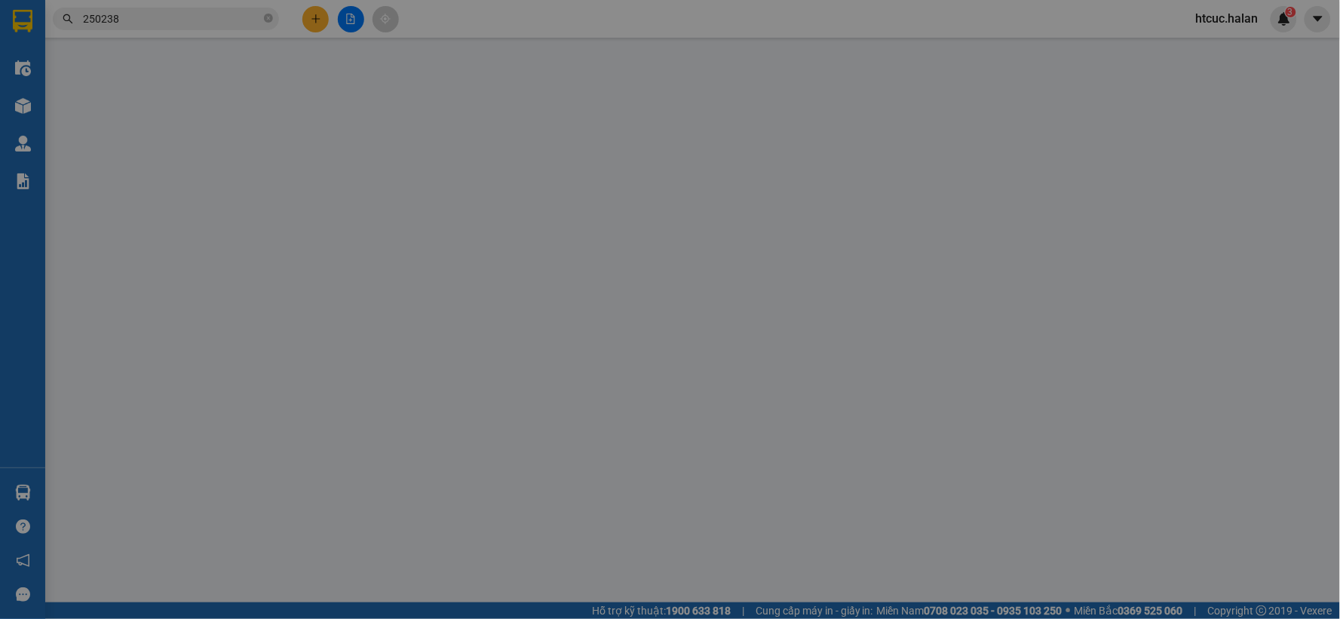
type input "0969006006"
type input "PT BẮC VIỆT"
type input "0982117572"
type input "LỢI GT"
type input "40.000"
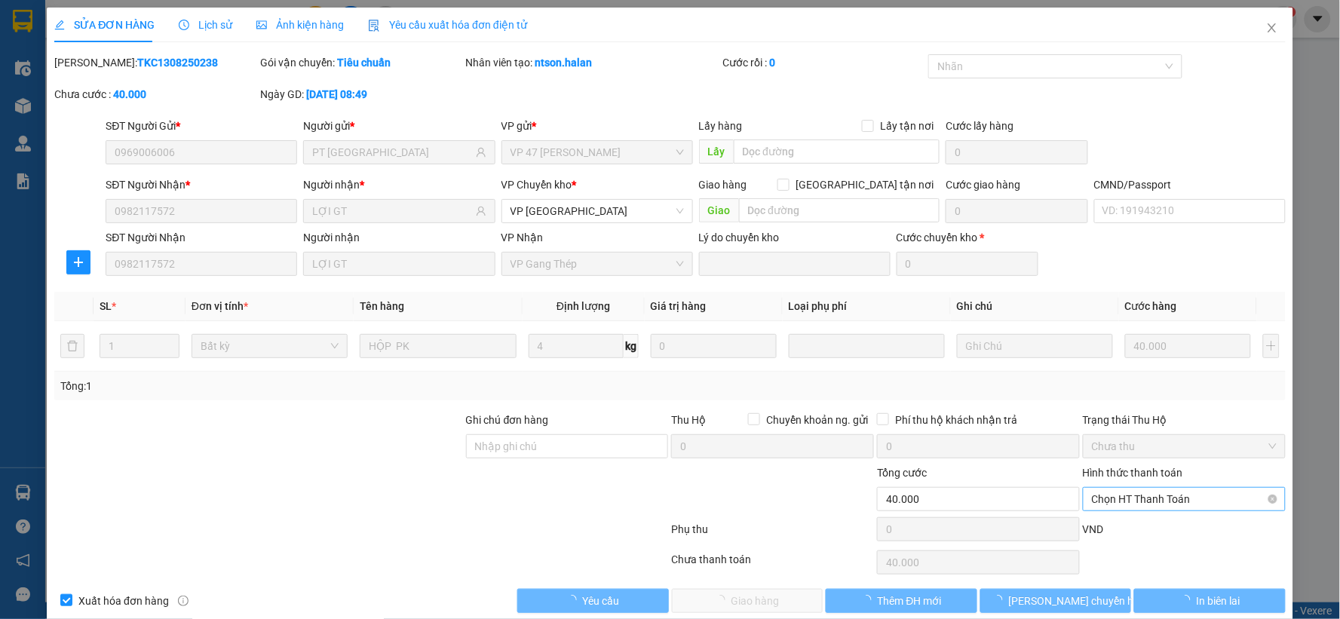
click at [1111, 501] on span "Chọn HT Thanh Toán" at bounding box center [1184, 499] width 185 height 23
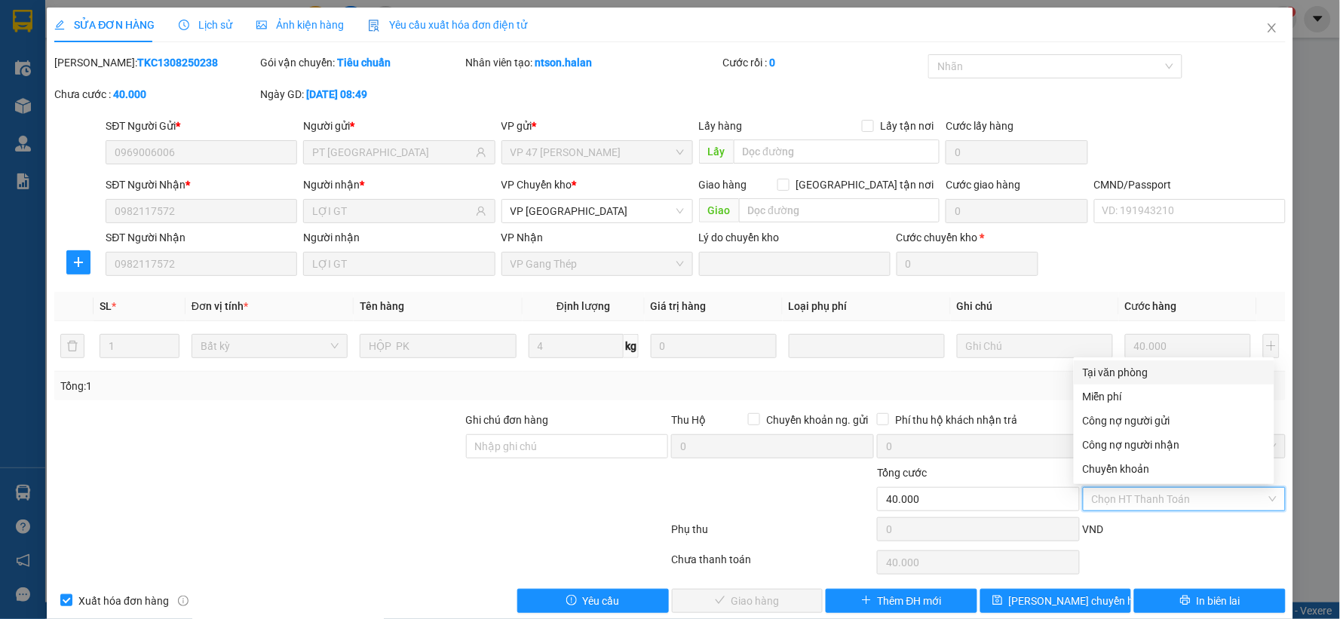
click at [1122, 373] on div "Tại văn phòng" at bounding box center [1174, 372] width 183 height 17
type input "0"
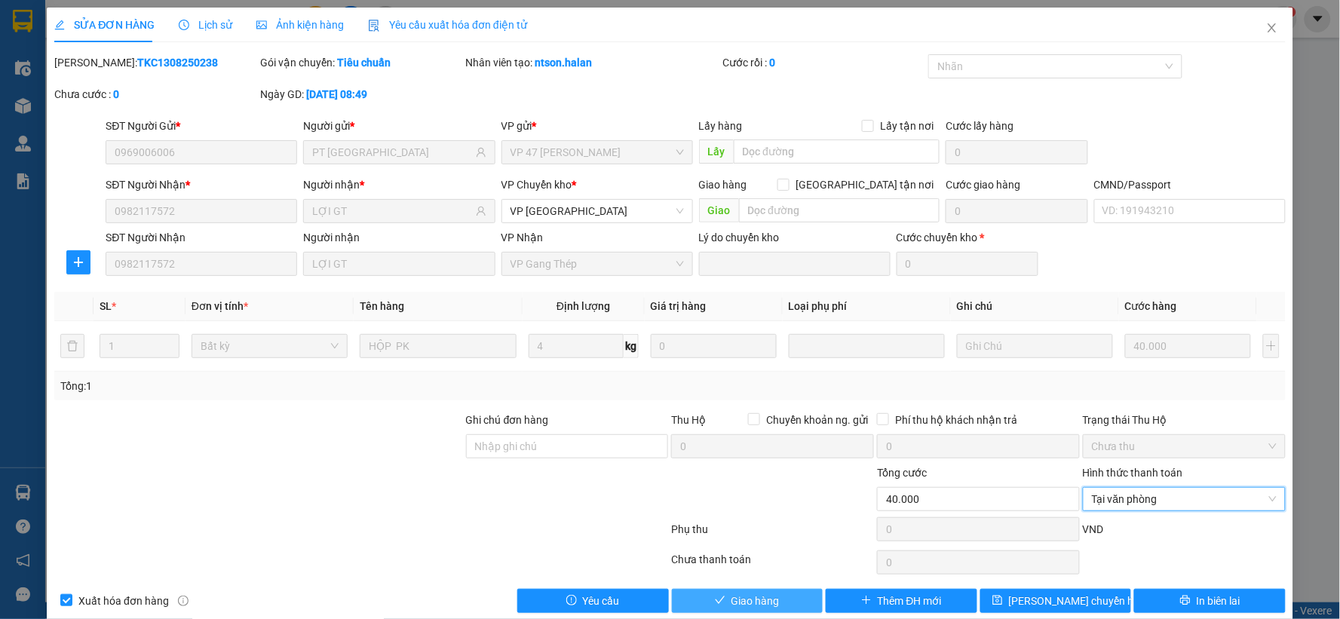
click at [752, 610] on button "Giao hàng" at bounding box center [748, 601] width 152 height 24
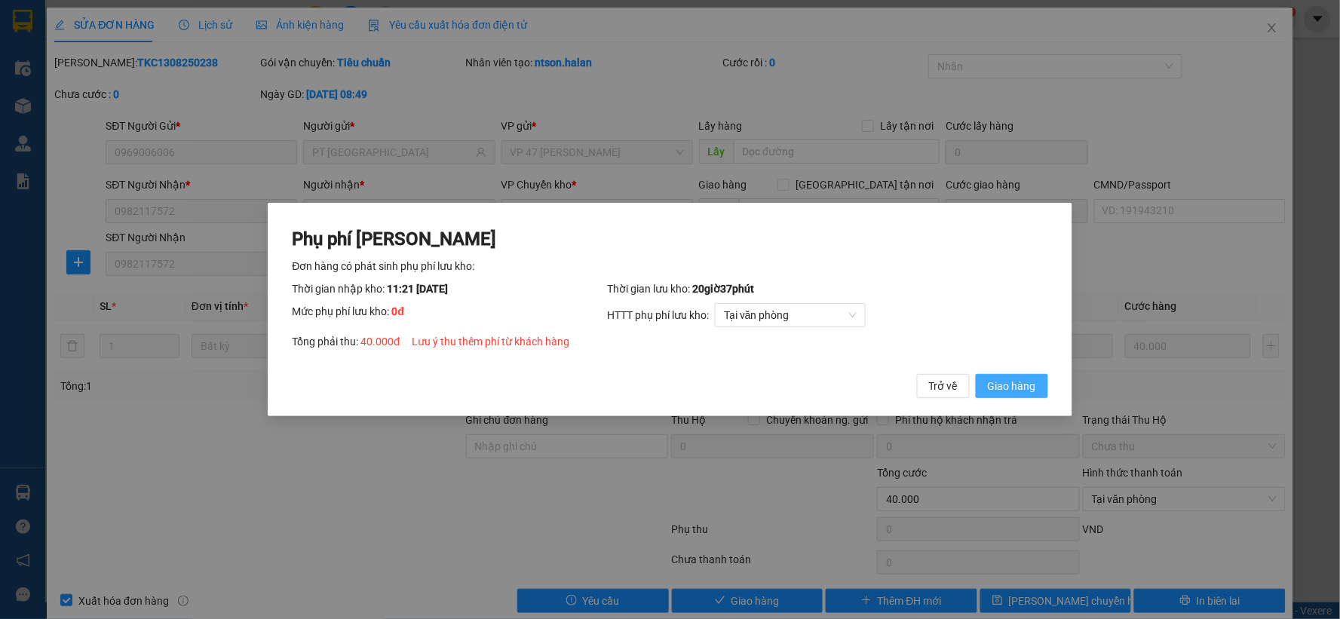
click at [1024, 390] on span "Giao hàng" at bounding box center [1012, 386] width 48 height 17
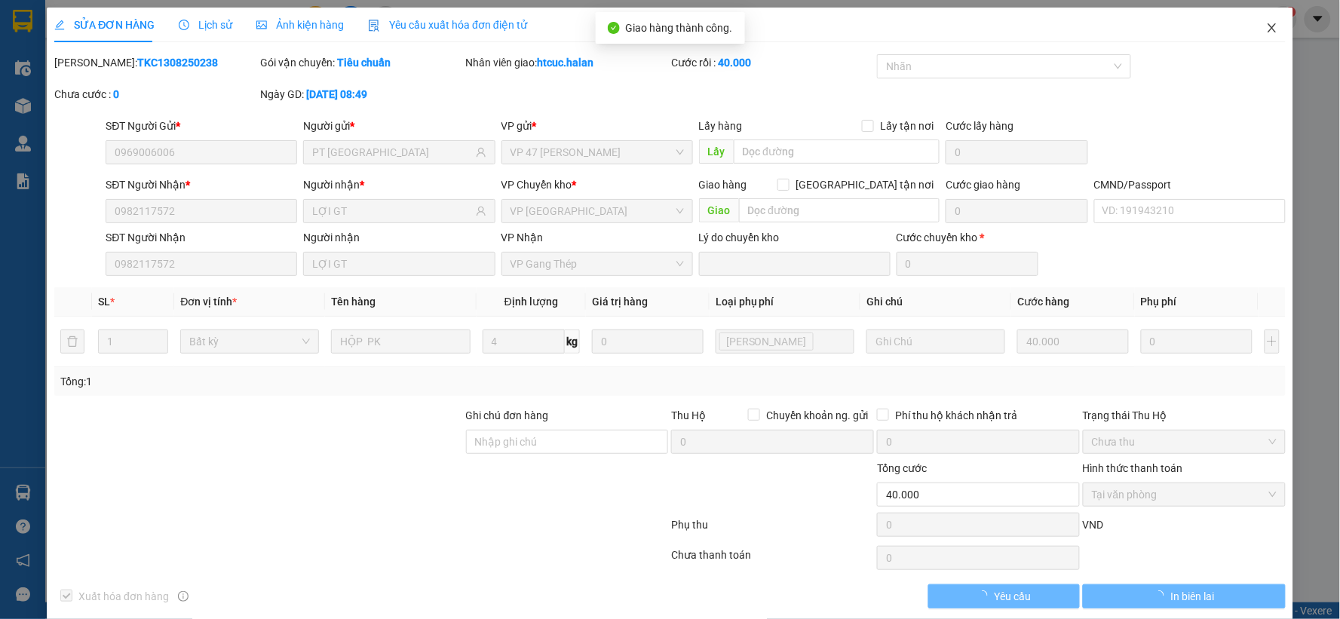
click at [1269, 26] on span "Close" at bounding box center [1272, 29] width 42 height 42
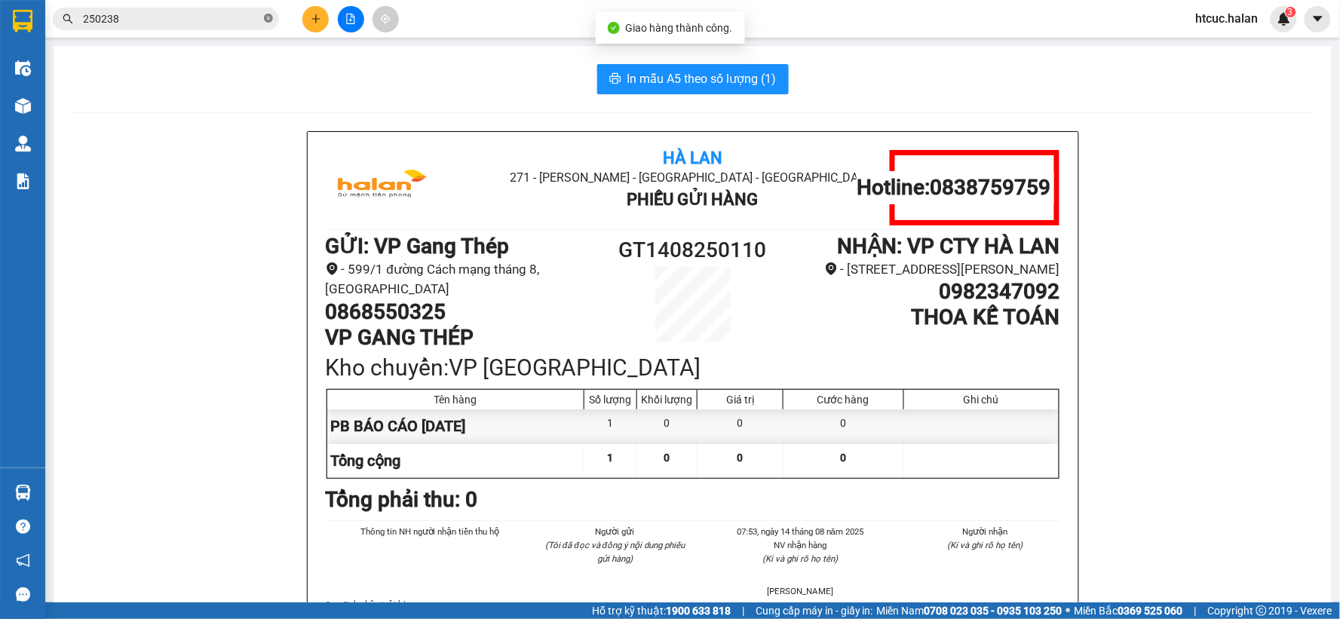
click at [268, 20] on icon "close-circle" at bounding box center [268, 18] width 9 height 9
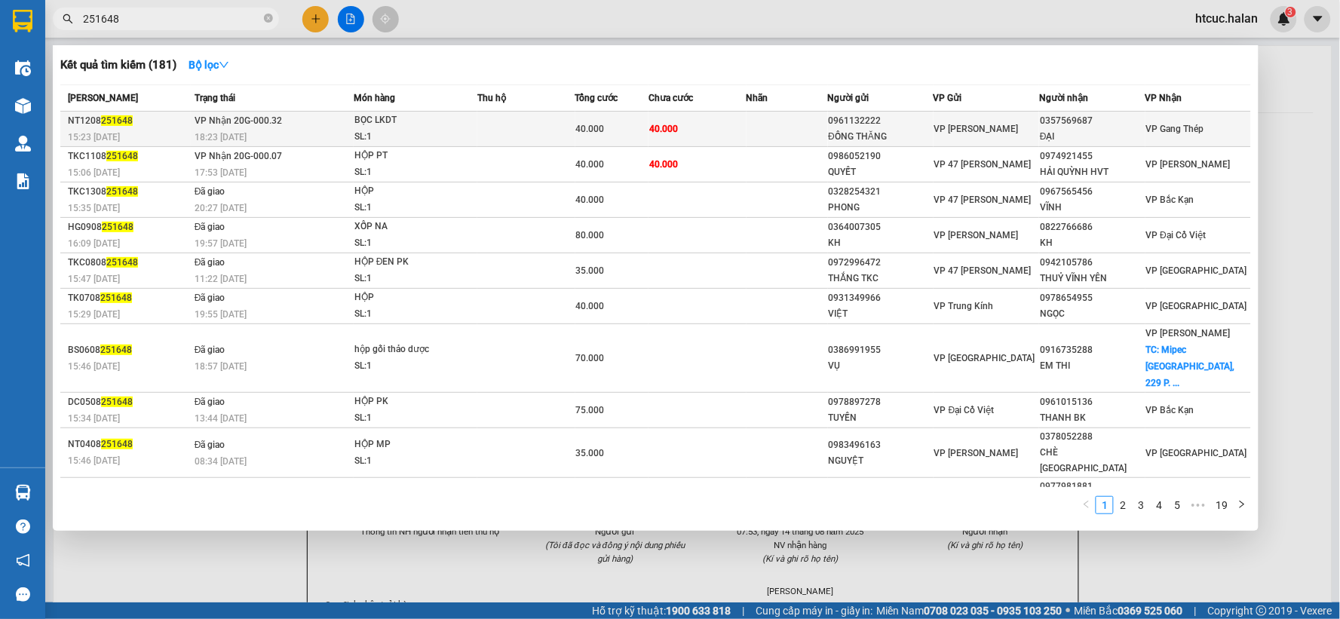
type input "251648"
click at [708, 125] on td "40.000" at bounding box center [698, 129] width 98 height 35
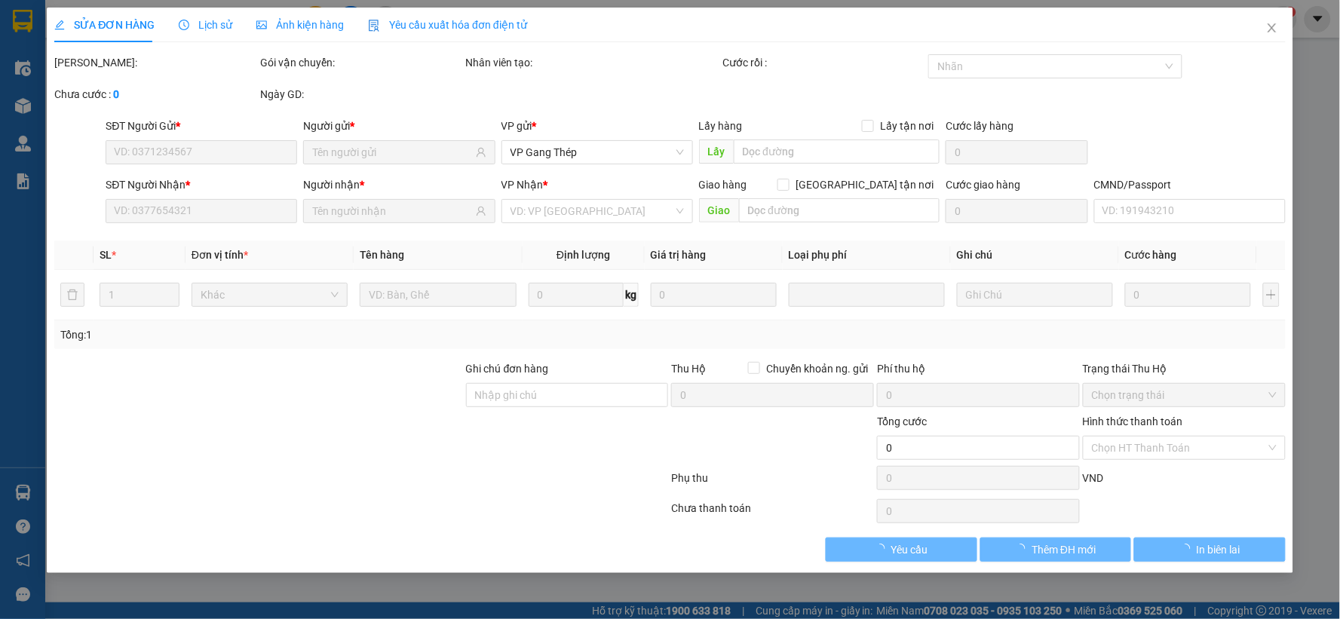
type input "0961132222"
type input "ĐỒNG THĂNG"
type input "0357569687"
type input "ĐẠI"
type input "40.000"
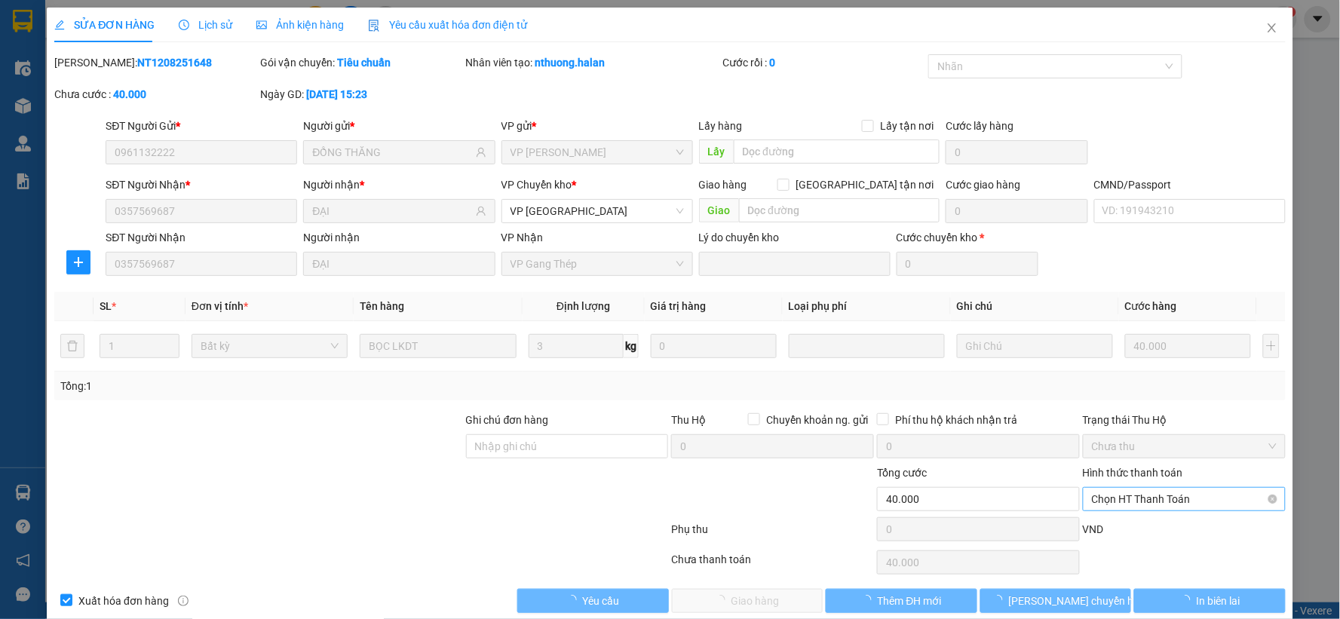
click at [1165, 494] on span "Chọn HT Thanh Toán" at bounding box center [1184, 499] width 185 height 23
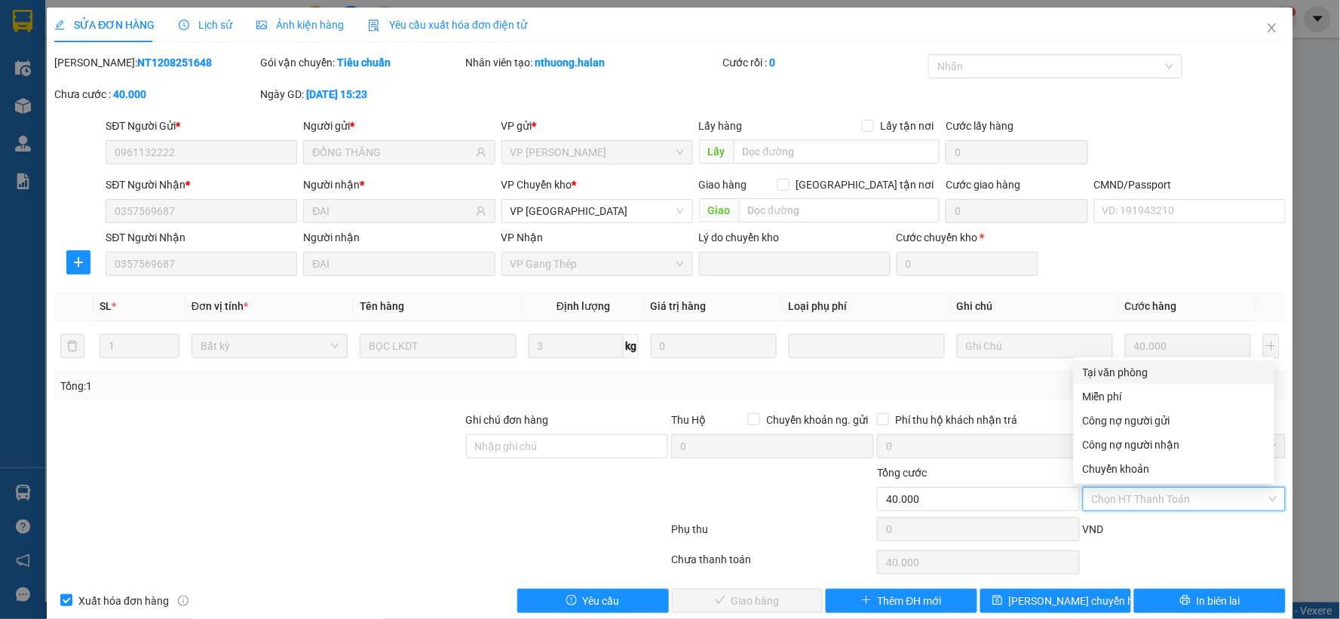
click at [1144, 373] on div "Tại văn phòng" at bounding box center [1174, 372] width 183 height 17
type input "0"
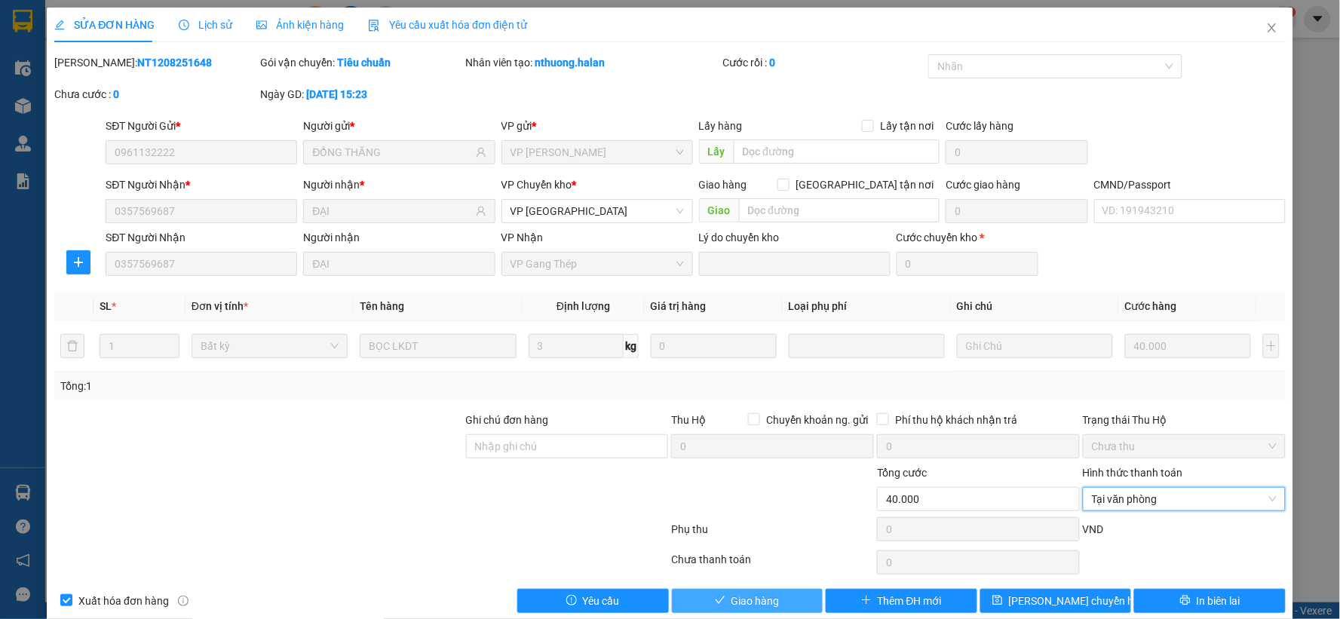
click at [757, 597] on span "Giao hàng" at bounding box center [756, 601] width 48 height 17
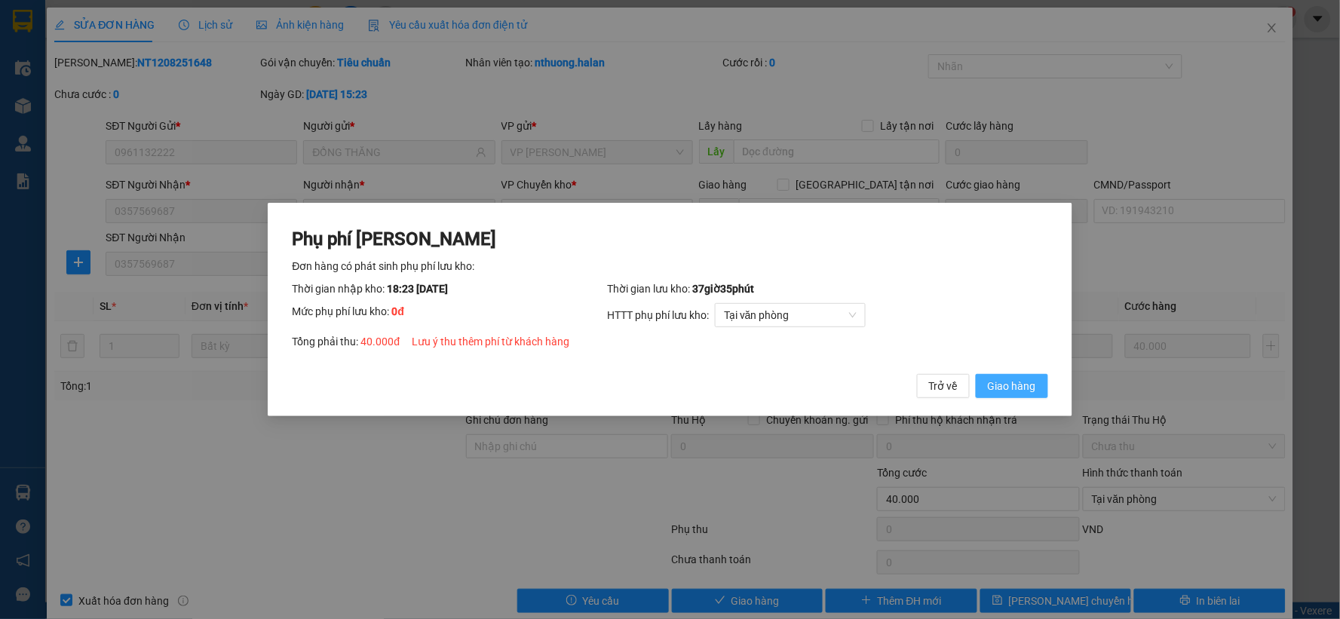
click at [1006, 382] on span "Giao hàng" at bounding box center [1012, 386] width 48 height 17
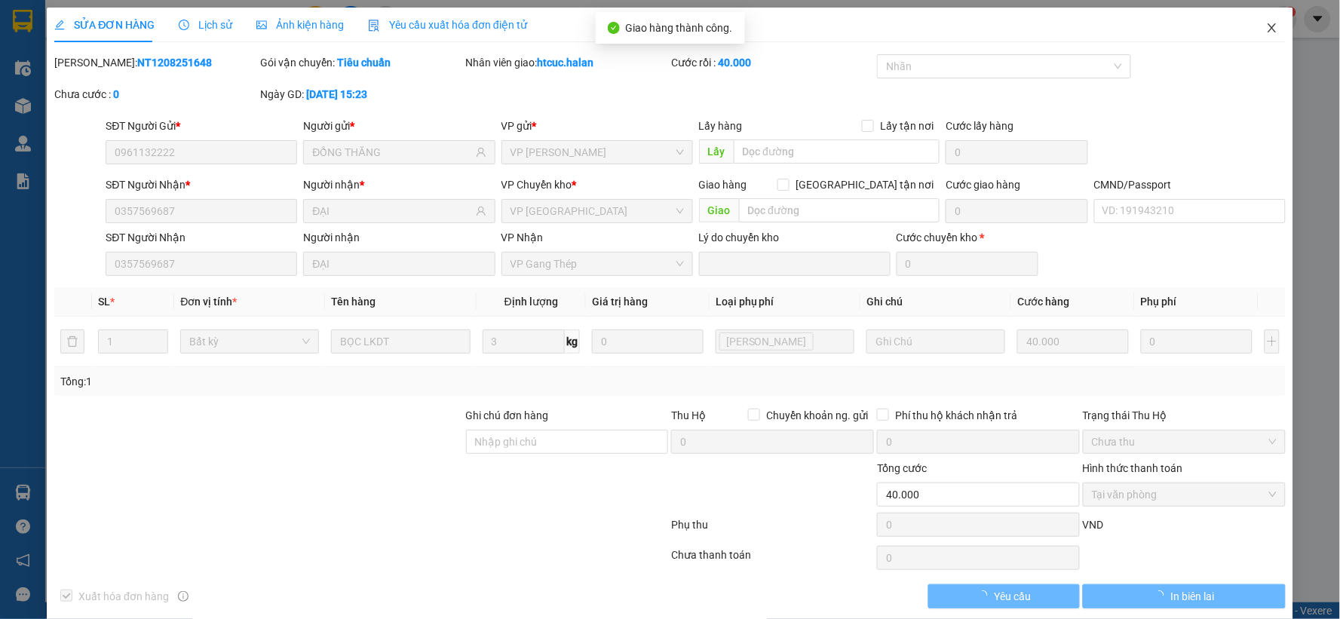
click at [1268, 28] on icon "close" at bounding box center [1272, 27] width 8 height 9
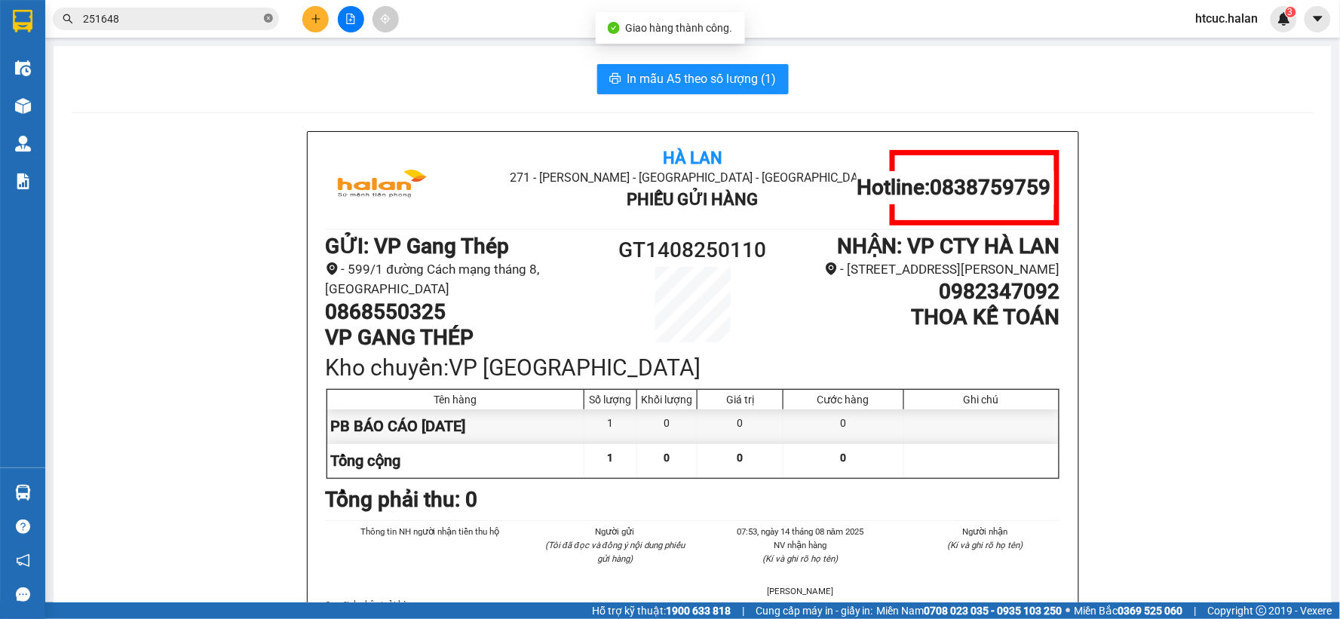
click at [269, 17] on icon "close-circle" at bounding box center [268, 18] width 9 height 9
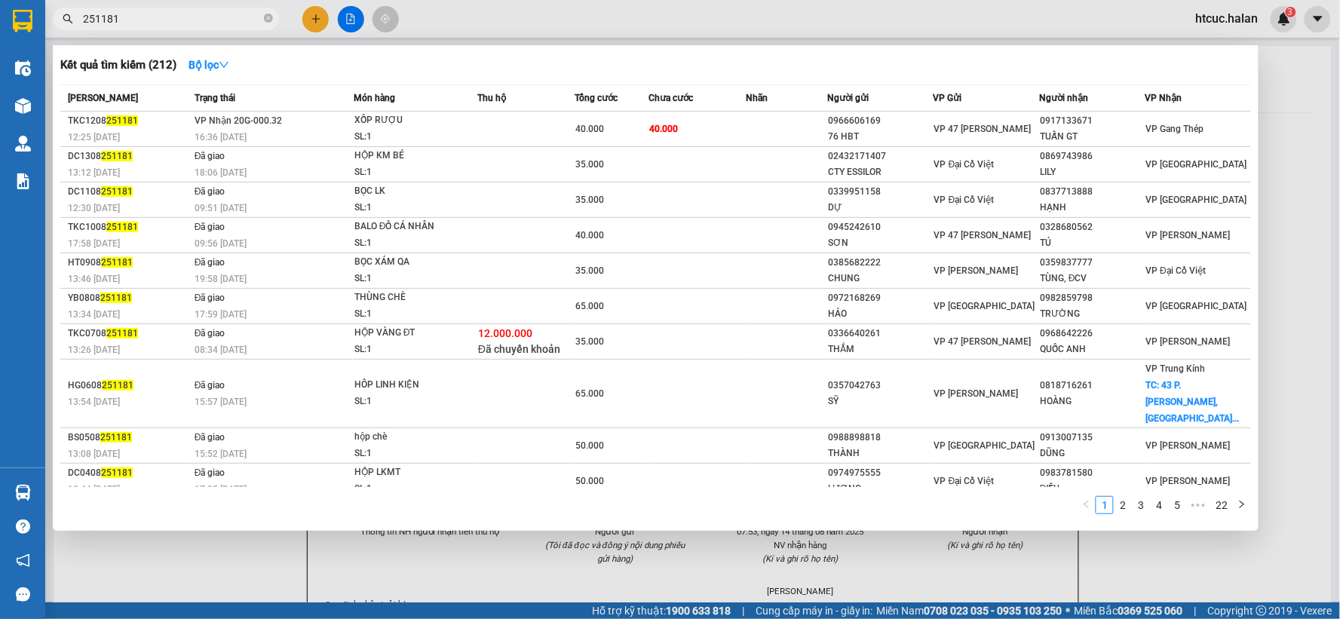
type input "251181"
click at [722, 131] on td "40.000" at bounding box center [698, 129] width 98 height 35
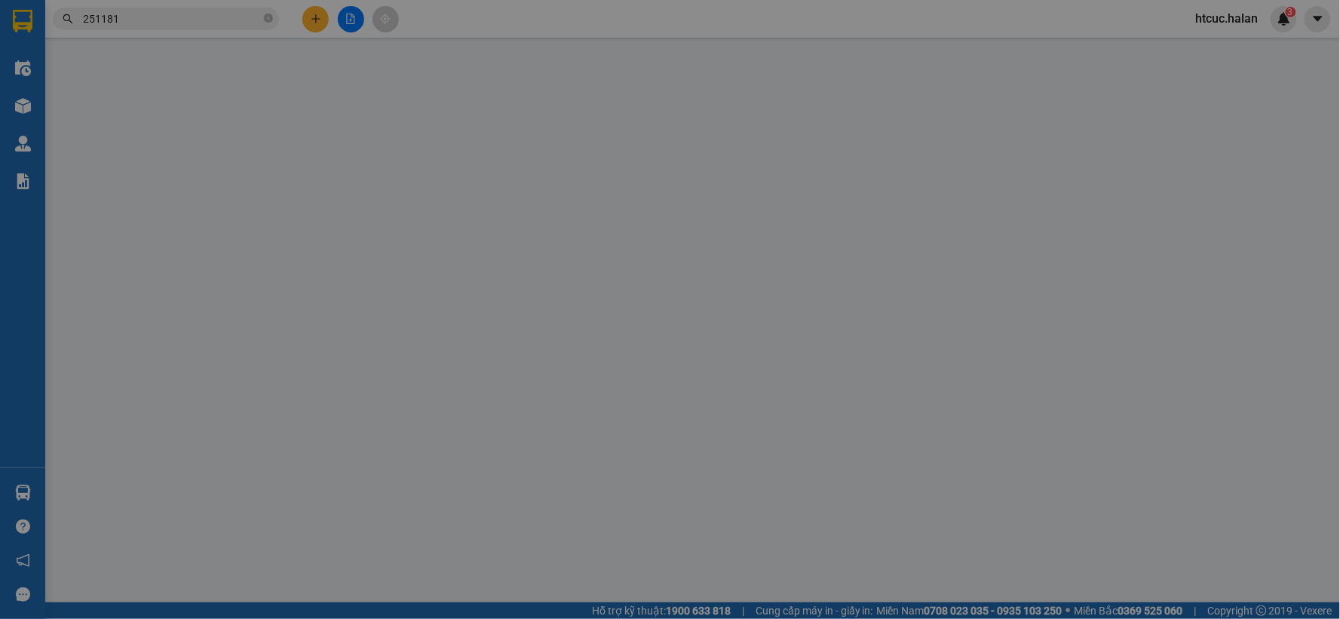
type input "0966606169"
type input "76 HBT"
type input "0917133671"
type input "TUẤN GT"
type input "40.000"
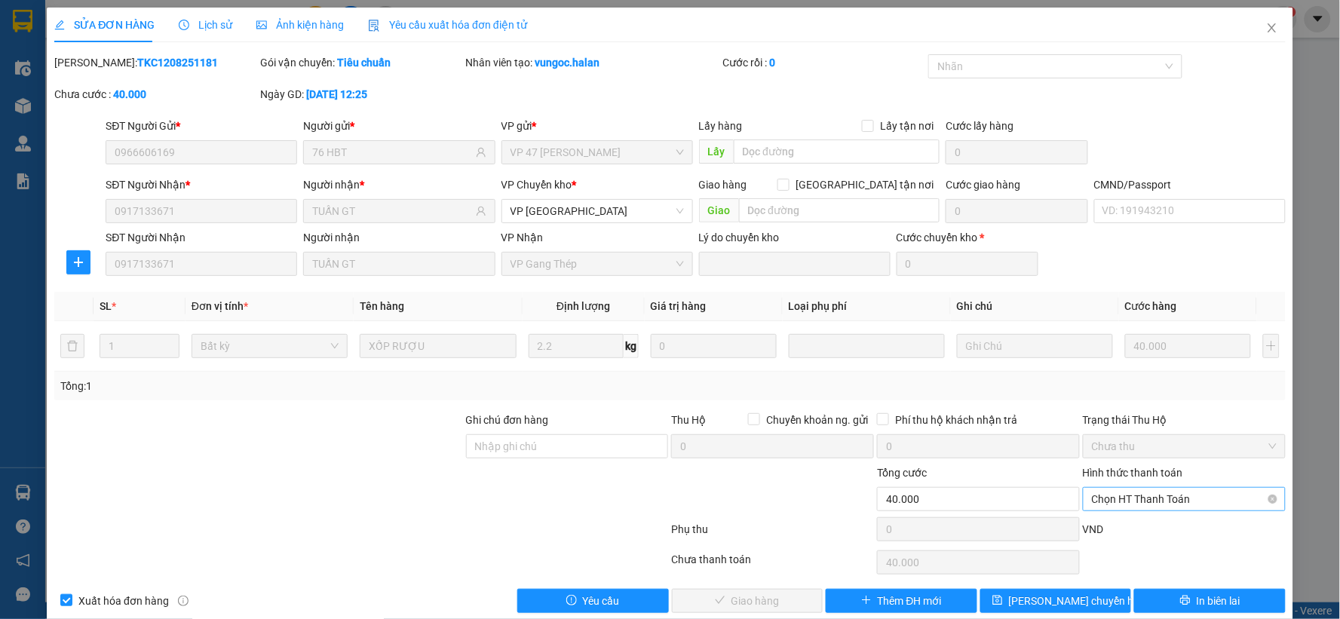
click at [1165, 493] on span "Chọn HT Thanh Toán" at bounding box center [1184, 499] width 185 height 23
click at [1140, 372] on div "Tại văn phòng" at bounding box center [1174, 372] width 183 height 17
type input "0"
click at [766, 606] on span "Giao hàng" at bounding box center [756, 601] width 48 height 17
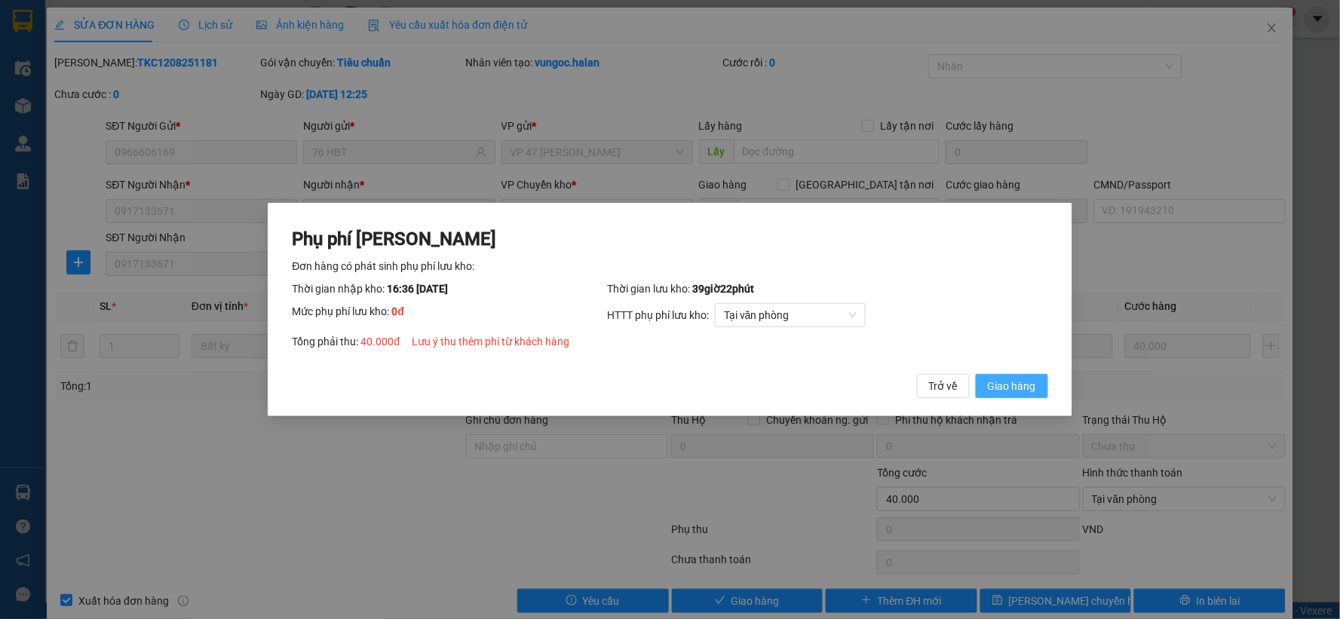
click at [1027, 385] on span "Giao hàng" at bounding box center [1012, 386] width 48 height 17
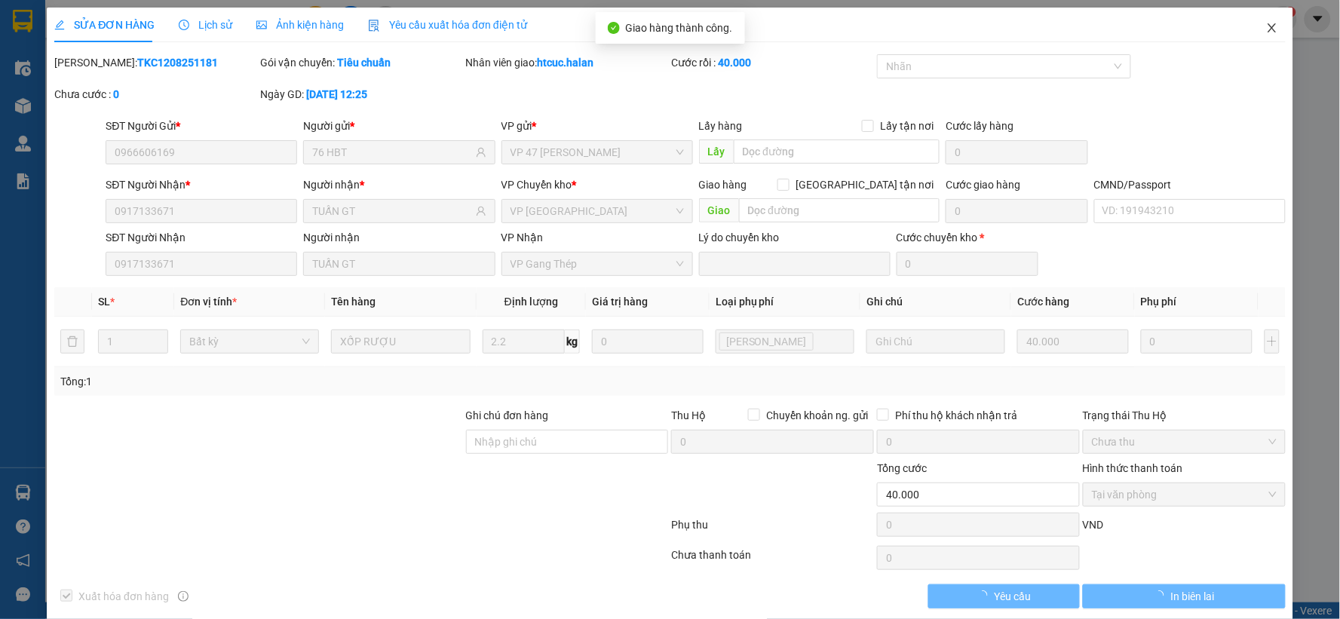
click at [1267, 26] on icon "close" at bounding box center [1273, 28] width 12 height 12
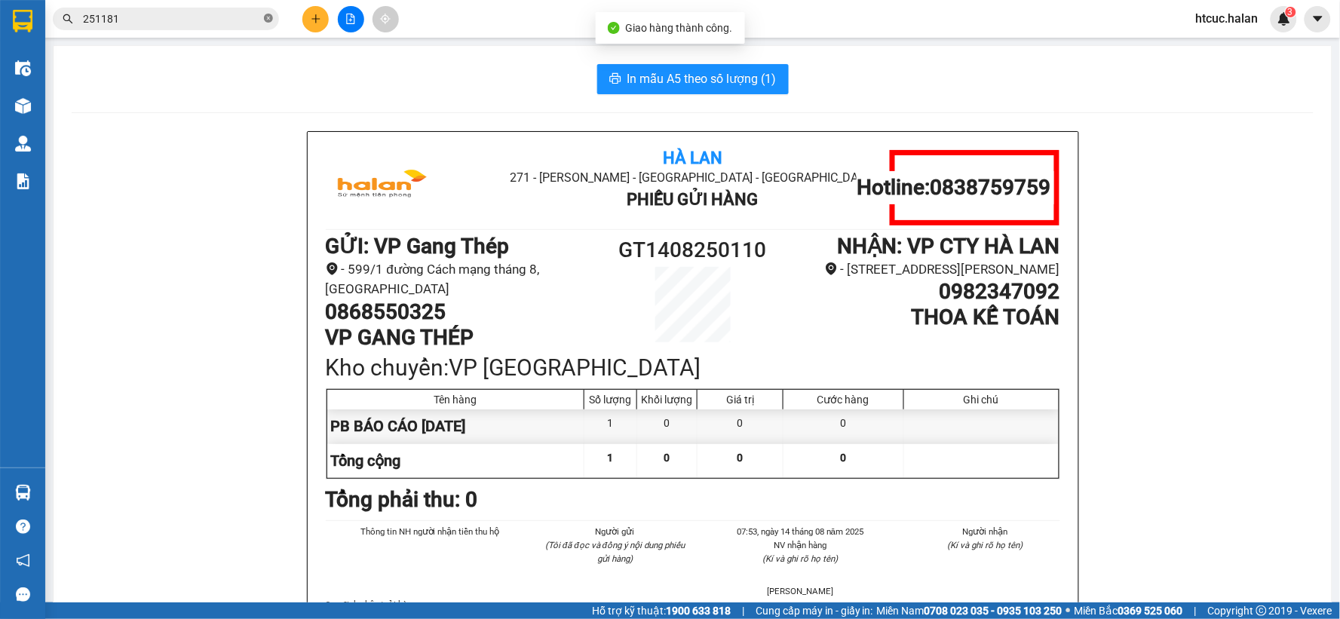
click at [266, 18] on icon "close-circle" at bounding box center [268, 18] width 9 height 9
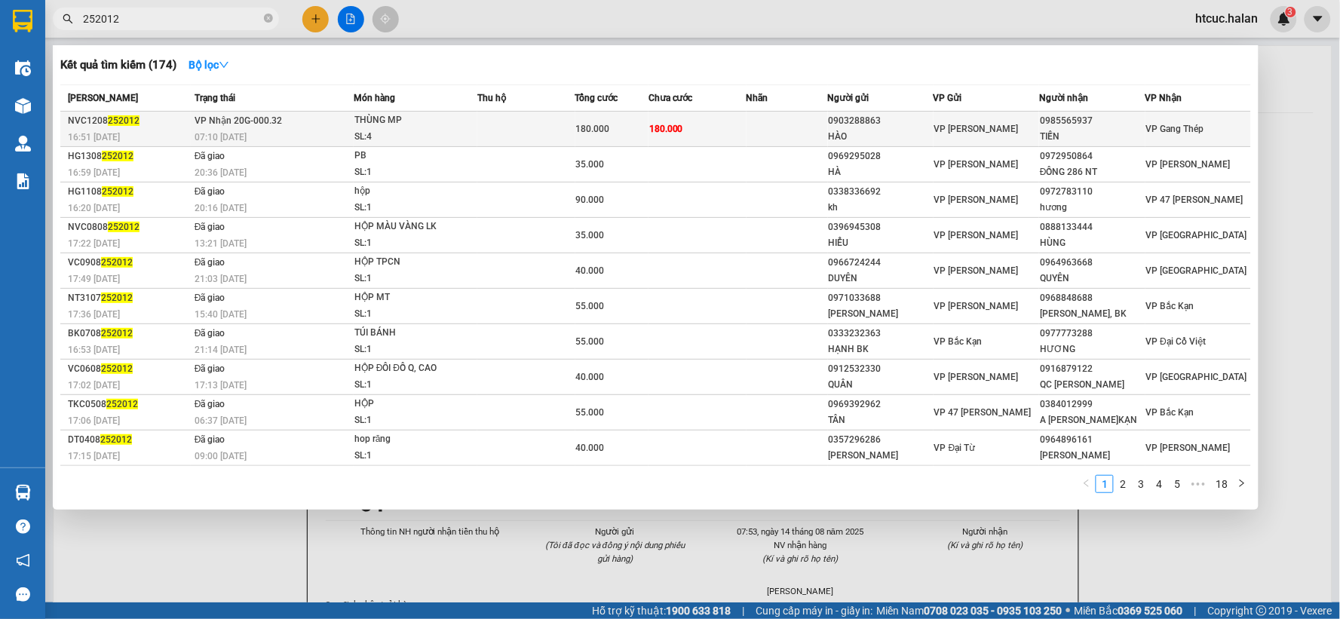
type input "252012"
click at [694, 121] on td "180.000" at bounding box center [698, 129] width 98 height 35
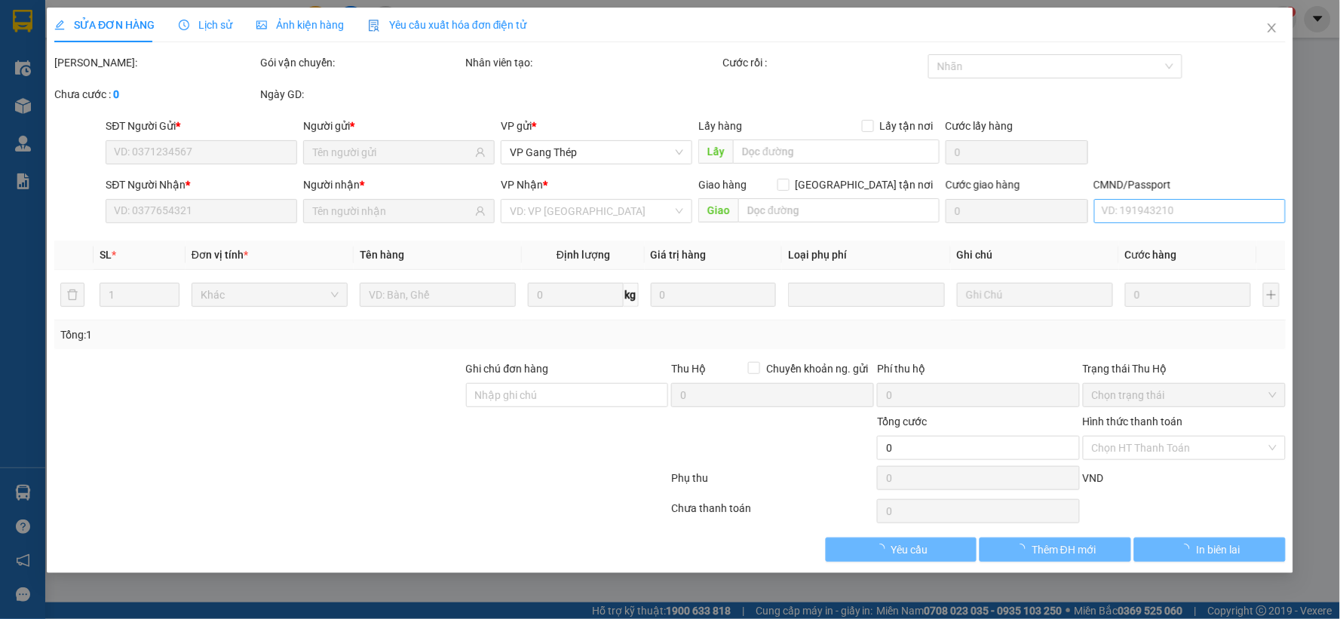
type input "0903288863"
type input "HÀO"
type input "0985565937"
type input "TIẾN"
type input "180.000"
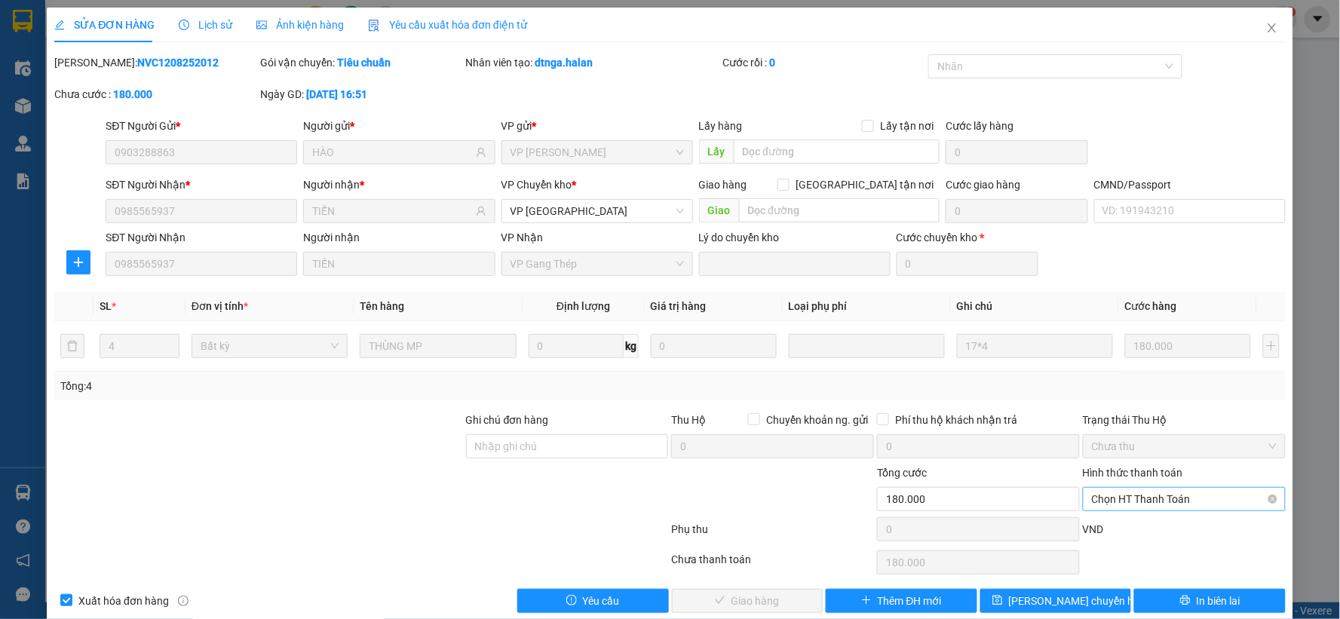
click at [1159, 499] on span "Chọn HT Thanh Toán" at bounding box center [1184, 499] width 185 height 23
drag, startPoint x: 1129, startPoint y: 372, endPoint x: 1102, endPoint y: 385, distance: 30.4
click at [1128, 373] on div "Tại văn phòng" at bounding box center [1174, 372] width 183 height 17
type input "0"
click at [745, 600] on span "Giao hàng" at bounding box center [756, 601] width 48 height 17
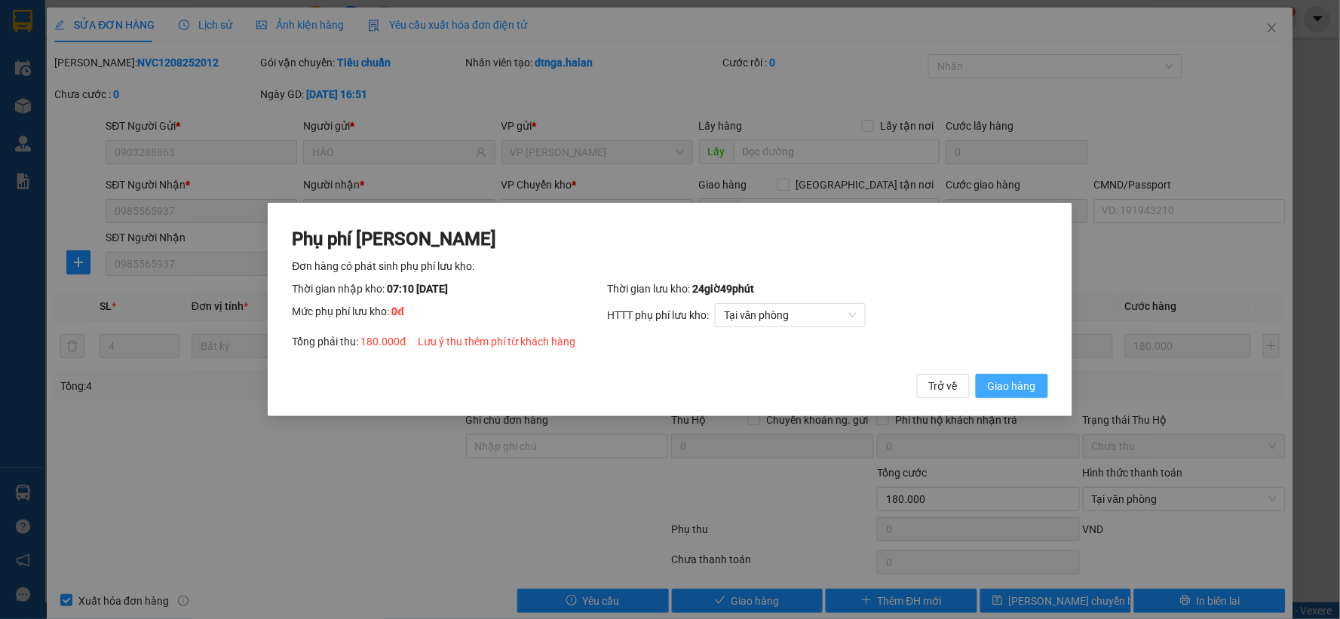
click at [1017, 387] on span "Giao hàng" at bounding box center [1012, 386] width 48 height 17
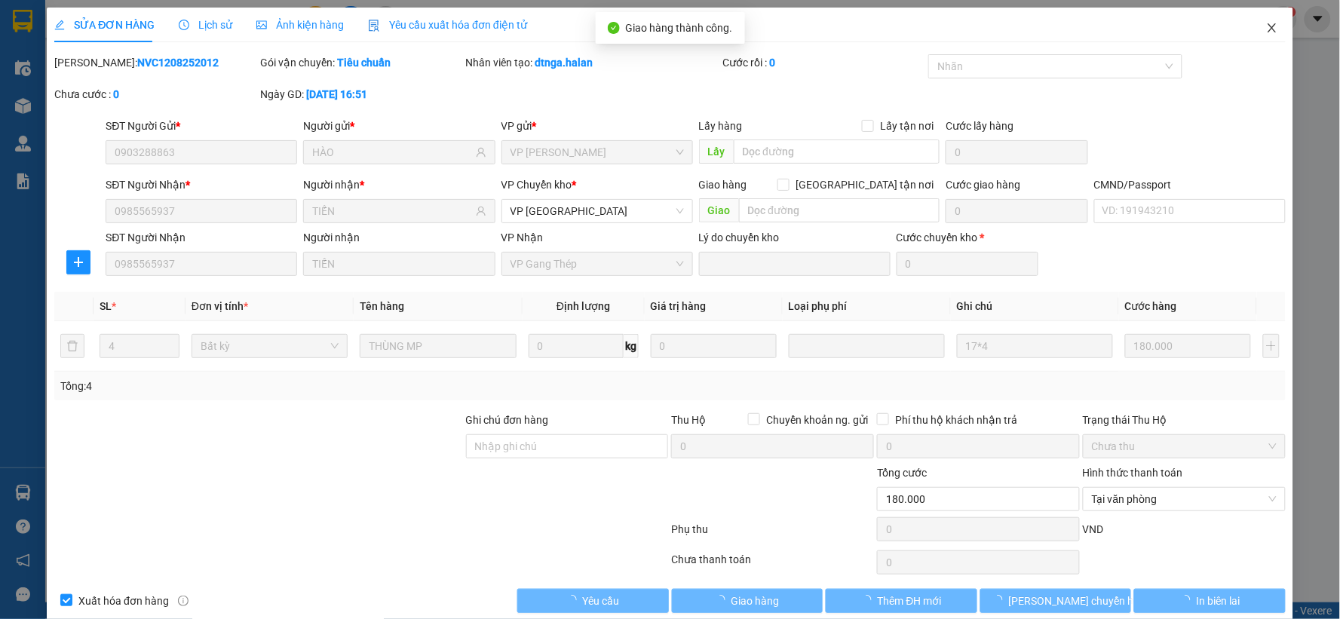
click at [1267, 27] on icon "close" at bounding box center [1273, 28] width 12 height 12
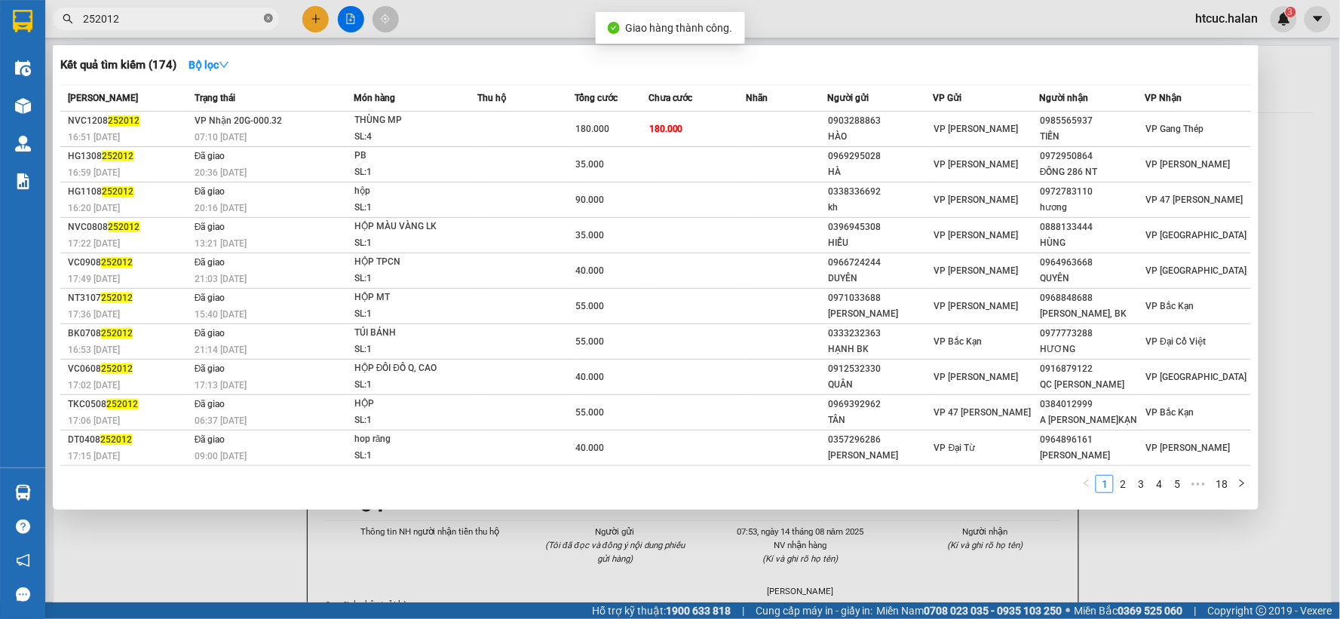
click at [269, 14] on icon "close-circle" at bounding box center [268, 18] width 9 height 9
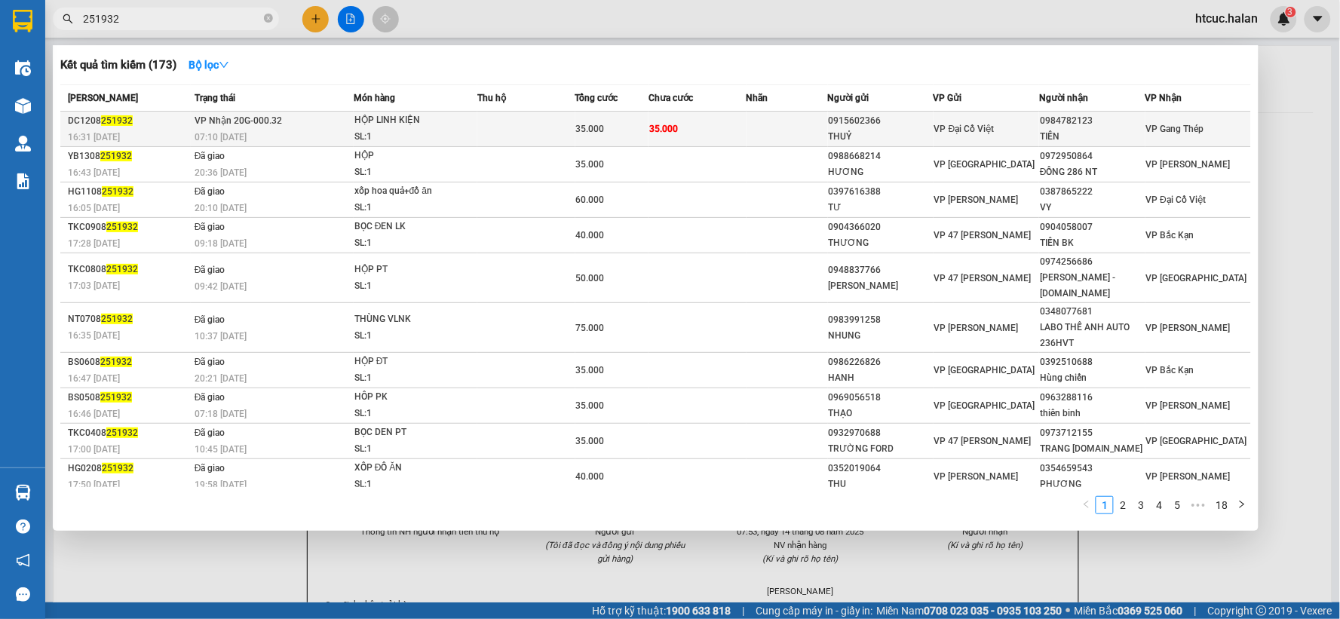
type input "251932"
click at [696, 124] on td "35.000" at bounding box center [698, 129] width 98 height 35
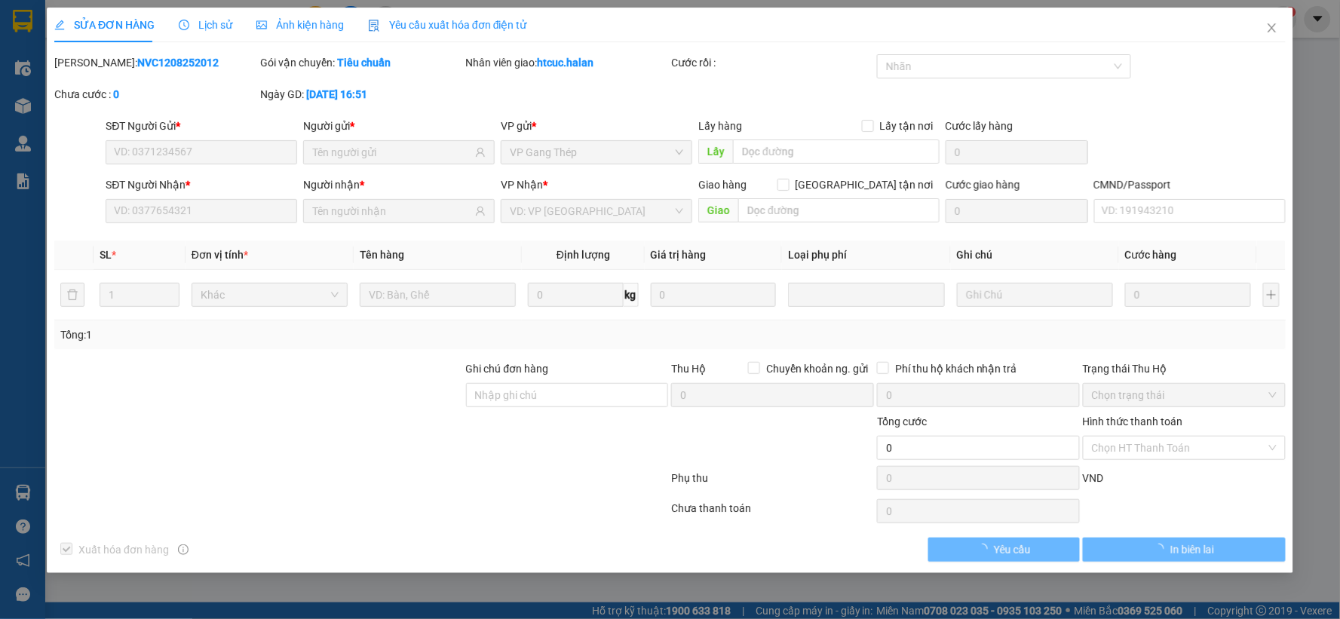
type input "0915602366"
type input "THUỶ"
type input "0984782123"
type input "TIẾN"
type input "35.000"
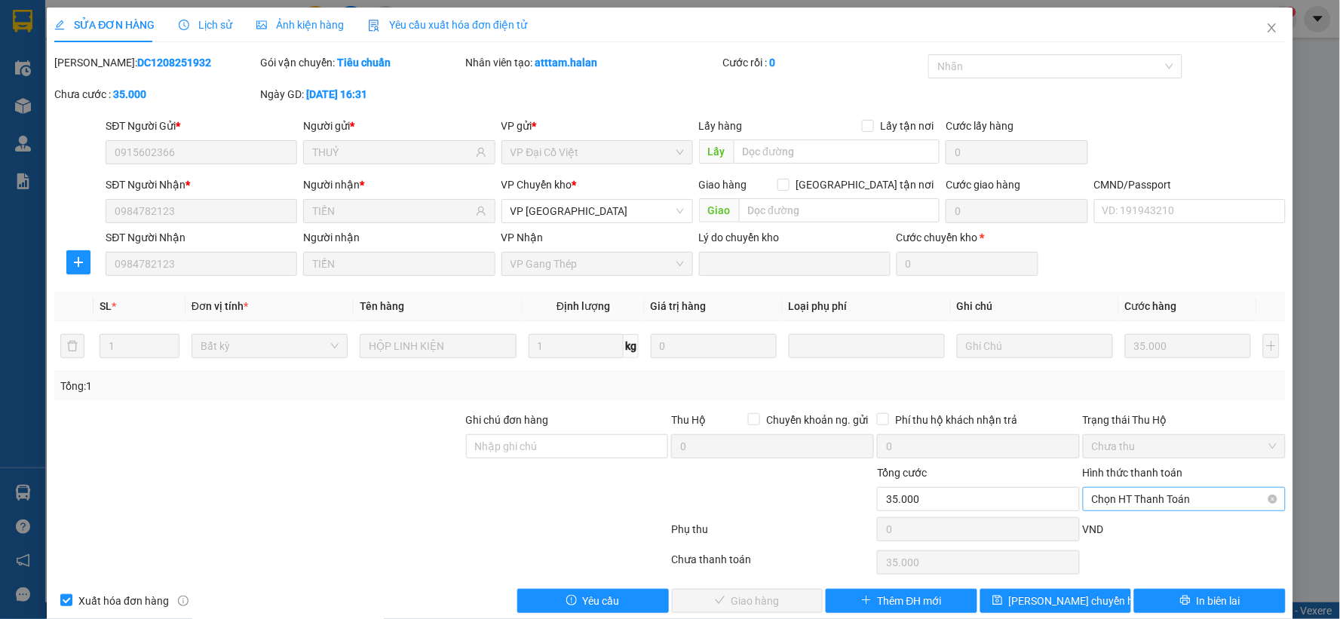
click at [1162, 500] on span "Chọn HT Thanh Toán" at bounding box center [1184, 499] width 185 height 23
click at [1129, 366] on div "Tại văn phòng" at bounding box center [1174, 372] width 183 height 17
type input "0"
click at [790, 591] on button "Giao hàng" at bounding box center [748, 601] width 152 height 24
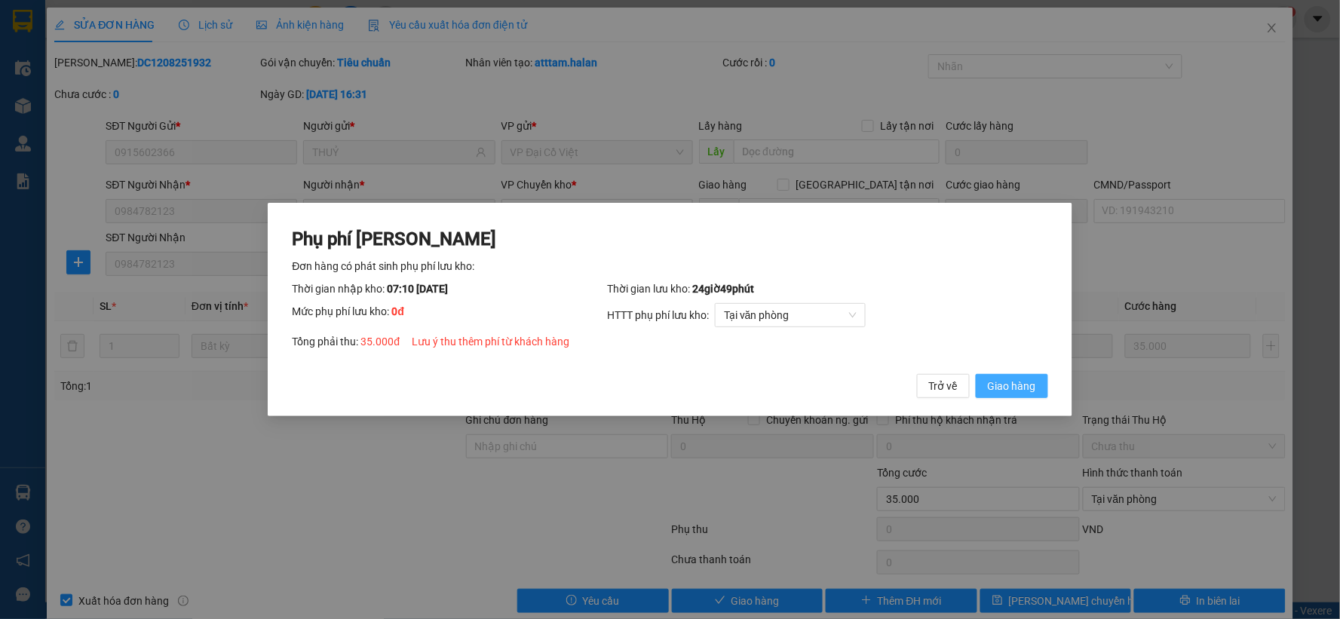
click at [1019, 392] on span "Giao hàng" at bounding box center [1012, 386] width 48 height 17
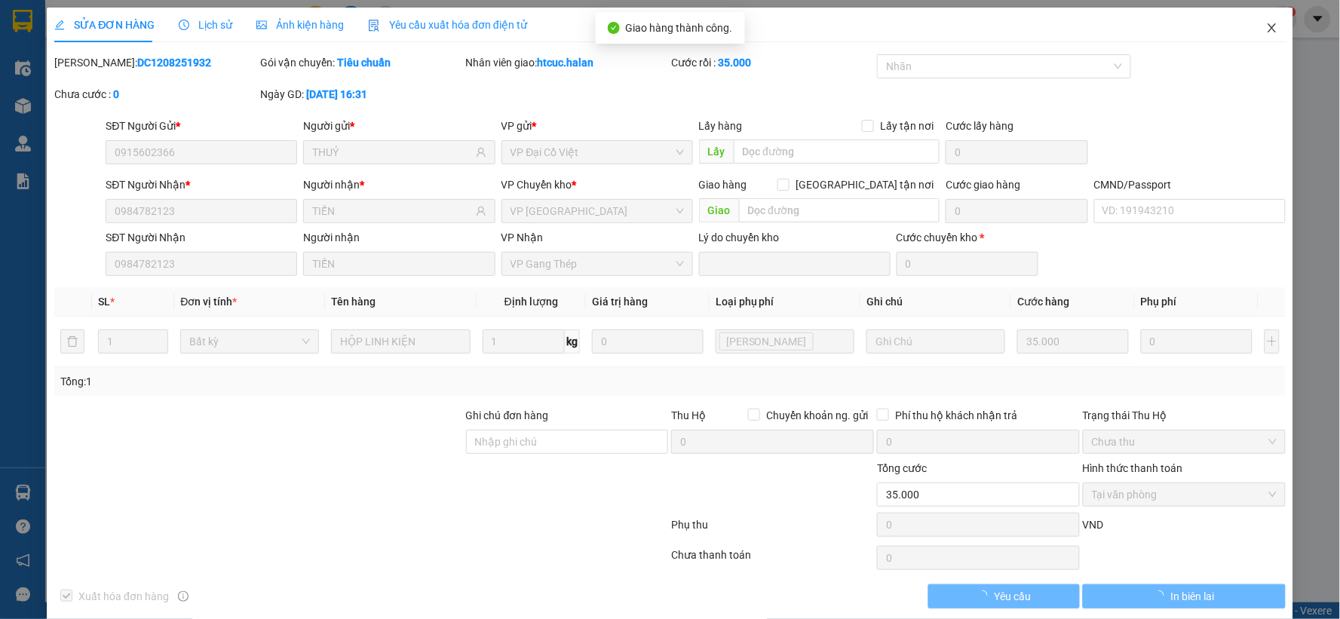
click at [1267, 24] on icon "close" at bounding box center [1273, 28] width 12 height 12
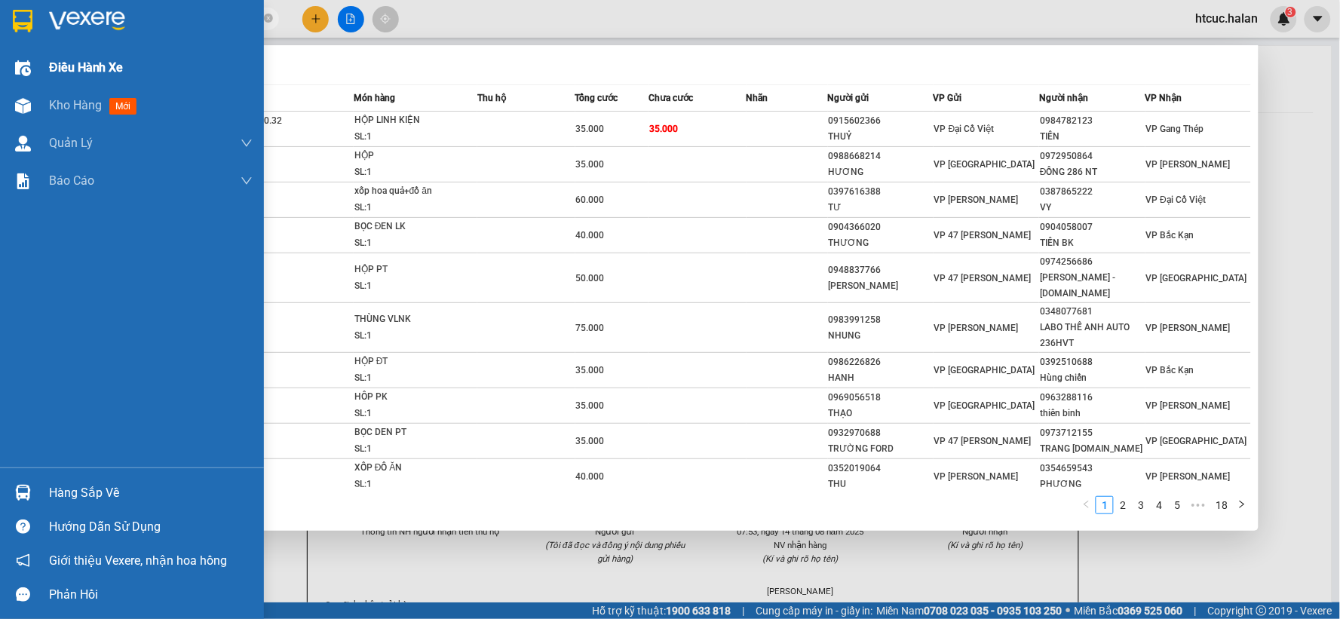
drag, startPoint x: 158, startPoint y: 26, endPoint x: 0, endPoint y: 69, distance: 164.3
click at [0, 69] on section "Kết quả tìm kiếm ( 173 ) Bộ lọc Mã ĐH Trạng thái Món hàng Thu hộ Tổng cước Chưa…" at bounding box center [670, 309] width 1340 height 619
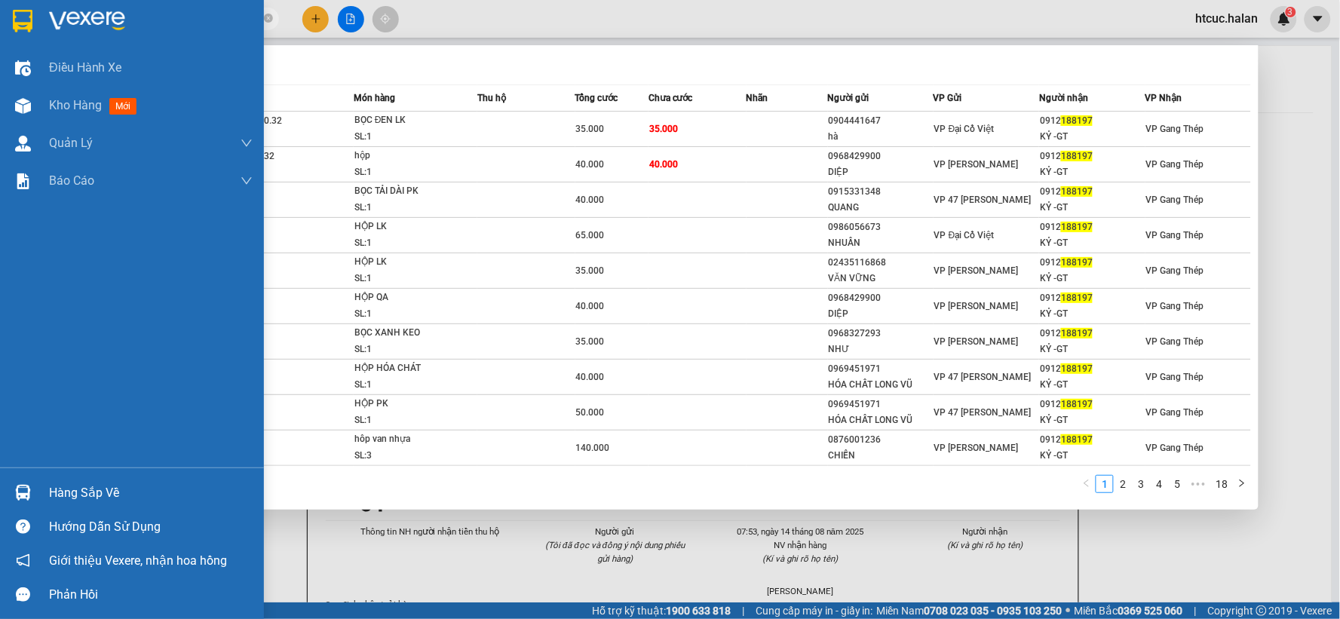
drag, startPoint x: 134, startPoint y: 23, endPoint x: 17, endPoint y: 39, distance: 118.7
click at [17, 39] on section "Kết quả tìm kiếm ( 174 ) Bộ lọc Mã ĐH Trạng thái Món hàng Thu hộ Tổng cước Chưa…" at bounding box center [670, 309] width 1340 height 619
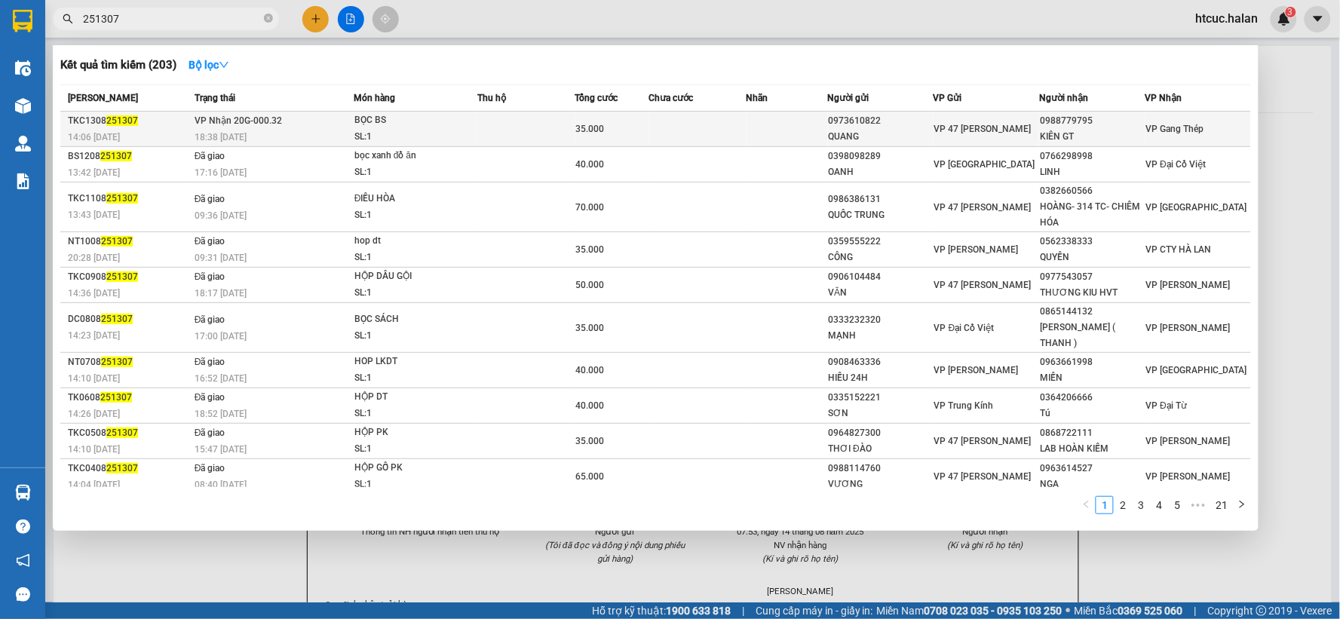
type input "251307"
click at [708, 126] on td at bounding box center [698, 129] width 98 height 35
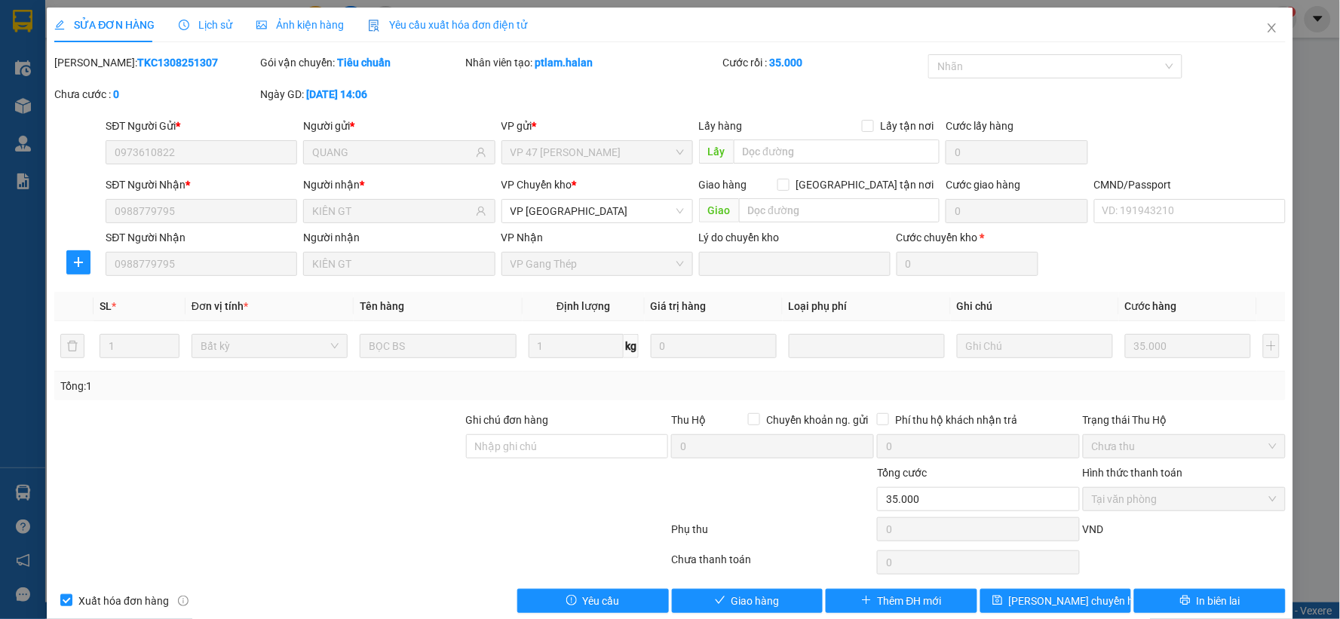
type input "0973610822"
type input "QUANG"
type input "0988779795"
type input "KIÊN GT"
type input "35.000"
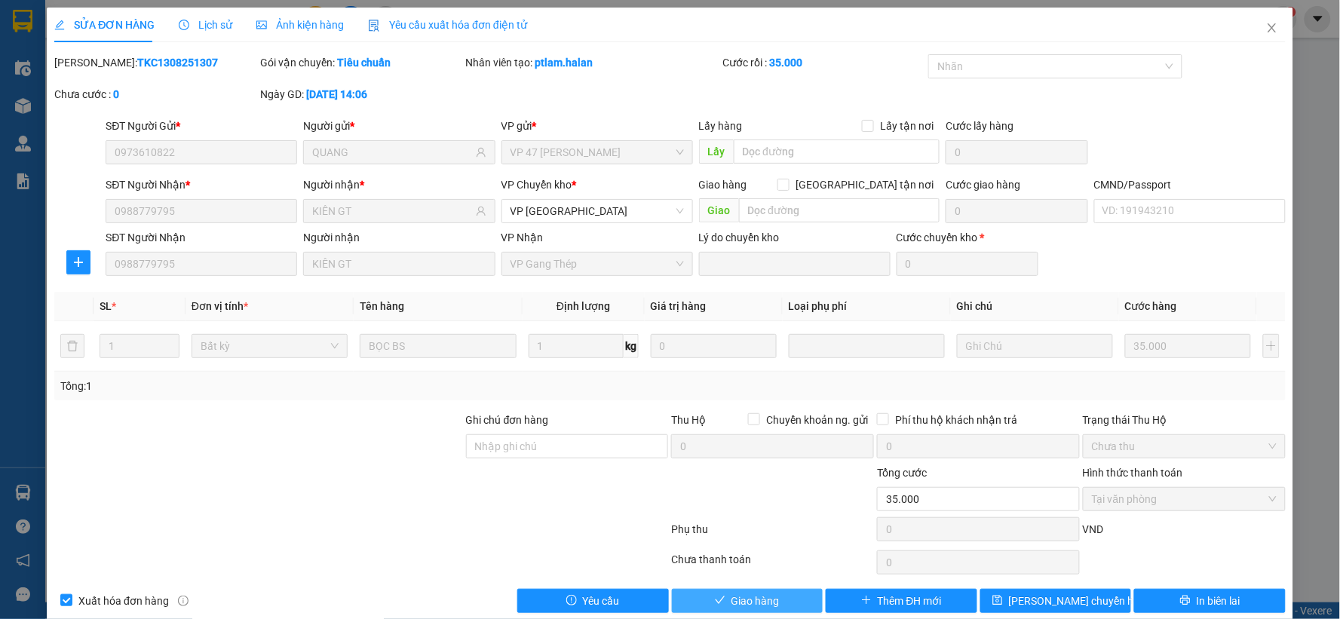
click at [722, 601] on button "Giao hàng" at bounding box center [748, 601] width 152 height 24
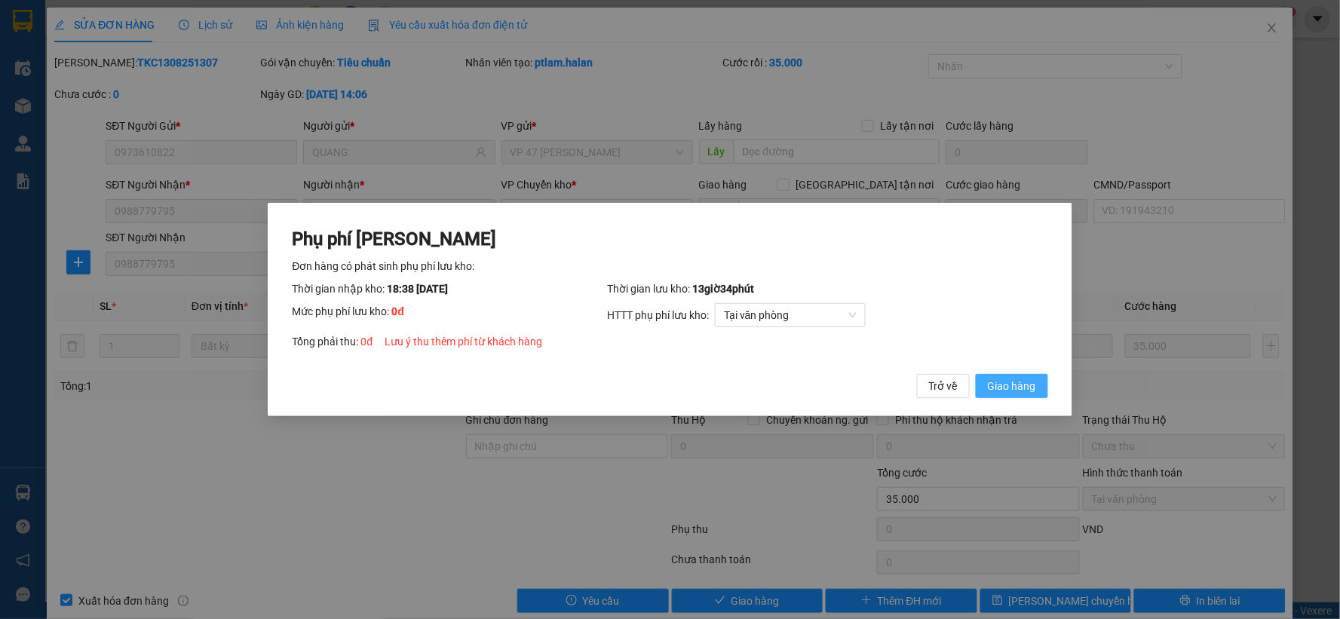
click at [1011, 388] on span "Giao hàng" at bounding box center [1012, 386] width 48 height 17
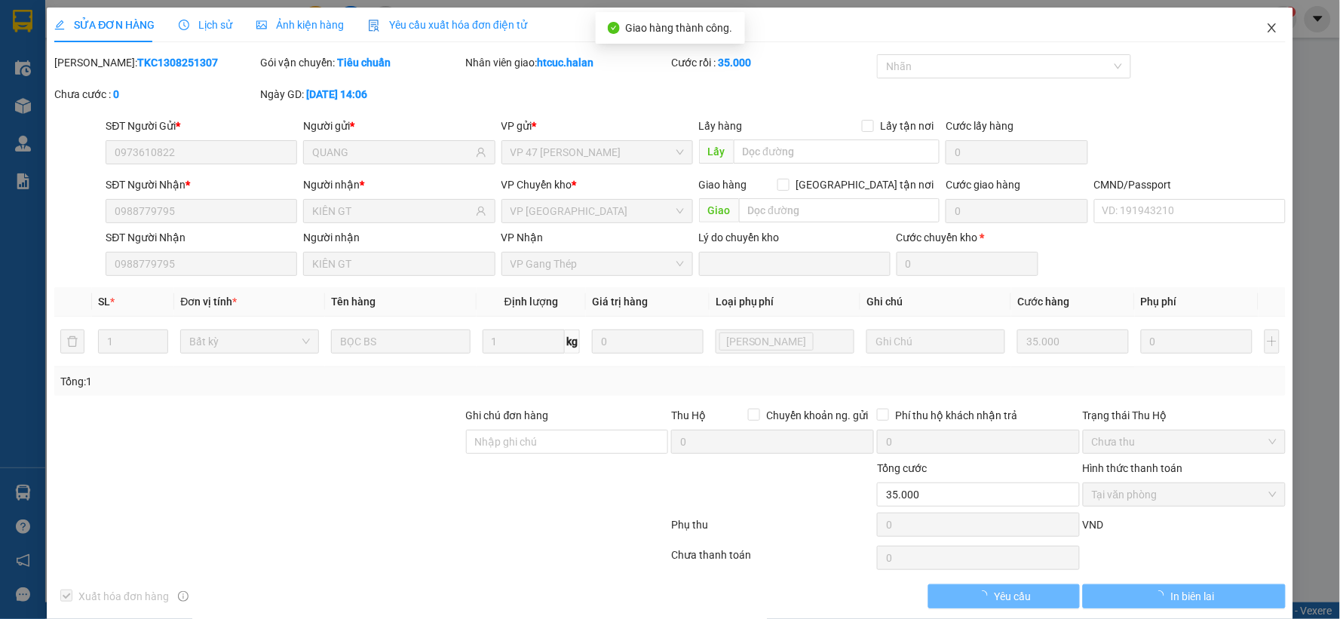
click at [1267, 30] on icon "close" at bounding box center [1273, 28] width 12 height 12
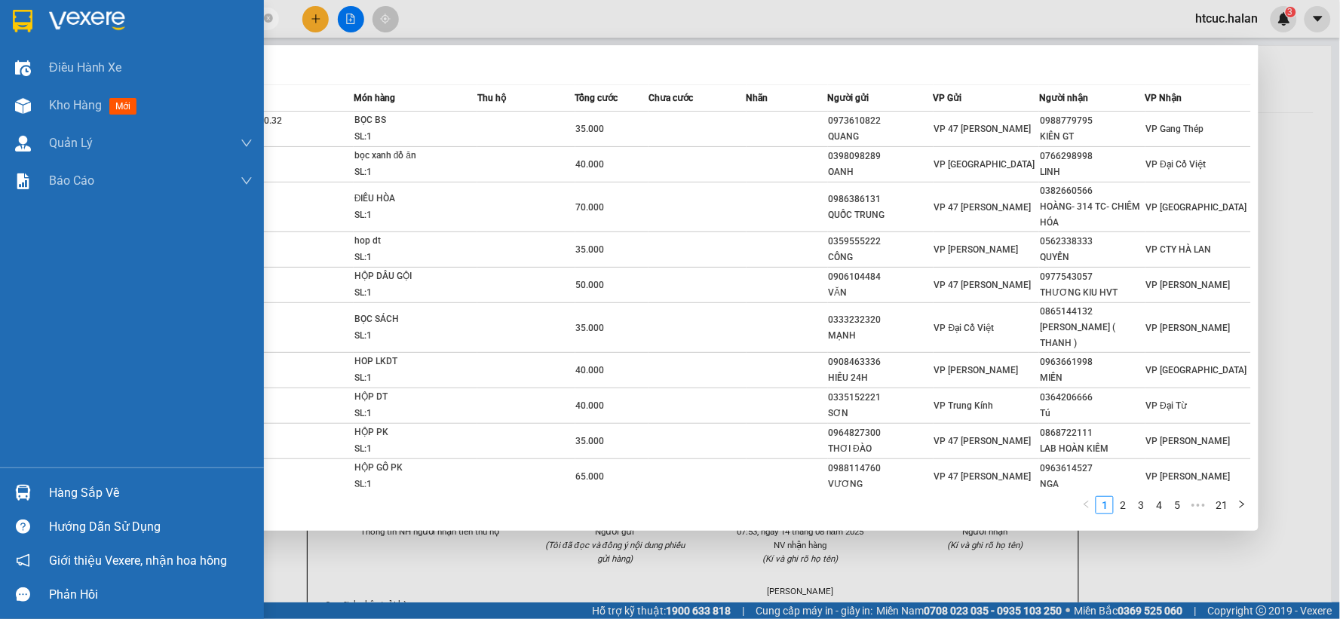
drag, startPoint x: 130, startPoint y: 17, endPoint x: 28, endPoint y: 43, distance: 105.9
click at [28, 43] on section "Kết quả tìm kiếm ( 203 ) Bộ lọc Mã ĐH Trạng thái Món hàng Thu hộ Tổng cước Chưa…" at bounding box center [670, 309] width 1340 height 619
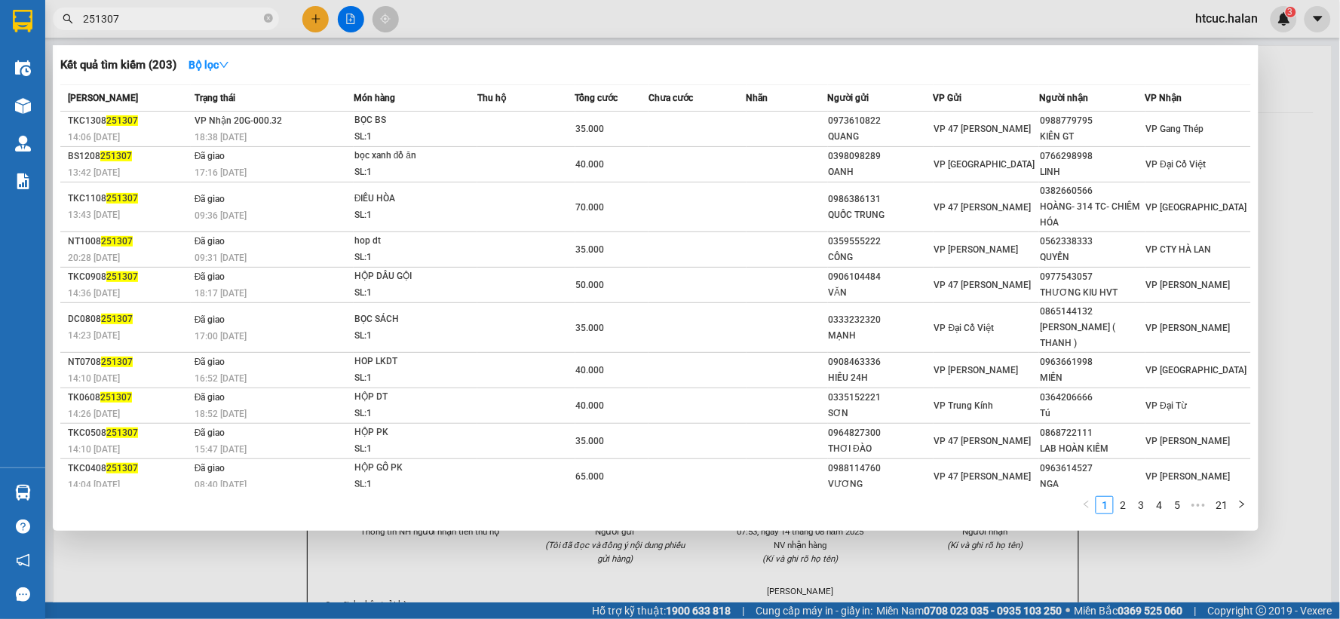
click at [314, 20] on div at bounding box center [670, 309] width 1340 height 619
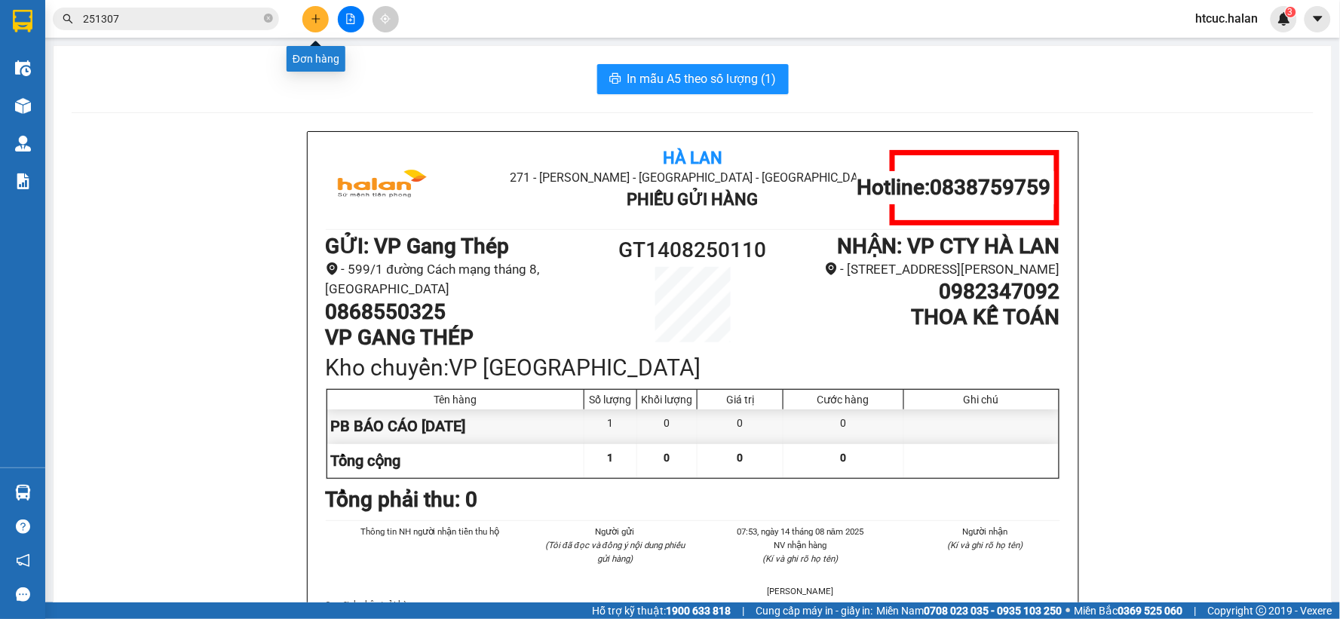
click at [313, 24] on button at bounding box center [315, 19] width 26 height 26
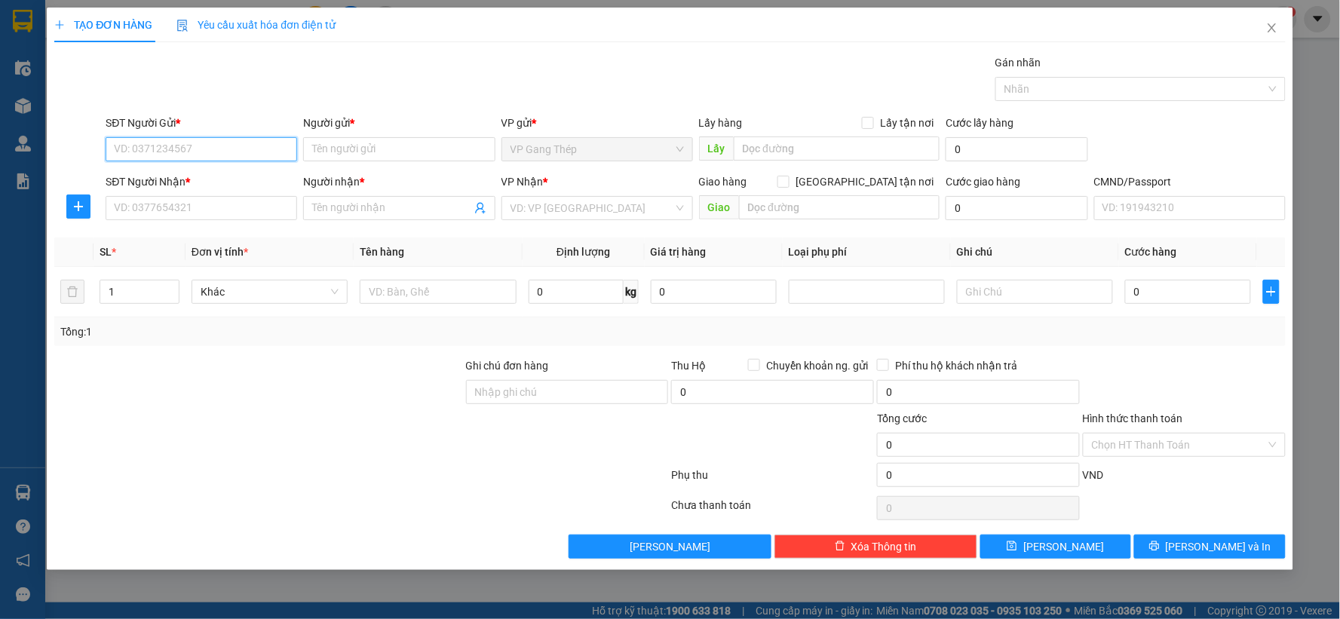
click at [239, 149] on input "SĐT Người Gửi *" at bounding box center [202, 149] width 192 height 24
type input "0913868682"
click at [204, 180] on div "0913868682 - VŨ GIA" at bounding box center [201, 179] width 173 height 17
type input "VŨ GIA"
type input "0913868682"
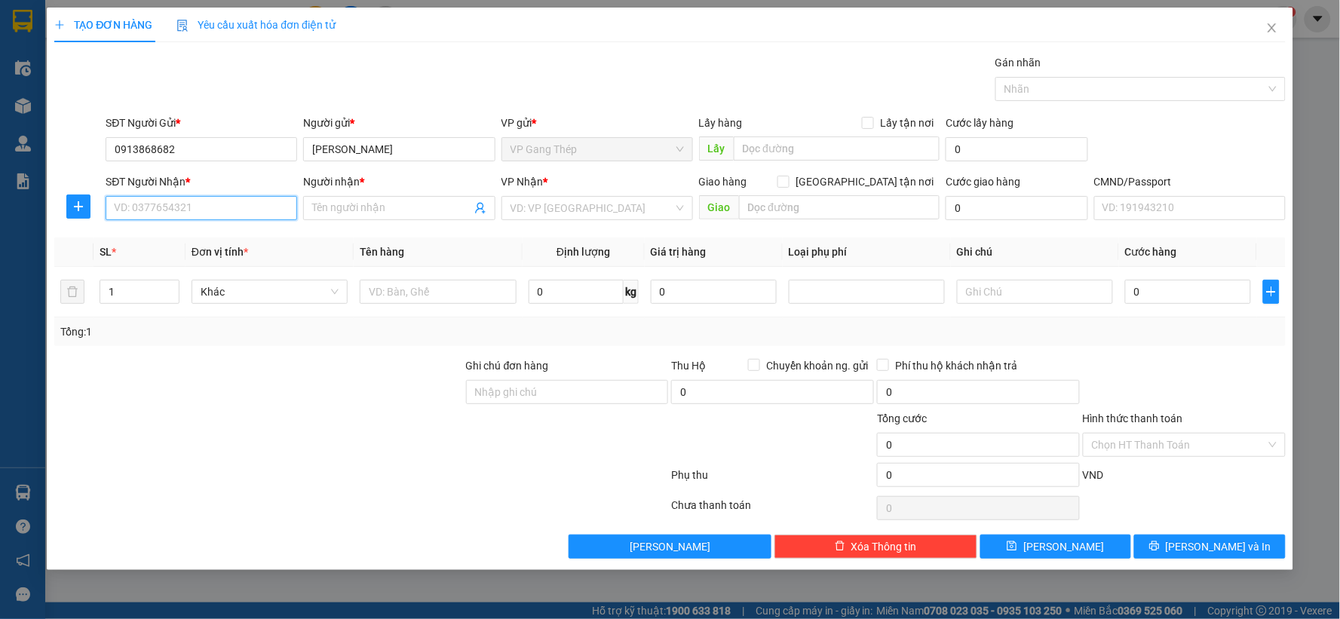
click at [220, 209] on input "SĐT Người Nhận *" at bounding box center [202, 208] width 192 height 24
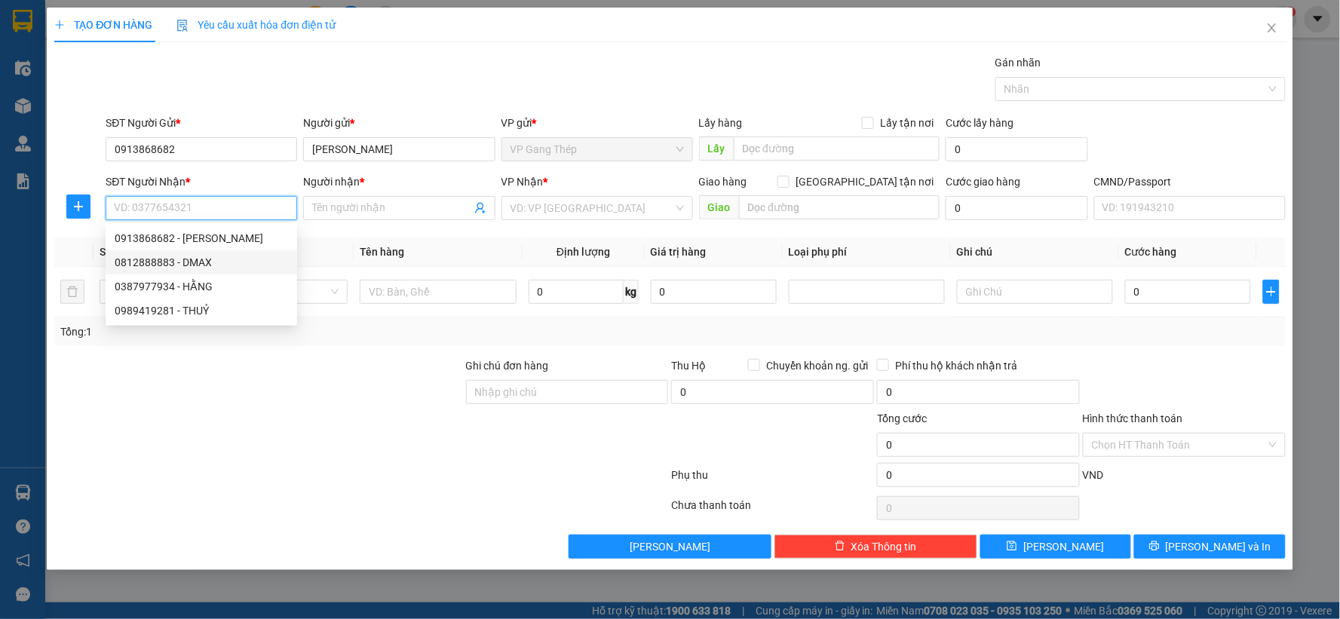
click at [210, 267] on div "0812888883 - DMAX" at bounding box center [201, 262] width 173 height 17
type input "0812888883"
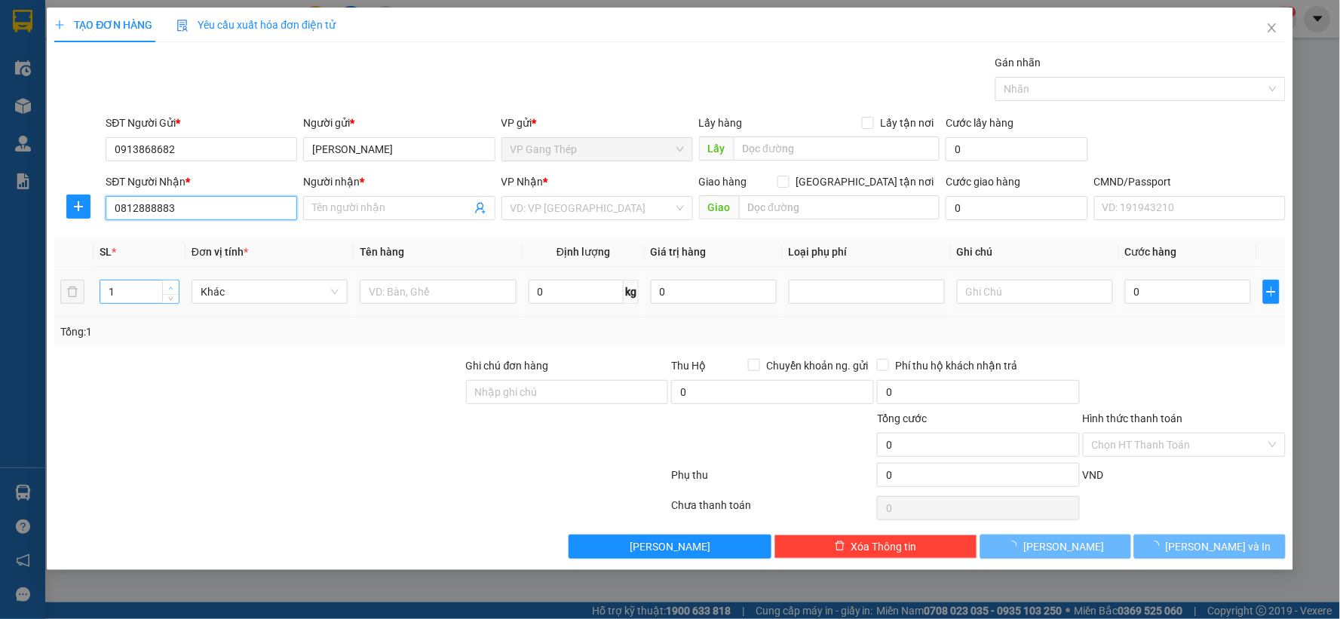
type input "DMAX"
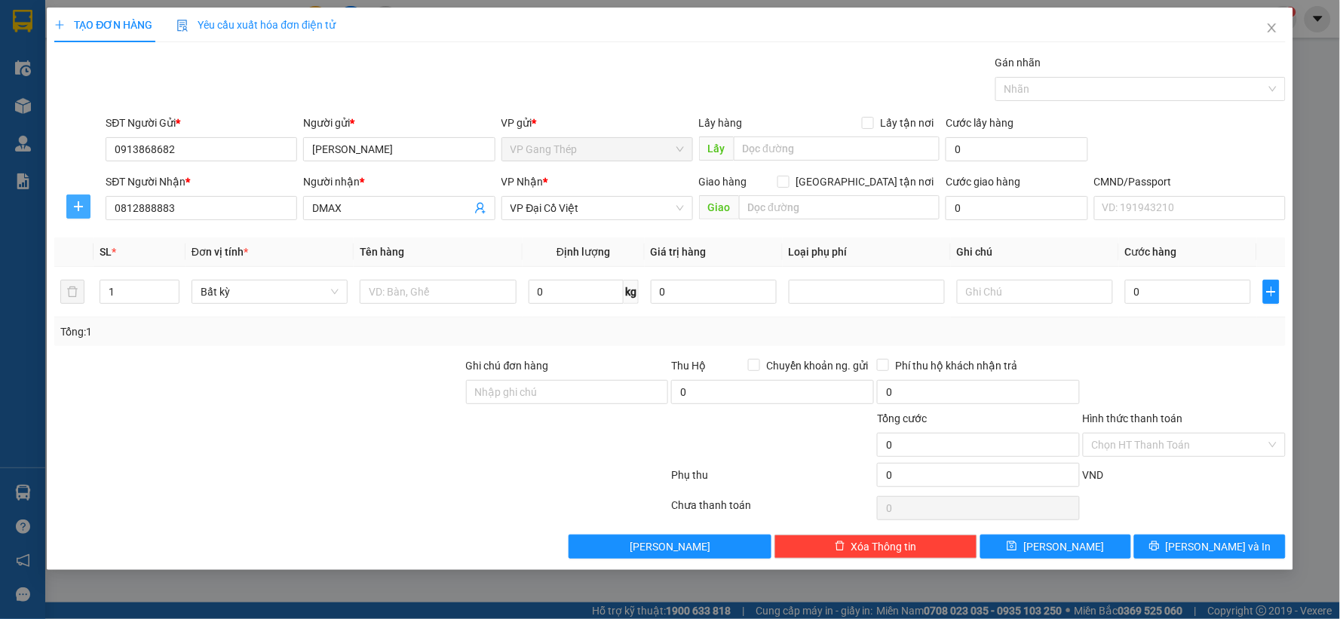
click at [84, 205] on icon "plus" at bounding box center [78, 207] width 12 height 12
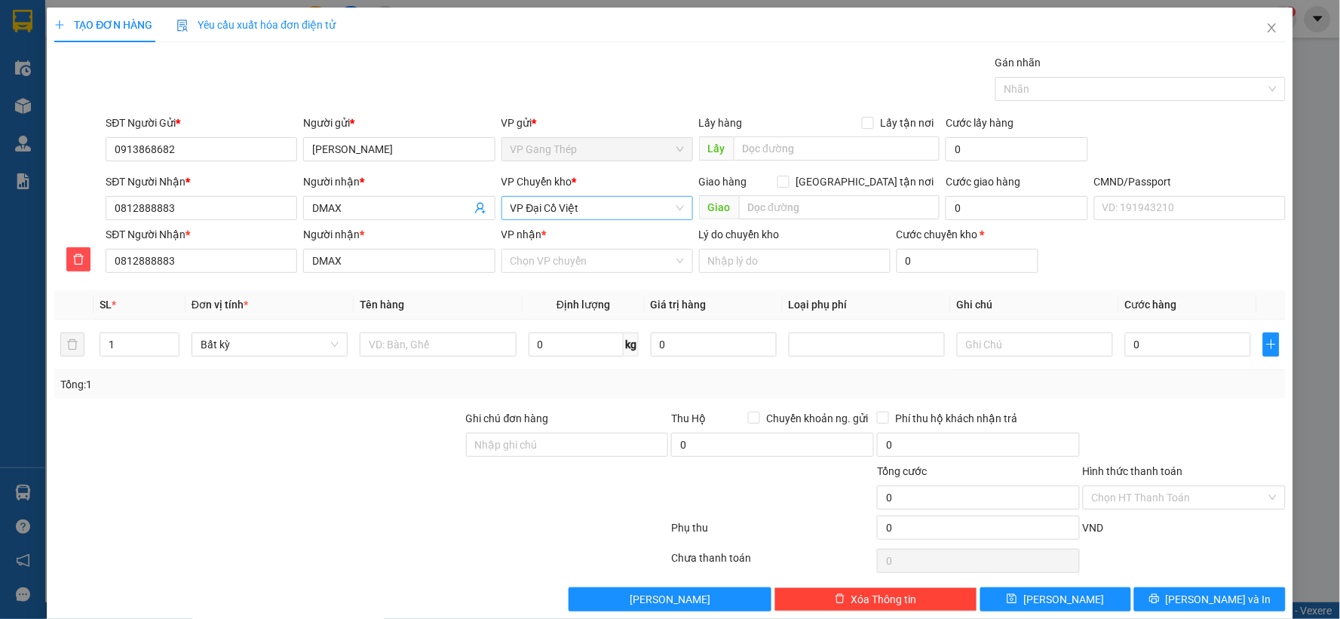
click at [646, 210] on span "VP Đại Cồ Việt" at bounding box center [597, 208] width 173 height 23
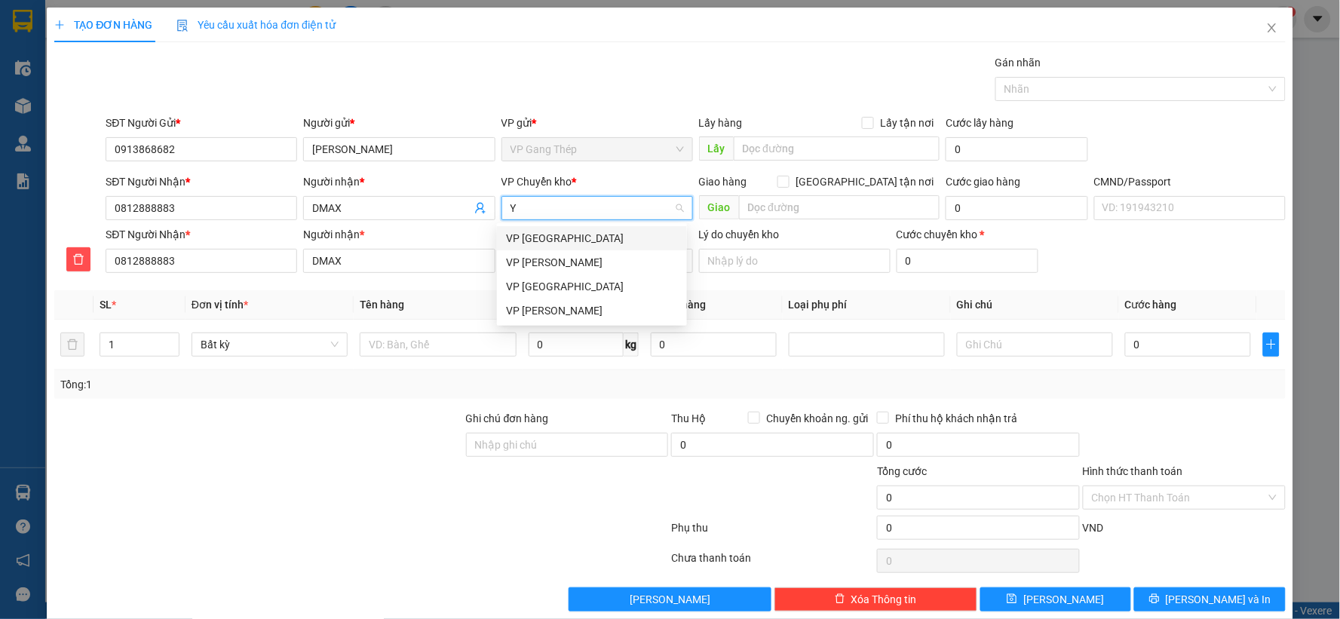
type input "YÊ"
click at [554, 239] on div "VP Yên Bình" at bounding box center [592, 238] width 172 height 17
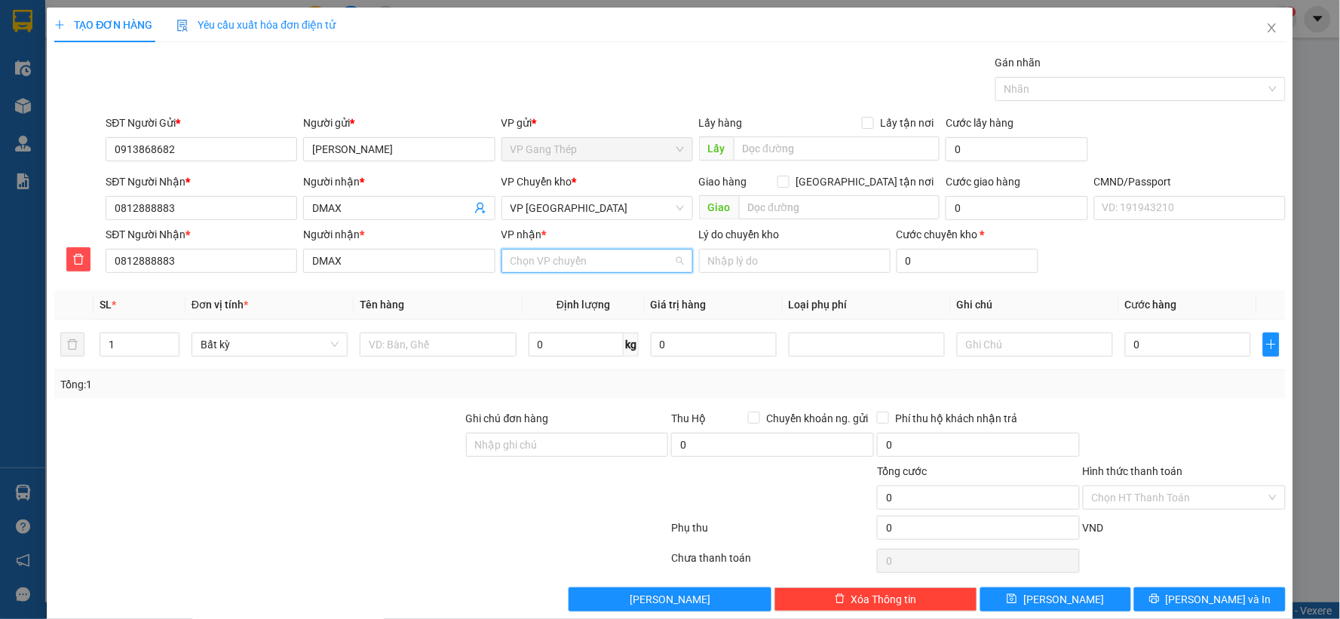
click at [568, 266] on input "VP nhận *" at bounding box center [592, 261] width 163 height 23
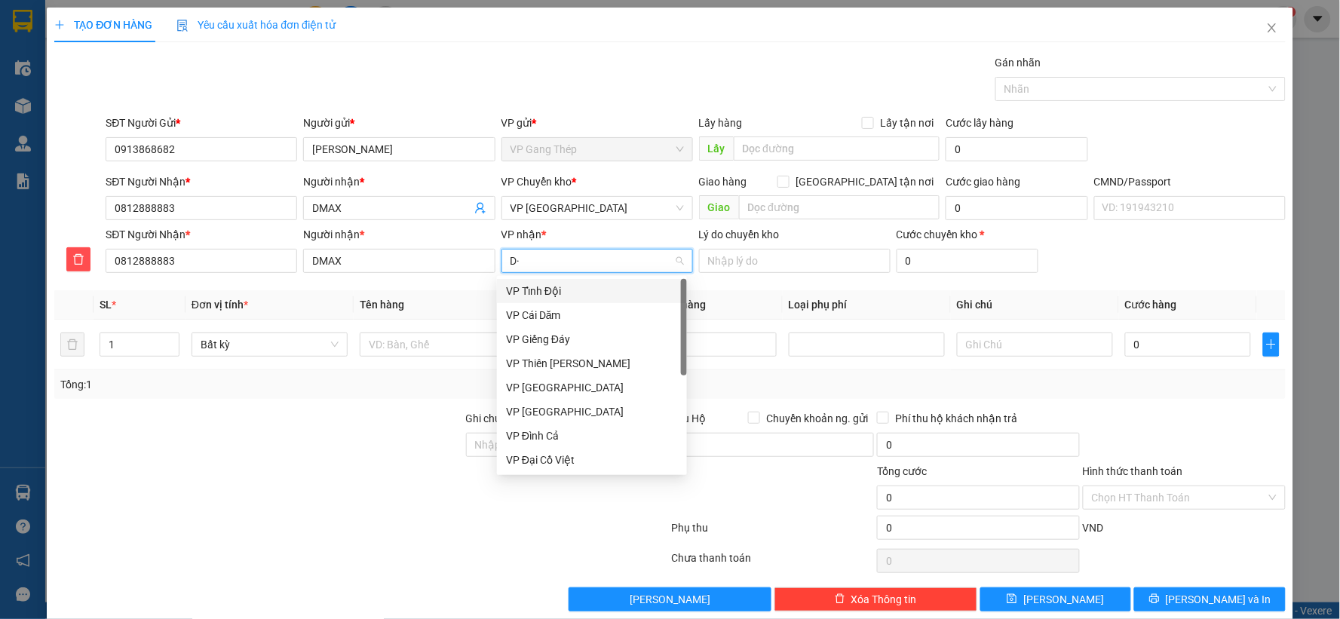
type input "D"
type input "ĐA"
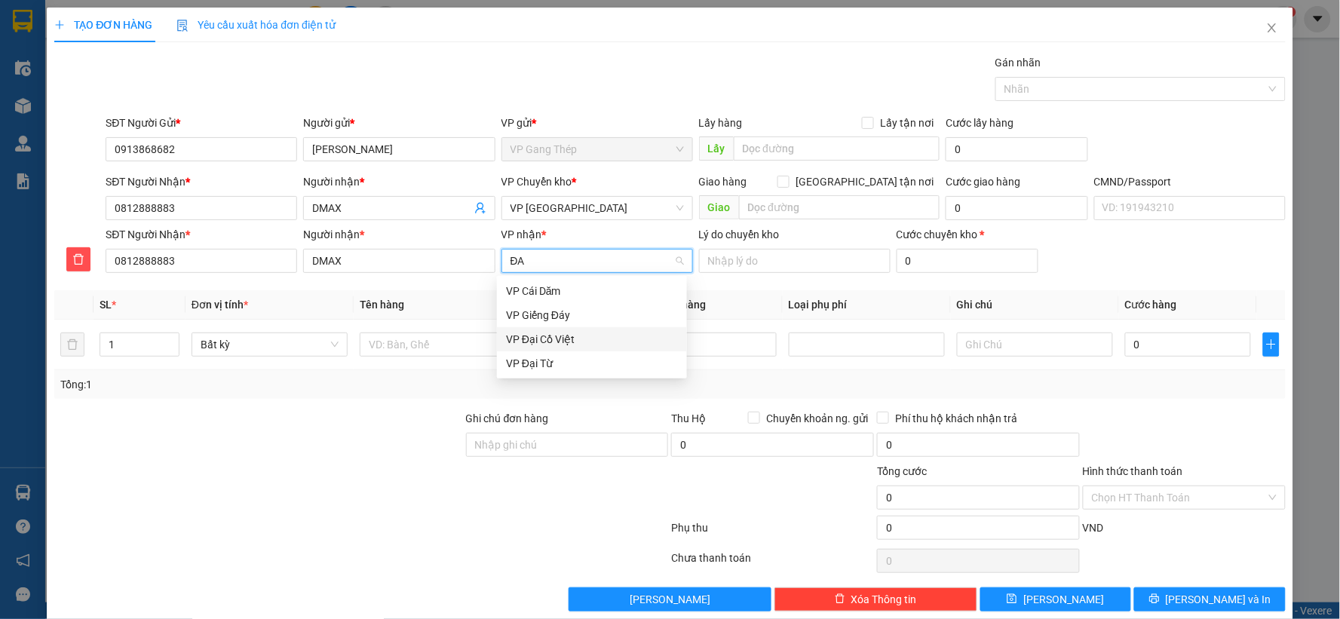
click at [538, 344] on div "VP Đại Cồ Việt" at bounding box center [592, 339] width 172 height 17
click at [473, 333] on input "text" at bounding box center [438, 345] width 156 height 24
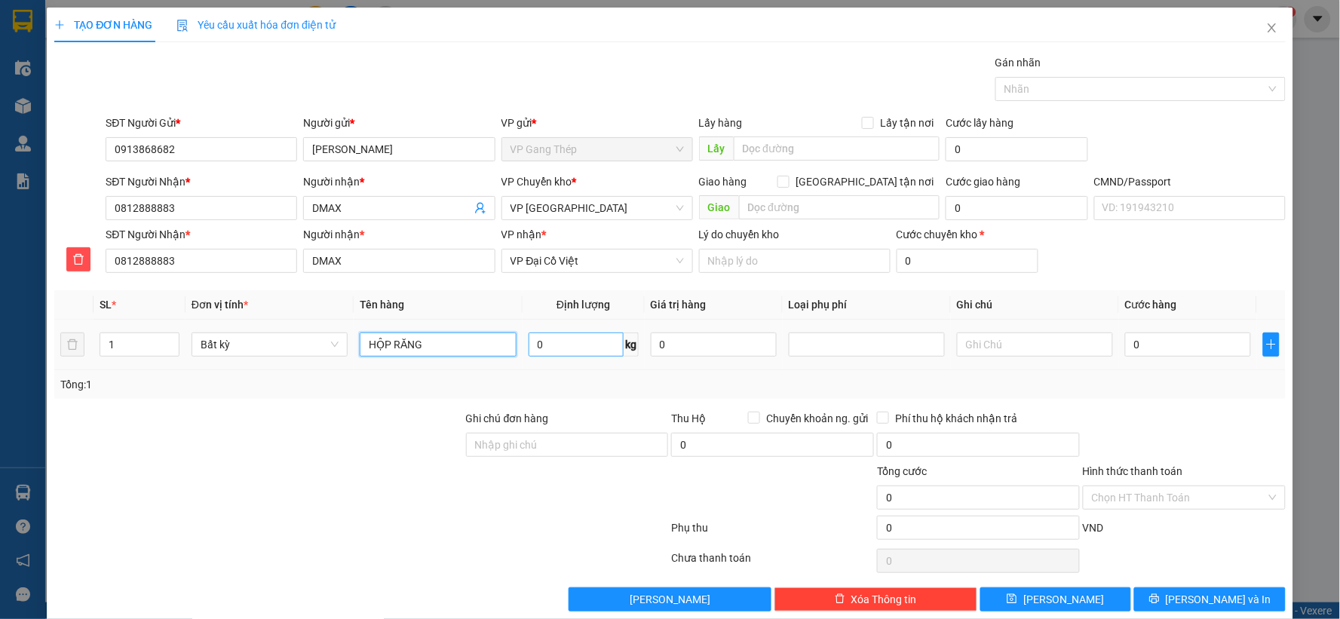
type input "HỘP RĂNG"
click at [570, 351] on input "0" at bounding box center [576, 345] width 95 height 24
type input "0.2"
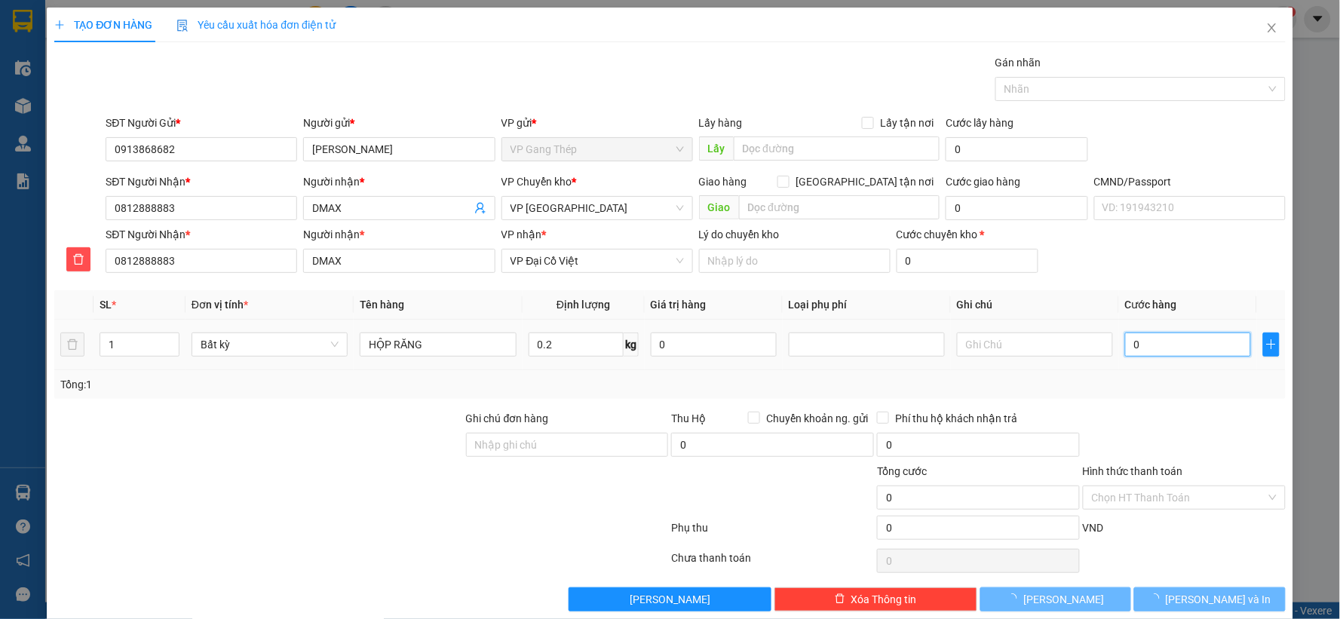
click at [1177, 343] on input "0" at bounding box center [1188, 345] width 126 height 24
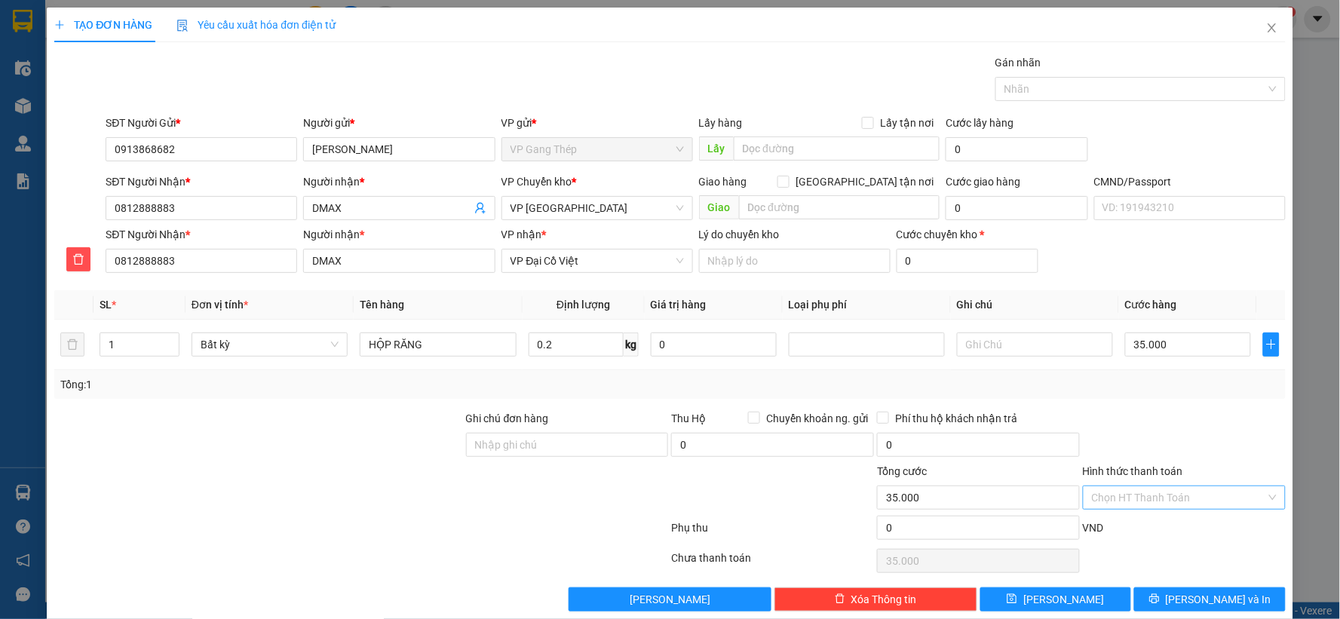
type input "35.000"
click at [1166, 499] on input "Hình thức thanh toán" at bounding box center [1179, 498] width 174 height 23
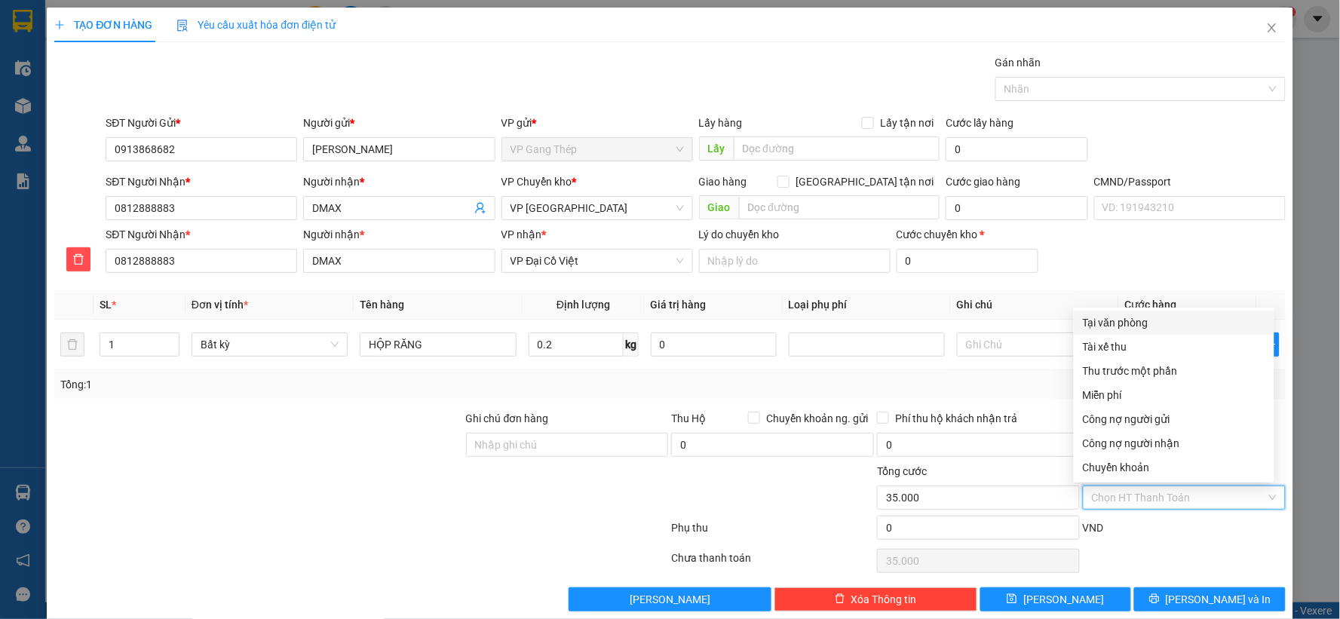
click at [1130, 319] on div "Tại văn phòng" at bounding box center [1174, 323] width 183 height 17
type input "0"
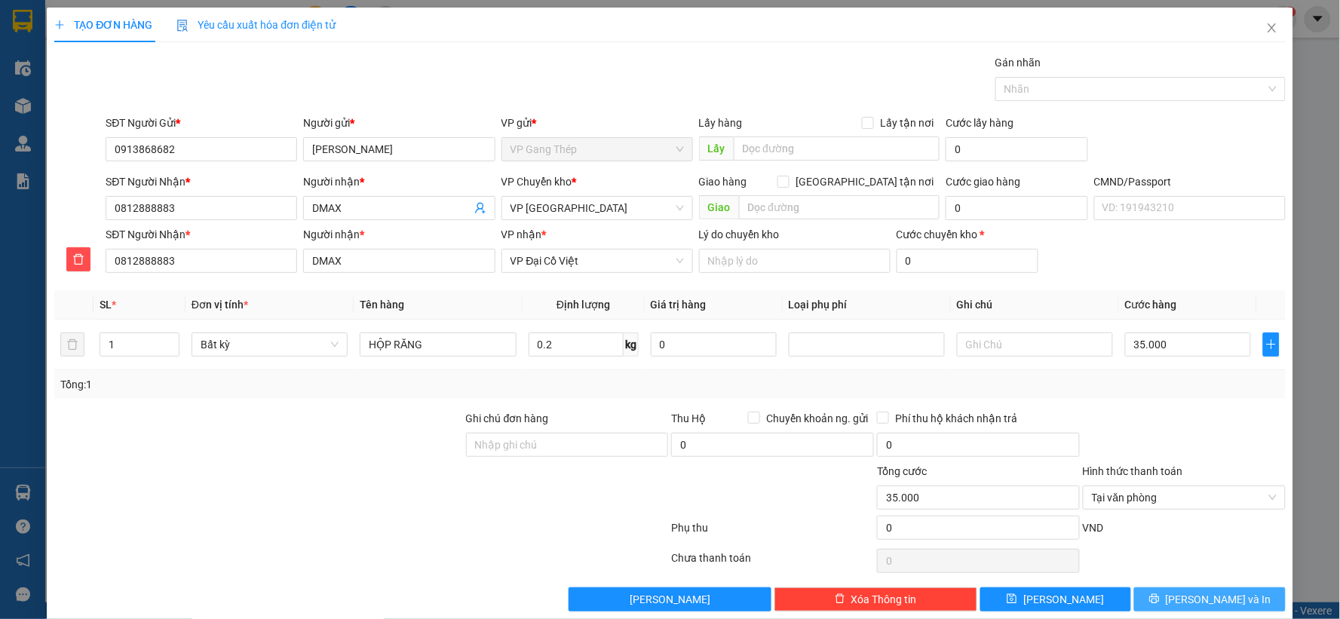
click at [1173, 607] on button "Lưu và In" at bounding box center [1211, 600] width 152 height 24
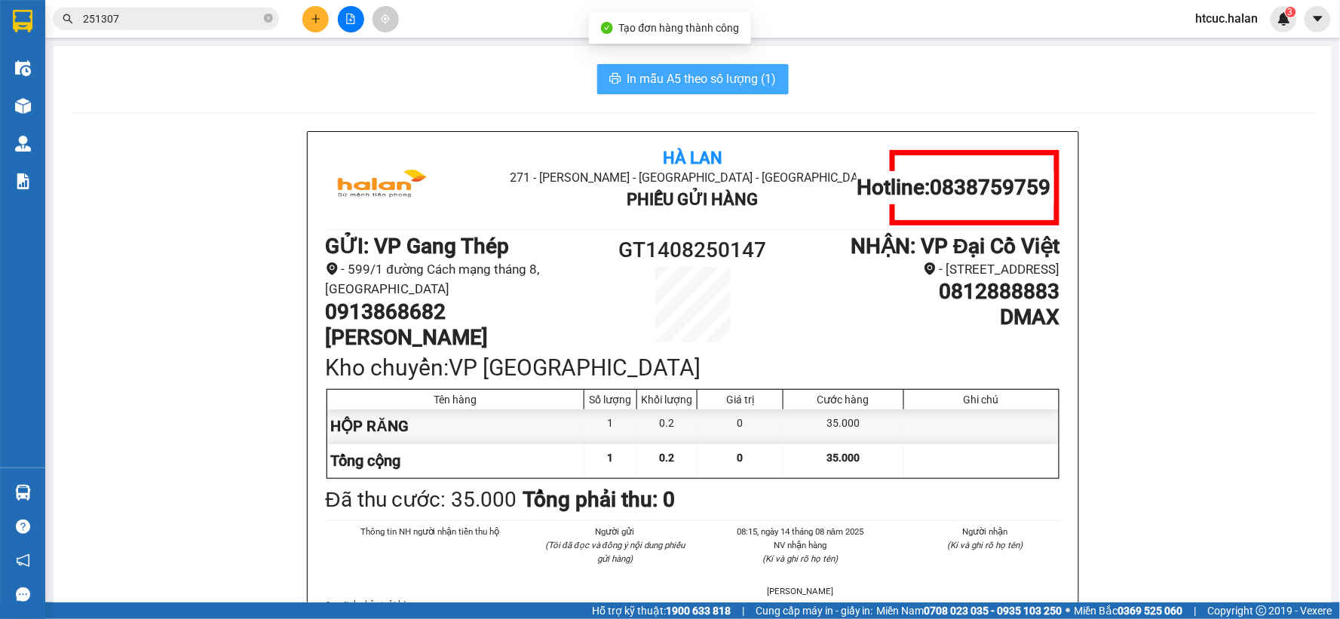
click at [674, 78] on span "In mẫu A5 theo số lượng (1)" at bounding box center [702, 78] width 149 height 19
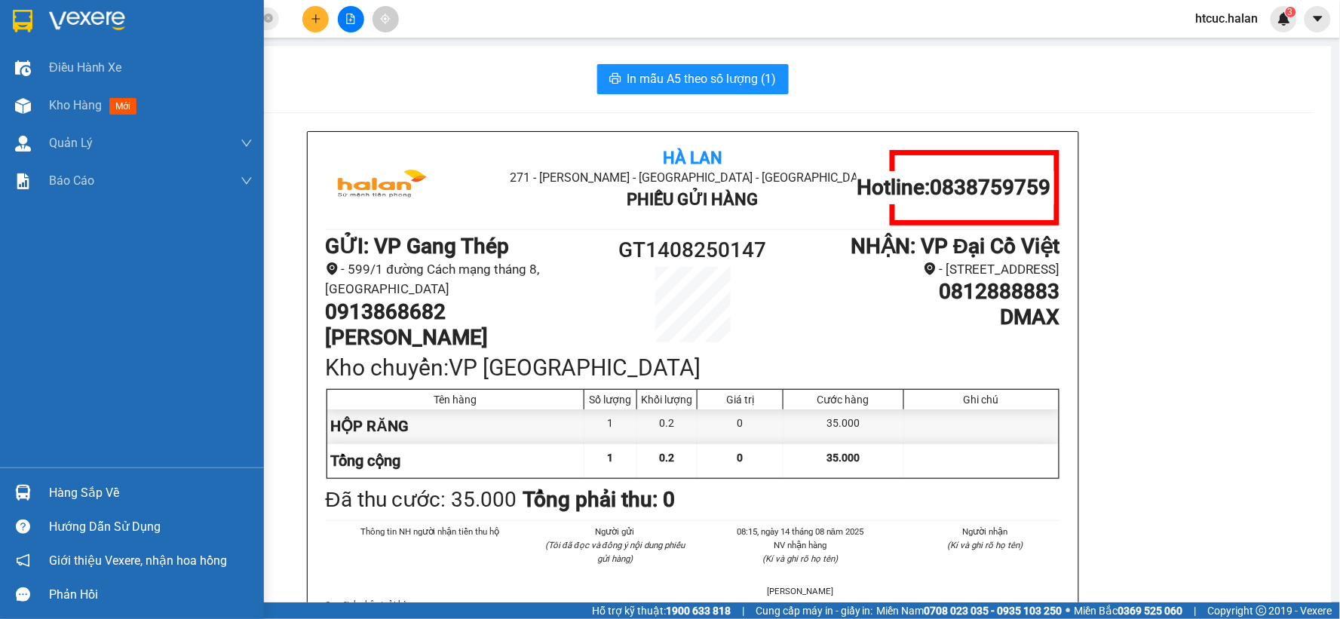
click at [17, 486] on img at bounding box center [23, 493] width 16 height 16
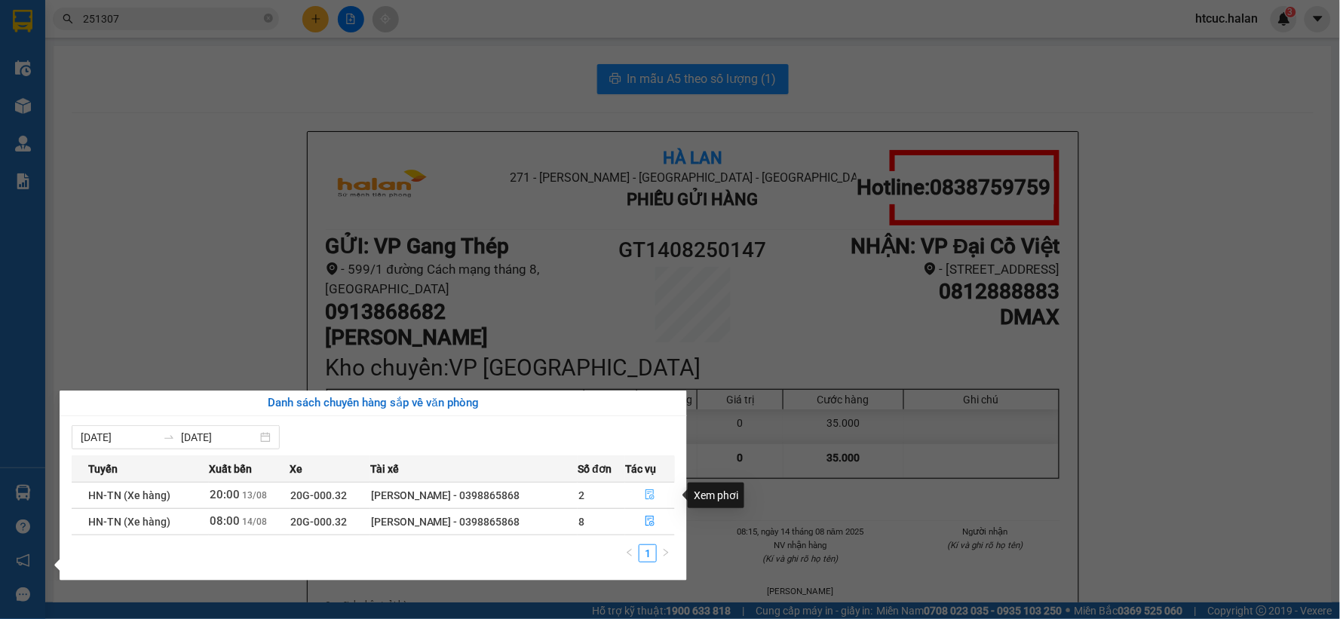
click at [652, 502] on button "button" at bounding box center [650, 496] width 48 height 24
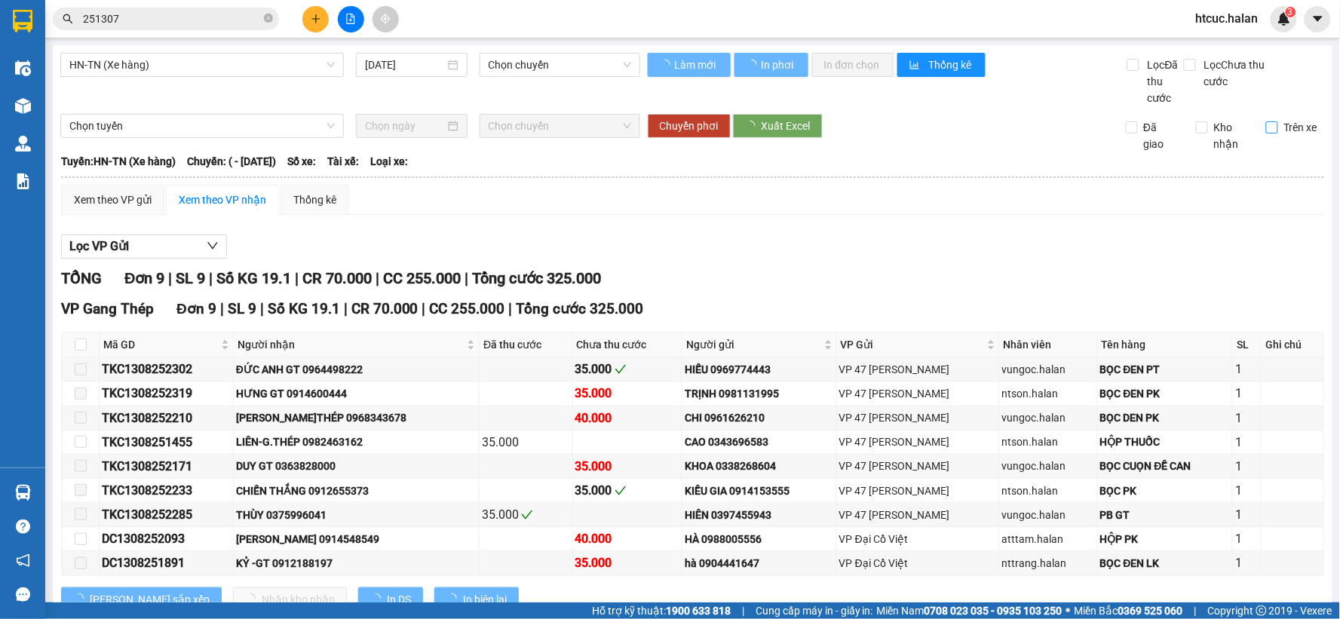
click at [1279, 121] on span "Trên xe" at bounding box center [1301, 127] width 45 height 17
click at [1267, 121] on input "Trên xe" at bounding box center [1273, 127] width 12 height 12
checkbox input "true"
type input "13/08/2025"
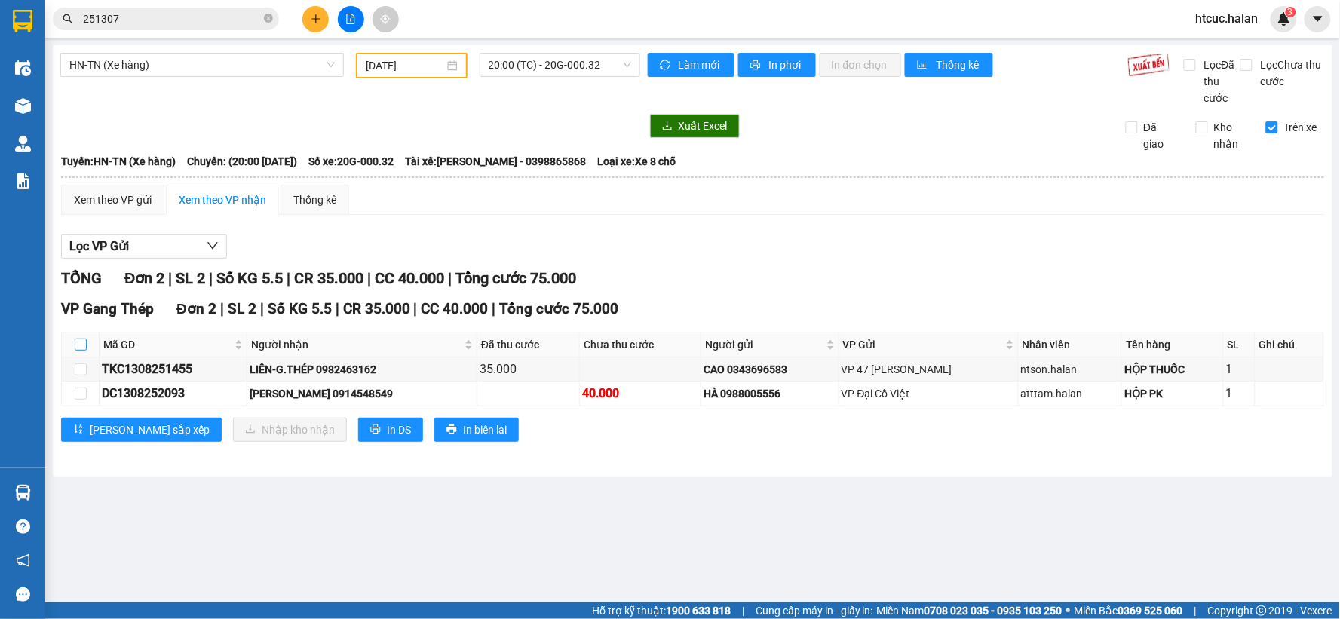
click at [81, 341] on input "checkbox" at bounding box center [81, 345] width 12 height 12
checkbox input "true"
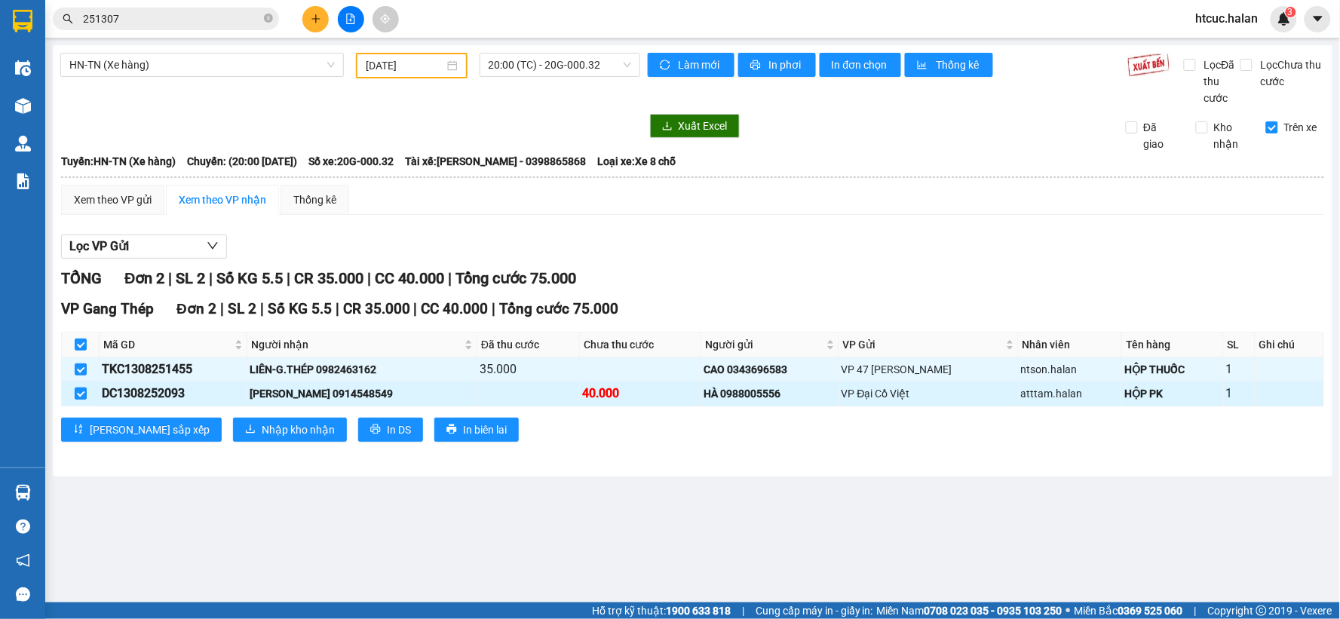
click at [78, 394] on input "checkbox" at bounding box center [81, 394] width 12 height 12
checkbox input "false"
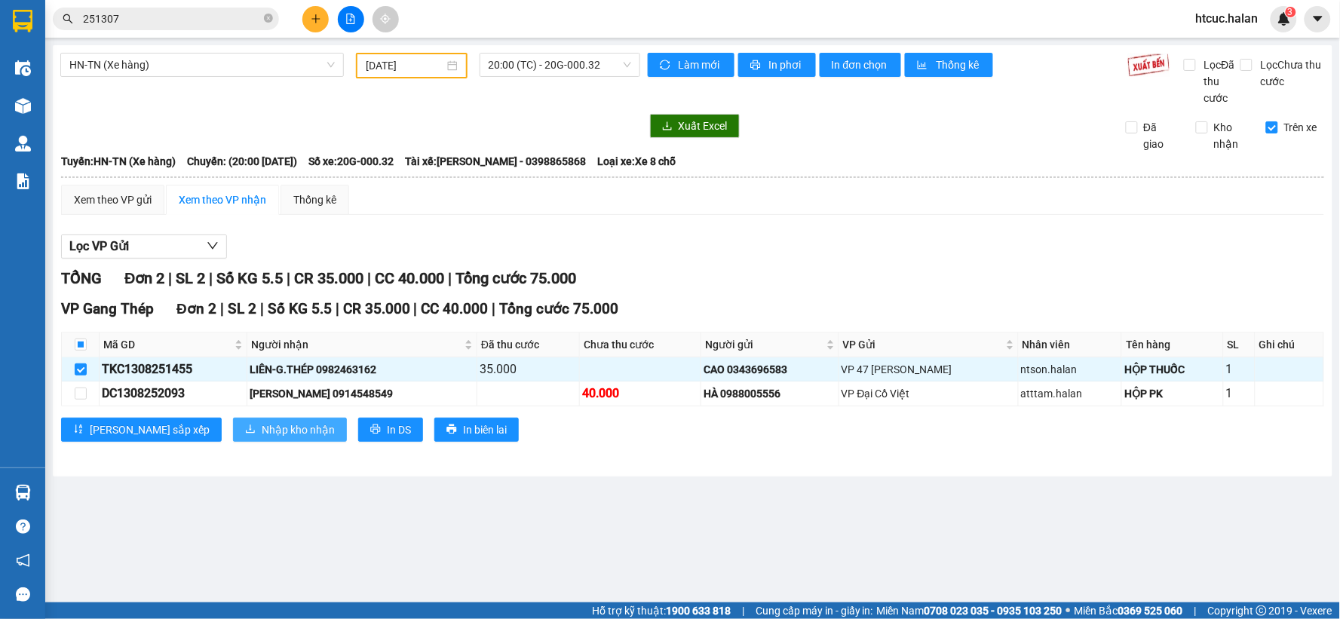
click at [262, 426] on span "Nhập kho nhận" at bounding box center [298, 430] width 73 height 17
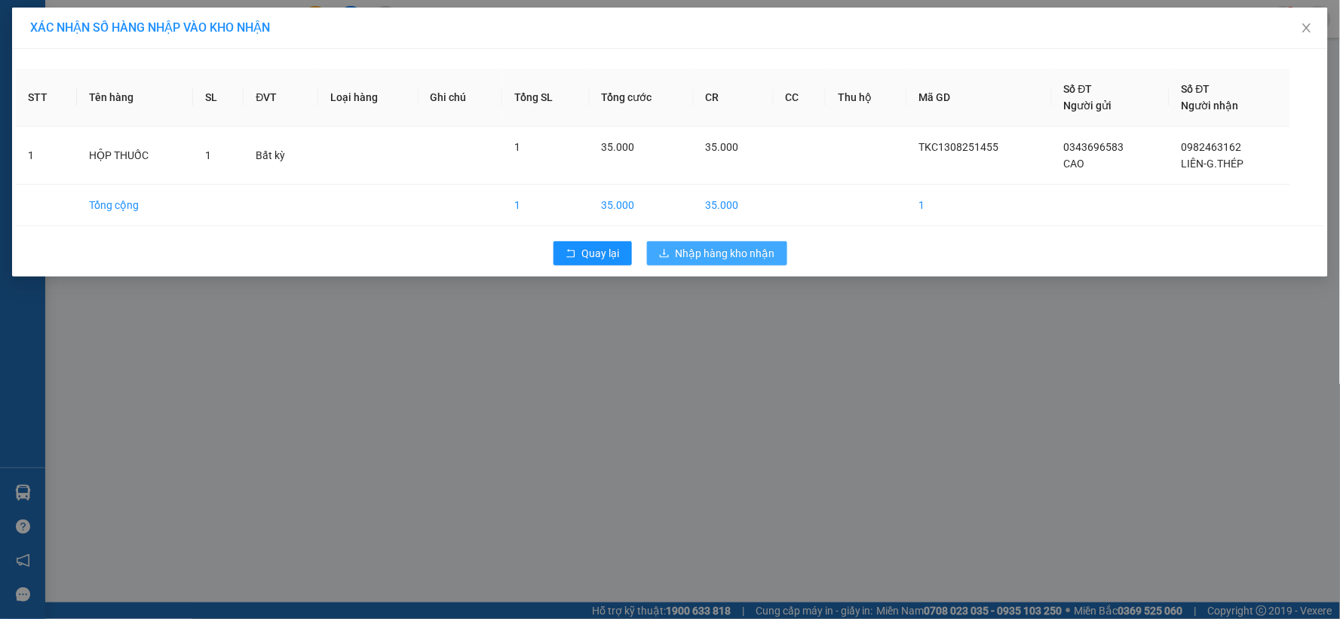
click at [682, 258] on span "Nhập hàng kho nhận" at bounding box center [726, 253] width 100 height 17
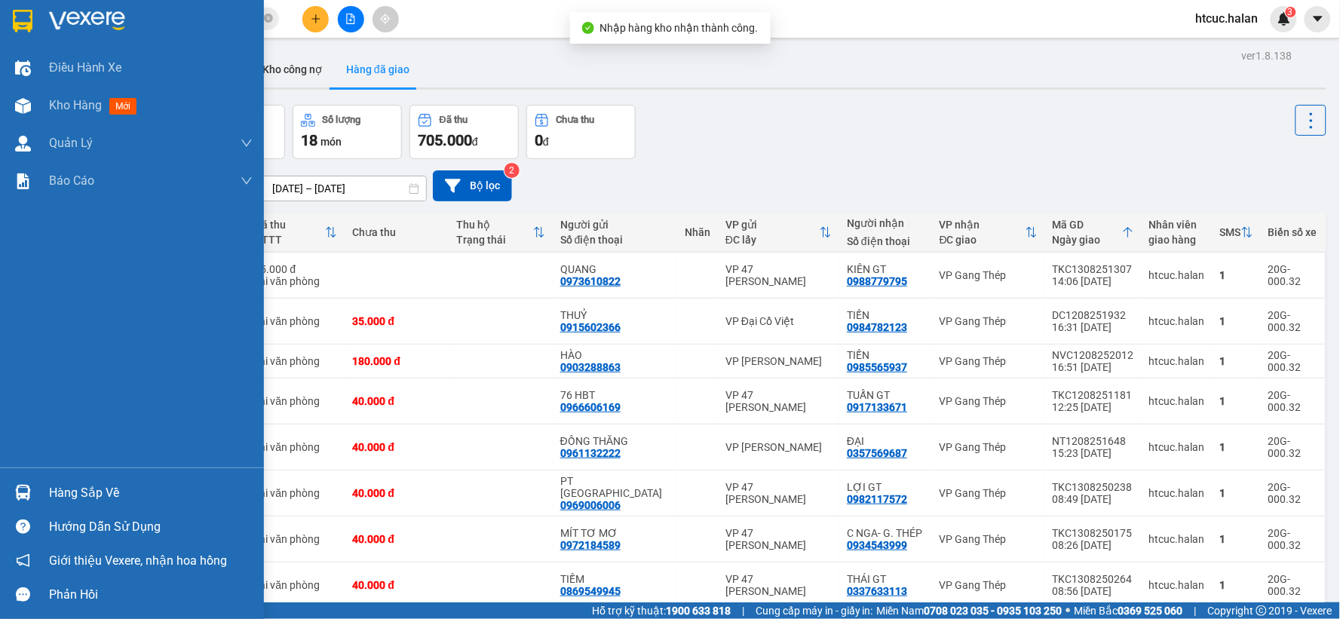
click at [29, 492] on img at bounding box center [23, 493] width 16 height 16
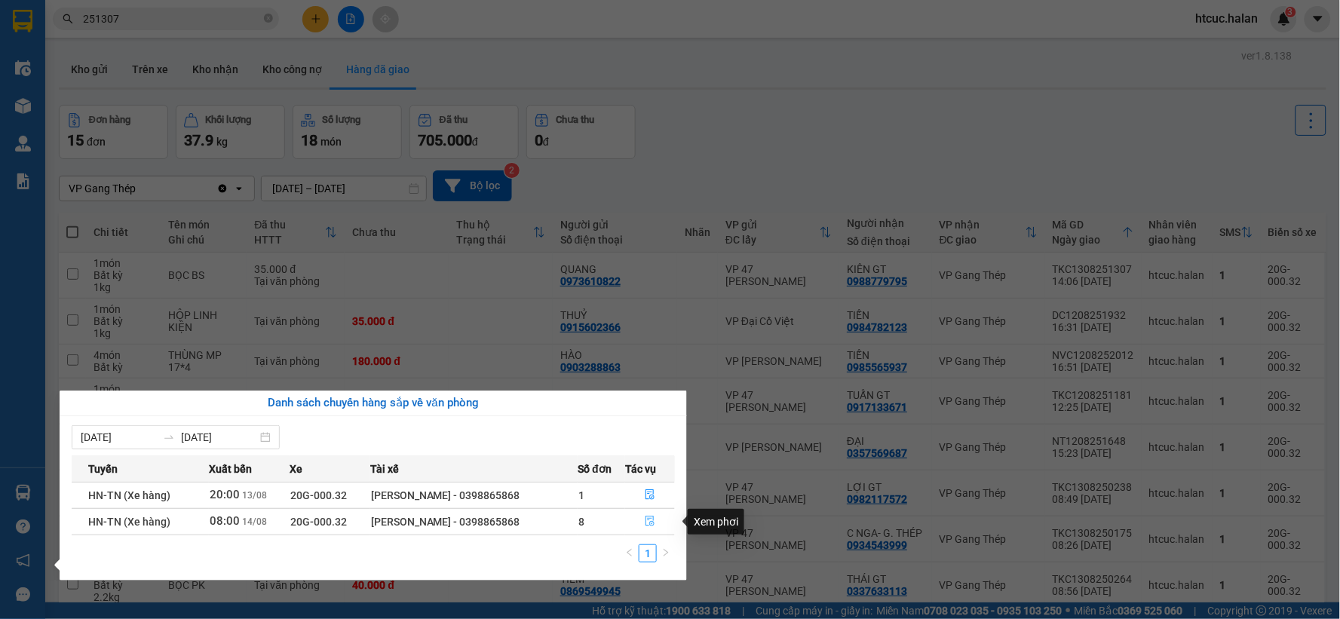
click at [651, 519] on icon "file-done" at bounding box center [650, 521] width 9 height 11
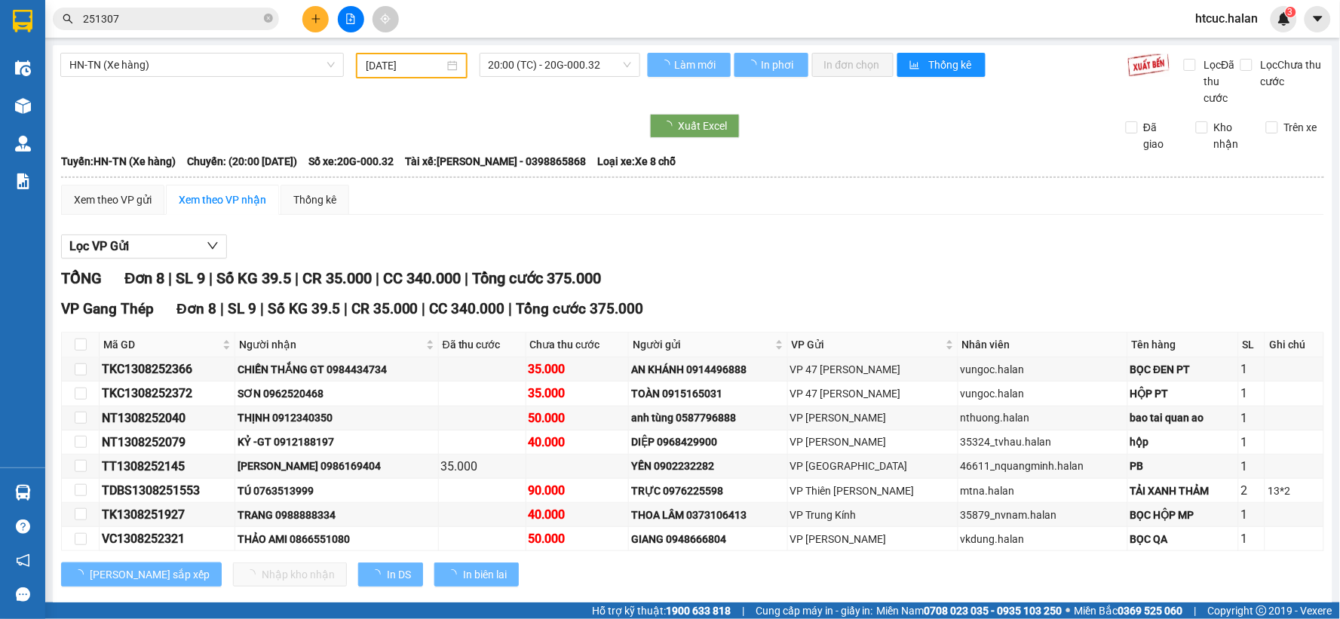
type input "14/08/2025"
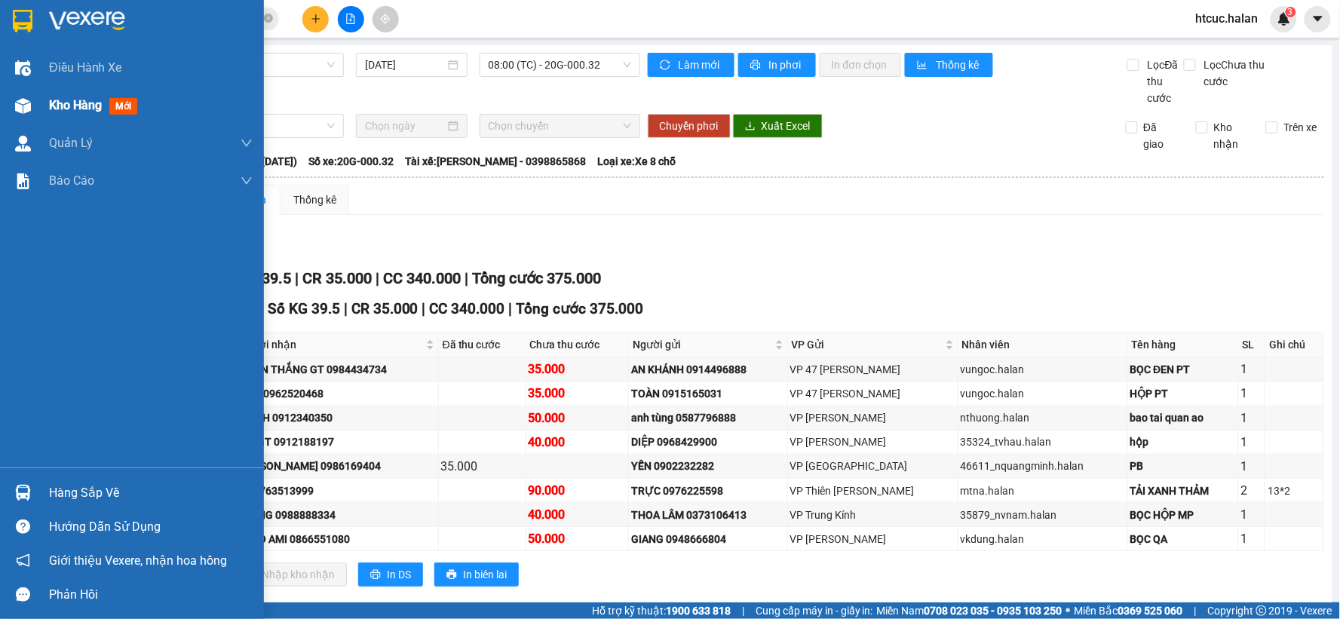
click at [26, 101] on img at bounding box center [23, 106] width 16 height 16
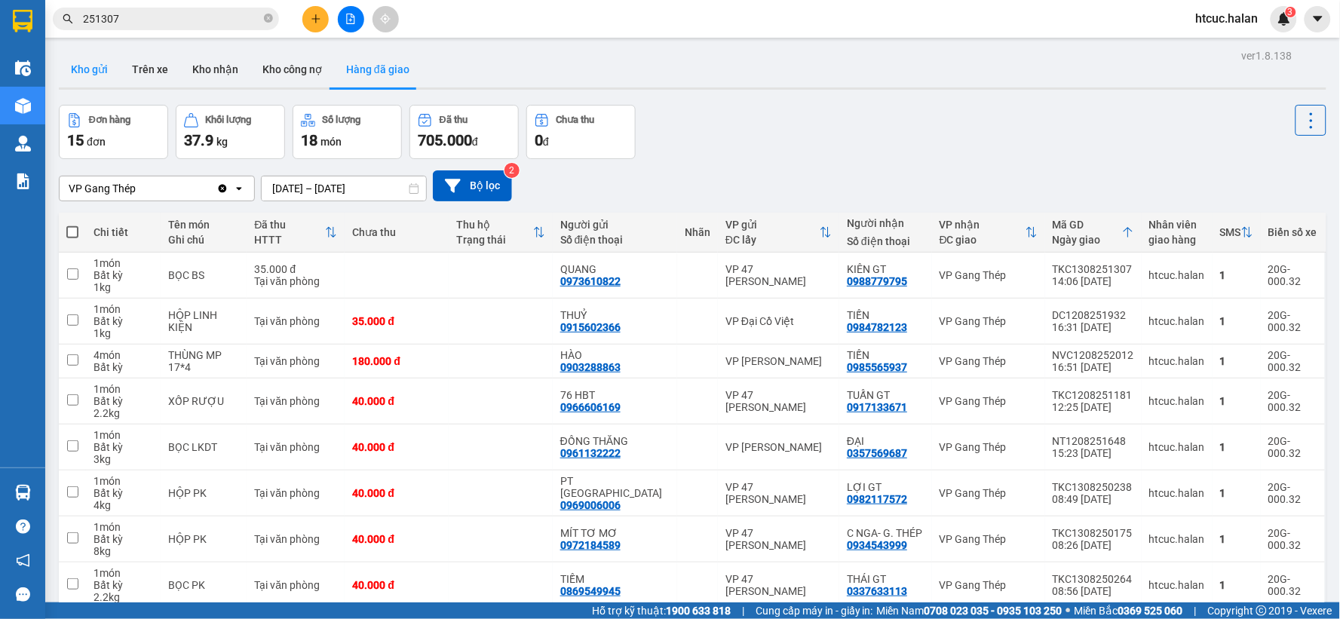
click at [72, 65] on button "Kho gửi" at bounding box center [89, 69] width 61 height 36
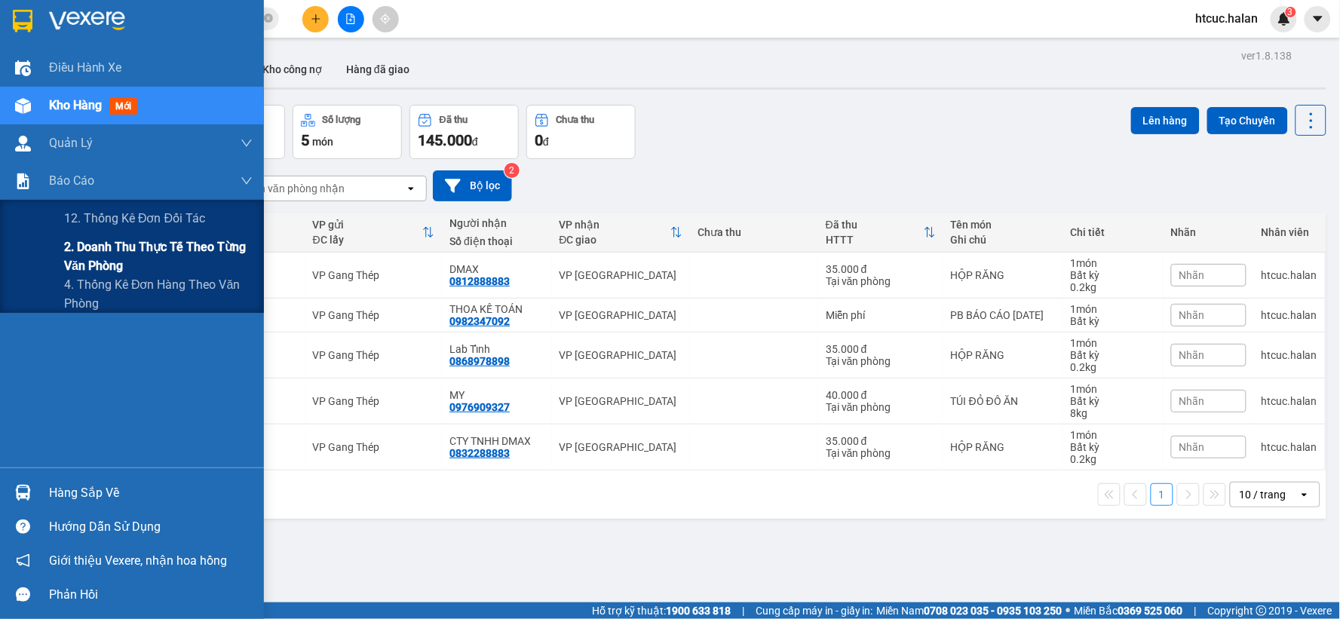
click at [91, 259] on span "2. Doanh thu thực tế theo từng văn phòng" at bounding box center [158, 257] width 189 height 38
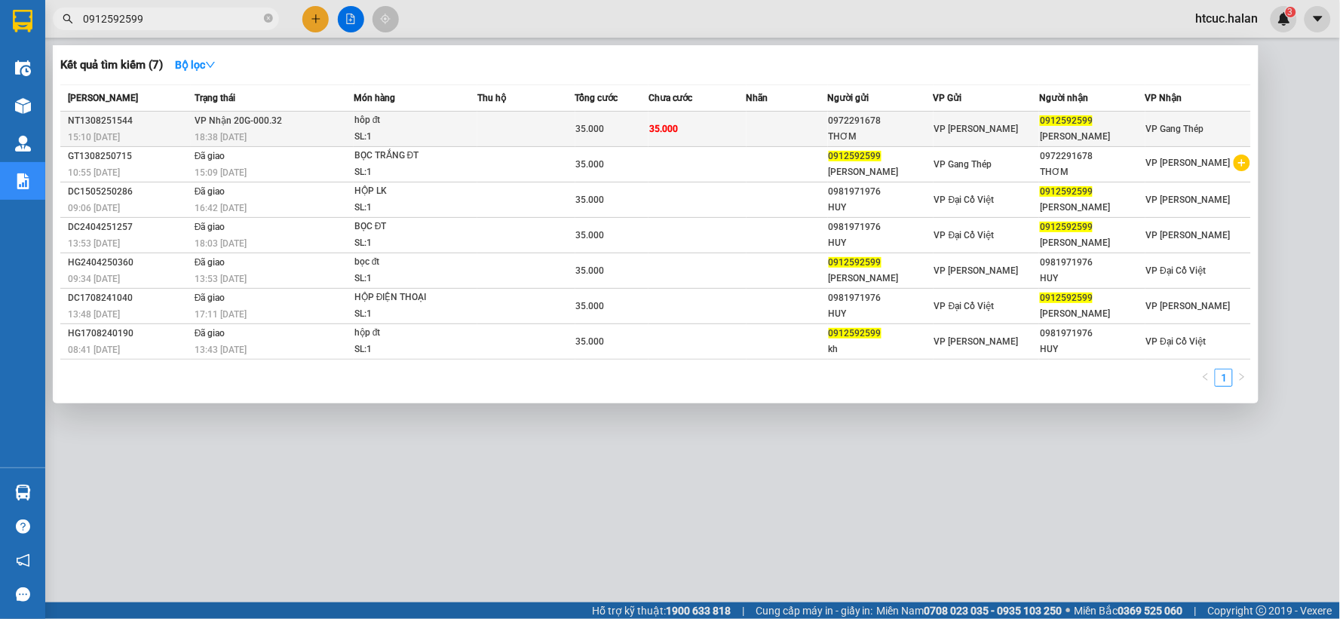
type input "0912592599"
click at [741, 124] on td "35.000" at bounding box center [698, 129] width 98 height 35
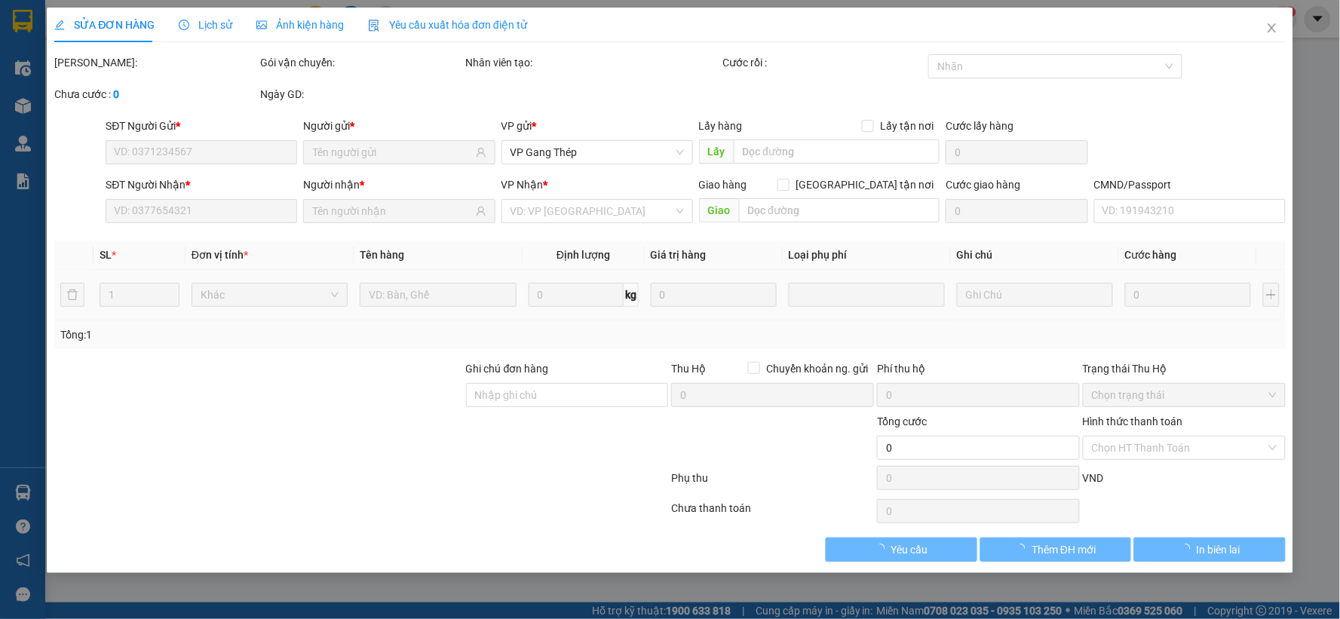
type input "0972291678"
type input "THƠM"
type input "0912592599"
type input "PHÙNG ANH TUẤN"
type input "35.000"
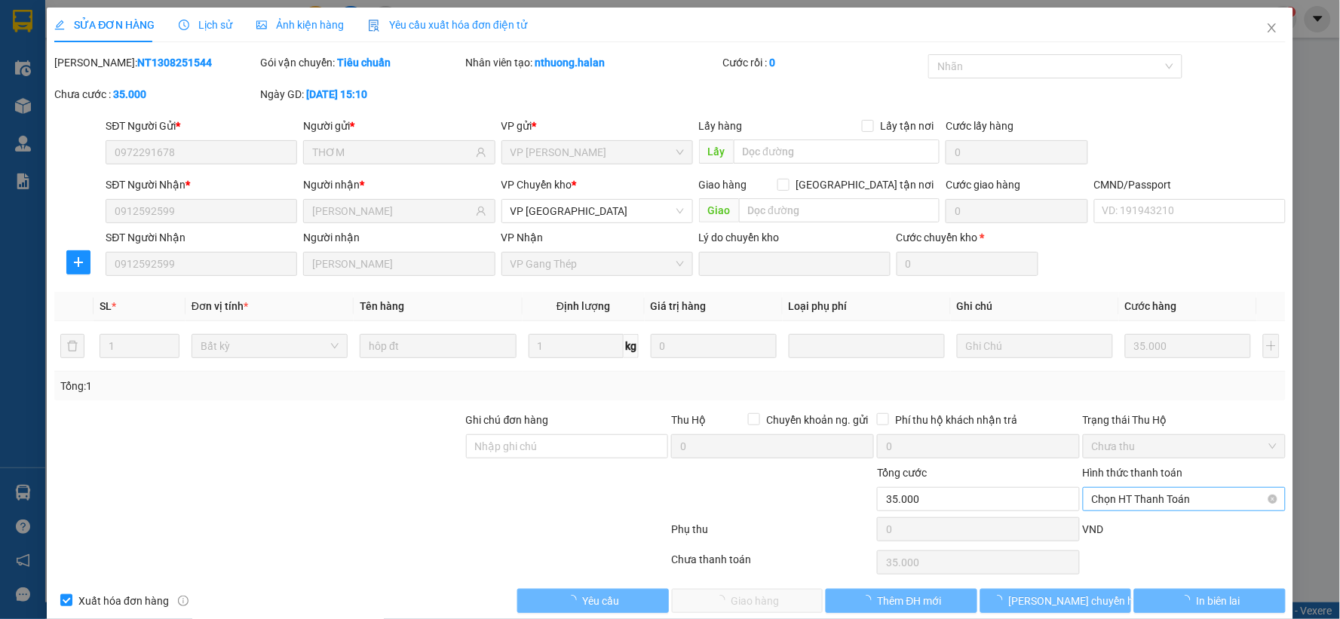
click at [1159, 496] on span "Chọn HT Thanh Toán" at bounding box center [1184, 499] width 185 height 23
click at [1143, 366] on div "Tại văn phòng" at bounding box center [1174, 372] width 183 height 17
type input "0"
click at [766, 601] on span "Giao hàng" at bounding box center [756, 601] width 48 height 17
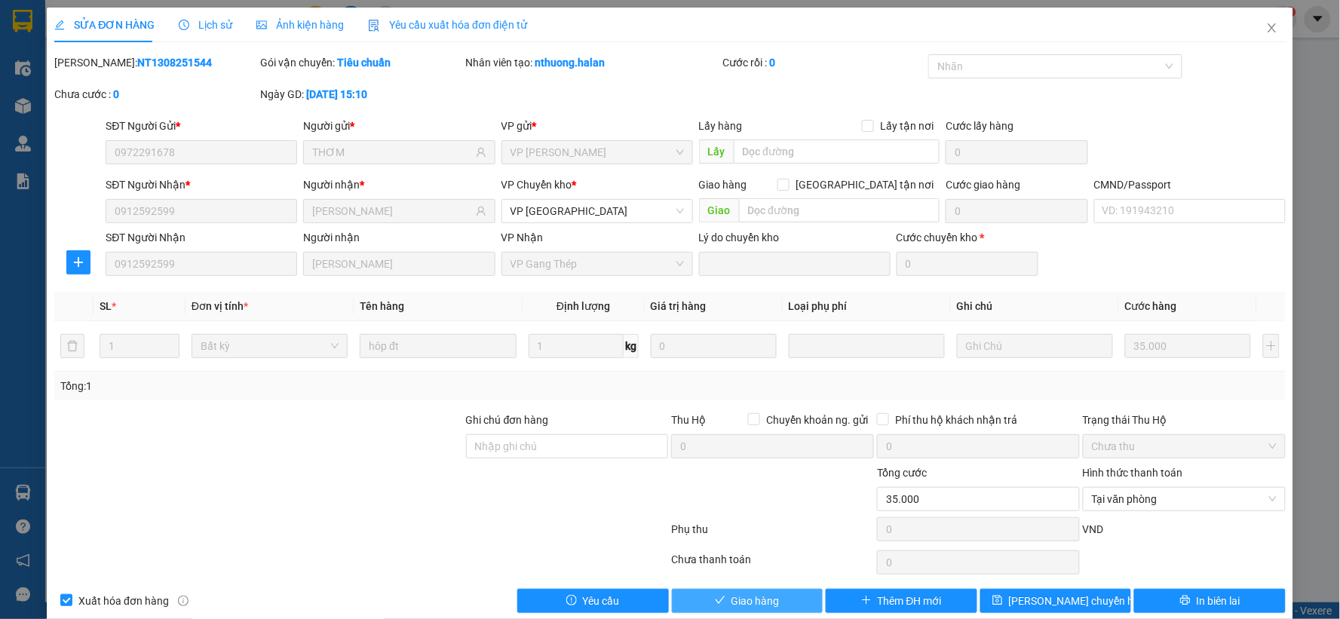
click at [766, 601] on span "Giao hàng" at bounding box center [756, 601] width 48 height 17
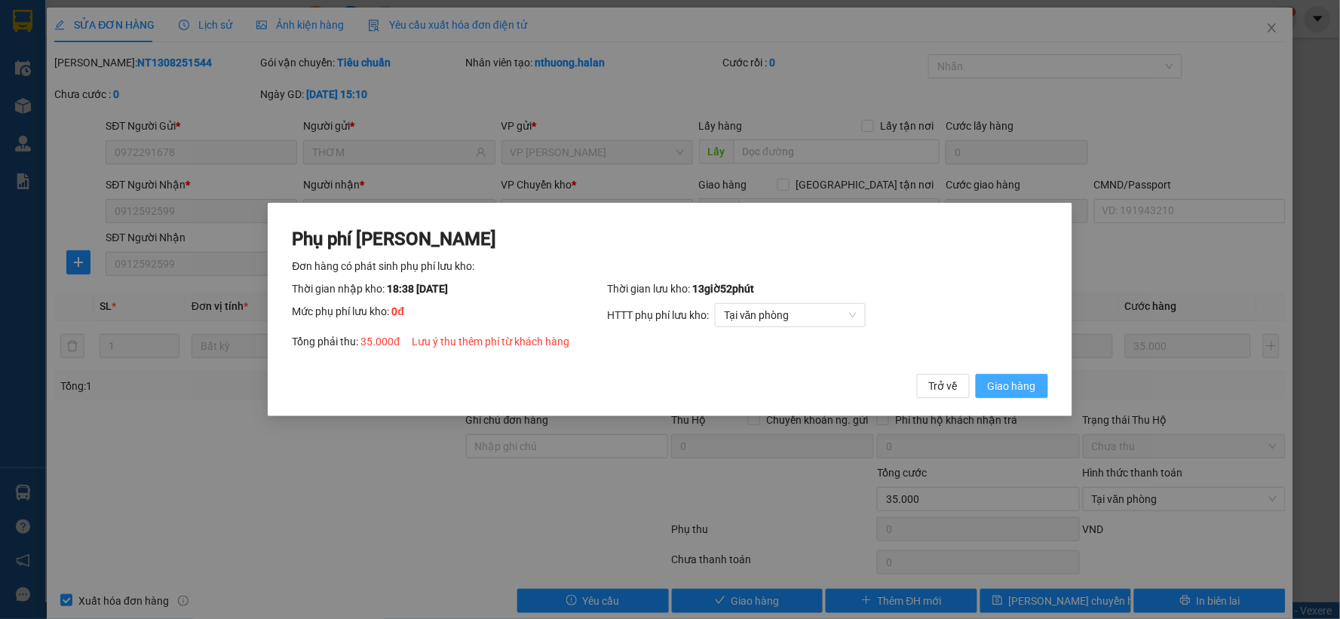
click at [1012, 392] on span "Giao hàng" at bounding box center [1012, 386] width 48 height 17
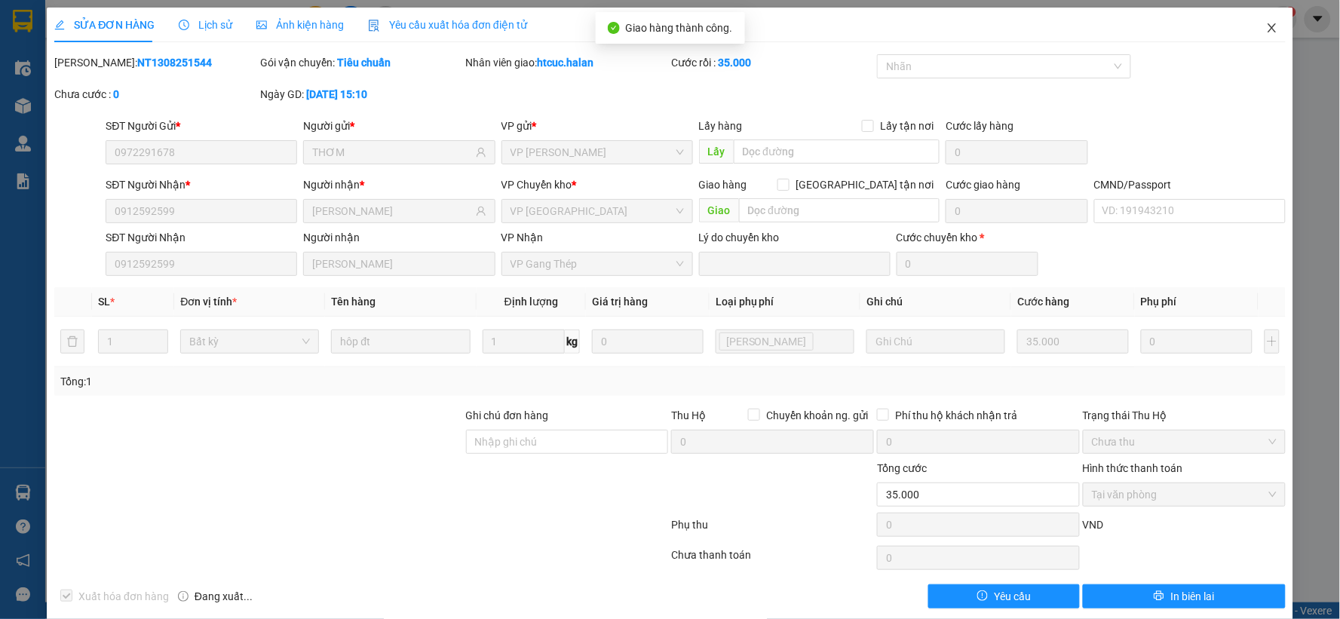
click at [1260, 21] on span "Close" at bounding box center [1272, 29] width 42 height 42
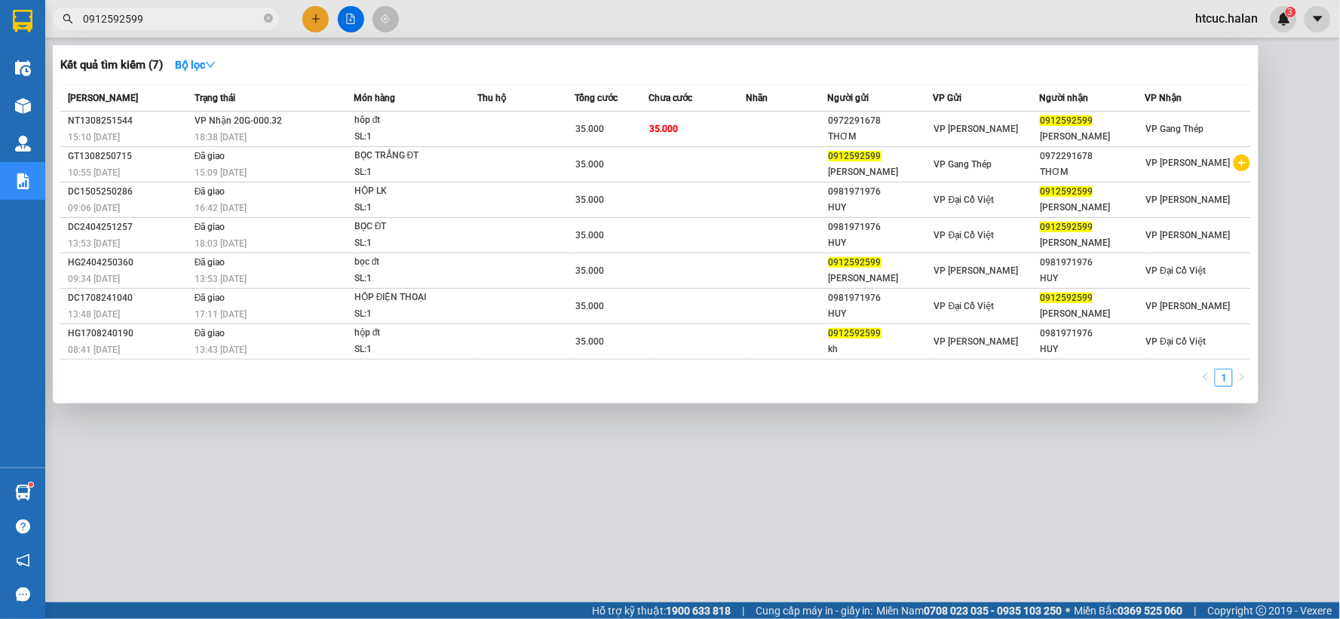
drag, startPoint x: 162, startPoint y: 11, endPoint x: 0, endPoint y: 51, distance: 167.0
click at [0, 51] on section "Kết quả tìm kiếm ( 7 ) Bộ lọc Mã ĐH Trạng thái Món hàng Thu hộ Tổng cước Chưa c…" at bounding box center [670, 309] width 1340 height 619
click at [266, 20] on icon "close-circle" at bounding box center [268, 18] width 9 height 9
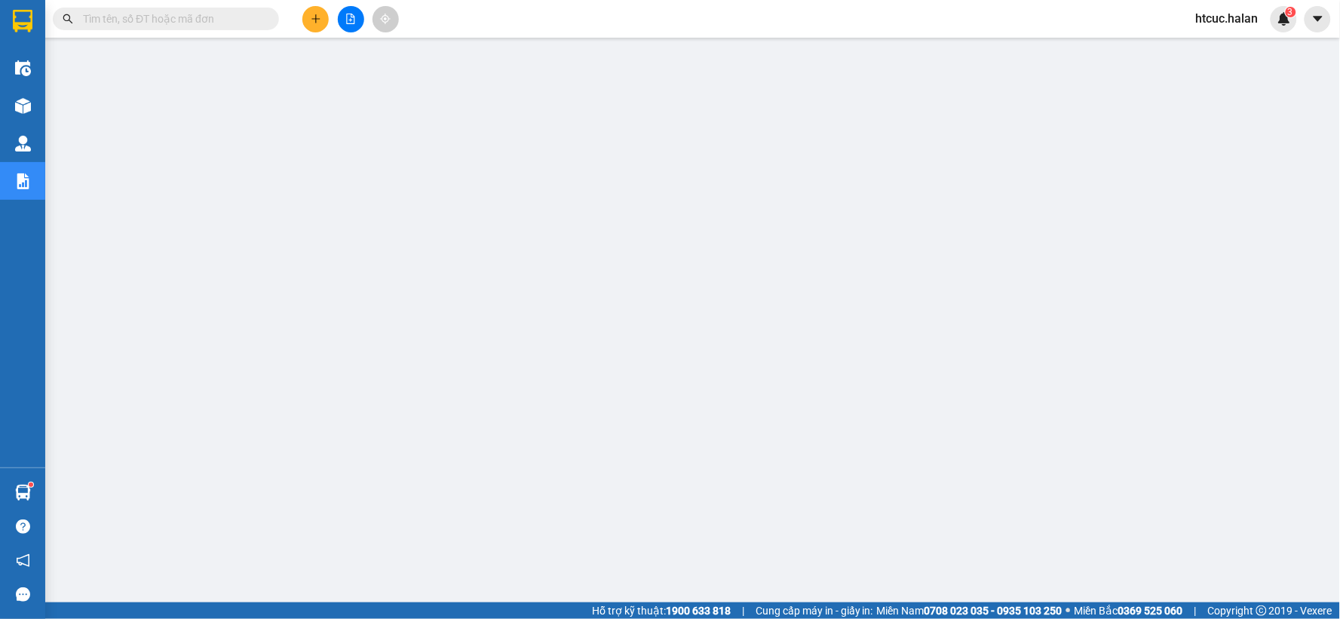
click at [207, 16] on input "text" at bounding box center [172, 19] width 178 height 17
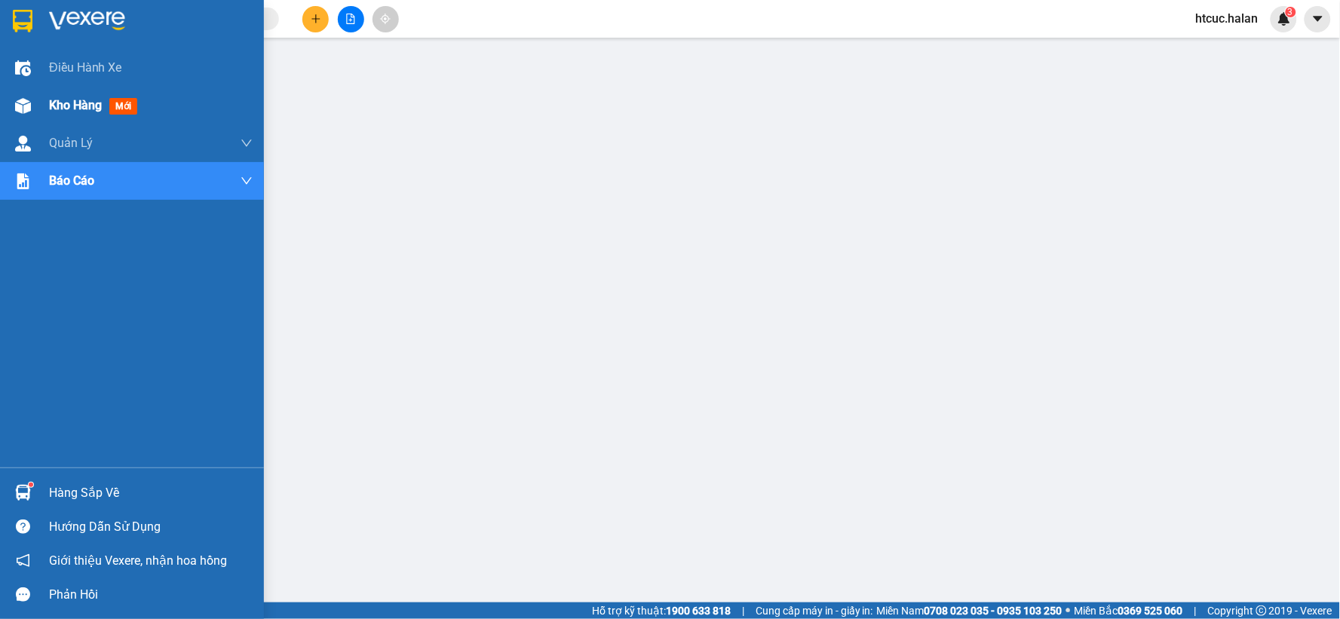
click at [25, 102] on img at bounding box center [23, 106] width 16 height 16
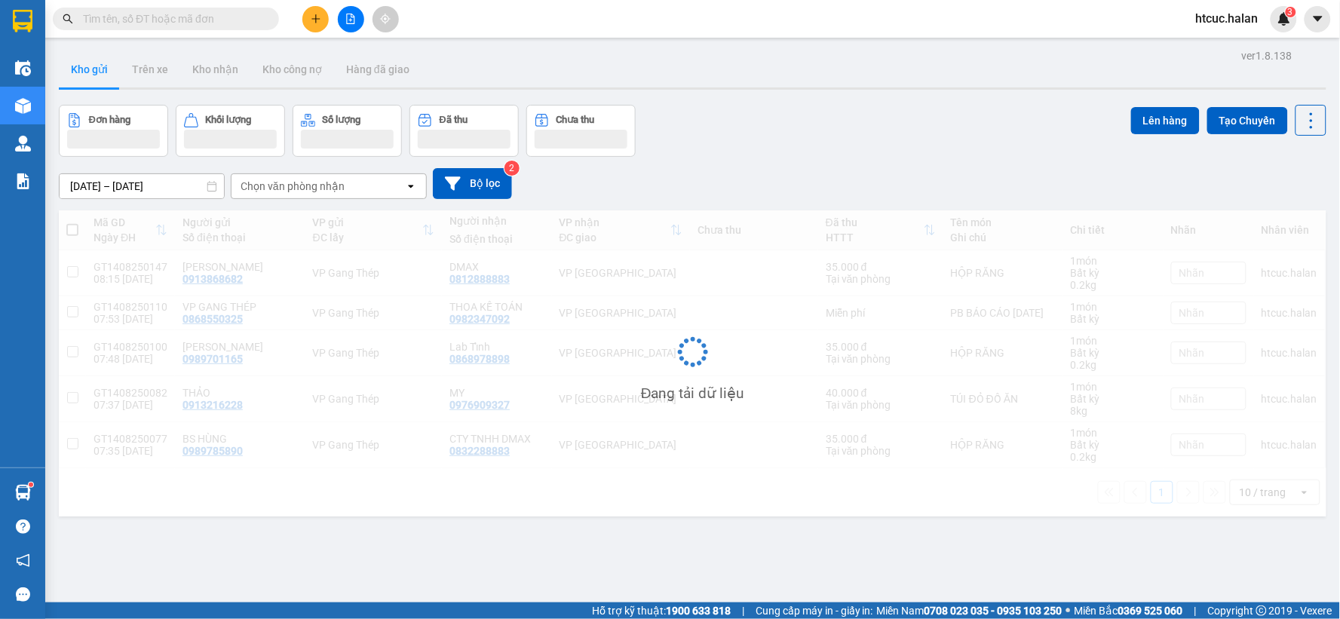
click at [198, 17] on input "text" at bounding box center [172, 19] width 178 height 17
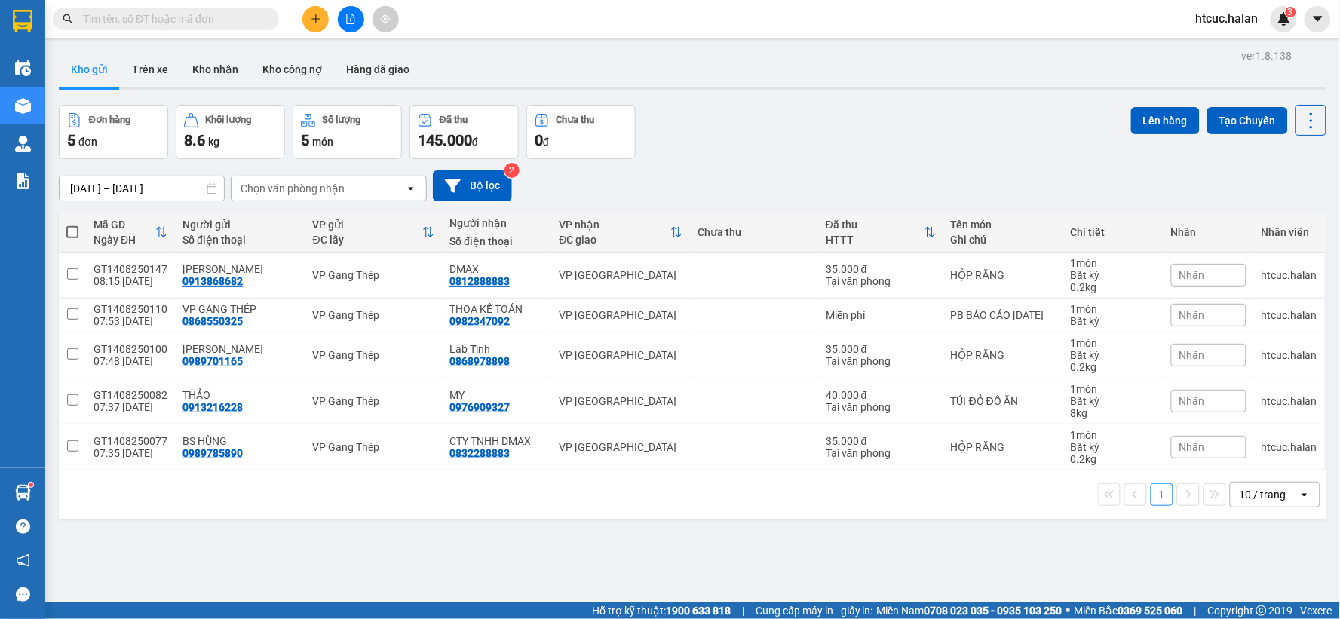
click at [183, 23] on input "text" at bounding box center [172, 19] width 178 height 17
click at [198, 16] on input "text" at bounding box center [172, 19] width 178 height 17
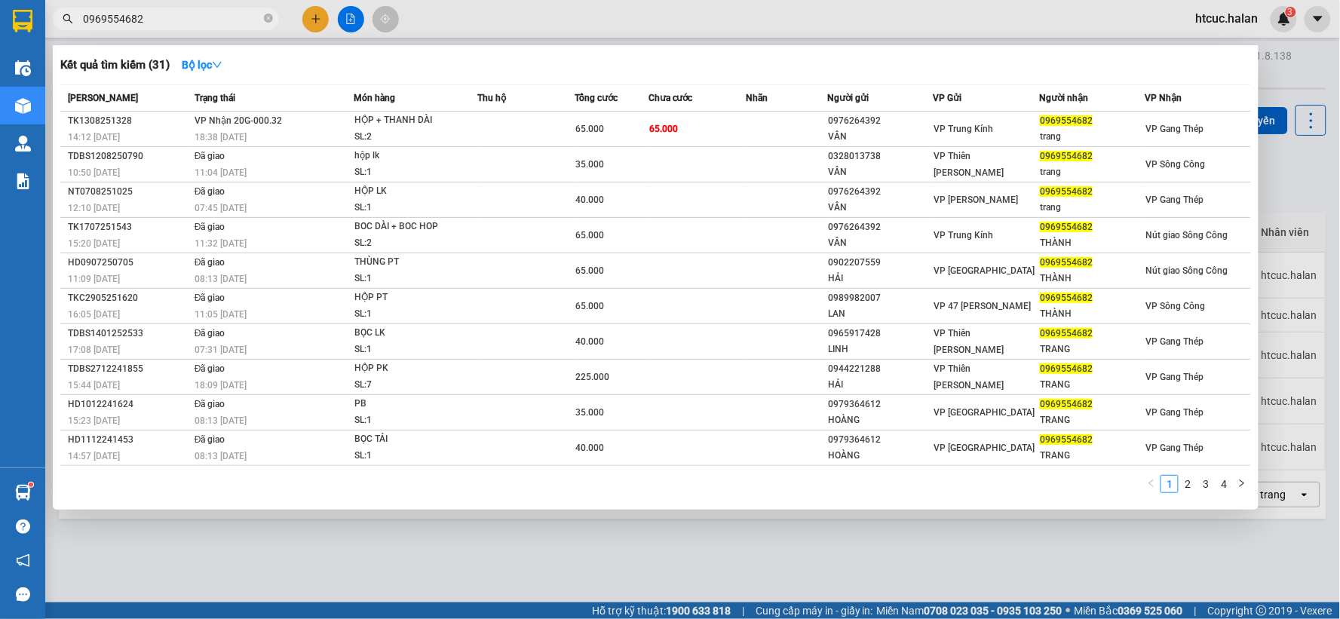
type input "0969554682"
click at [306, 14] on div at bounding box center [670, 309] width 1340 height 619
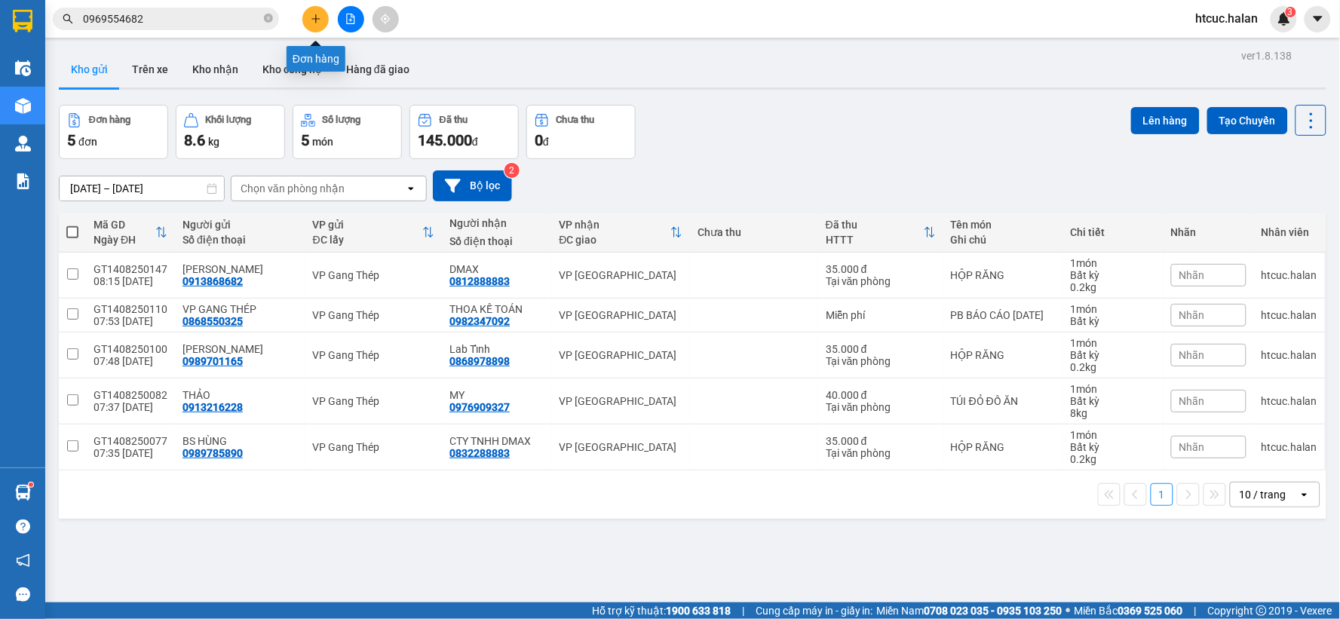
click at [312, 15] on icon "plus" at bounding box center [316, 19] width 11 height 11
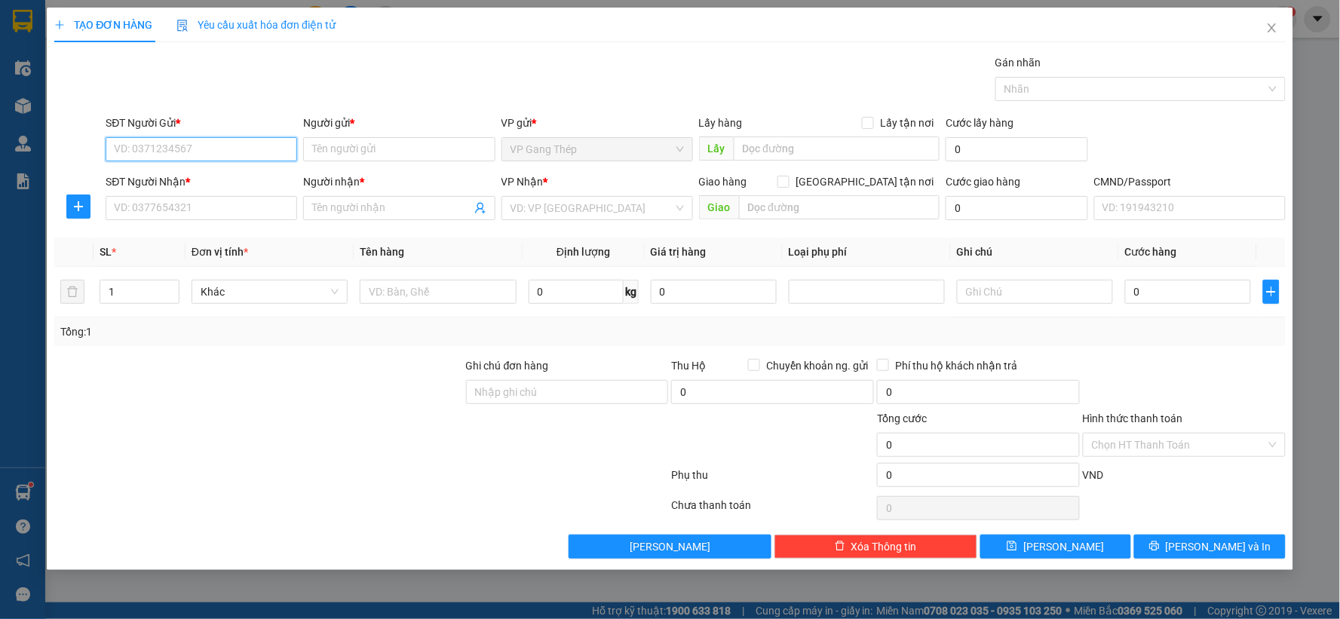
click at [209, 149] on input "SĐT Người Gửi *" at bounding box center [202, 149] width 192 height 24
click at [138, 142] on input "0865999111" at bounding box center [202, 149] width 192 height 24
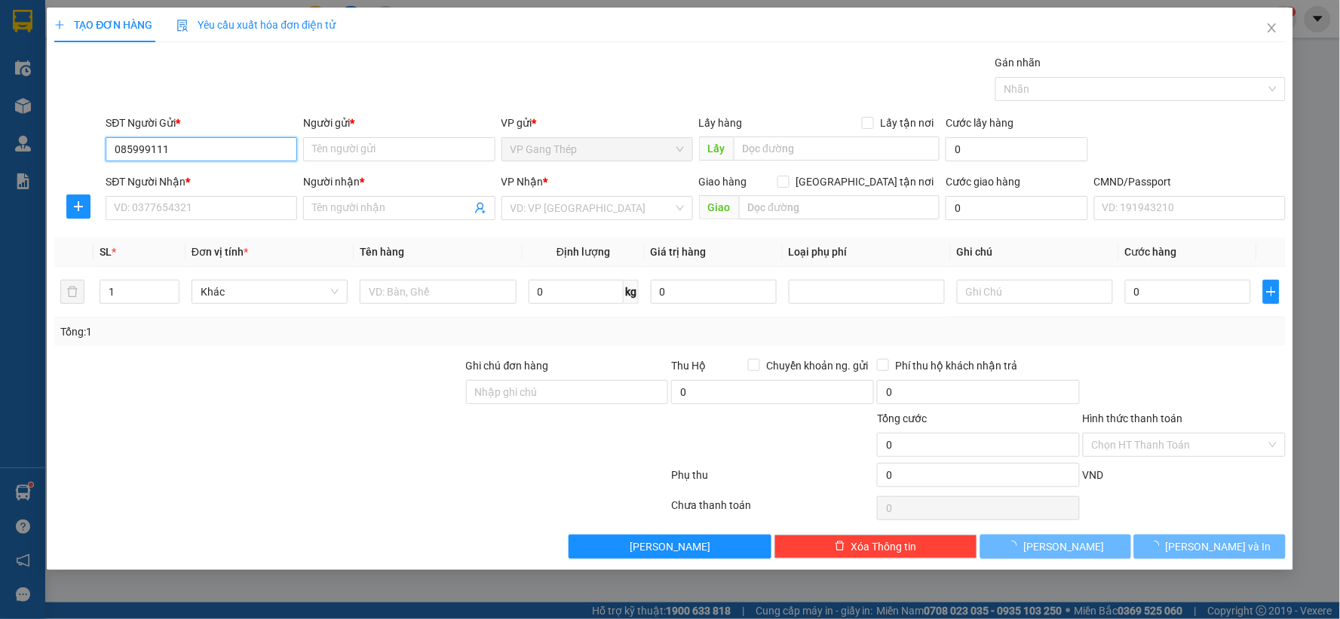
type input "0856999111"
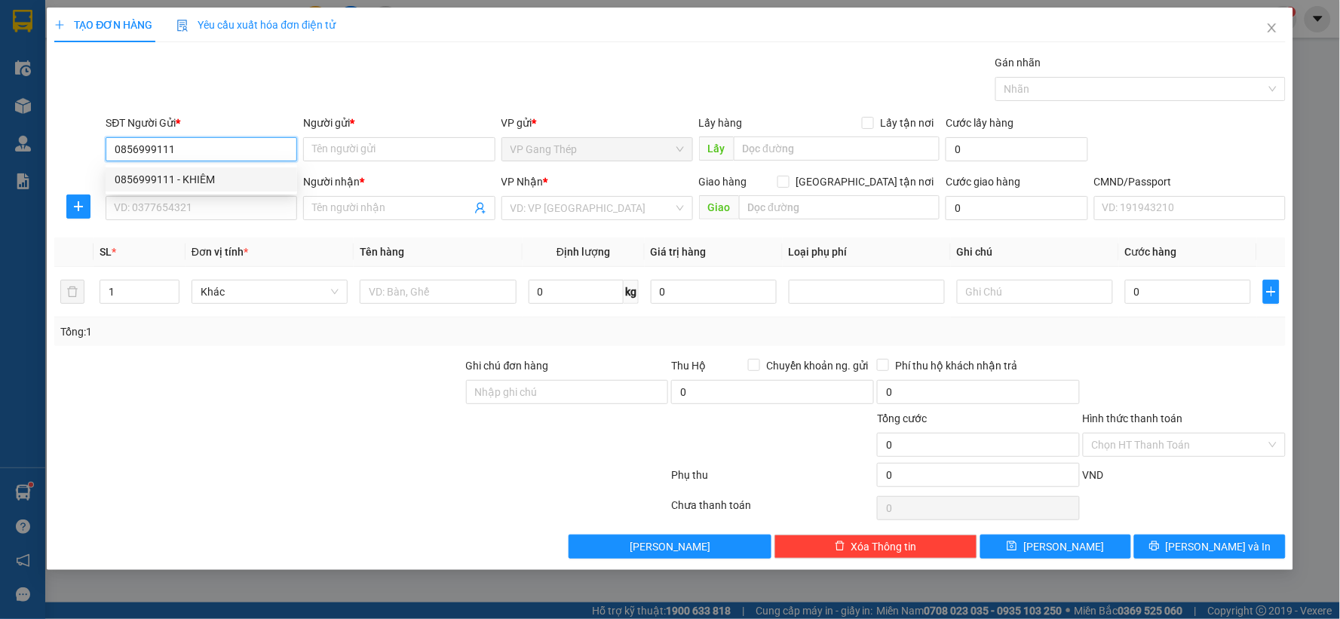
click at [193, 187] on div "0856999111 - KHIÊM" at bounding box center [201, 179] width 173 height 17
type input "KHIÊM"
type input "0856999111"
click at [216, 207] on input "SĐT Người Nhận *" at bounding box center [202, 208] width 192 height 24
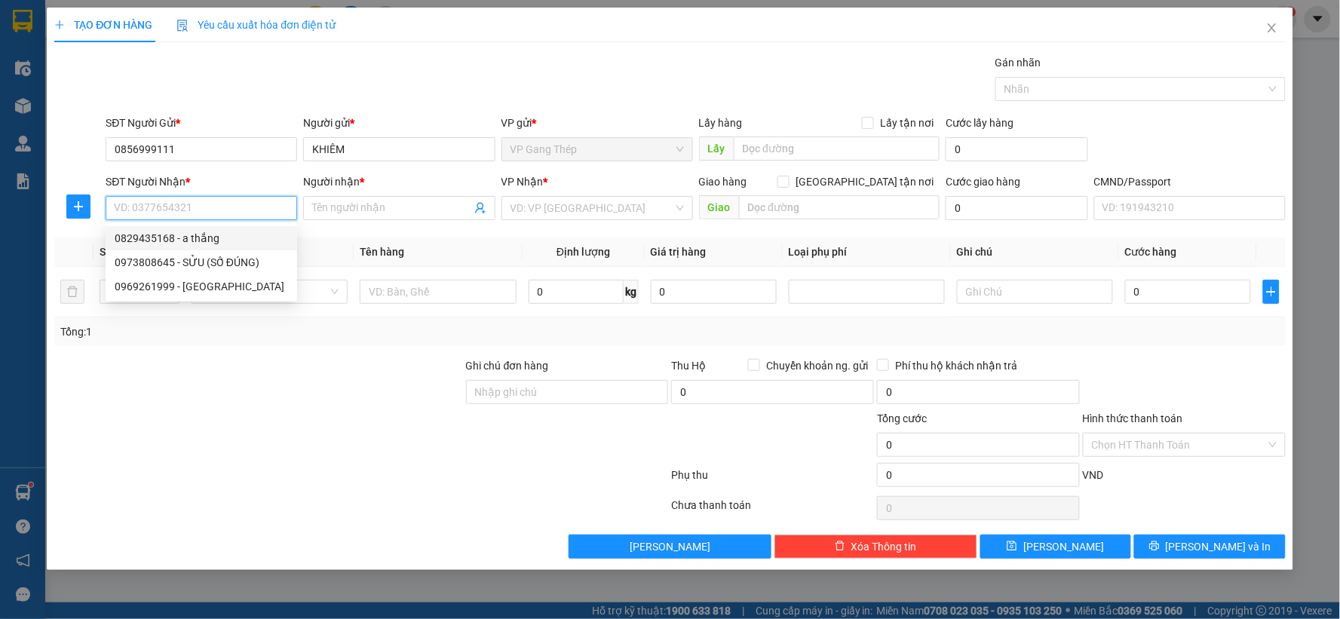
click at [201, 238] on div "0829435168 - a thắng" at bounding box center [201, 238] width 173 height 17
type input "0829435168"
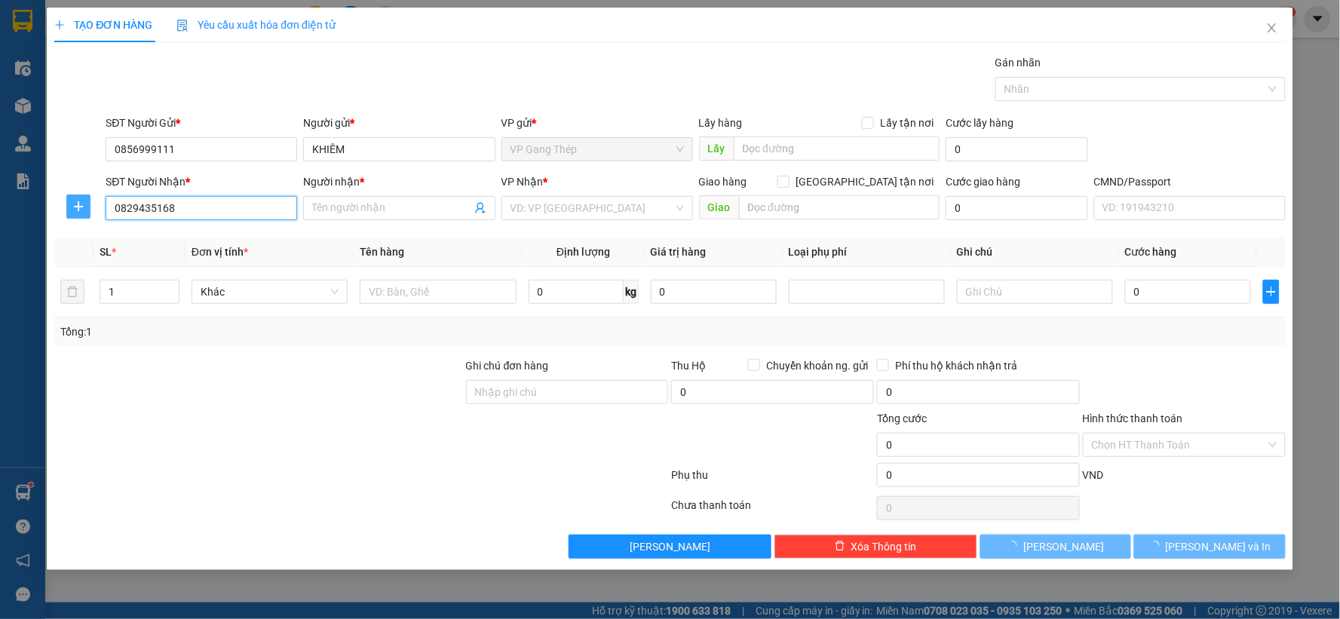
type input "a thắng"
click at [79, 207] on icon "plus" at bounding box center [78, 207] width 12 height 12
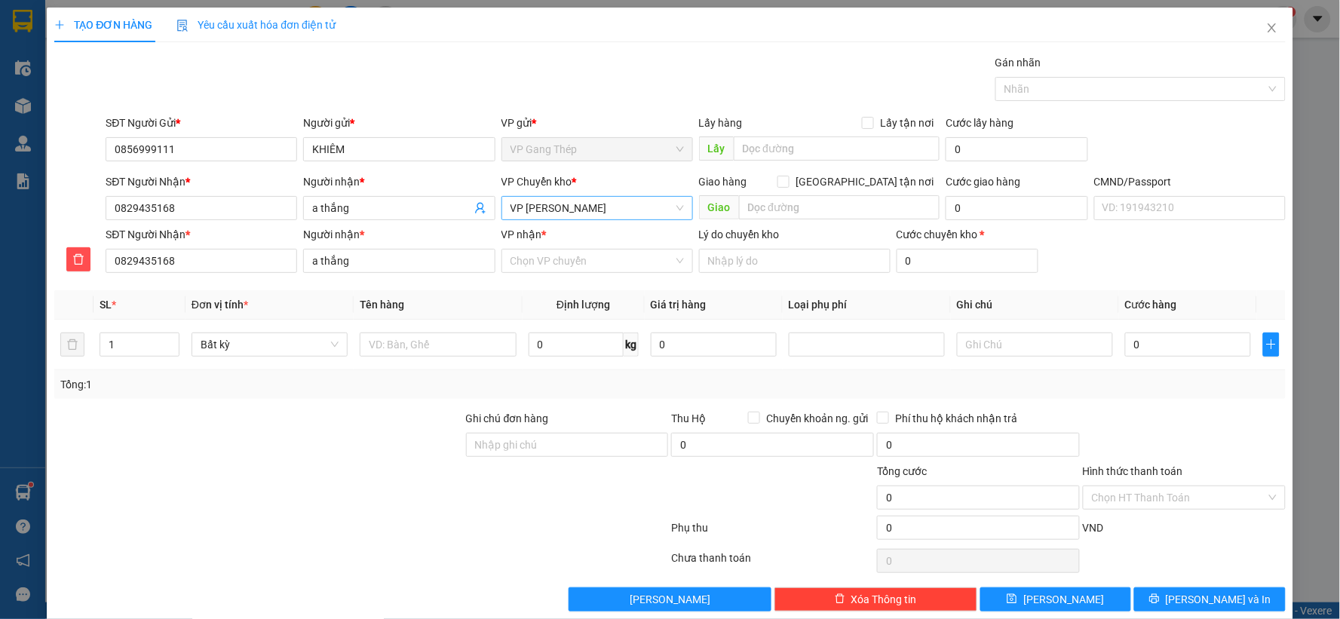
click at [588, 208] on span "VP Võ Chí Công" at bounding box center [597, 208] width 173 height 23
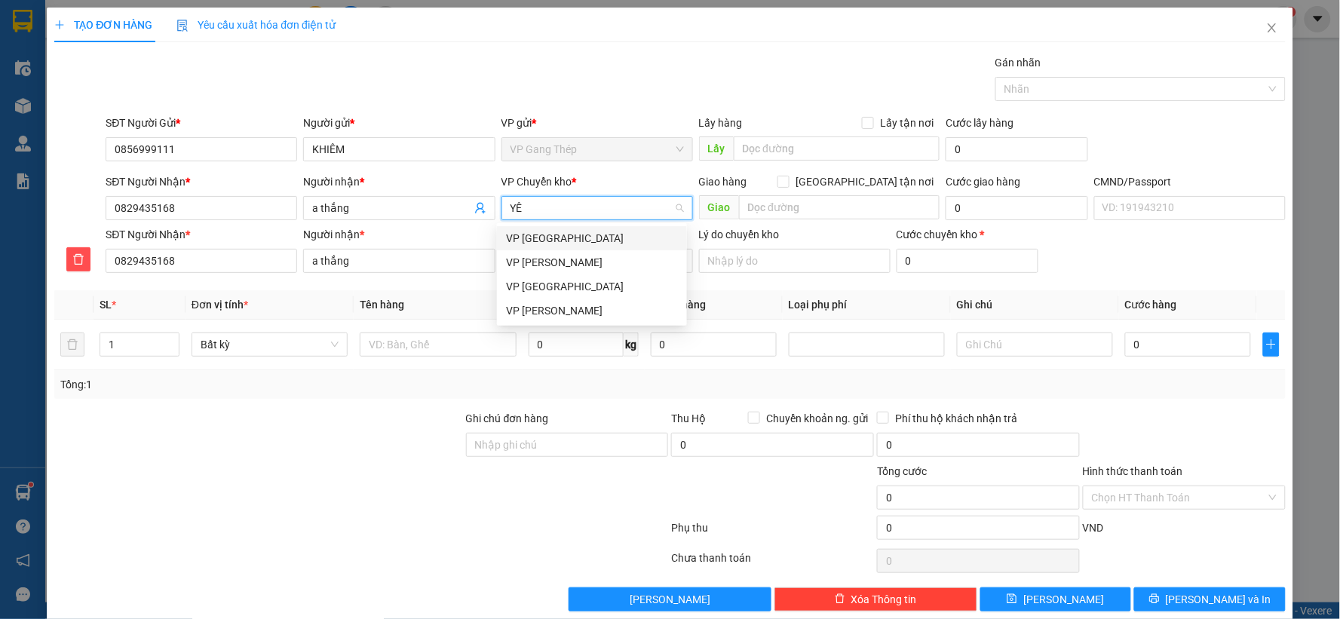
type input "YÊN"
click at [529, 240] on div "VP Yên Bình" at bounding box center [592, 238] width 172 height 17
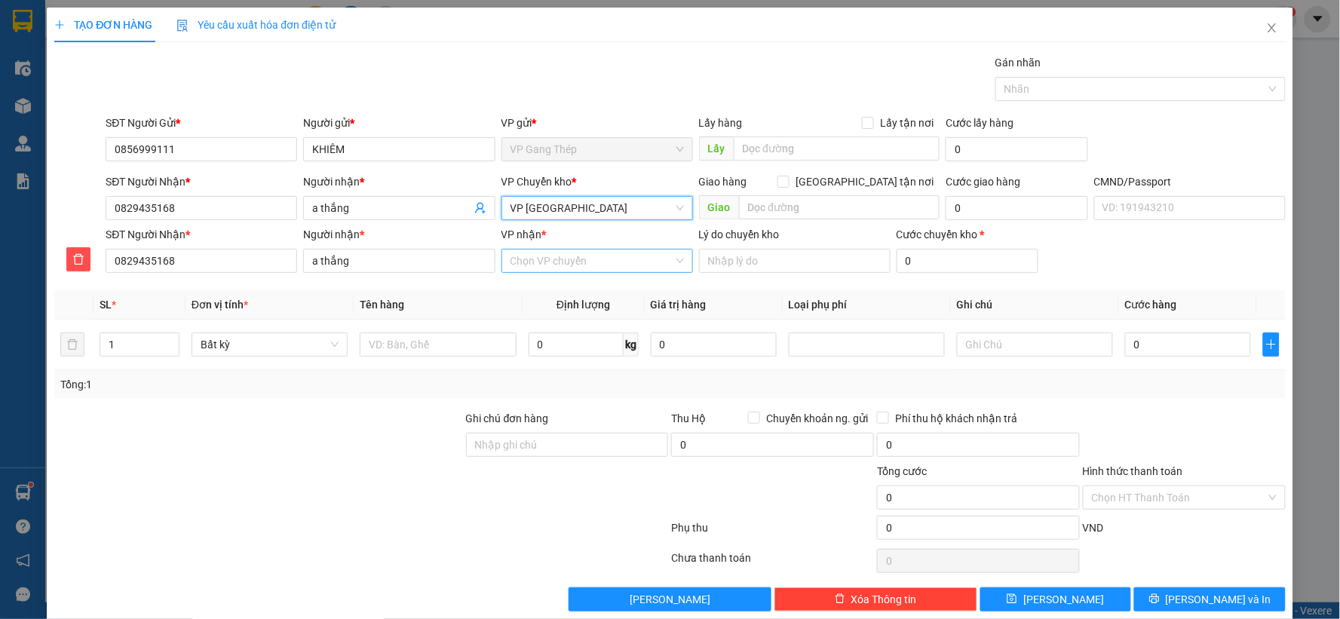
click at [539, 257] on input "VP nhận *" at bounding box center [592, 261] width 163 height 23
type input "CHÍ"
click at [537, 288] on div "VP Võ Chí Công" at bounding box center [592, 291] width 172 height 17
drag, startPoint x: 130, startPoint y: 343, endPoint x: 87, endPoint y: 356, distance: 44.9
click at [87, 356] on tr "1 Bất kỳ 0 kg 0 0" at bounding box center [670, 345] width 1232 height 51
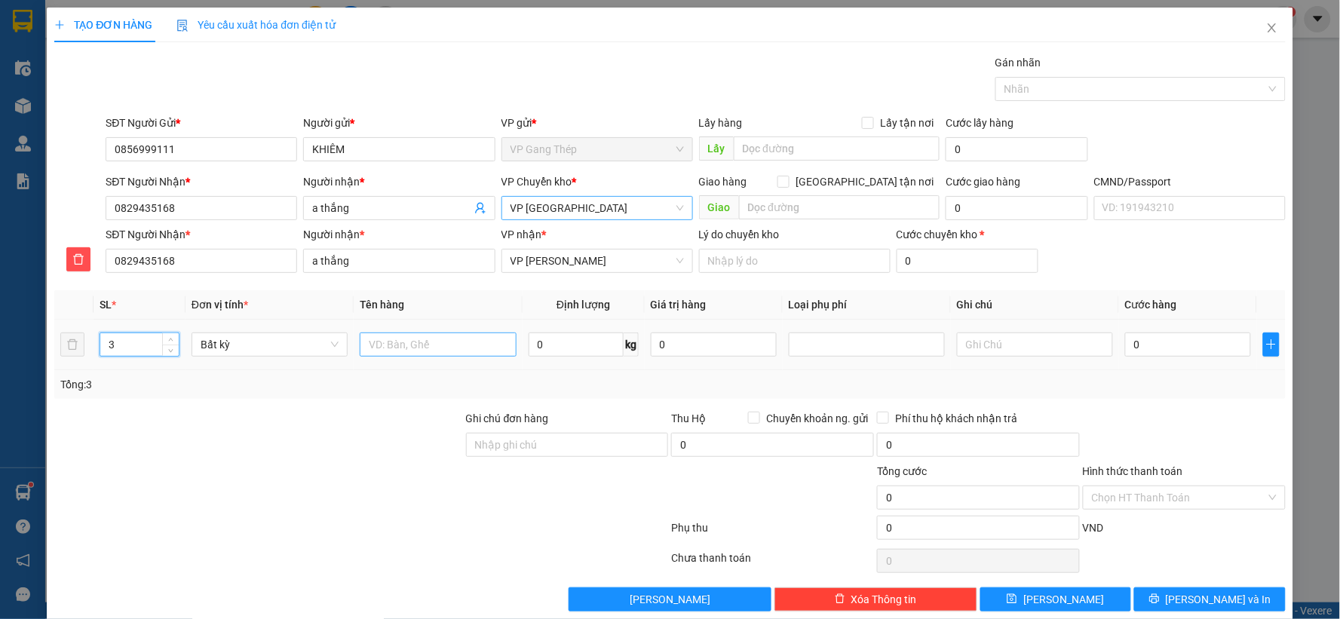
type input "3"
click at [428, 342] on input "text" at bounding box center [438, 345] width 156 height 24
type input "3 THÙNG LINH KIỆN"
click at [1000, 340] on input "text" at bounding box center [1035, 345] width 156 height 24
type input "29+24+6"
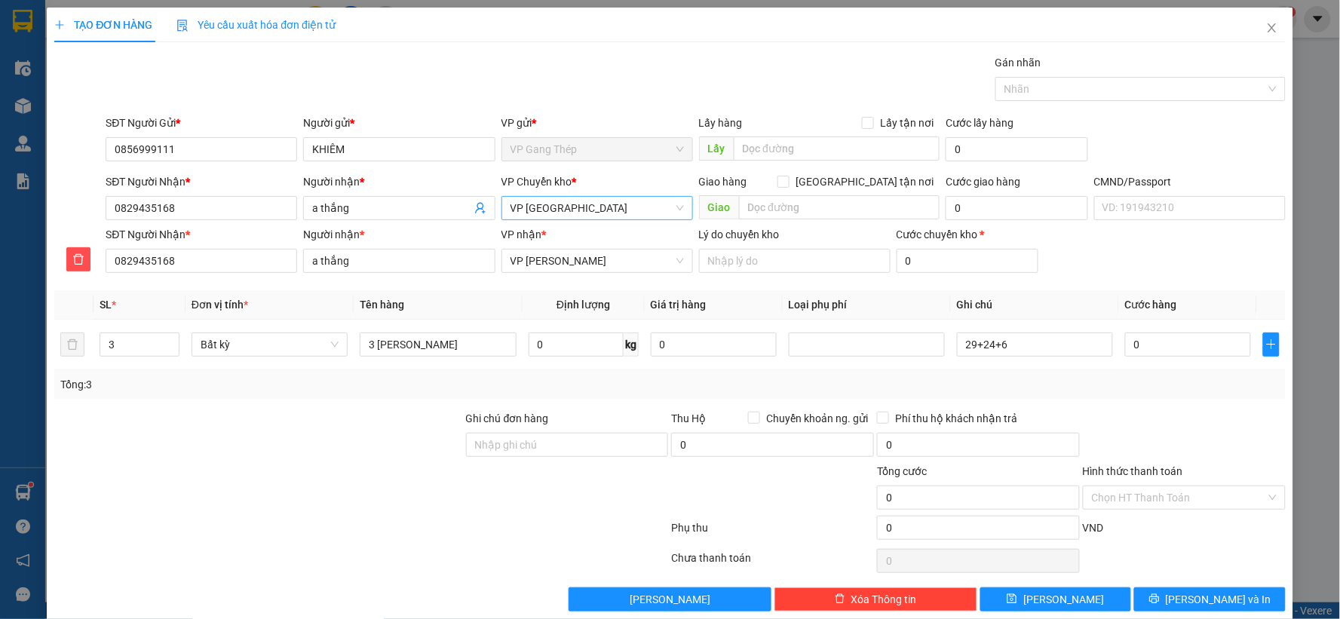
drag, startPoint x: 1268, startPoint y: 133, endPoint x: 1265, endPoint y: 146, distance: 13.2
click at [1268, 133] on div "SĐT Người Gửi * 0856999111 Người gửi * KHIÊM VP gửi * VP Gang Thép Lấy hàng Lấy…" at bounding box center [696, 141] width 1186 height 53
click at [1187, 351] on input "0" at bounding box center [1188, 345] width 126 height 24
drag, startPoint x: 1193, startPoint y: 502, endPoint x: 1180, endPoint y: 450, distance: 53.8
click at [1193, 502] on input "Hình thức thanh toán" at bounding box center [1179, 498] width 174 height 23
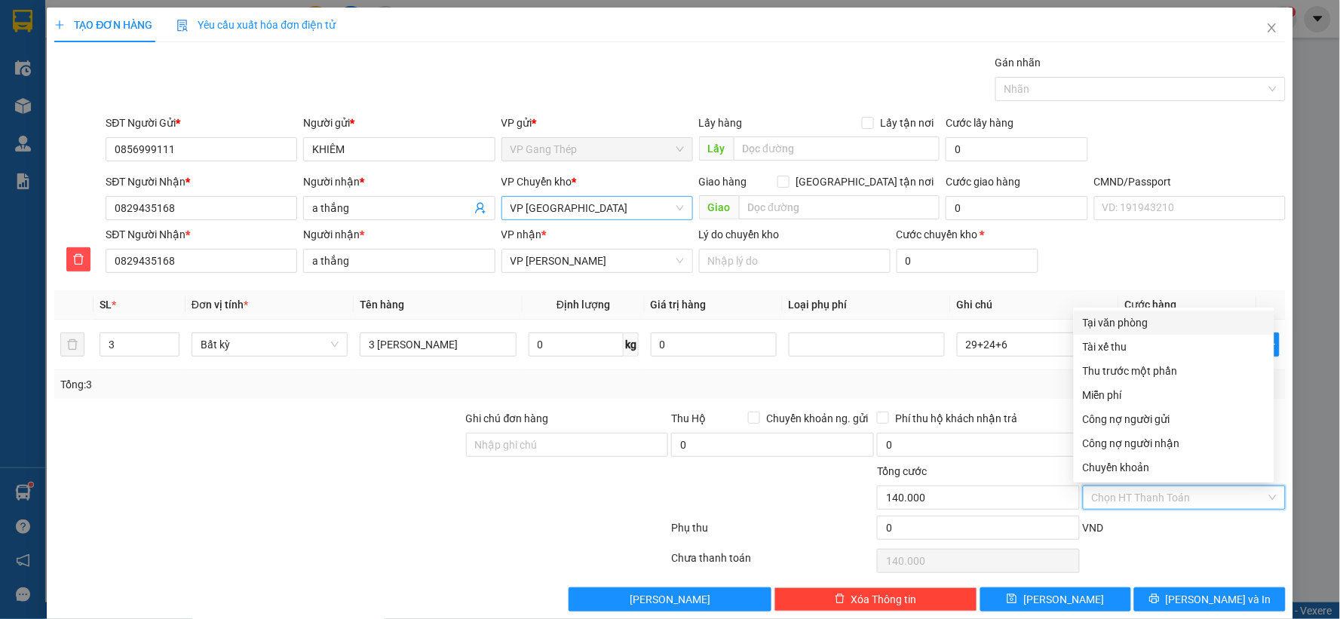
click at [1125, 318] on div "Tại văn phòng" at bounding box center [1174, 323] width 183 height 17
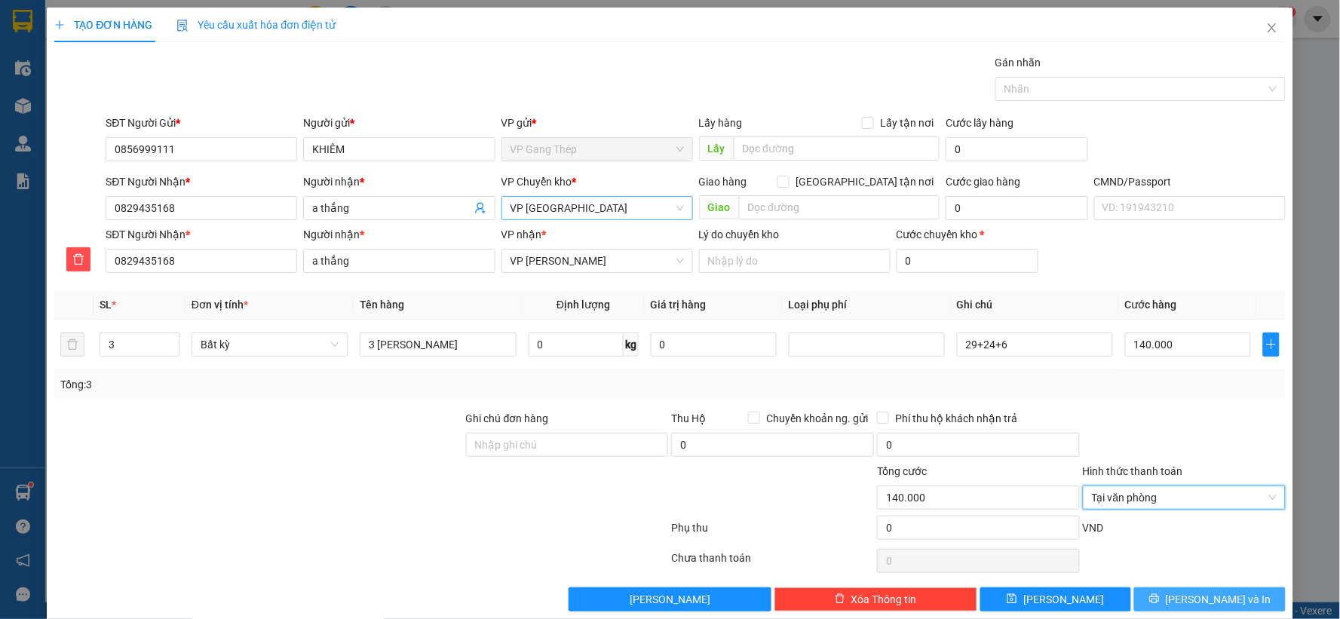
click at [1208, 600] on span "Lưu và In" at bounding box center [1219, 599] width 106 height 17
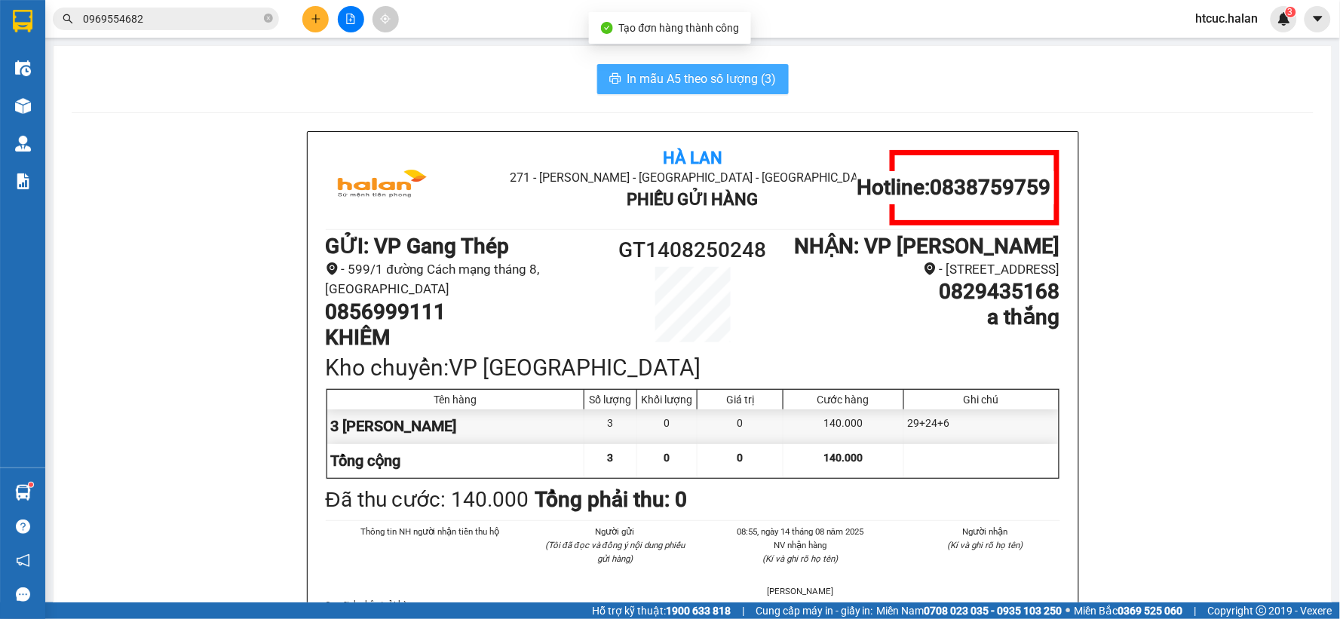
click at [643, 78] on span "In mẫu A5 theo số lượng (3)" at bounding box center [702, 78] width 149 height 19
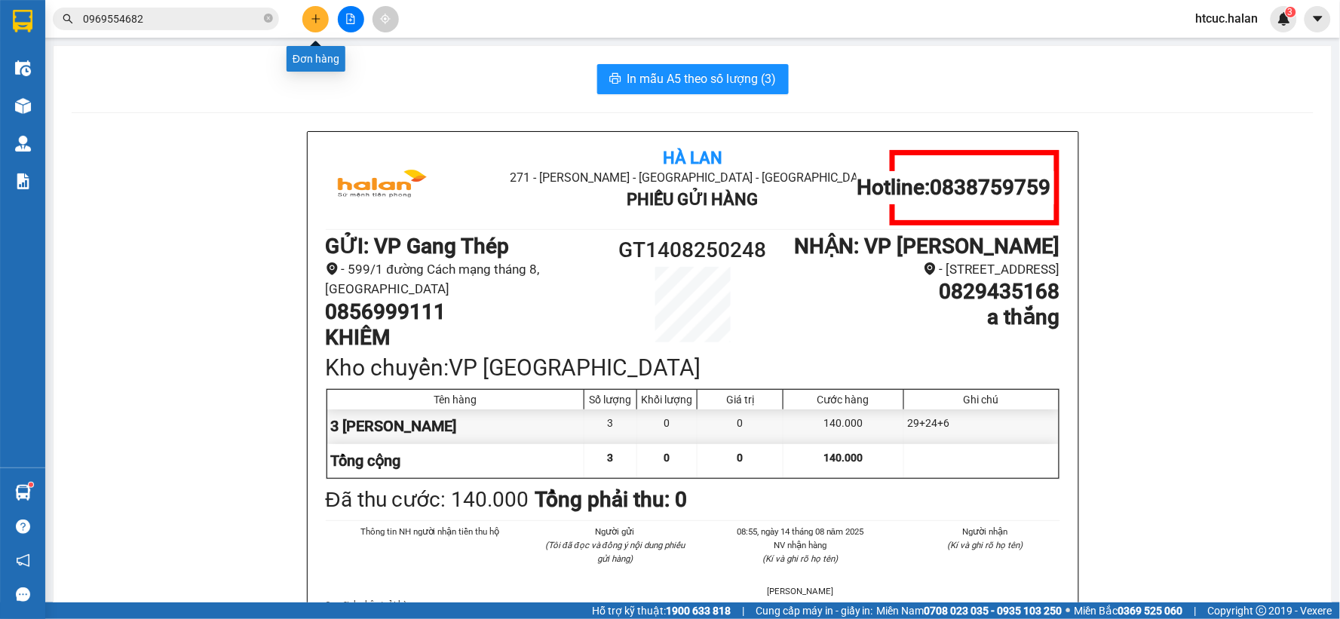
click at [315, 17] on icon "plus" at bounding box center [315, 18] width 1 height 8
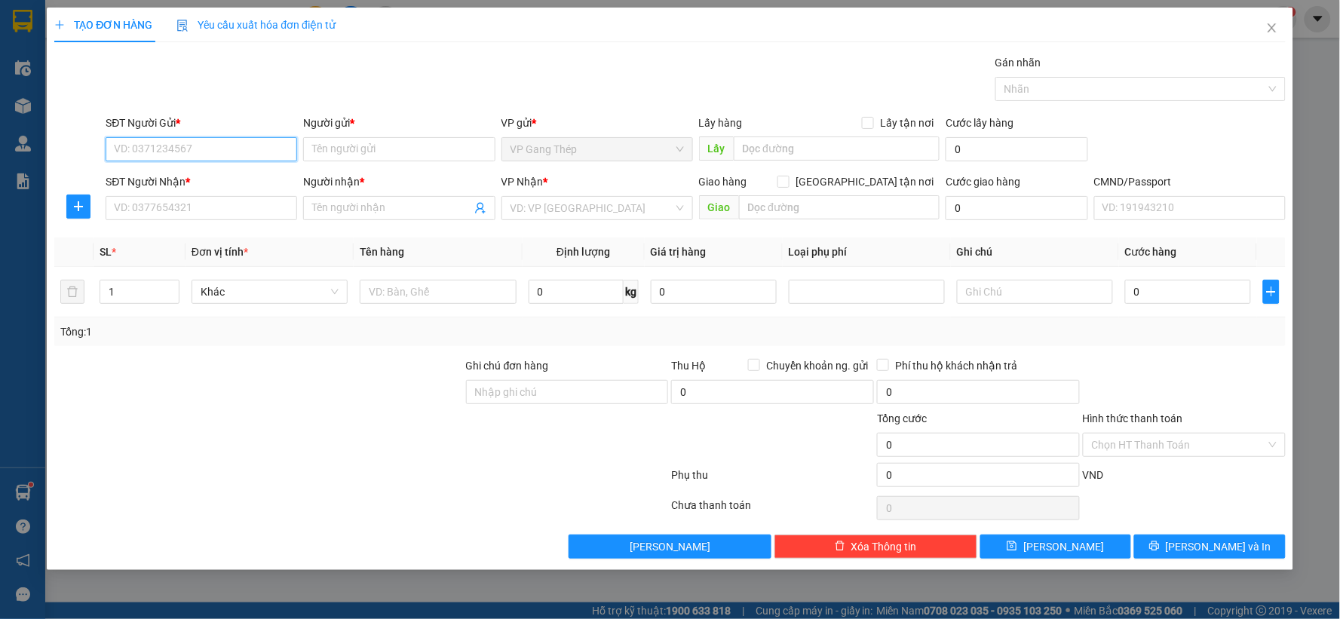
click at [255, 151] on input "SĐT Người Gửi *" at bounding box center [202, 149] width 192 height 24
click at [192, 179] on div "0856999111 - KHIÊM" at bounding box center [201, 179] width 173 height 17
click at [213, 216] on input "SĐT Người Nhận *" at bounding box center [202, 208] width 192 height 24
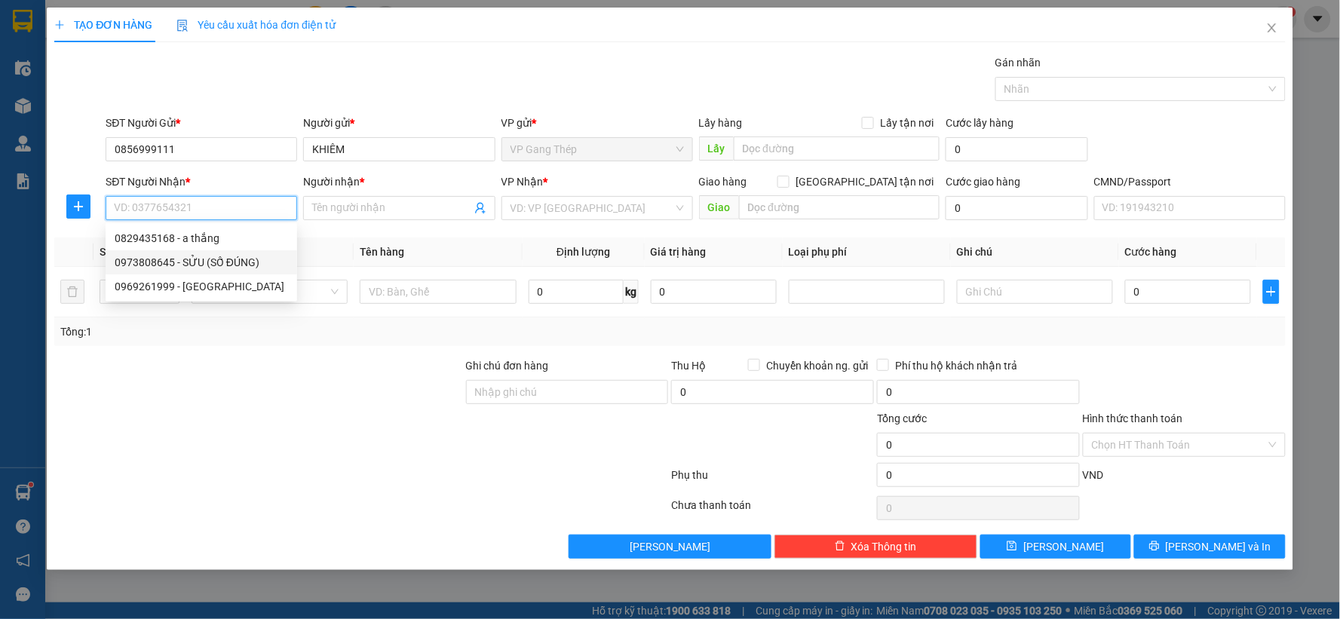
click at [198, 264] on div "0973808645 - SỬU (SỐ ĐÚNG)" at bounding box center [201, 262] width 173 height 17
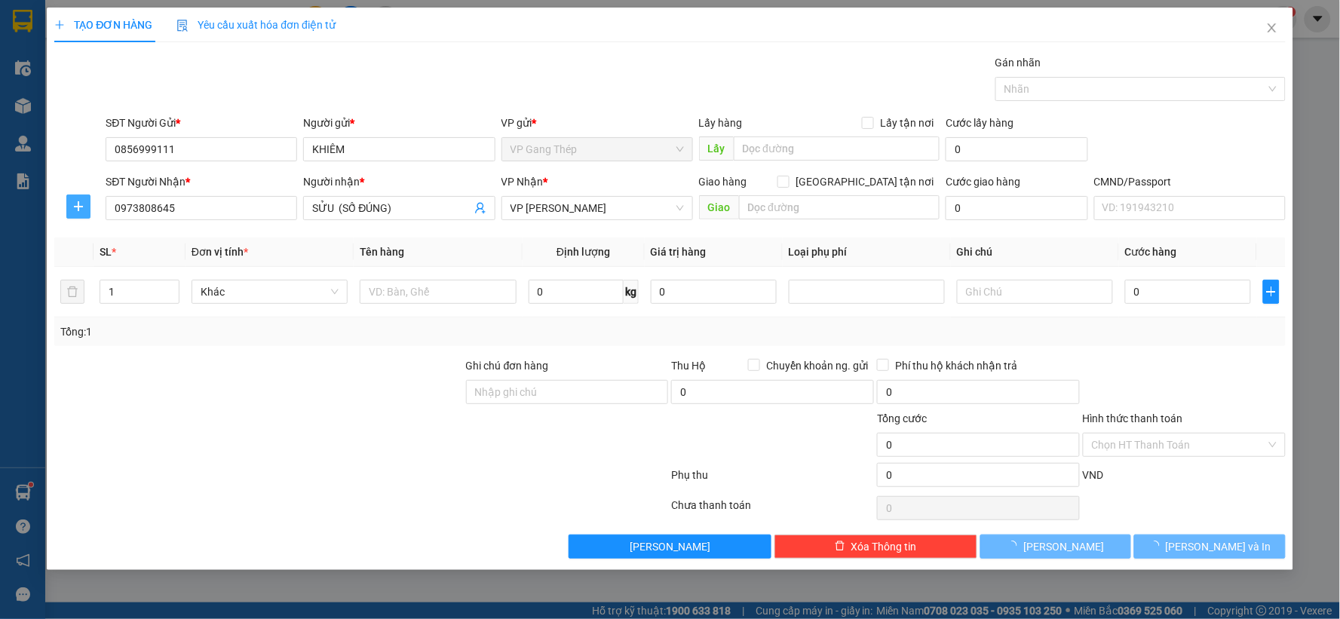
click at [81, 211] on icon "plus" at bounding box center [78, 207] width 12 height 12
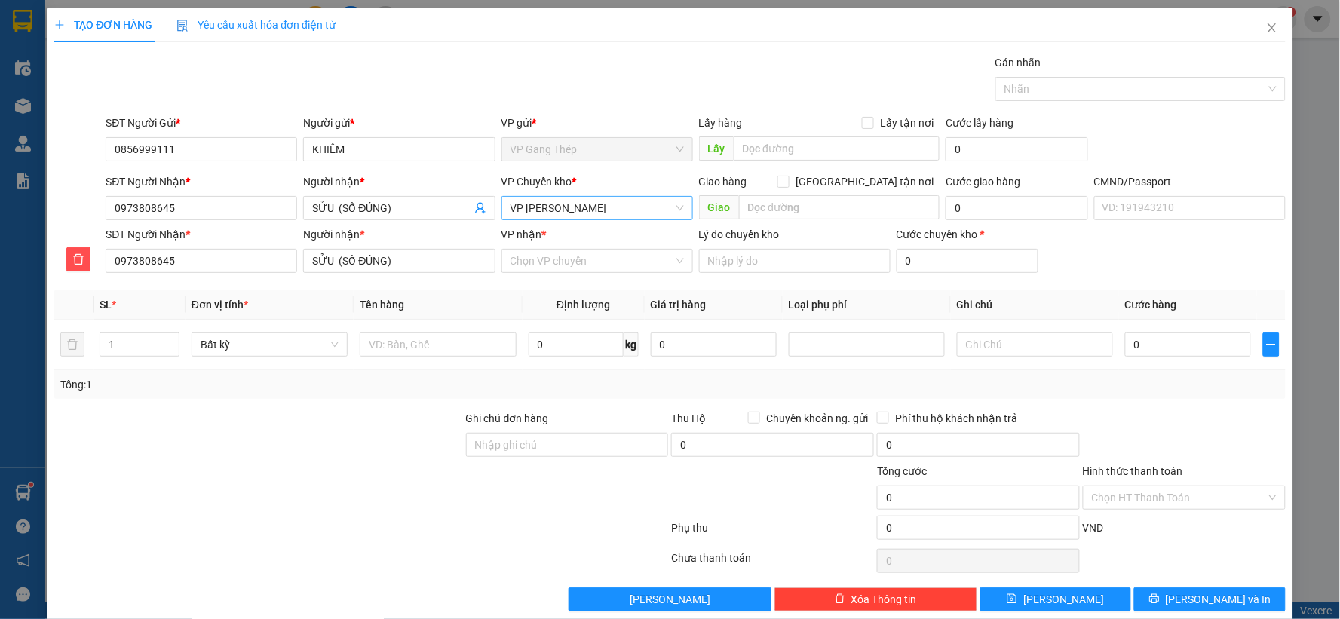
click at [585, 213] on span "VP Nguyễn Trãi" at bounding box center [597, 208] width 173 height 23
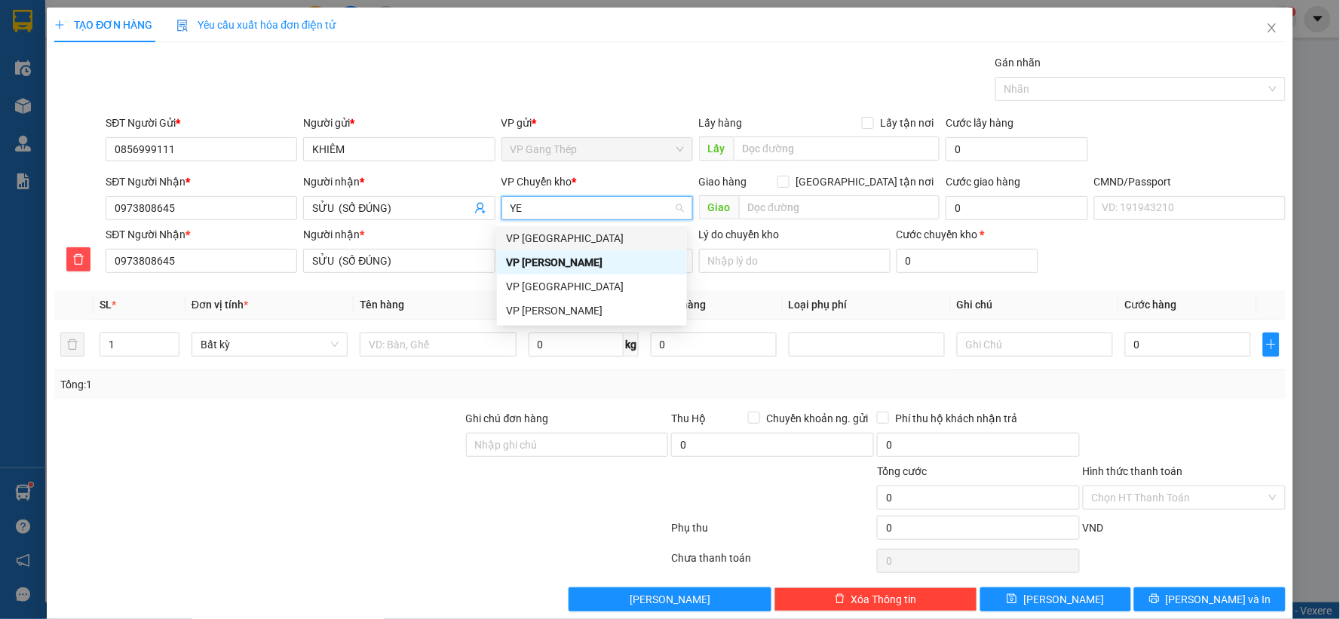
click at [521, 241] on div "VP Yên Bình" at bounding box center [592, 238] width 172 height 17
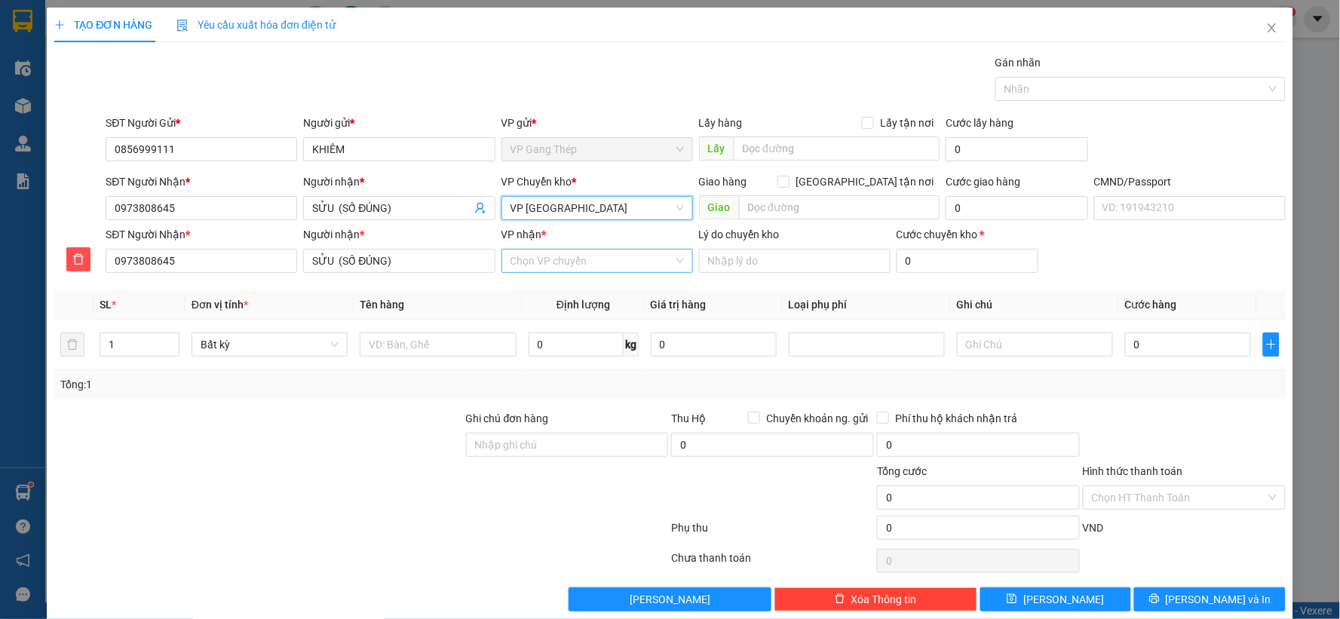
click at [541, 261] on input "VP nhận *" at bounding box center [592, 261] width 163 height 23
click at [543, 283] on div "VP Nguyễn Trãi" at bounding box center [592, 291] width 172 height 17
drag, startPoint x: 106, startPoint y: 352, endPoint x: 76, endPoint y: 359, distance: 30.9
click at [76, 359] on tr "1 Bất kỳ 0 kg 0 0" at bounding box center [670, 345] width 1232 height 51
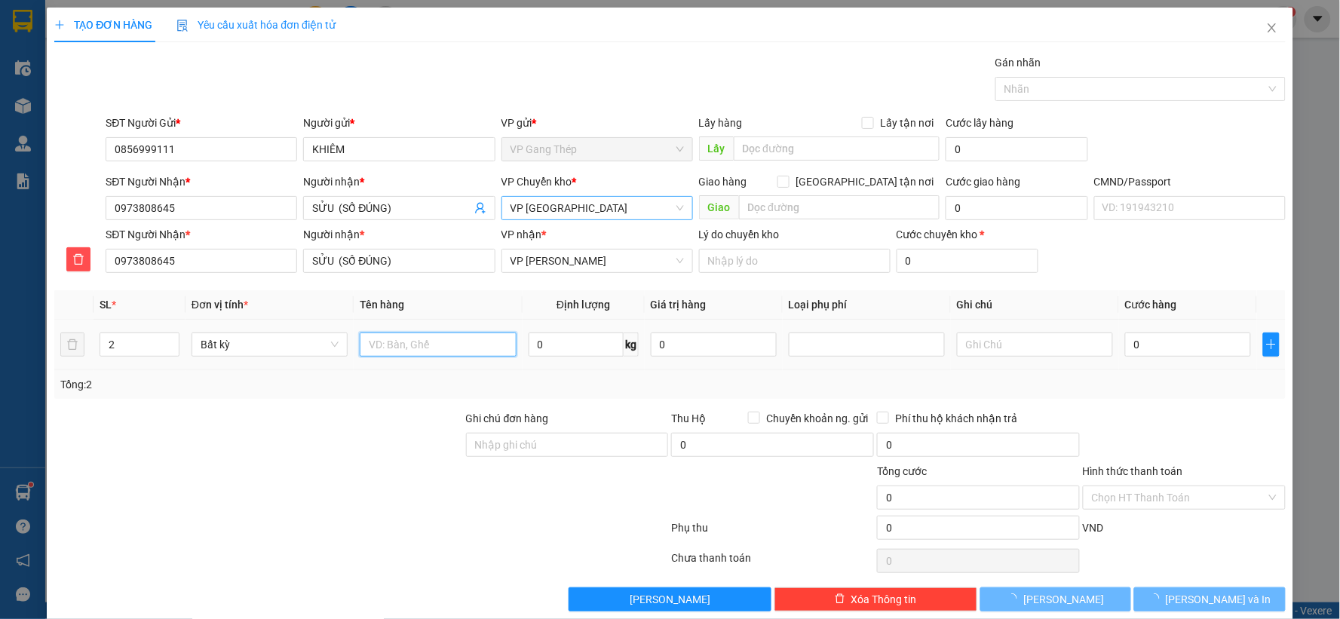
click at [436, 355] on input "text" at bounding box center [438, 345] width 156 height 24
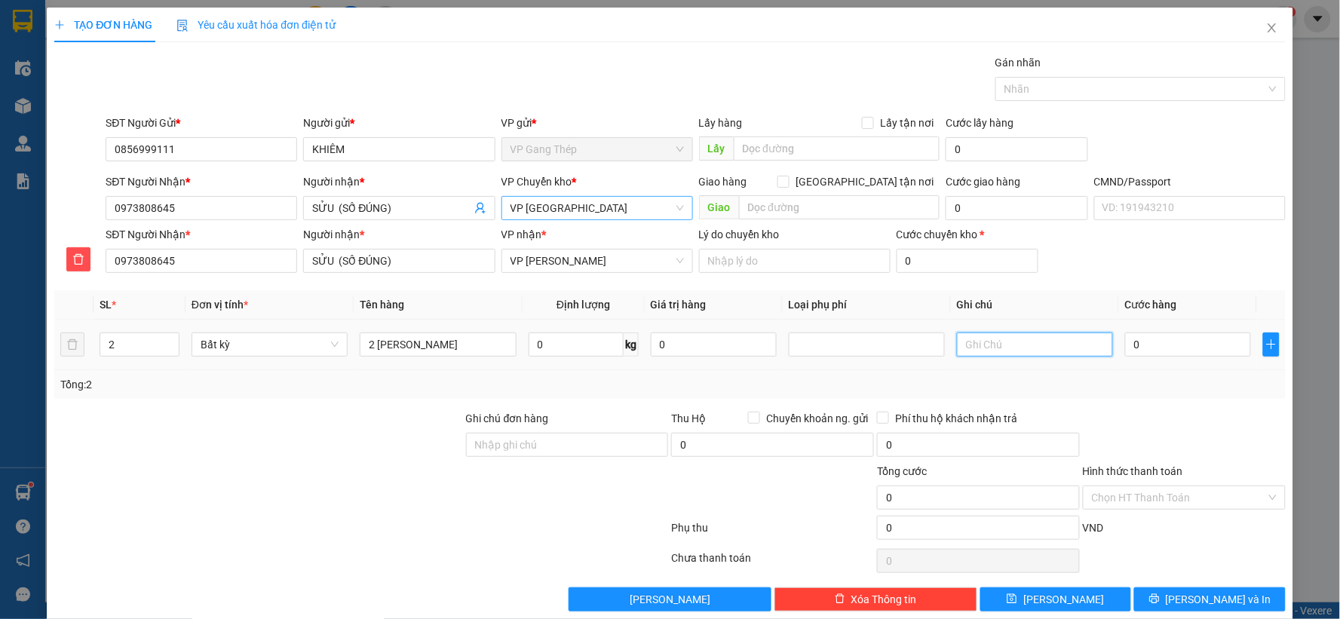
click at [991, 350] on input "text" at bounding box center [1035, 345] width 156 height 24
click at [1250, 254] on div "SĐT Người Nhận * 0973808645 Người nhận * SỬU (SỐ ĐÚNG) VP nhận * VP Nguyễn Trãi…" at bounding box center [696, 252] width 1186 height 53
click at [1165, 347] on input "0" at bounding box center [1188, 345] width 126 height 24
click at [1185, 494] on input "Hình thức thanh toán" at bounding box center [1179, 498] width 174 height 23
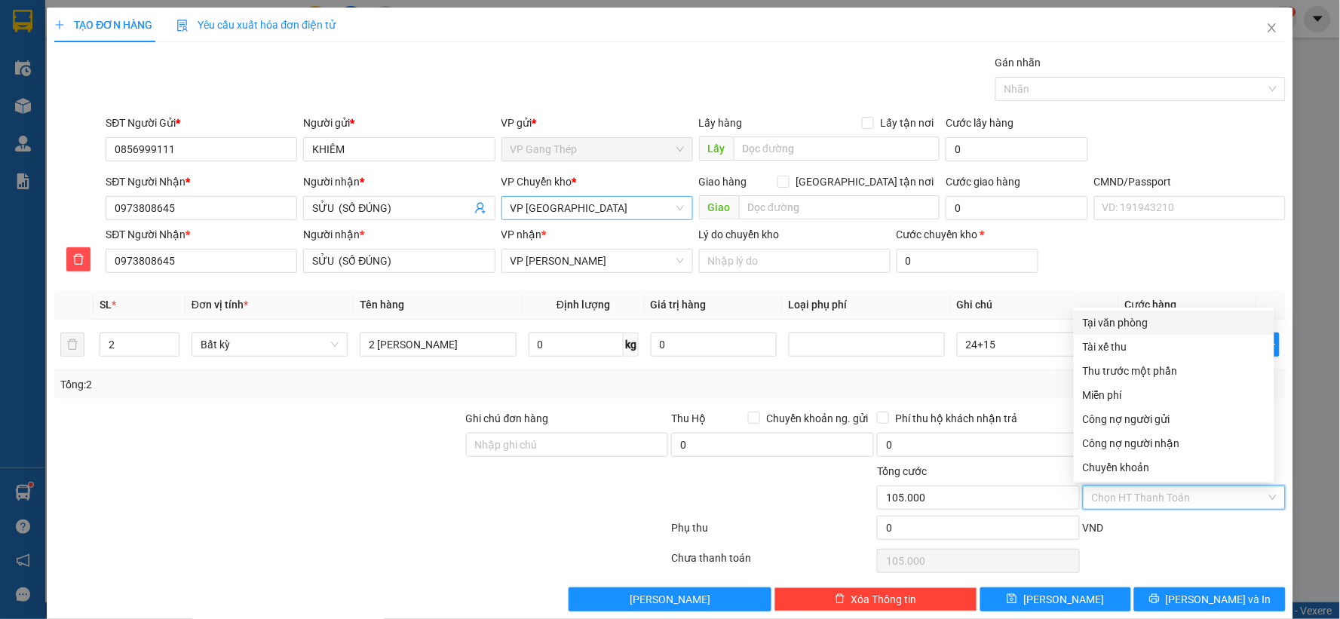
click at [1125, 319] on div "Tại văn phòng" at bounding box center [1174, 323] width 183 height 17
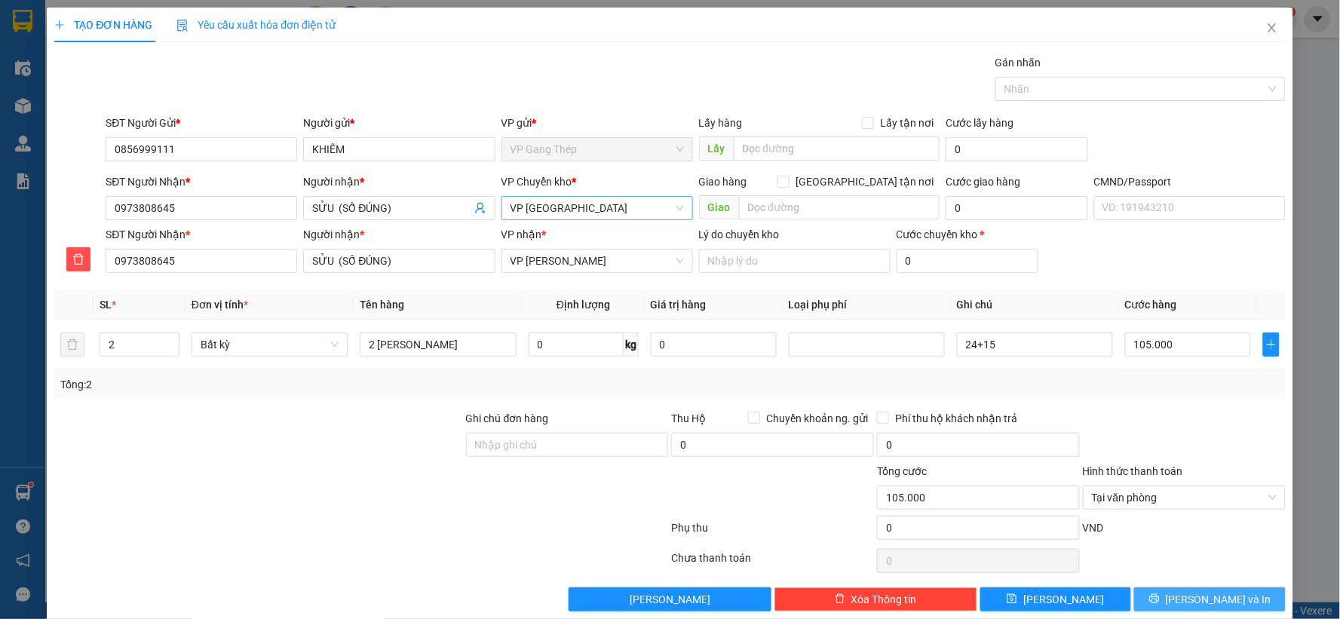
click at [1236, 600] on button "Lưu và In" at bounding box center [1211, 600] width 152 height 24
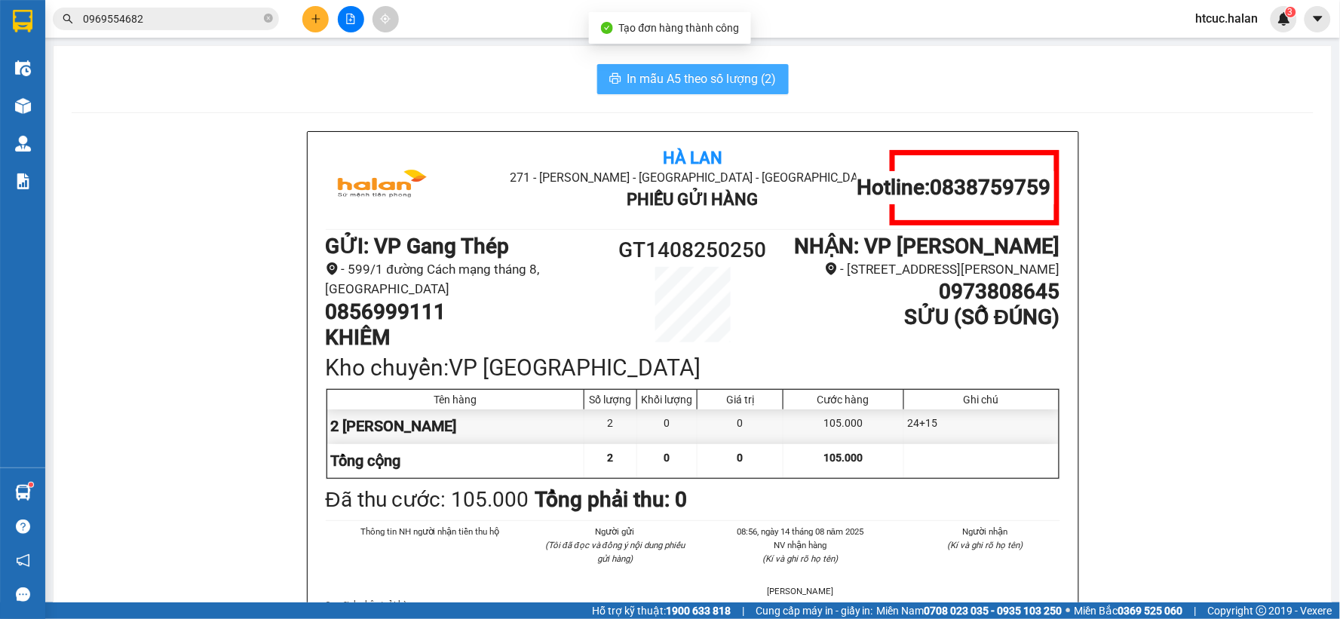
click at [710, 81] on span "In mẫu A5 theo số lượng (2)" at bounding box center [702, 78] width 149 height 19
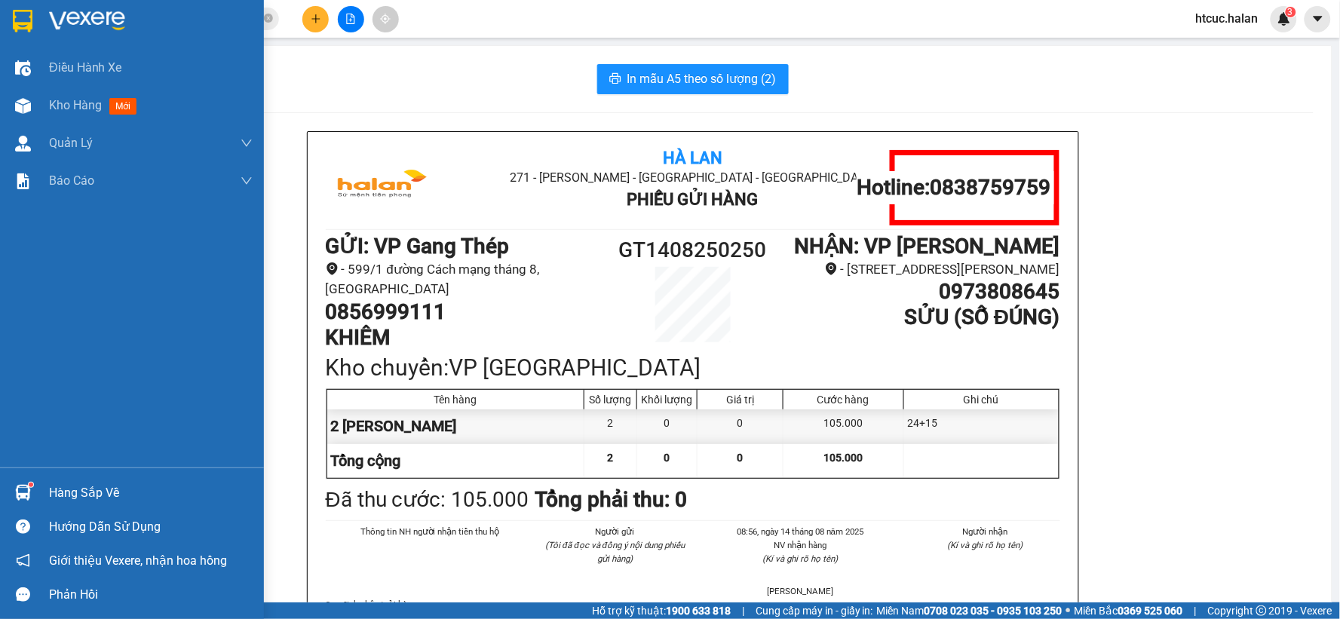
click at [11, 484] on div at bounding box center [23, 493] width 26 height 26
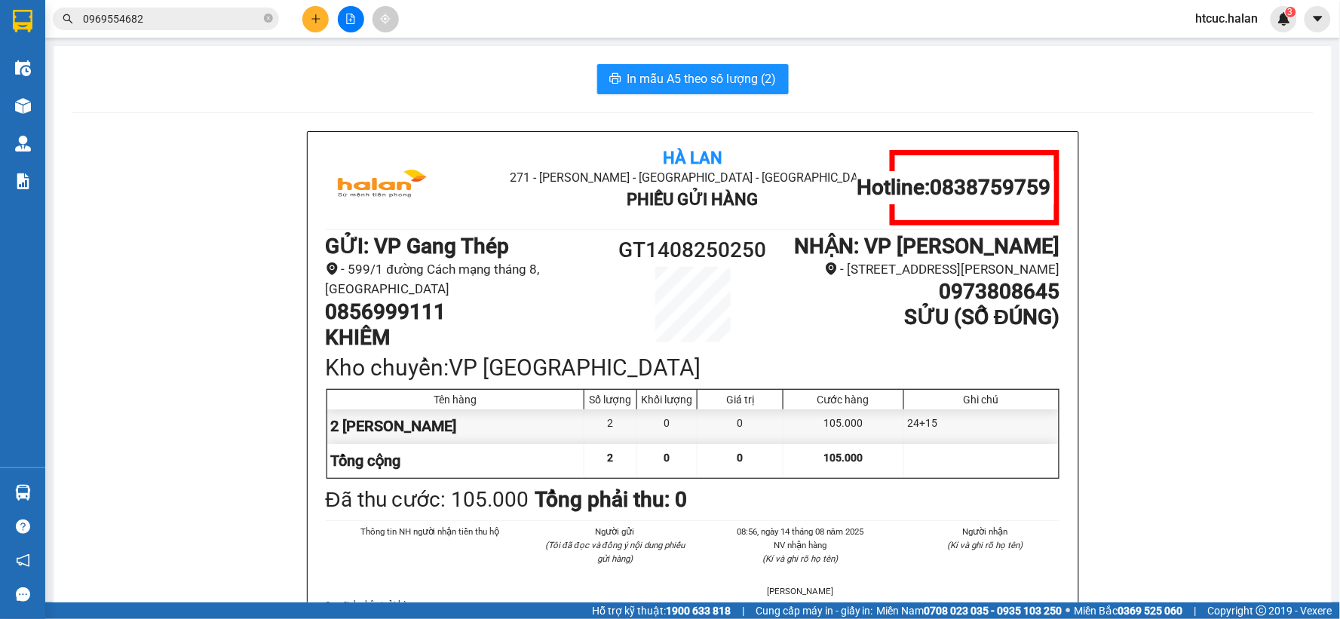
click at [158, 167] on section "Kết quả tìm kiếm ( 31 ) Bộ lọc Mã ĐH Trạng thái Món hàng Thu hộ Tổng cước Chưa …" at bounding box center [670, 309] width 1340 height 619
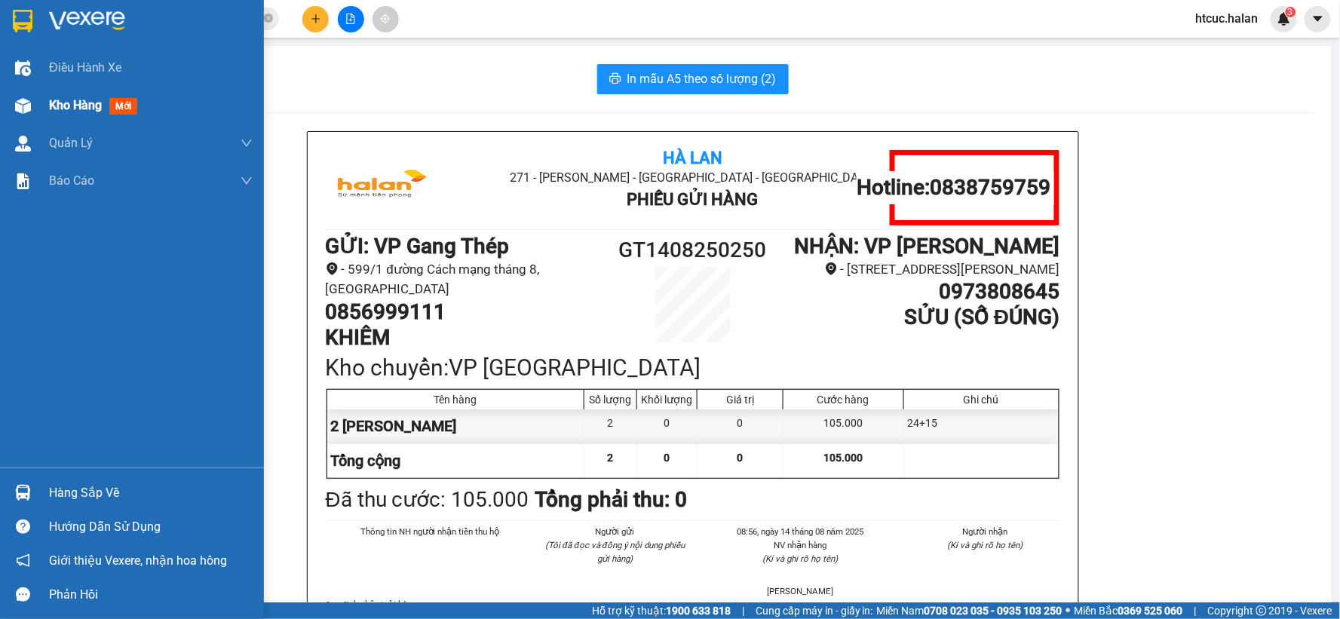
click at [19, 104] on img at bounding box center [23, 106] width 16 height 16
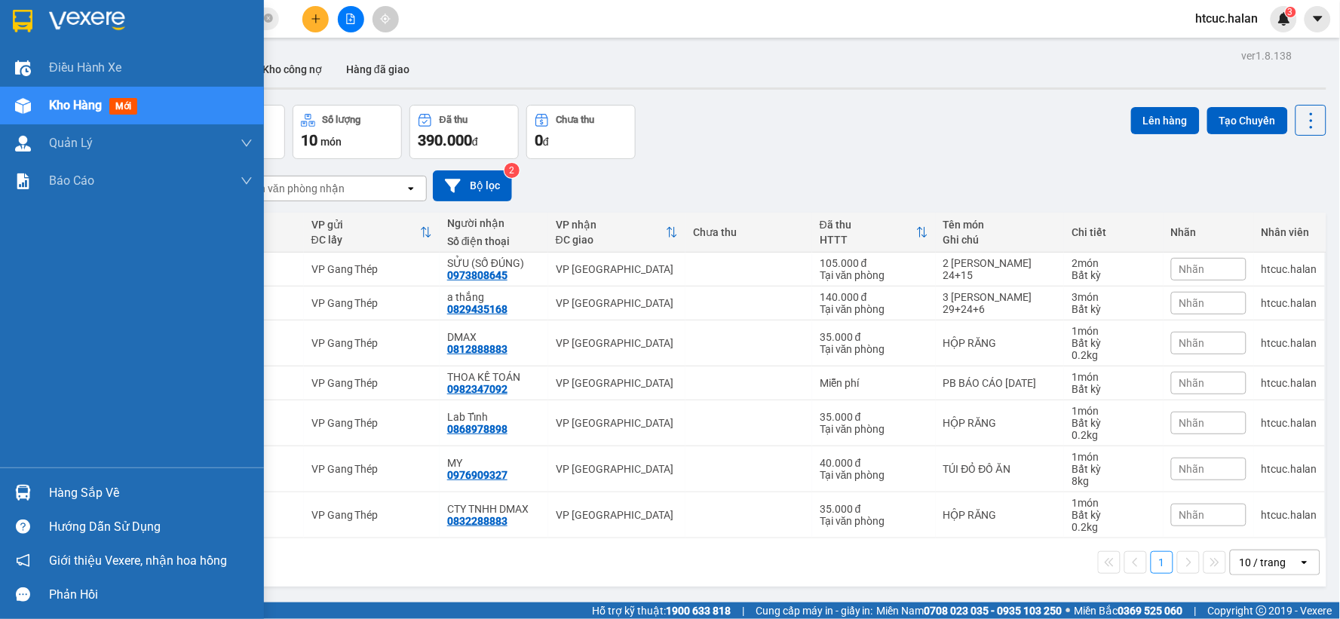
click at [30, 493] on img at bounding box center [23, 493] width 16 height 16
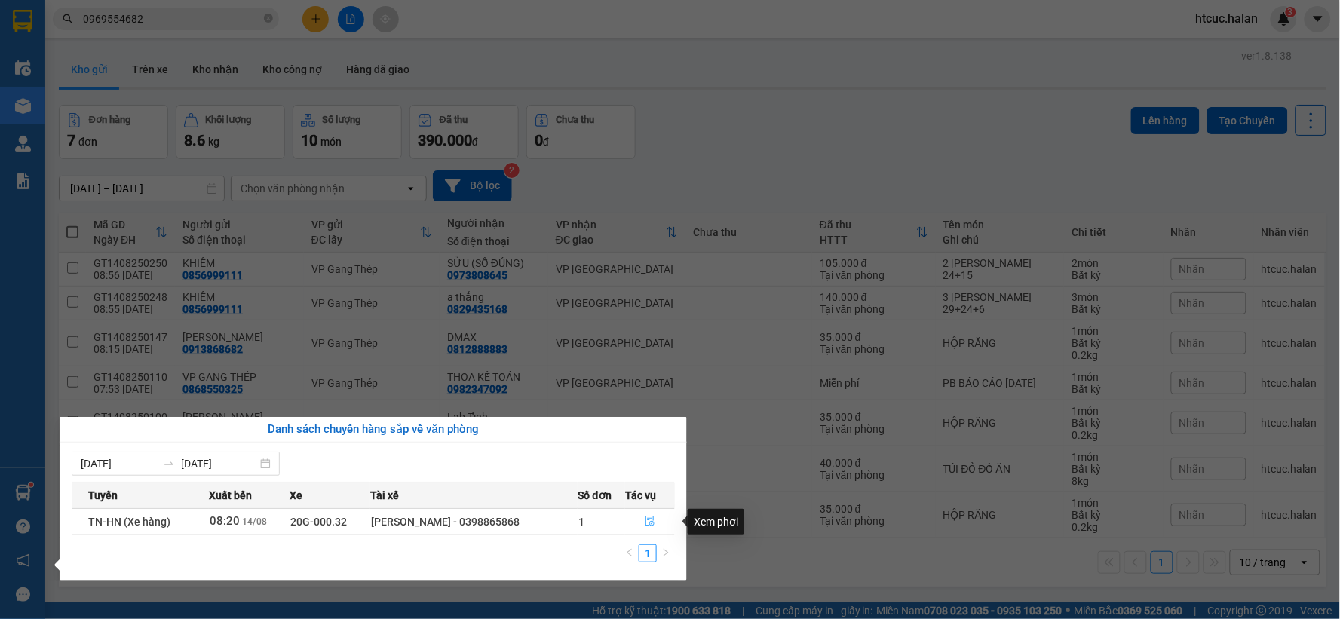
click at [652, 521] on icon "file-done" at bounding box center [650, 521] width 9 height 11
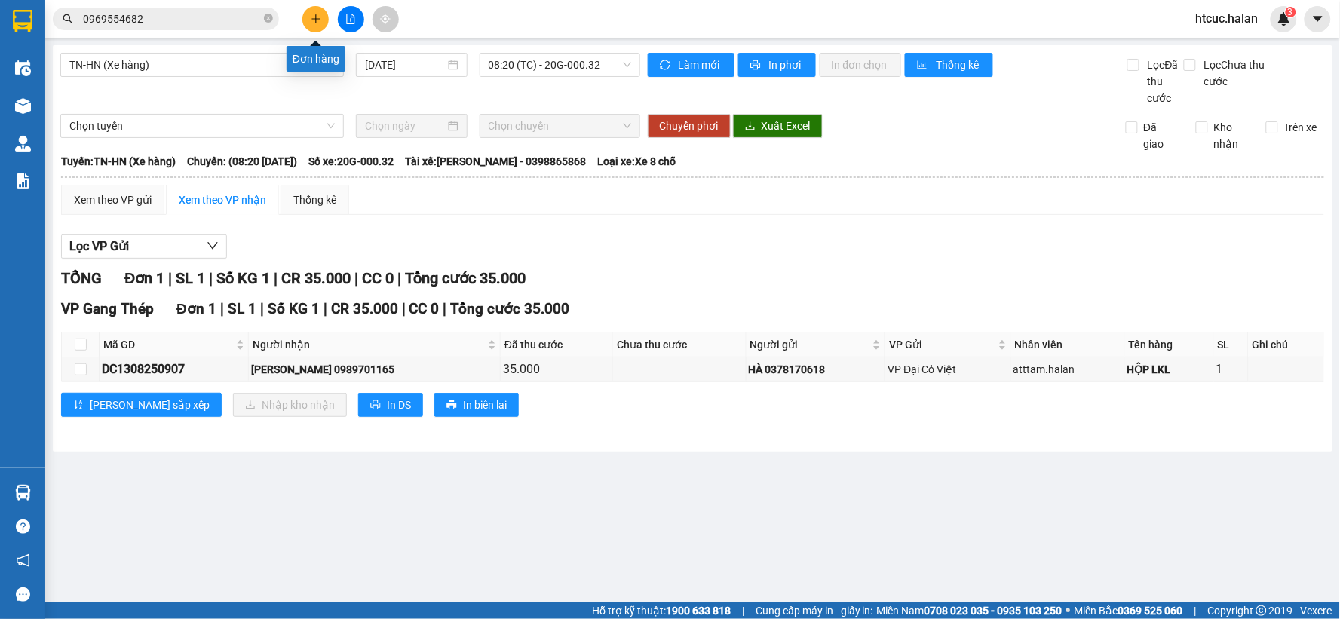
click at [319, 23] on icon "plus" at bounding box center [316, 19] width 11 height 11
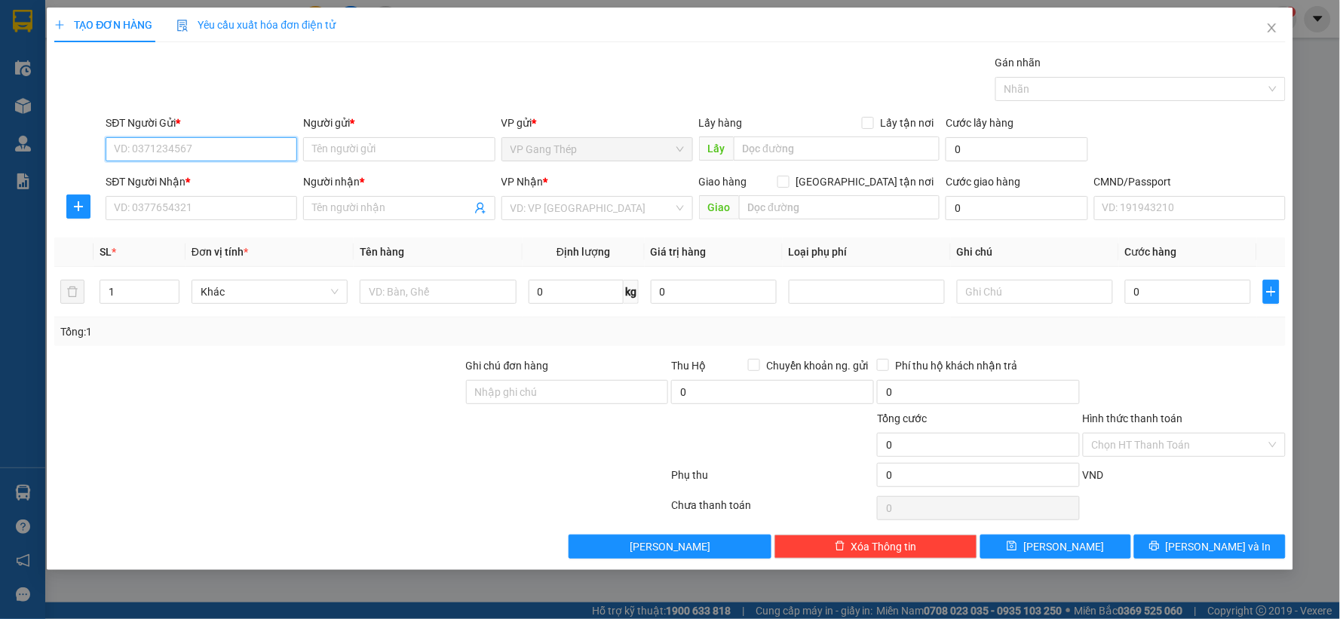
click at [215, 159] on input "SĐT Người Gửi *" at bounding box center [202, 149] width 192 height 24
click at [184, 184] on div "0989528487 - THẢO" at bounding box center [201, 179] width 173 height 17
click at [230, 213] on input "SĐT Người Nhận *" at bounding box center [202, 208] width 192 height 24
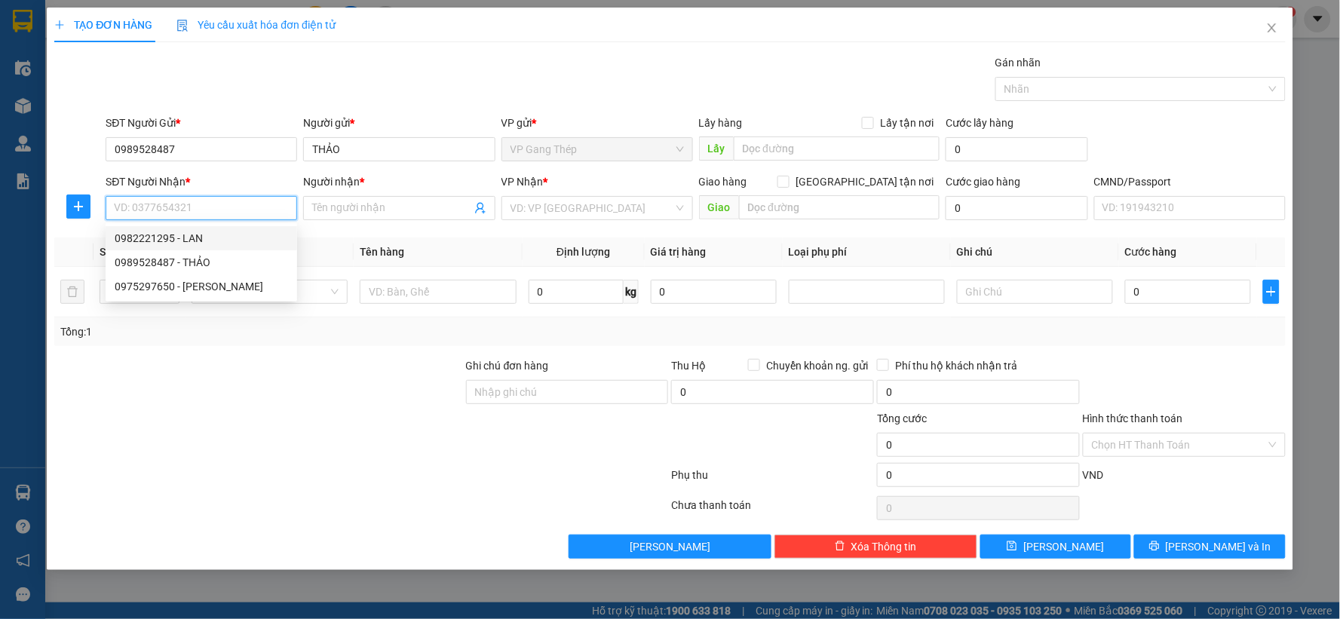
click at [183, 238] on div "0982221295 - LAN" at bounding box center [201, 238] width 173 height 17
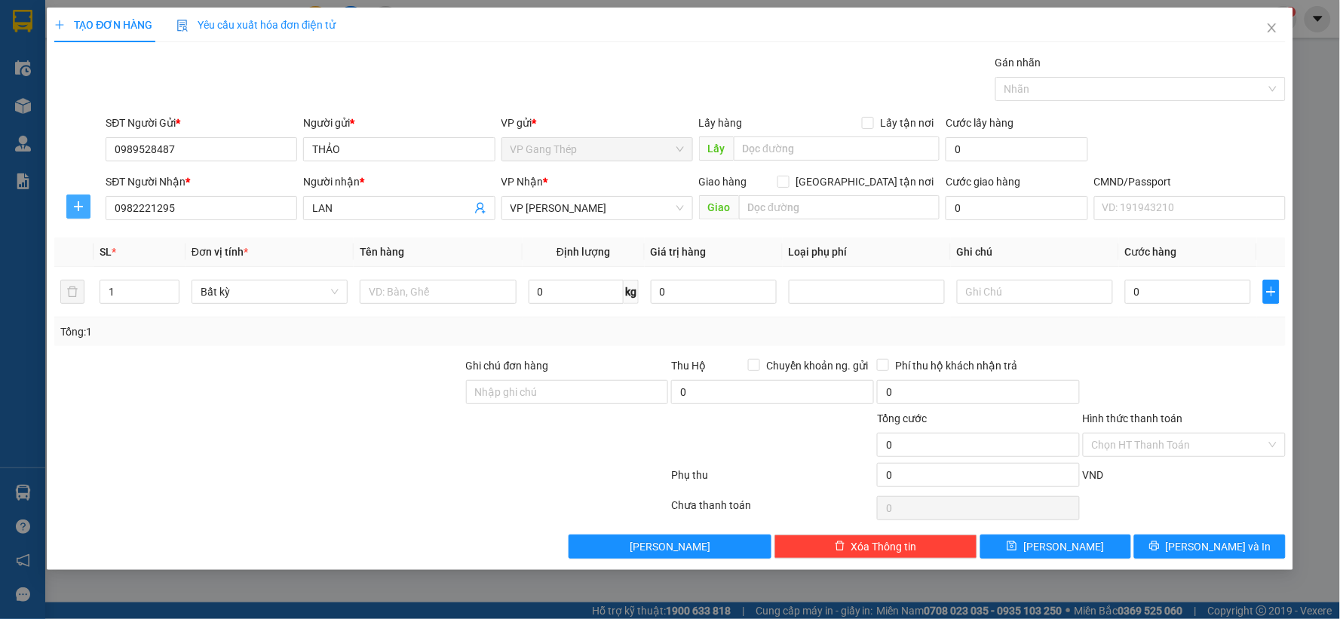
click at [74, 206] on icon "plus" at bounding box center [78, 207] width 12 height 12
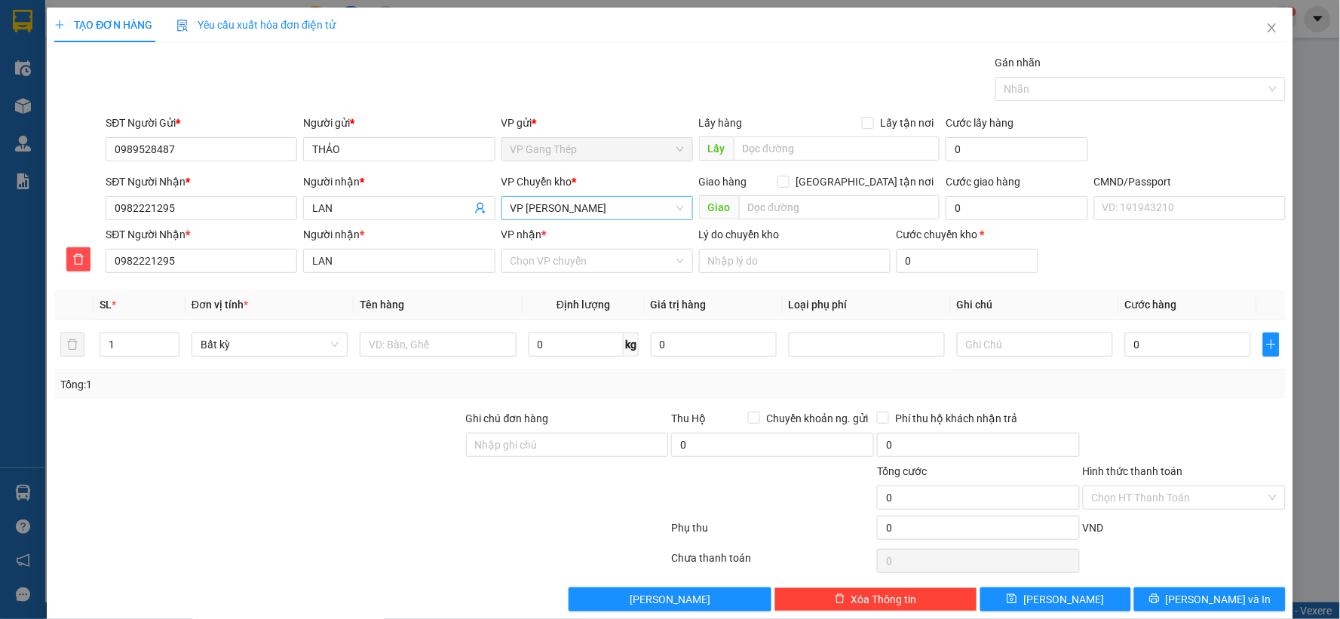
click at [594, 207] on span "VP Nguyễn Văn Cừ" at bounding box center [597, 208] width 173 height 23
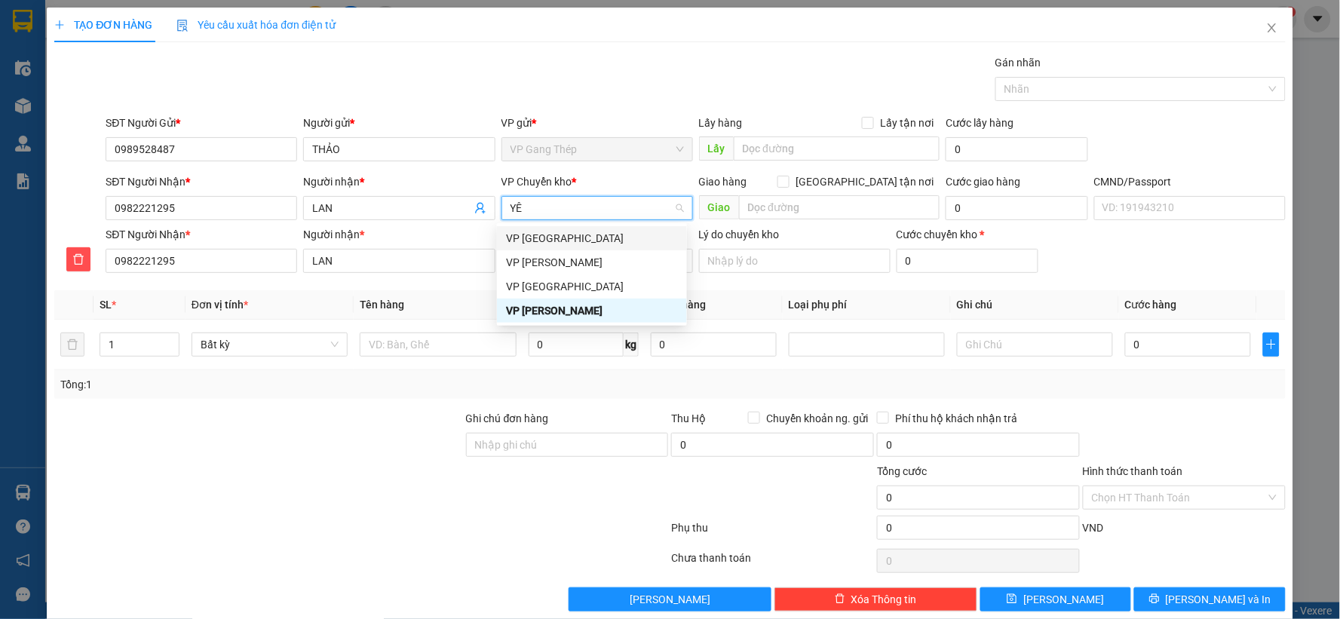
click at [533, 236] on div "VP Yên Bình" at bounding box center [592, 238] width 172 height 17
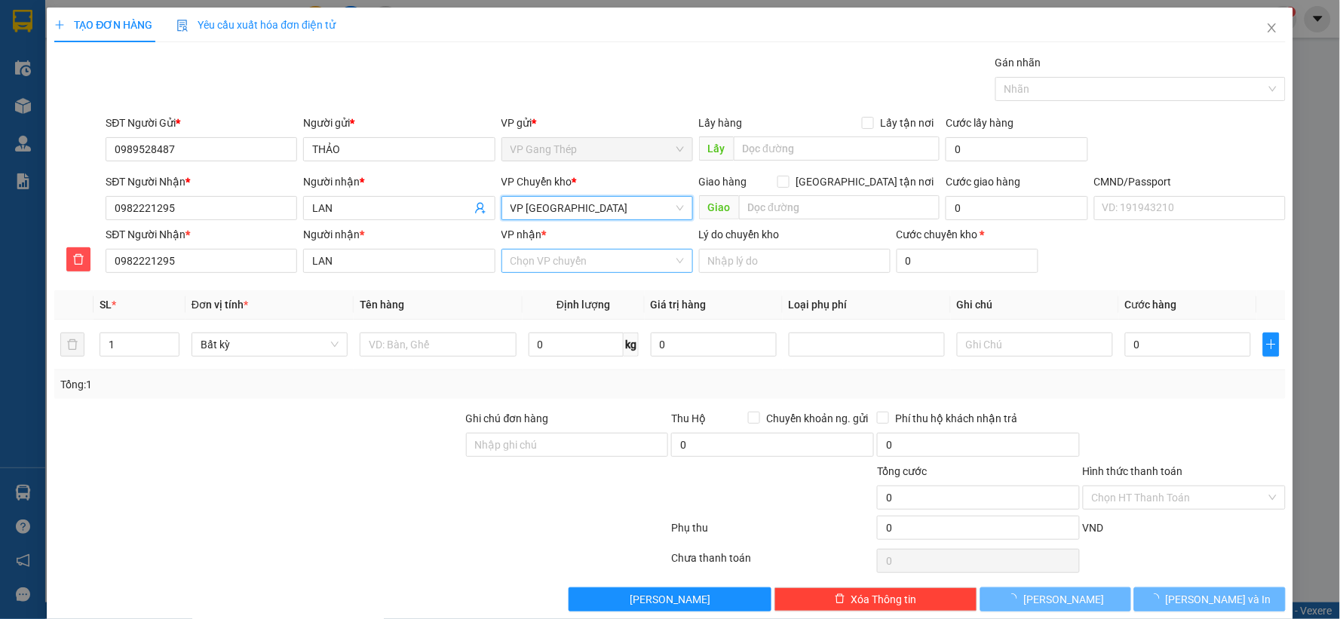
click at [539, 263] on input "VP nhận *" at bounding box center [592, 261] width 163 height 23
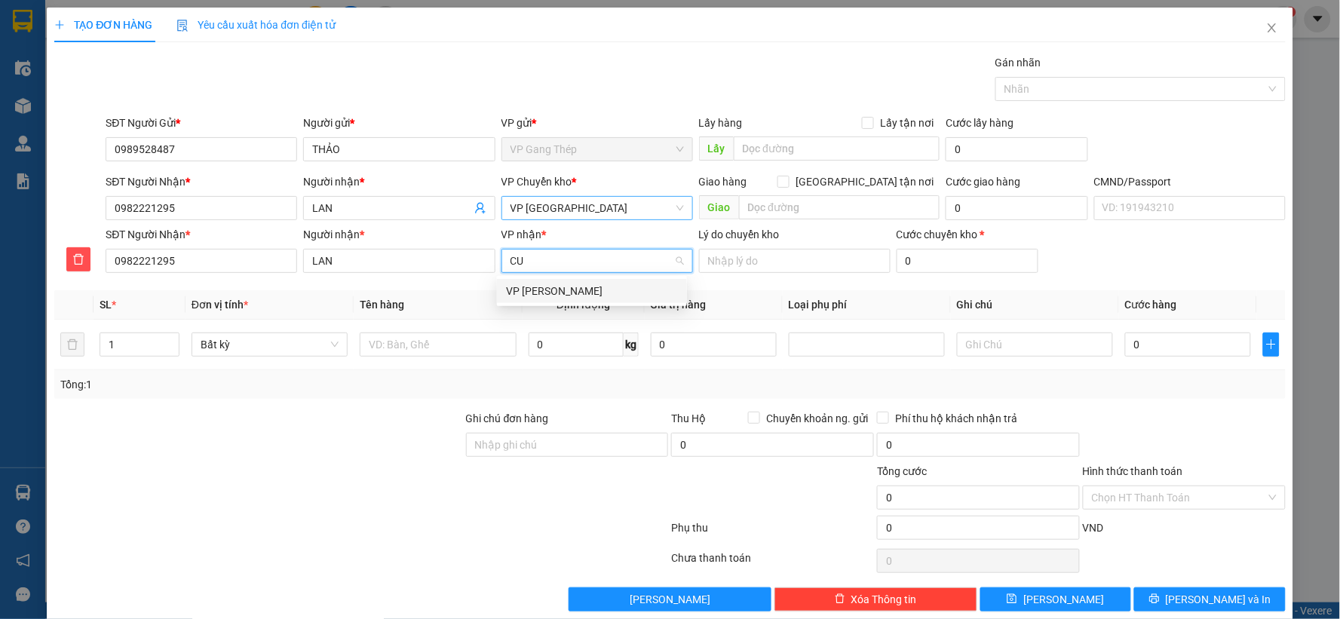
click at [542, 284] on div "VP Nguyễn Văn Cừ" at bounding box center [592, 291] width 172 height 17
click at [400, 348] on input "text" at bounding box center [438, 345] width 156 height 24
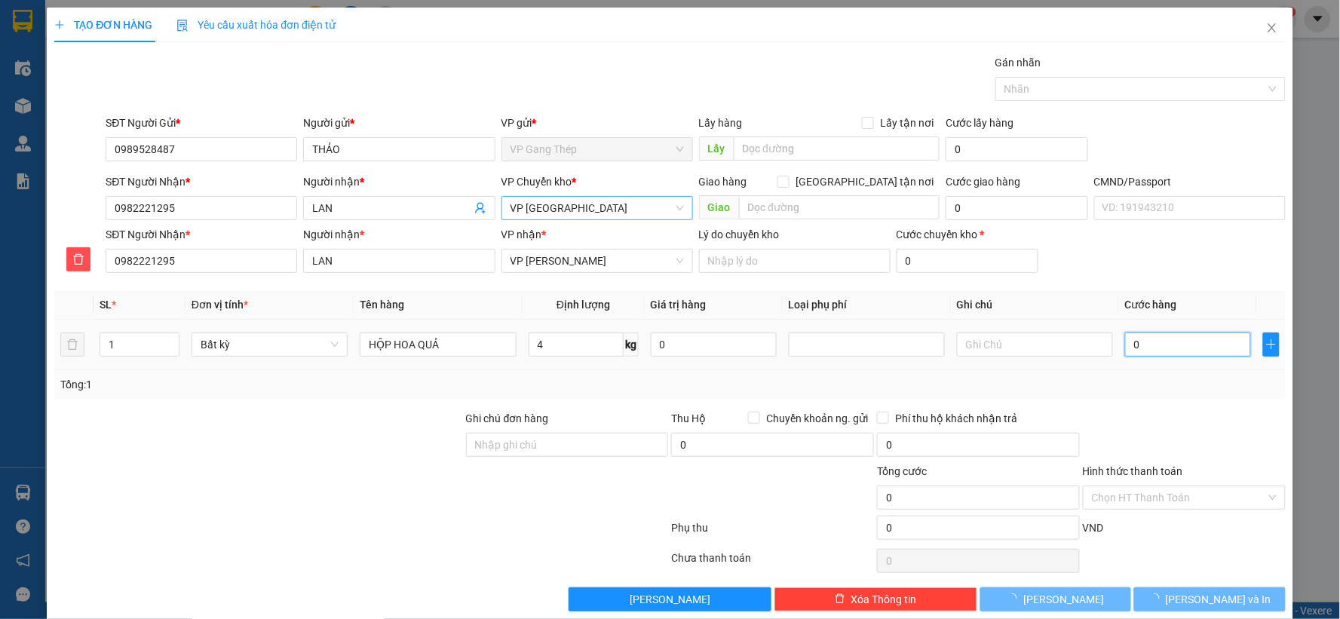
click at [1190, 350] on input "0" at bounding box center [1188, 345] width 126 height 24
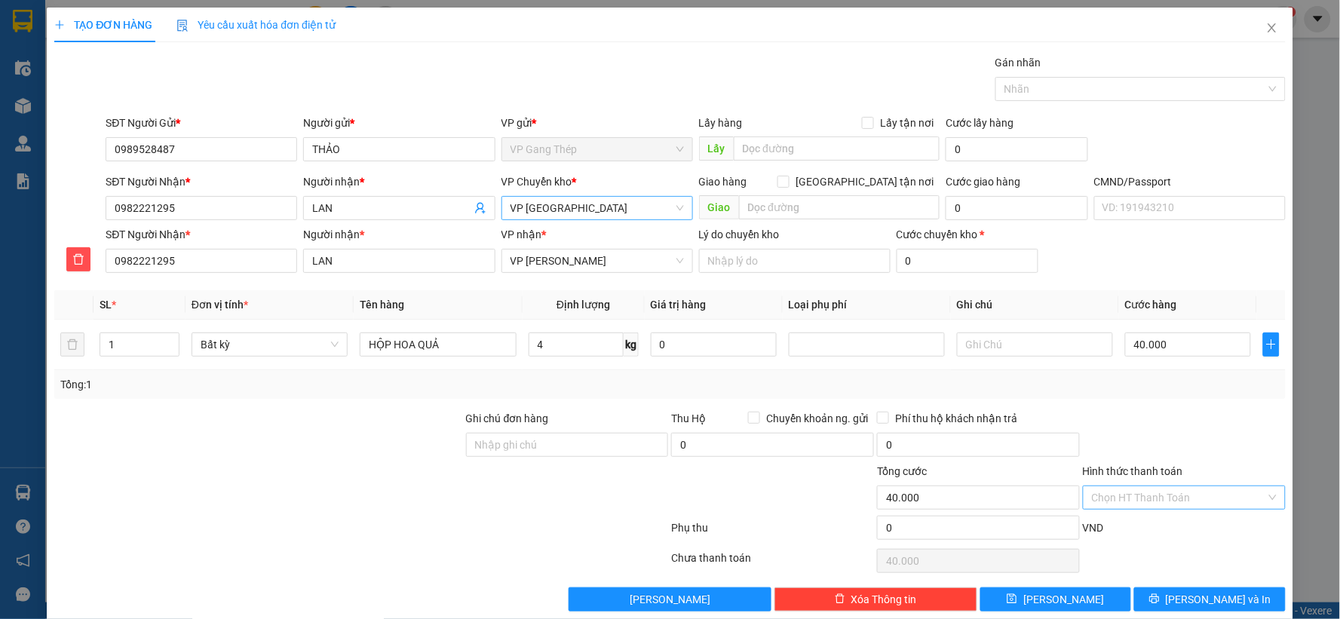
click at [1186, 493] on input "Hình thức thanh toán" at bounding box center [1179, 498] width 174 height 23
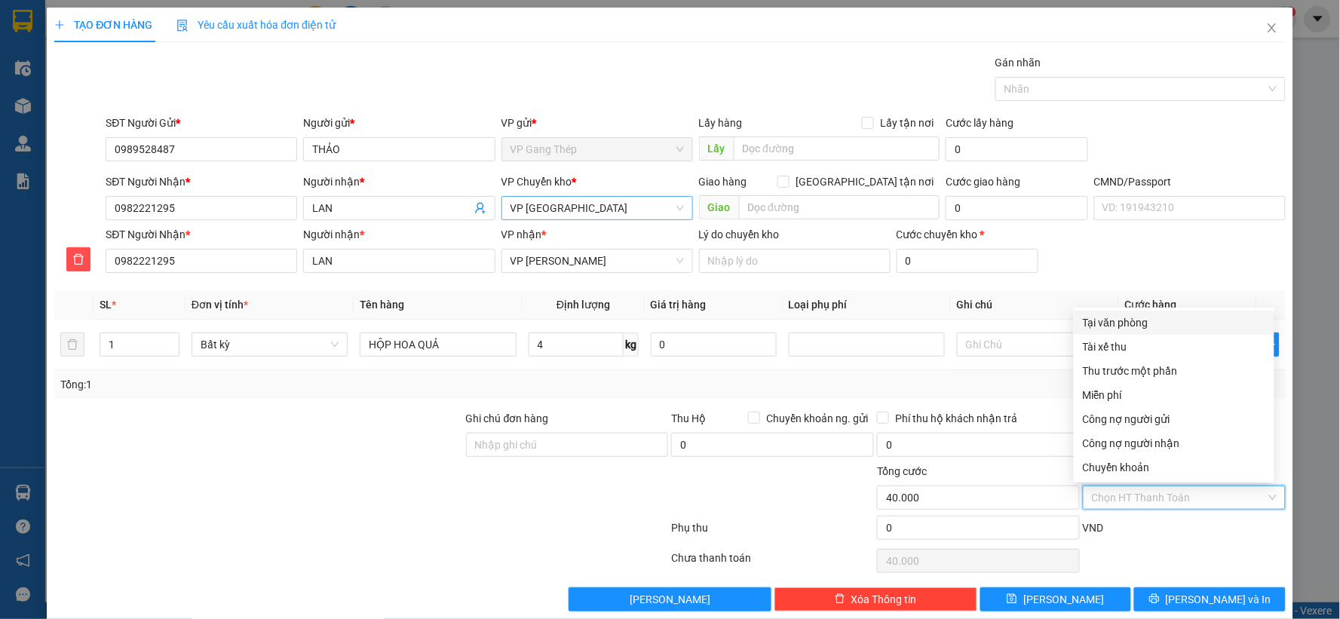
click at [1133, 321] on div "Tại văn phòng" at bounding box center [1174, 323] width 183 height 17
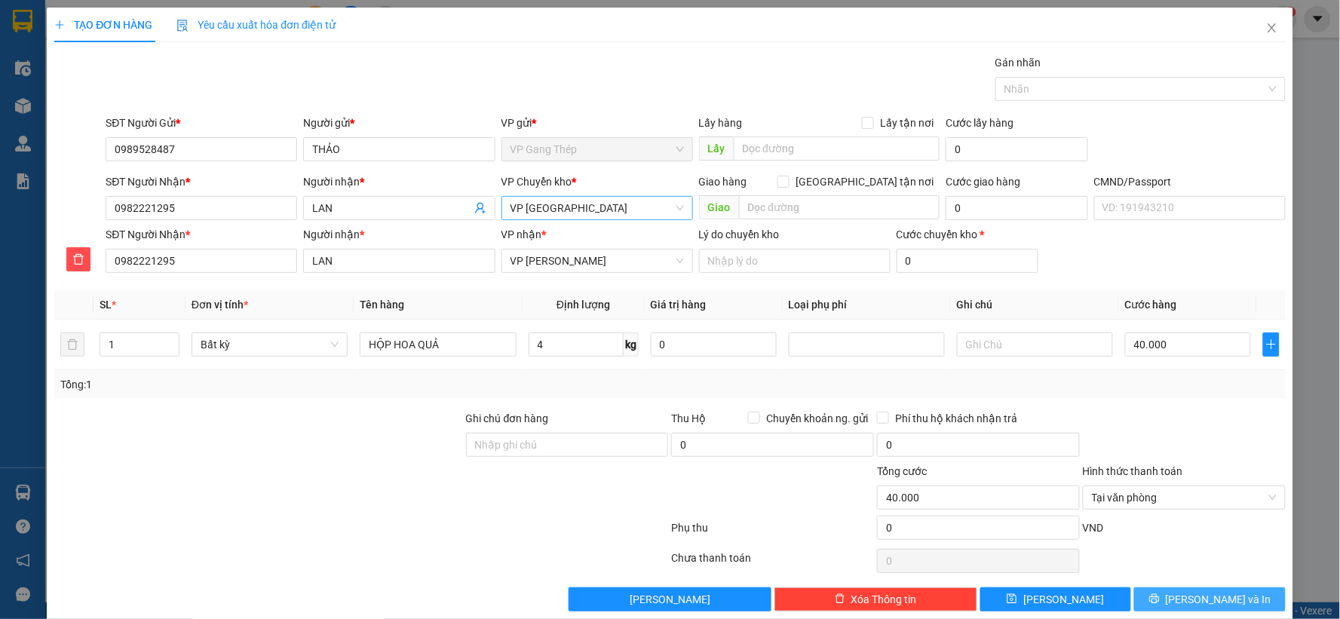
click at [1221, 597] on span "Lưu và In" at bounding box center [1219, 599] width 106 height 17
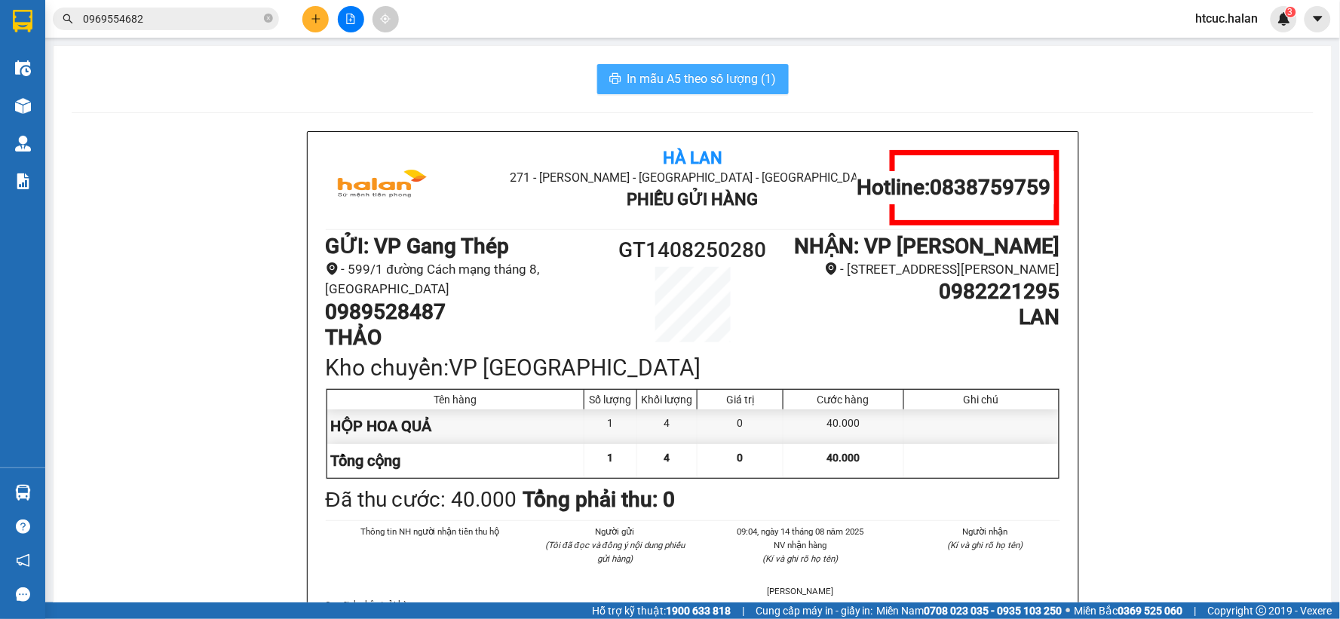
click at [732, 72] on span "In mẫu A5 theo số lượng (1)" at bounding box center [702, 78] width 149 height 19
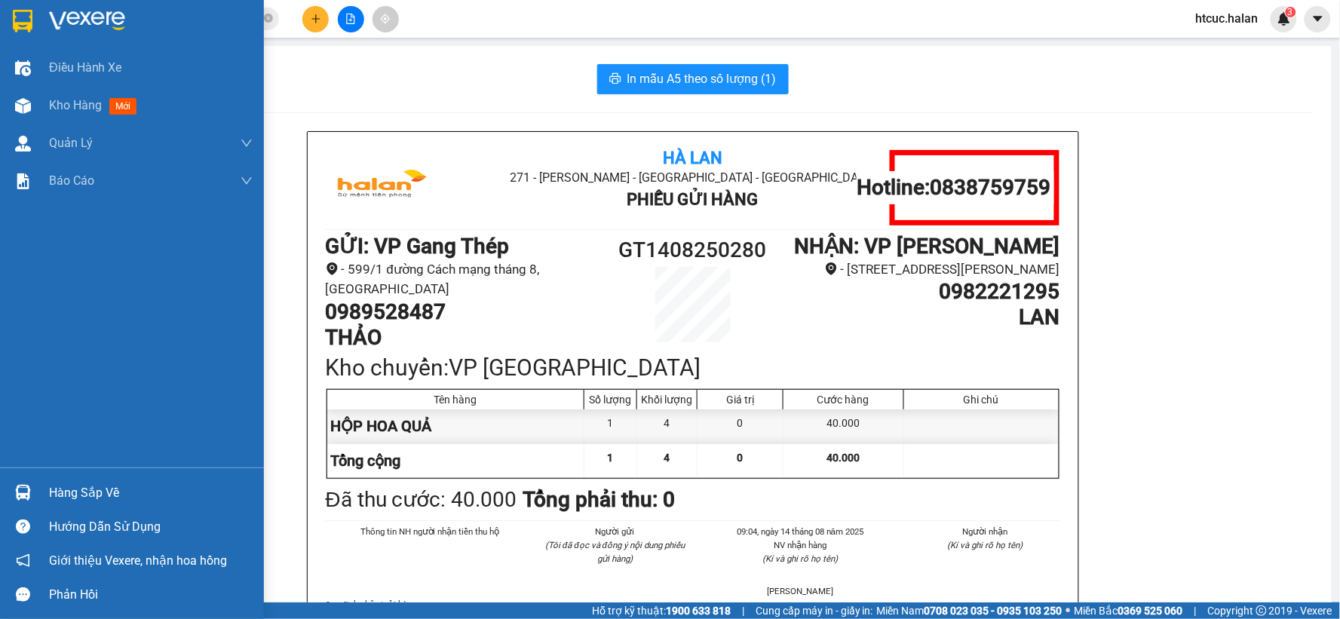
click at [23, 490] on img at bounding box center [23, 493] width 16 height 16
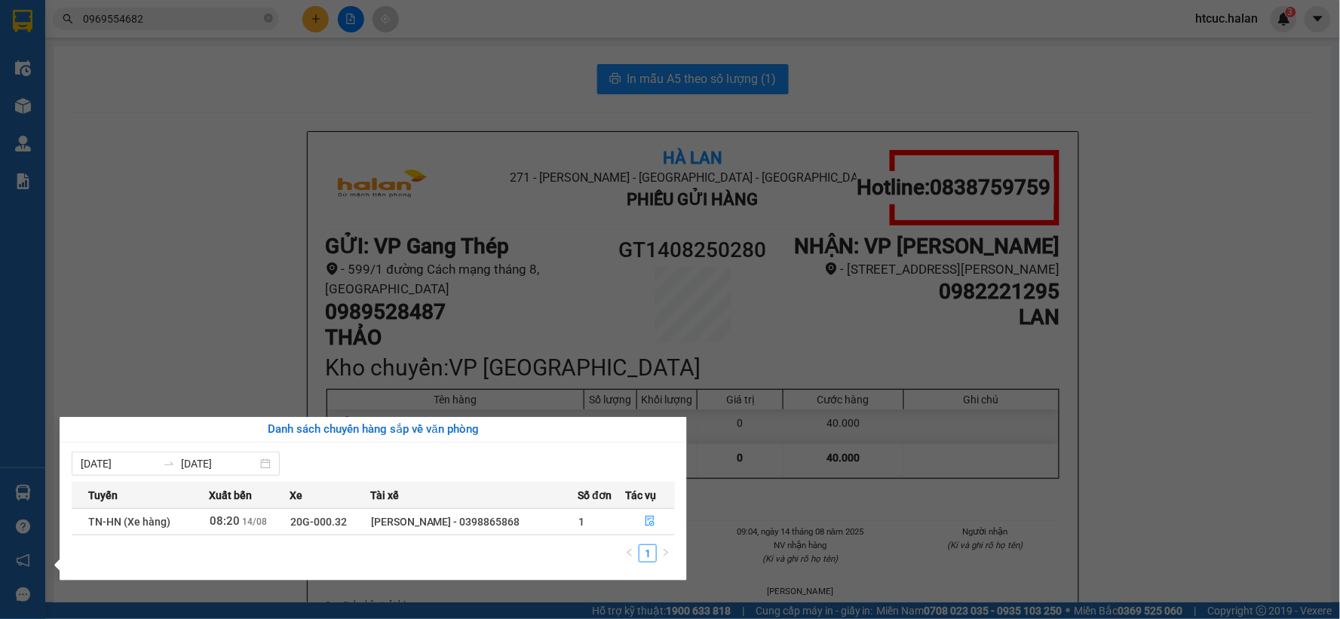
click at [216, 206] on section "Kết quả tìm kiếm ( 31 ) Bộ lọc Mã ĐH Trạng thái Món hàng Thu hộ Tổng cước Chưa …" at bounding box center [670, 309] width 1340 height 619
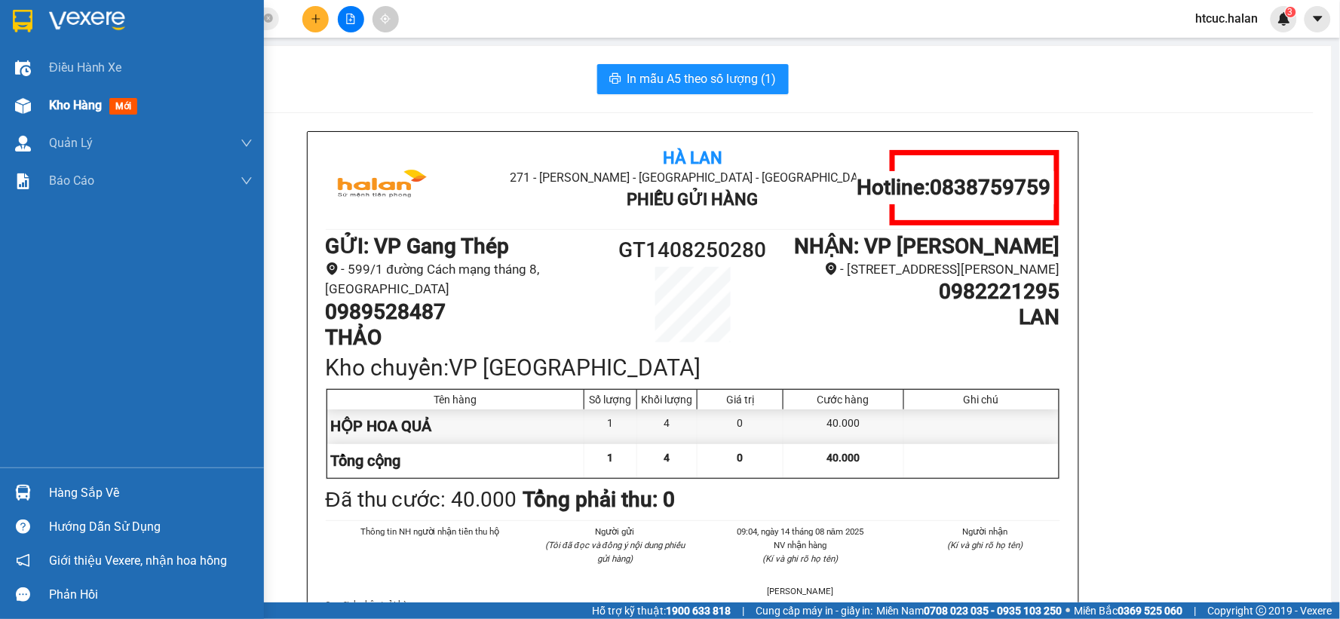
click at [33, 106] on div at bounding box center [23, 106] width 26 height 26
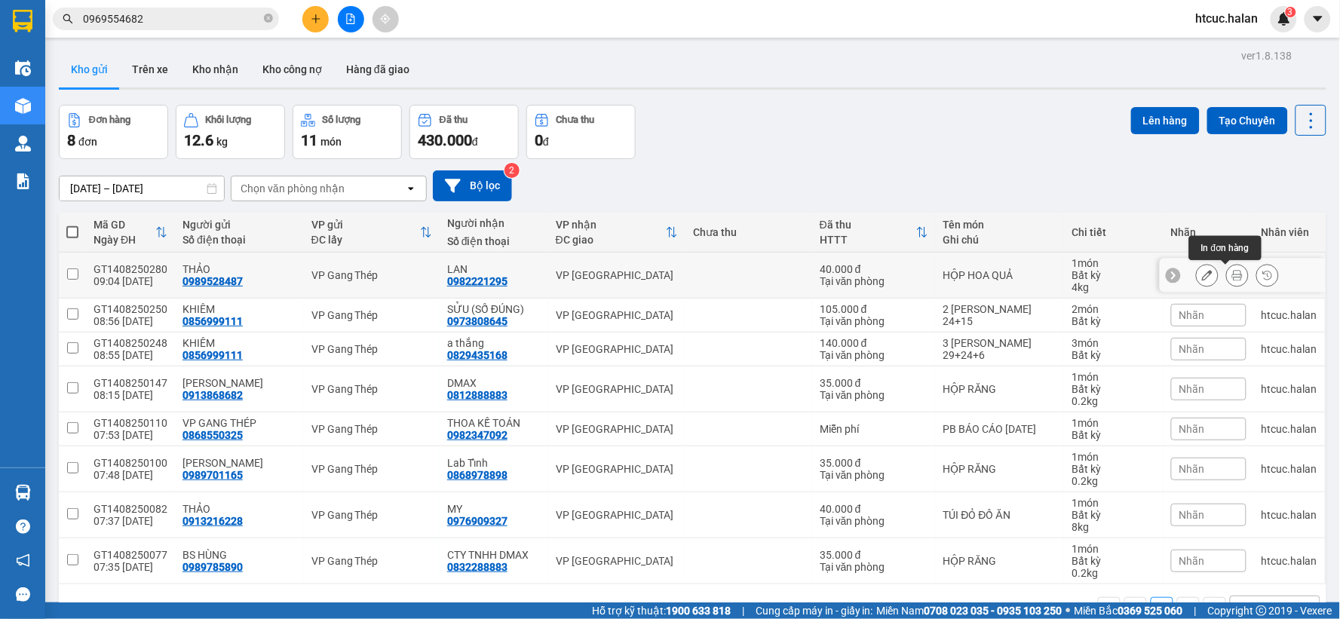
click at [1233, 275] on icon at bounding box center [1238, 275] width 11 height 11
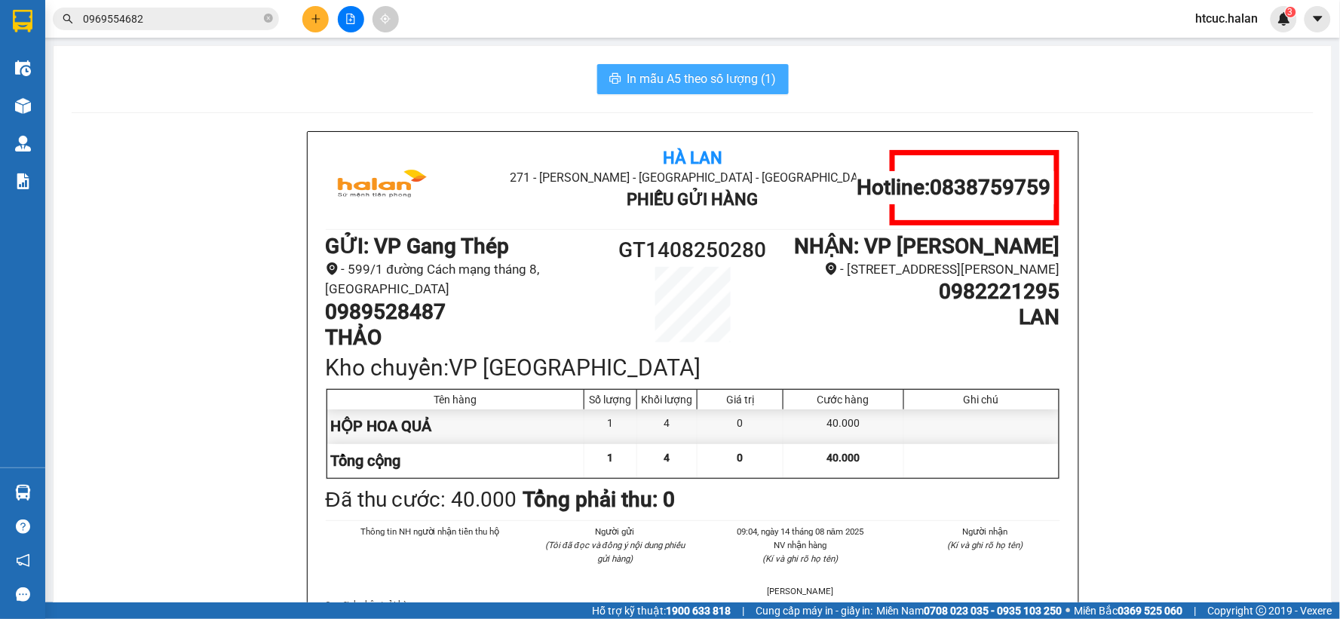
click at [675, 80] on span "In mẫu A5 theo số lượng (1)" at bounding box center [702, 78] width 149 height 19
click at [735, 78] on span "In mẫu A5 theo số lượng (1)" at bounding box center [702, 78] width 149 height 19
click at [687, 80] on span "In mẫu A5 theo số lượng (1)" at bounding box center [702, 78] width 149 height 19
click at [696, 83] on span "In mẫu A5 theo số lượng (1)" at bounding box center [702, 78] width 149 height 19
click at [683, 84] on span "In mẫu A5 theo số lượng (1)" at bounding box center [702, 78] width 149 height 19
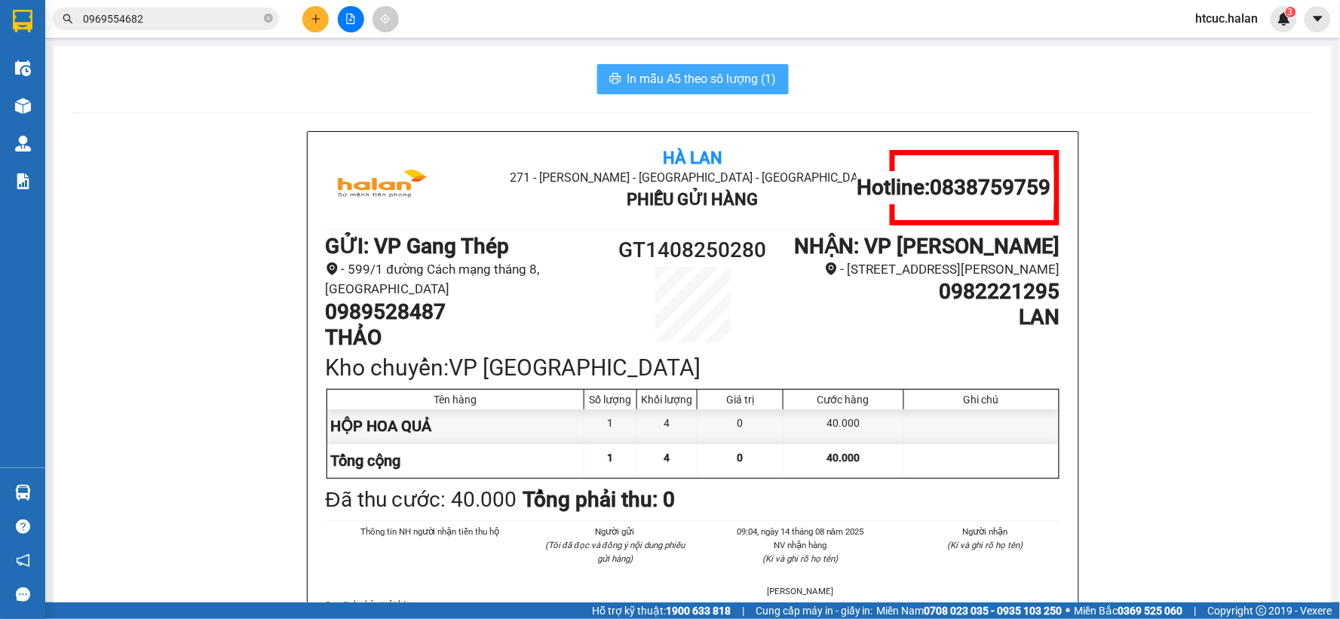
click at [705, 84] on span "In mẫu A5 theo số lượng (1)" at bounding box center [702, 78] width 149 height 19
click at [698, 81] on span "In mẫu A5 theo số lượng (1)" at bounding box center [702, 78] width 149 height 19
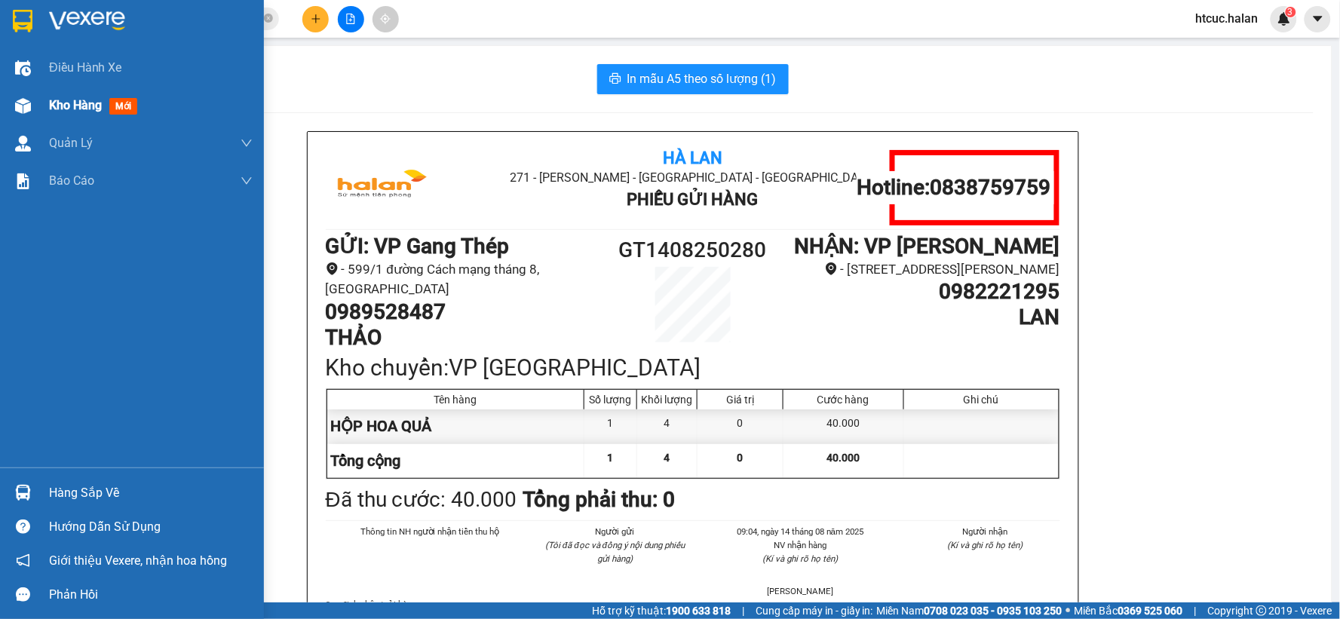
click at [25, 110] on img at bounding box center [23, 106] width 16 height 16
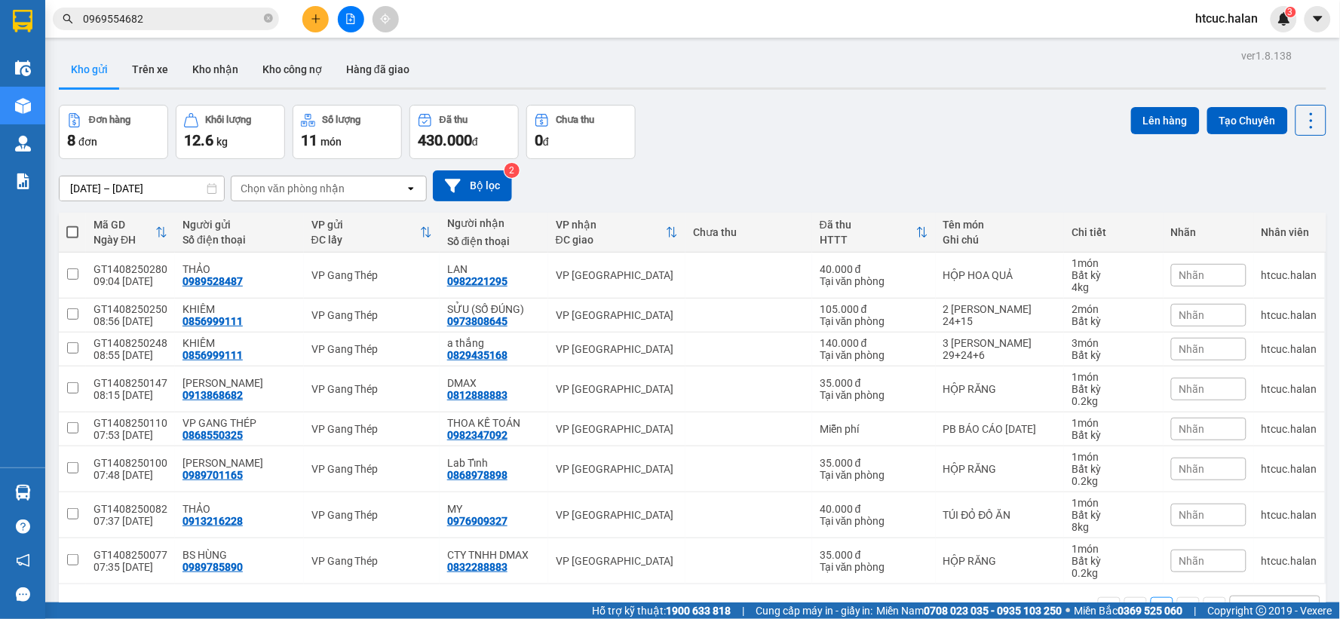
click at [69, 228] on span at bounding box center [72, 232] width 12 height 12
click at [72, 225] on input "checkbox" at bounding box center [72, 225] width 0 height 0
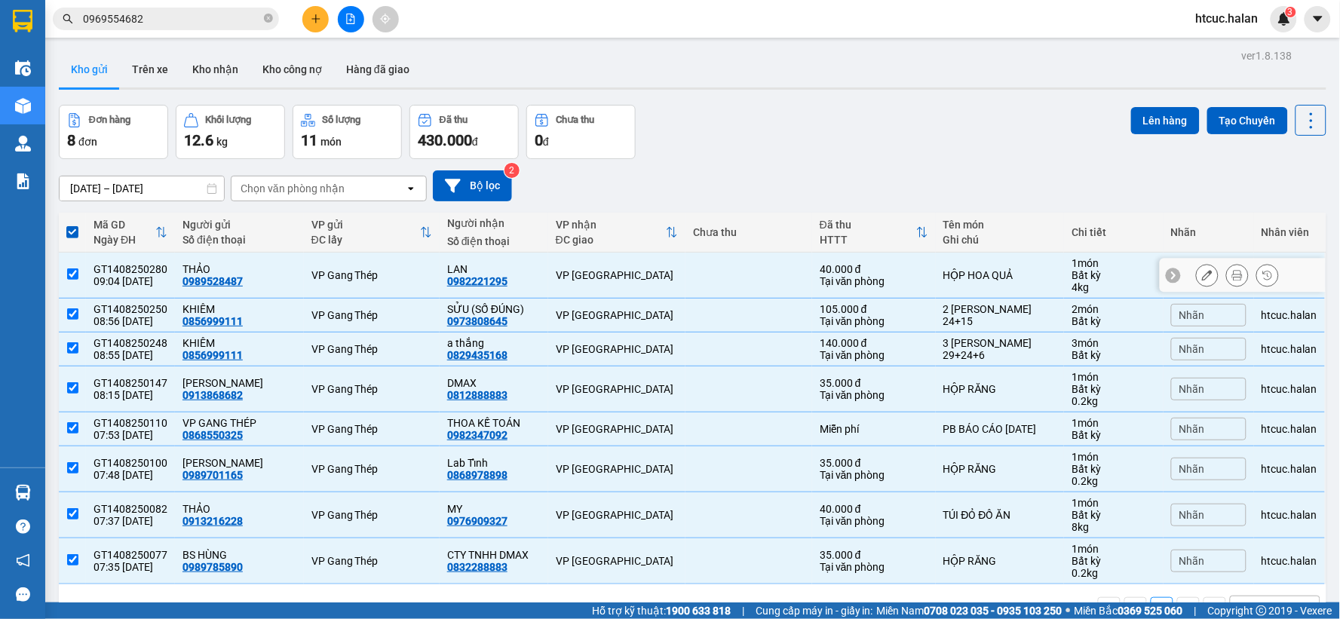
click at [71, 278] on input "checkbox" at bounding box center [72, 274] width 11 height 11
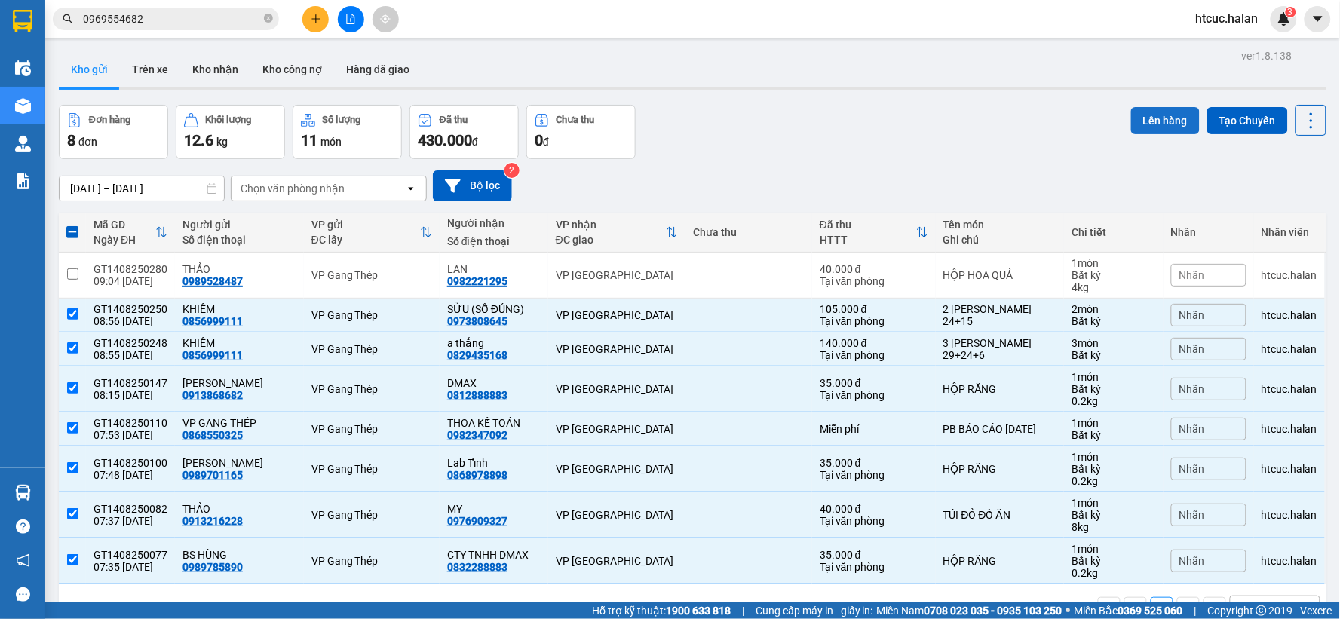
click at [1163, 113] on button "Lên hàng" at bounding box center [1165, 120] width 69 height 27
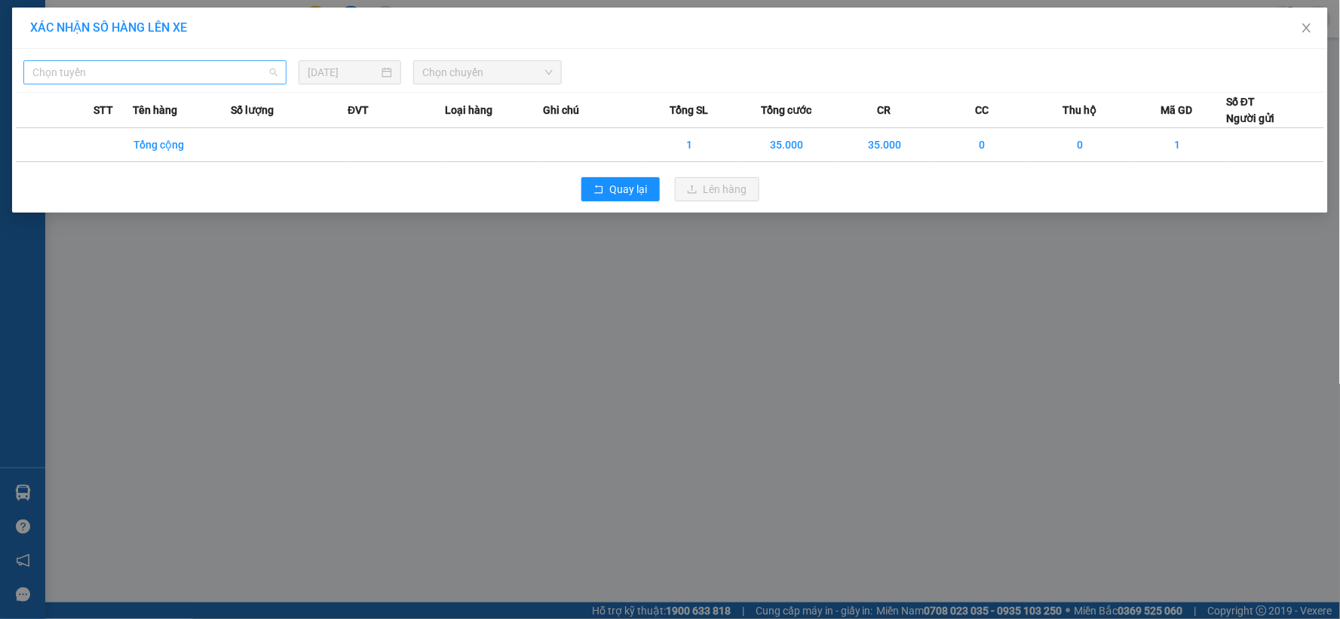
click at [224, 73] on span "Chọn tuyến" at bounding box center [154, 72] width 245 height 23
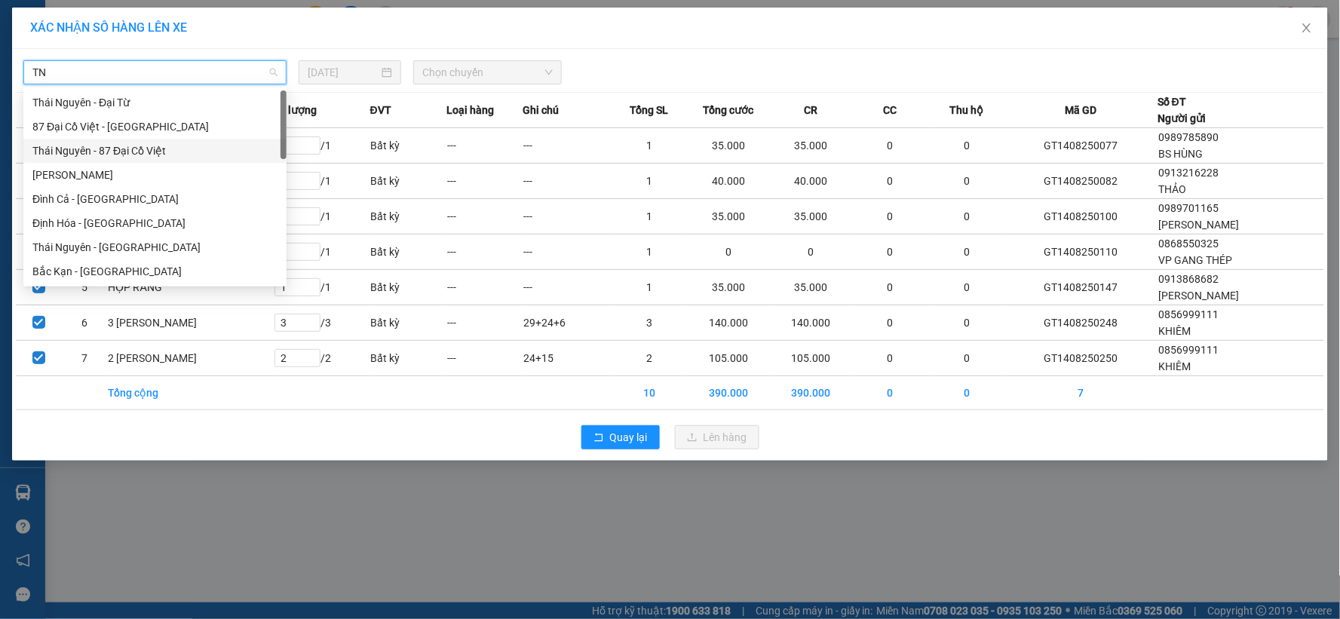
scroll to position [167, 0]
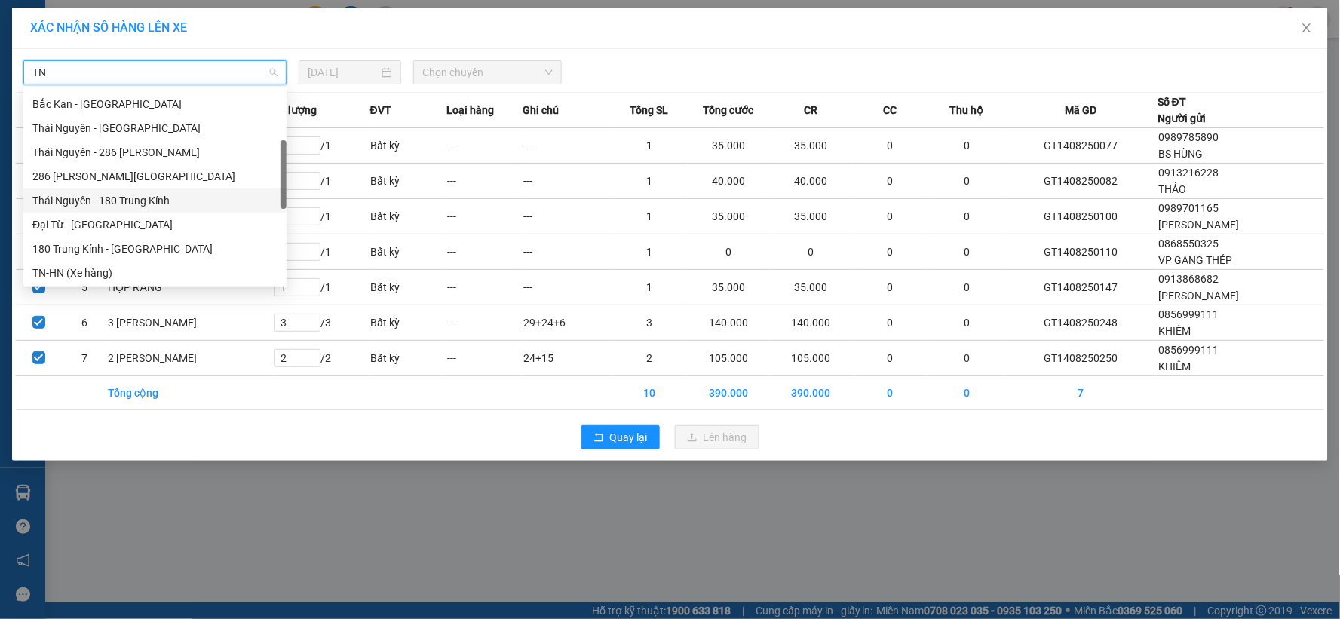
drag, startPoint x: 78, startPoint y: 149, endPoint x: 53, endPoint y: 213, distance: 69.8
drag, startPoint x: 53, startPoint y: 213, endPoint x: 40, endPoint y: 272, distance: 60.2
click at [40, 272] on div "TN-HN (Xe hàng)" at bounding box center [154, 273] width 245 height 17
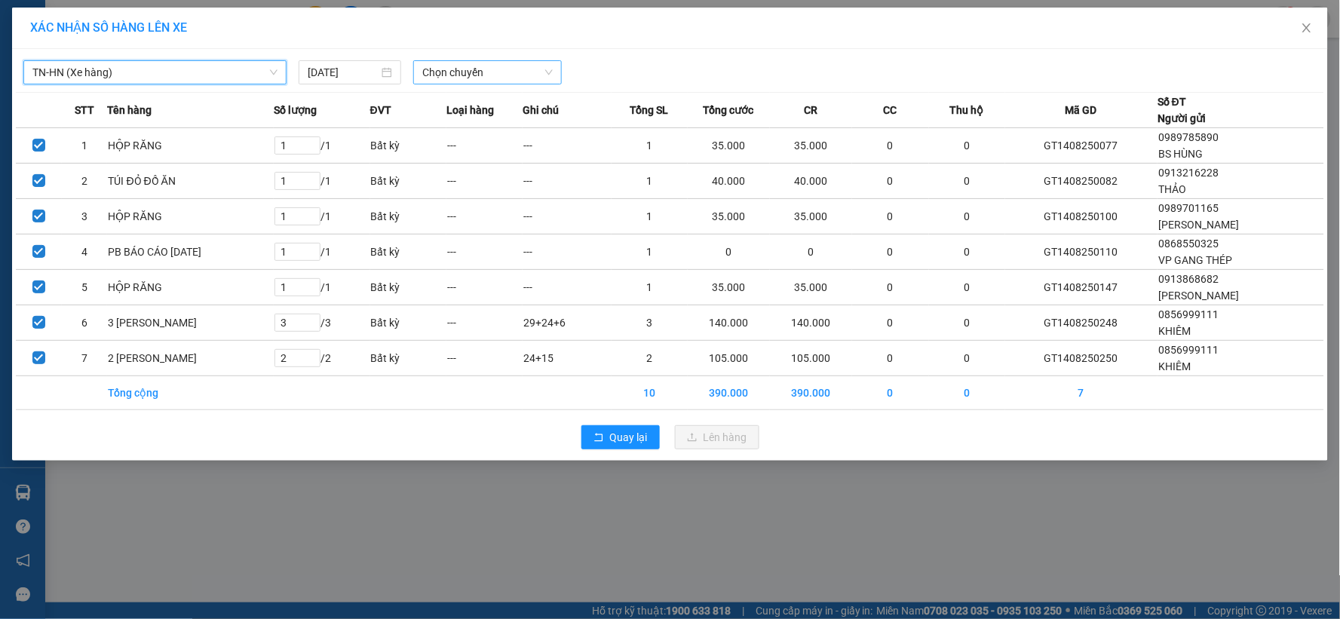
click at [548, 75] on span "Chọn chuyến" at bounding box center [487, 72] width 130 height 23
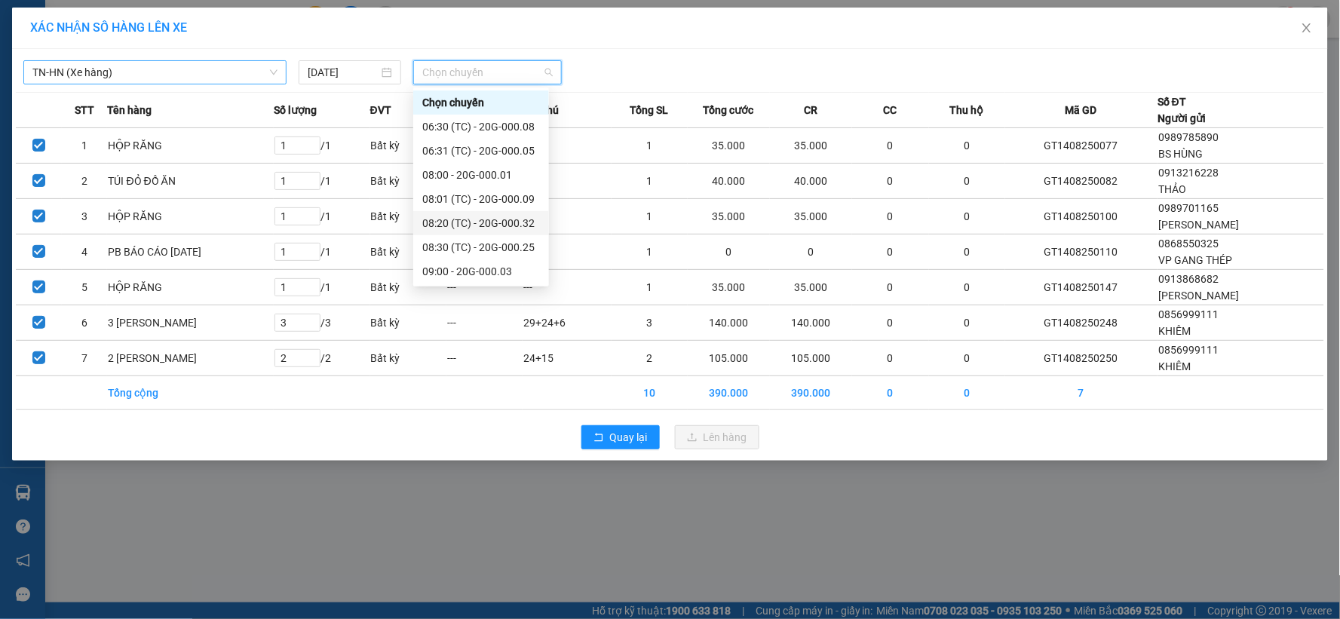
click at [501, 222] on div "08:20 (TC) - 20G-000.32" at bounding box center [481, 223] width 118 height 17
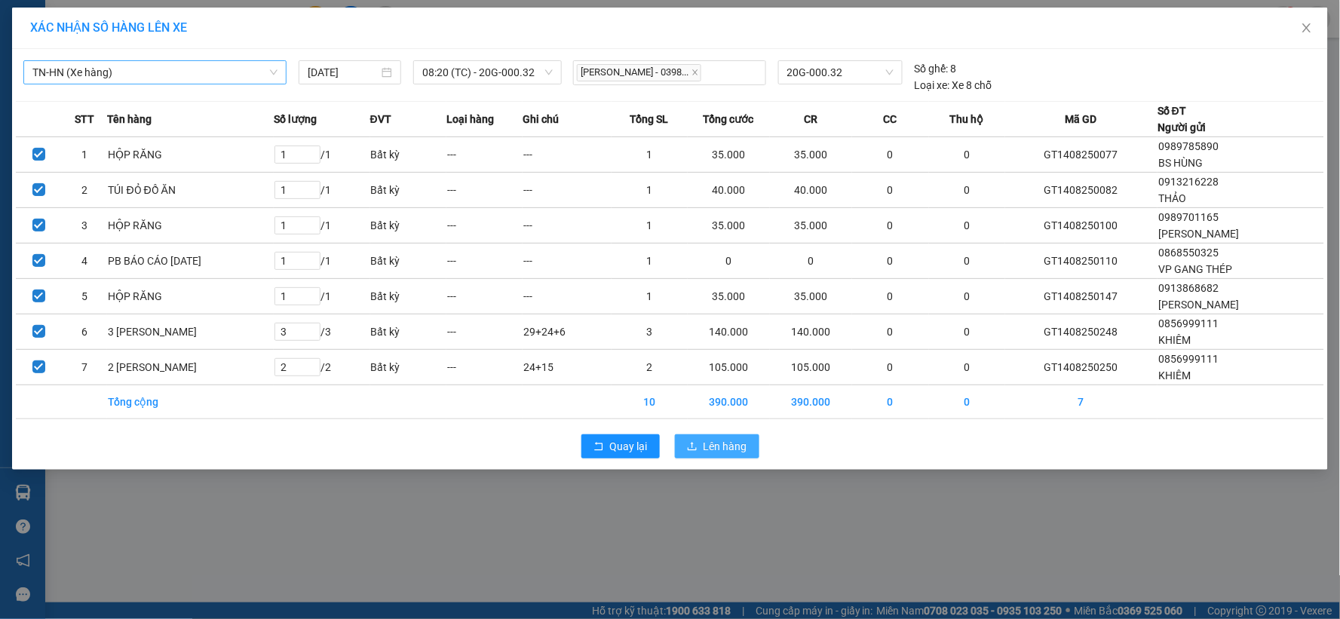
click at [709, 442] on span "Lên hàng" at bounding box center [726, 446] width 44 height 17
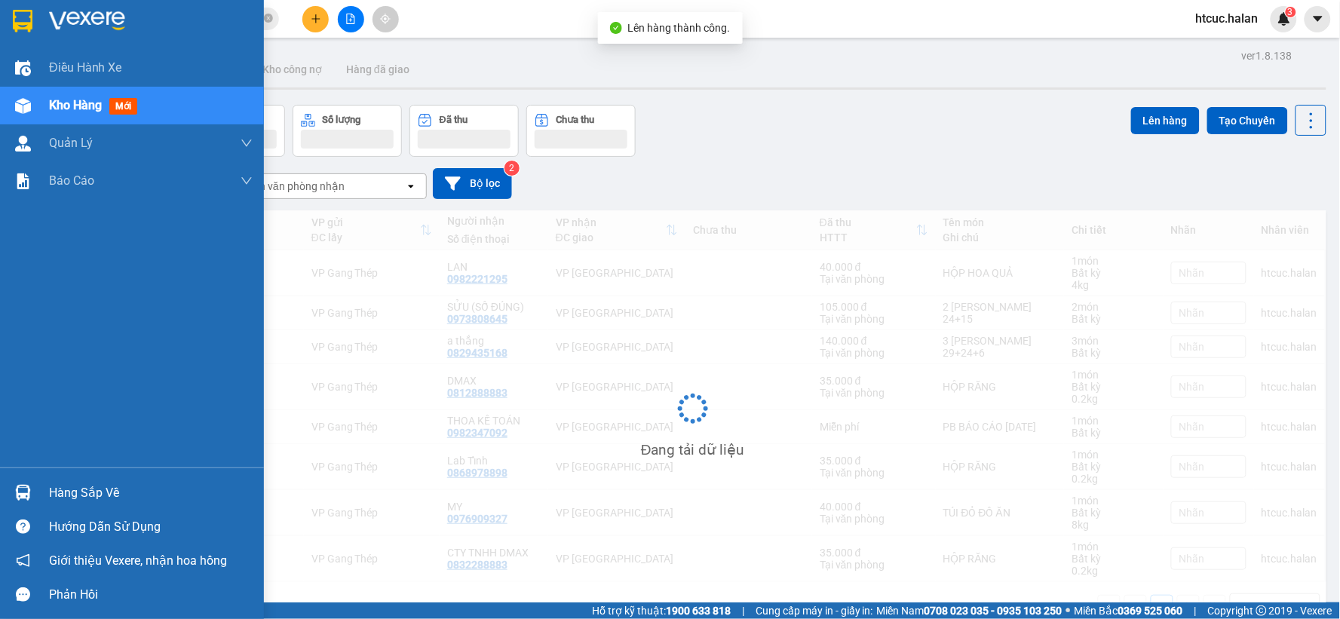
click at [13, 492] on div at bounding box center [23, 493] width 26 height 26
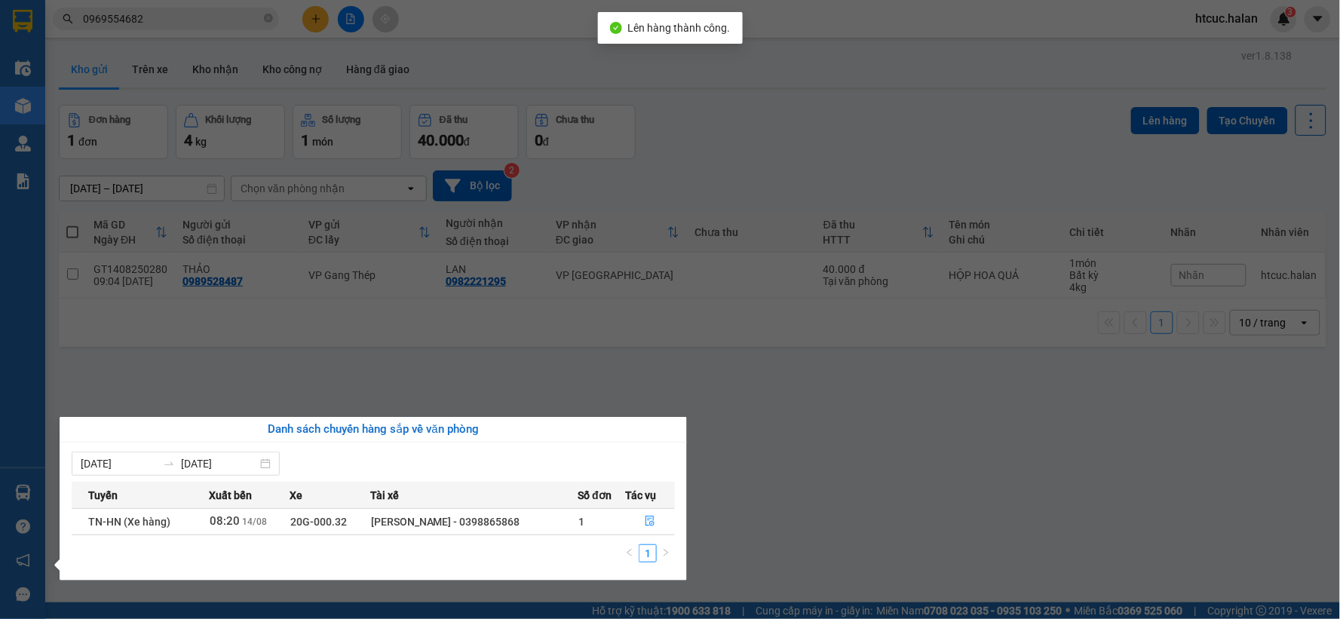
click at [1001, 449] on section "Kết quả tìm kiếm ( 31 ) Bộ lọc Mã ĐH Trạng thái Món hàng Thu hộ Tổng cước Chưa …" at bounding box center [670, 309] width 1340 height 619
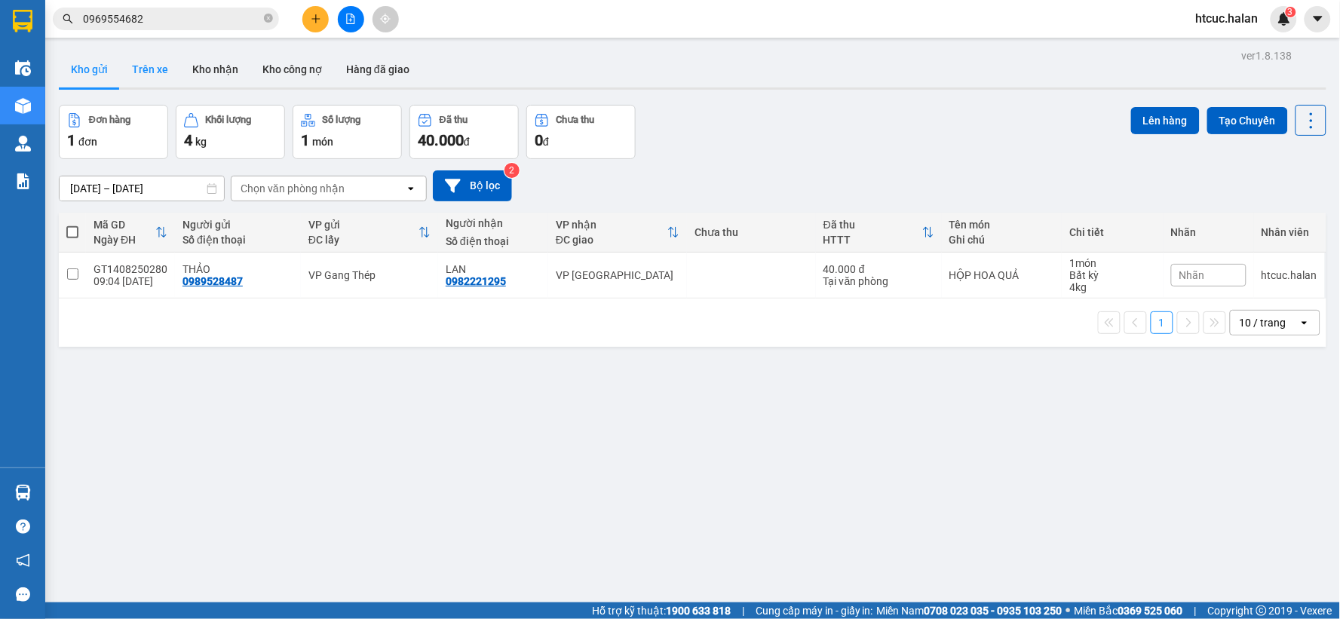
click at [153, 69] on button "Trên xe" at bounding box center [150, 69] width 60 height 36
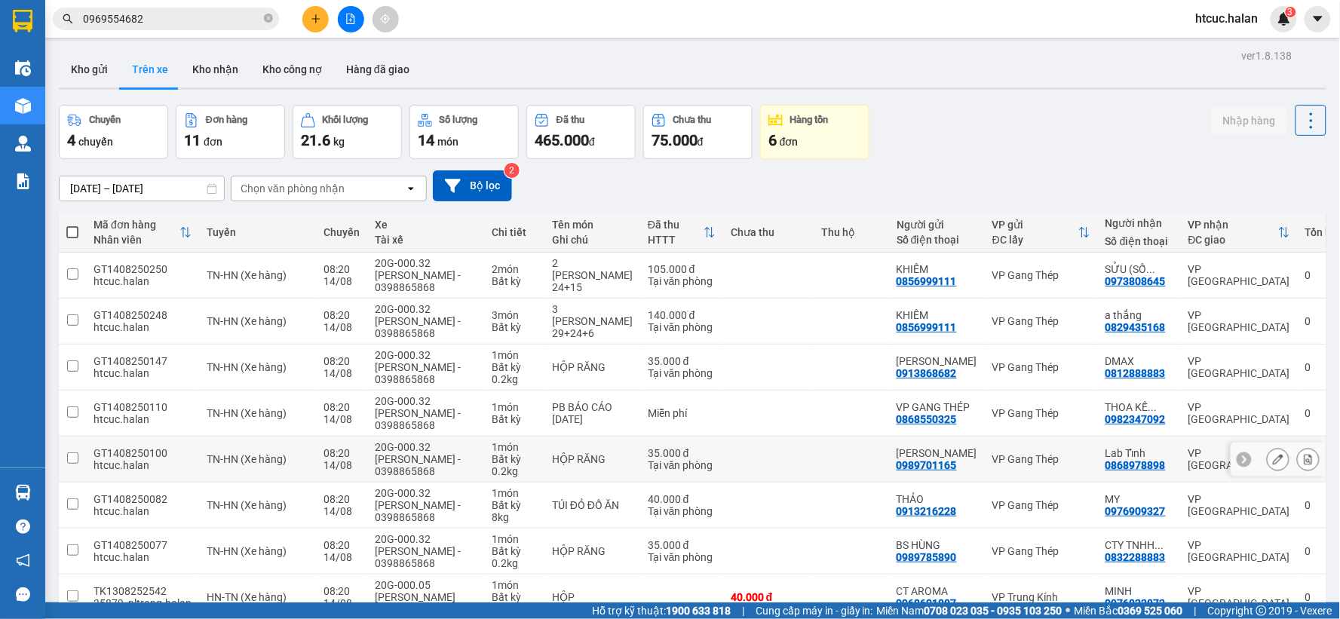
scroll to position [173, 0]
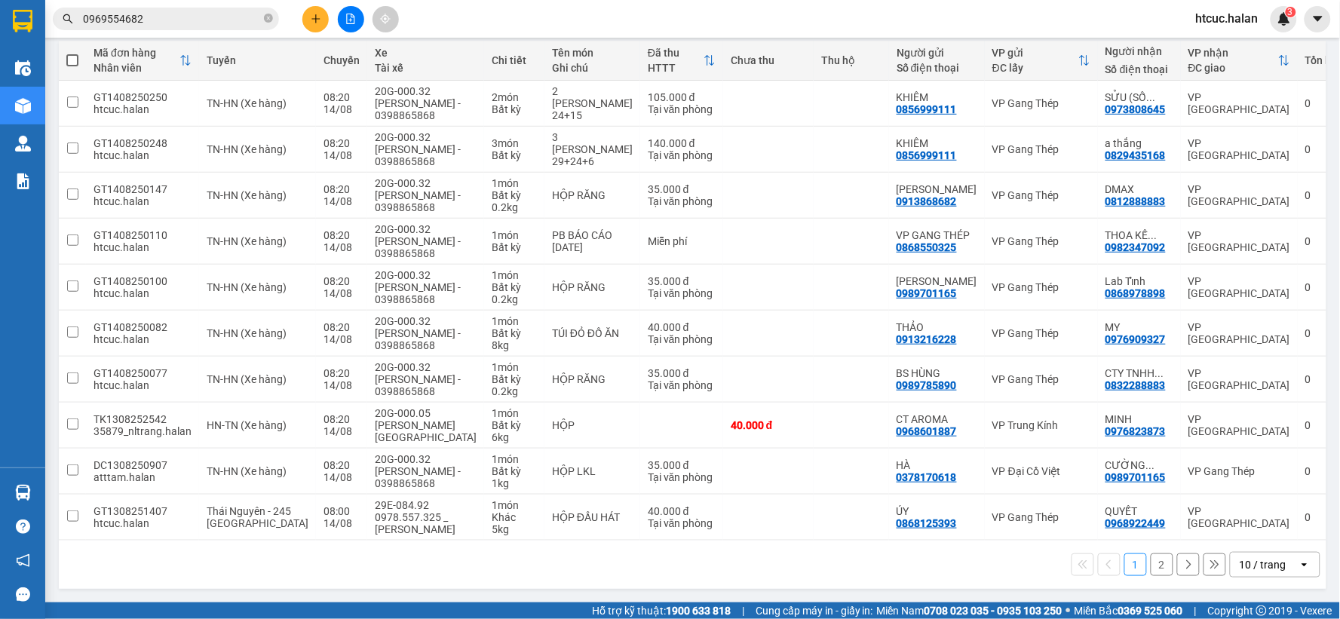
click at [1151, 564] on button "2" at bounding box center [1162, 565] width 23 height 23
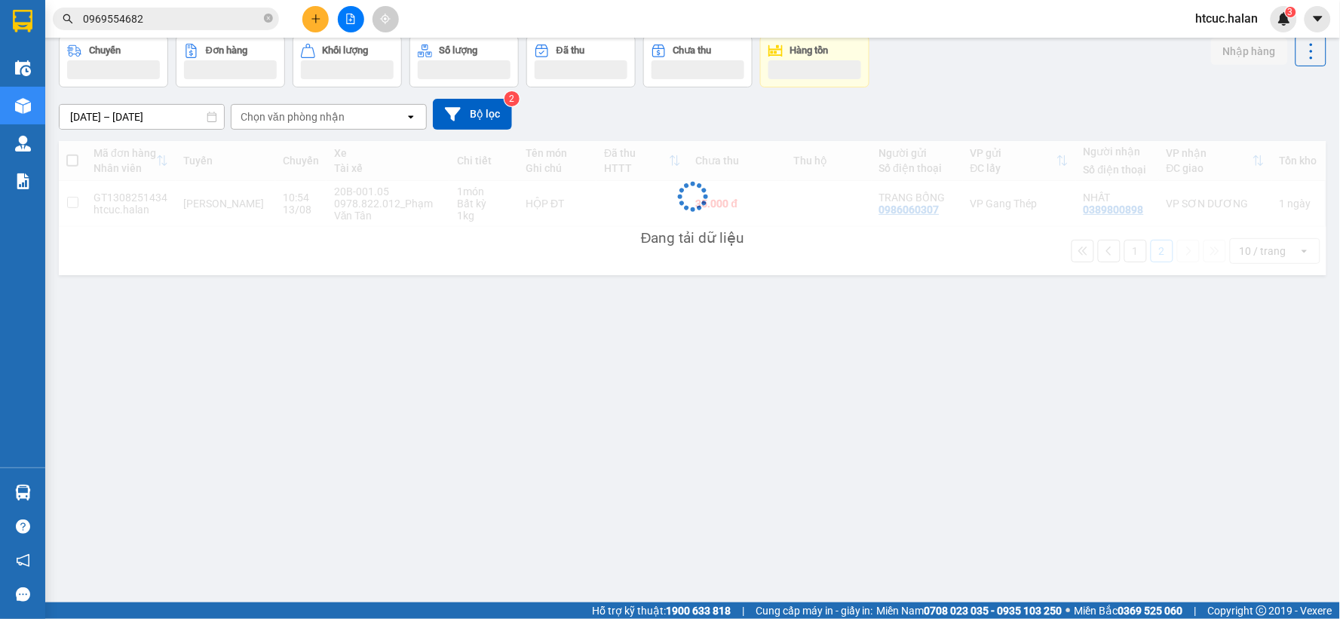
scroll to position [69, 0]
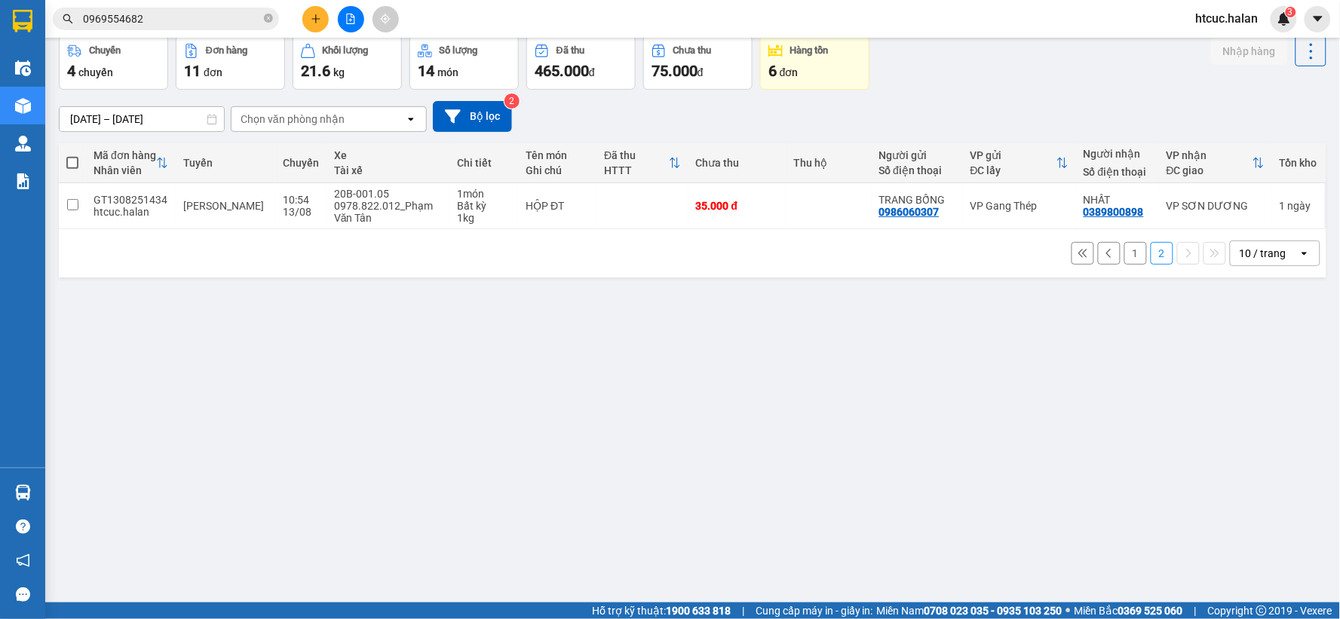
click at [1128, 246] on button "1" at bounding box center [1136, 253] width 23 height 23
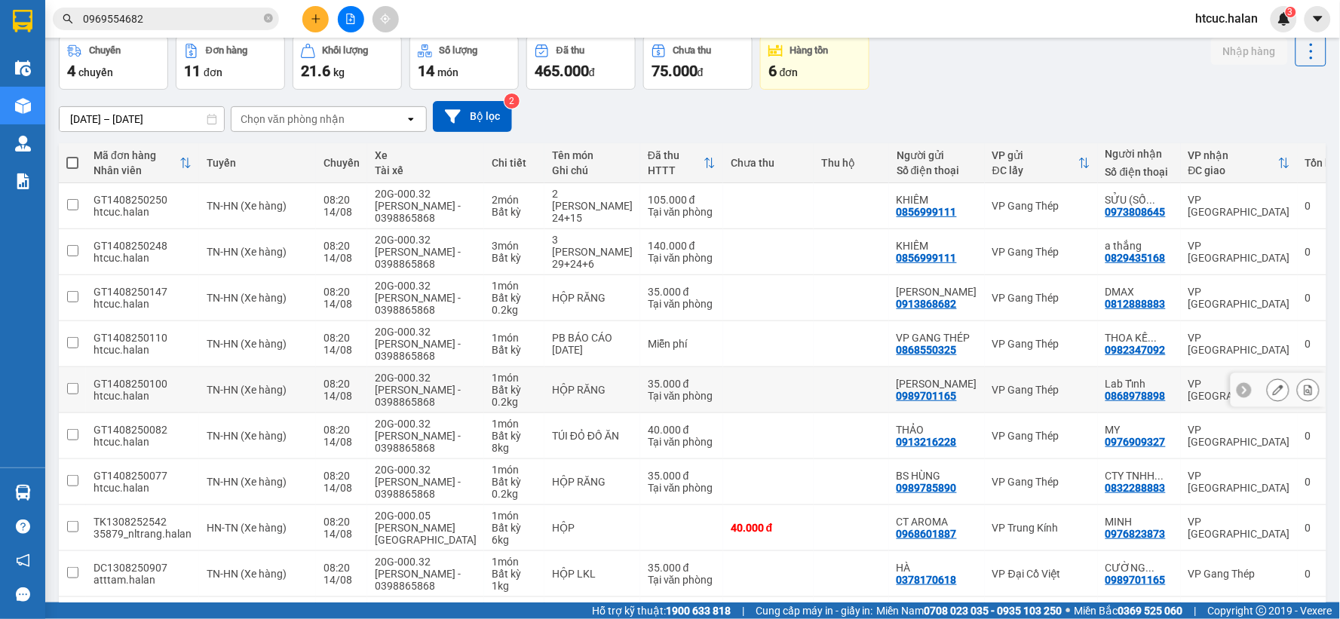
scroll to position [173, 0]
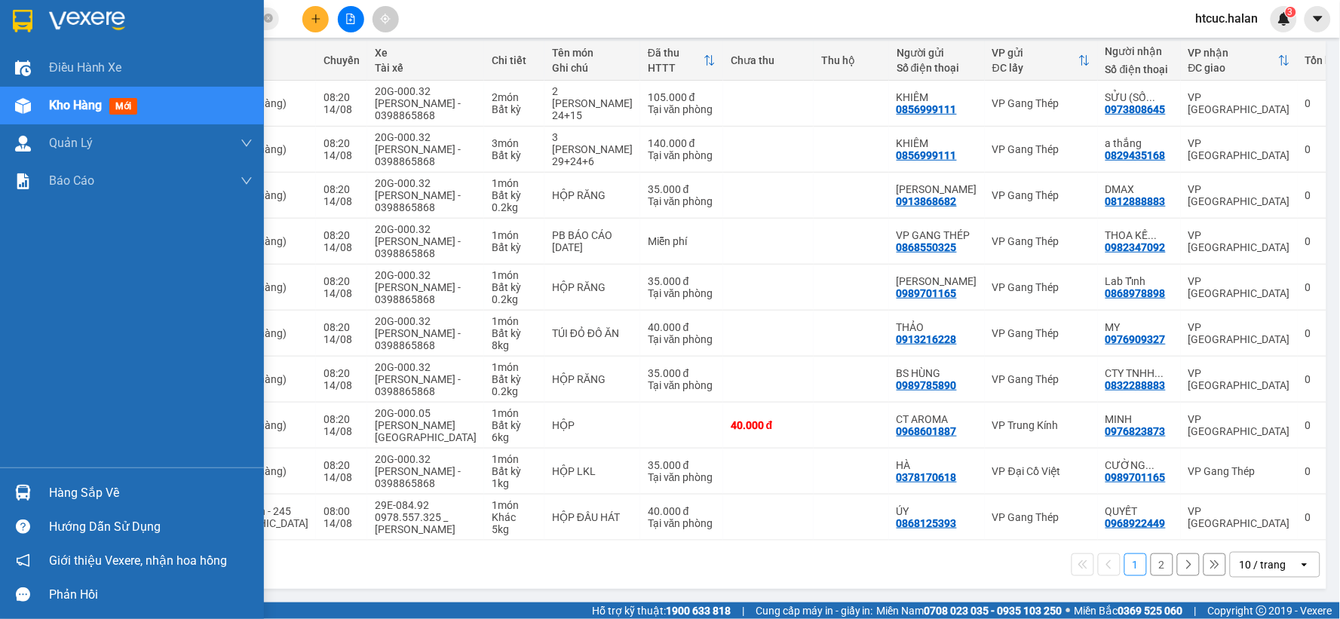
click at [47, 494] on div "Hàng sắp về" at bounding box center [132, 493] width 264 height 34
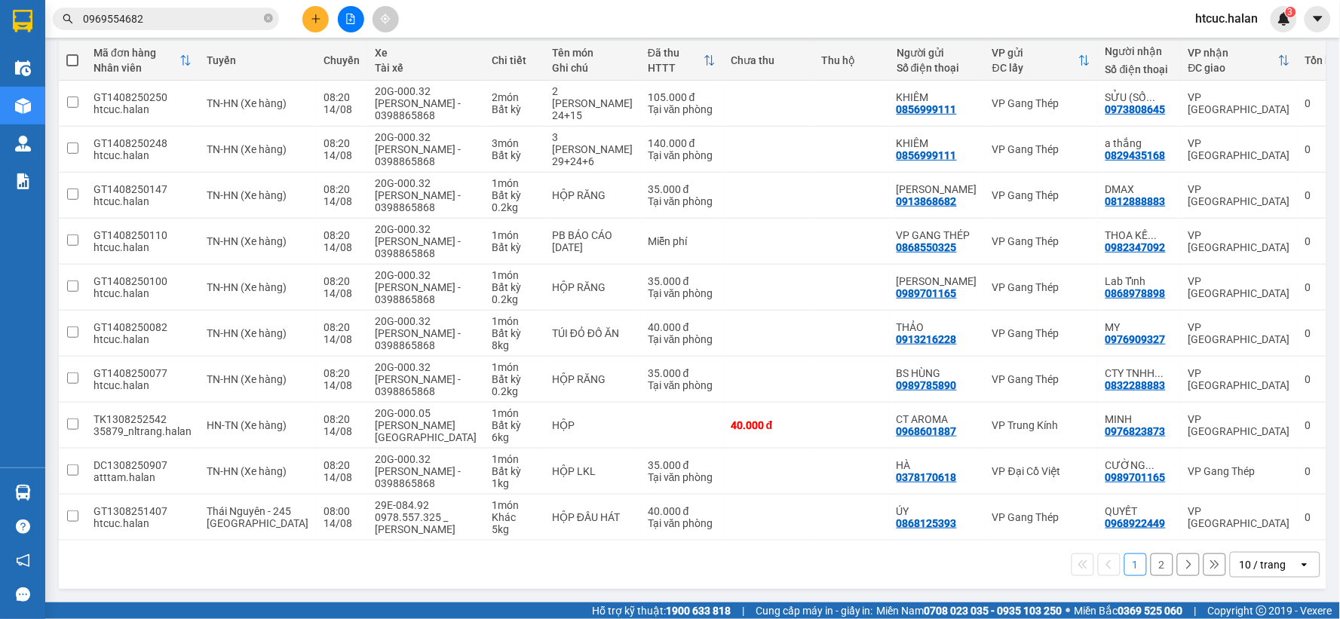
click at [737, 566] on section "Kết quả tìm kiếm ( 31 ) Bộ lọc Mã ĐH Trạng thái Món hàng Thu hộ Tổng cước Chưa …" at bounding box center [670, 309] width 1340 height 619
click at [744, 574] on div "1 2 10 / trang open" at bounding box center [693, 565] width 1256 height 26
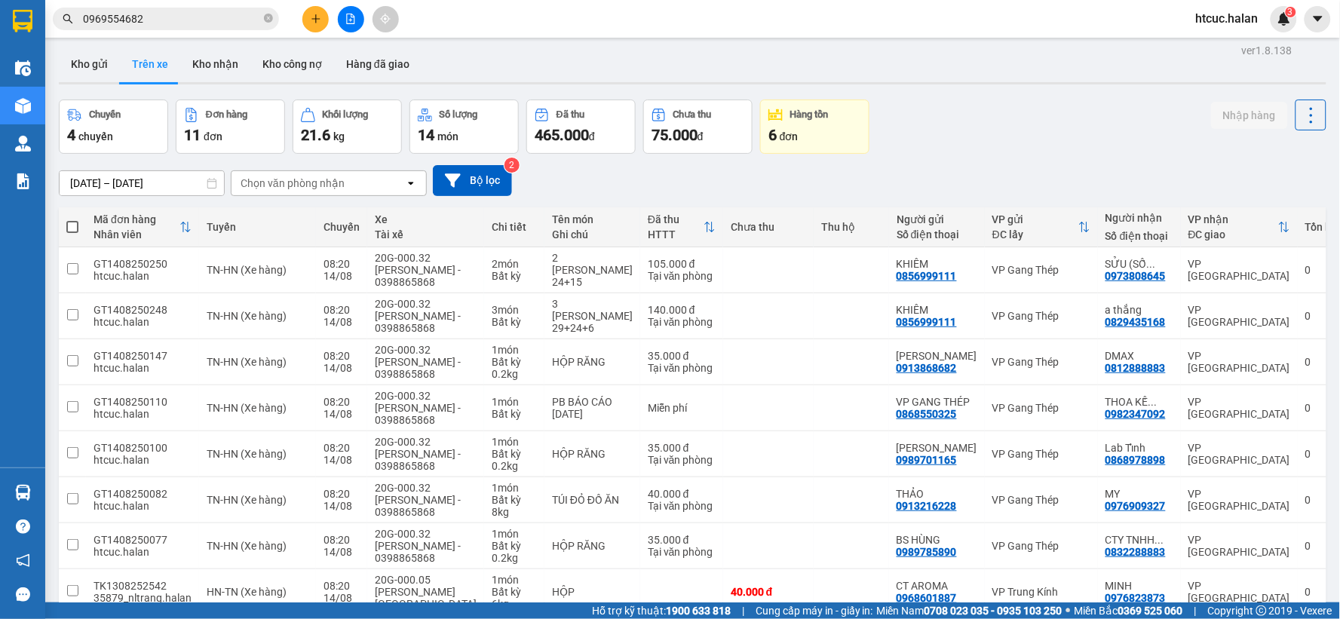
scroll to position [0, 0]
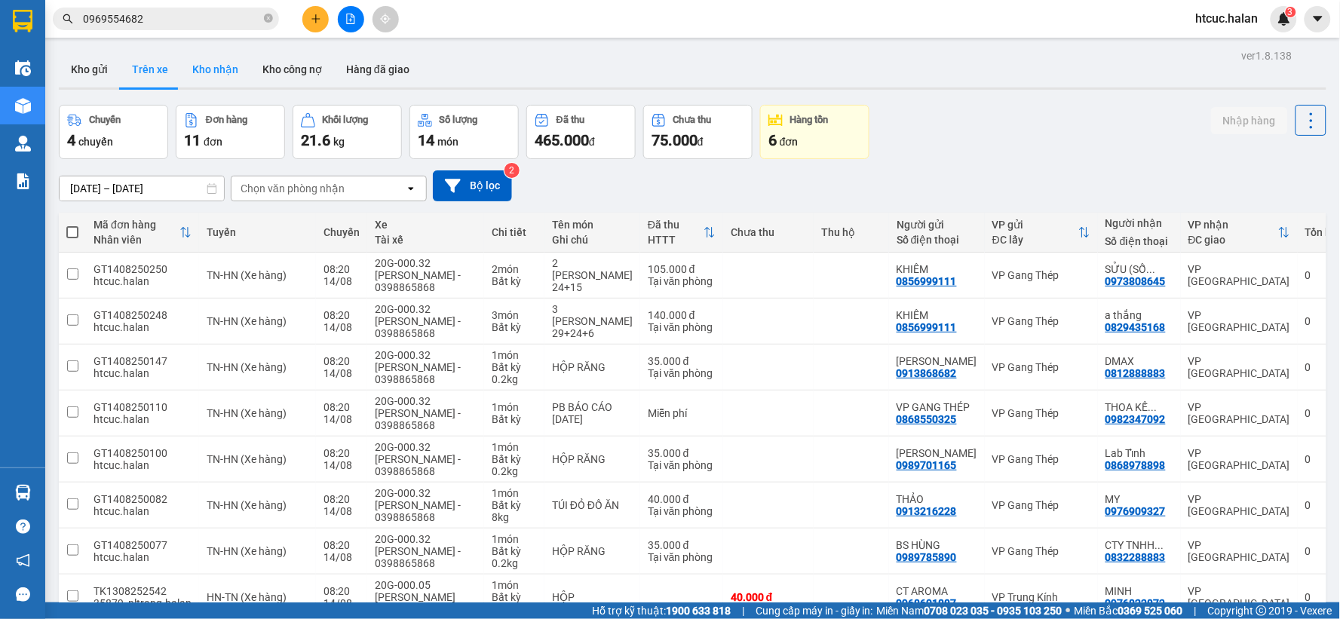
click at [216, 70] on button "Kho nhận" at bounding box center [215, 69] width 70 height 36
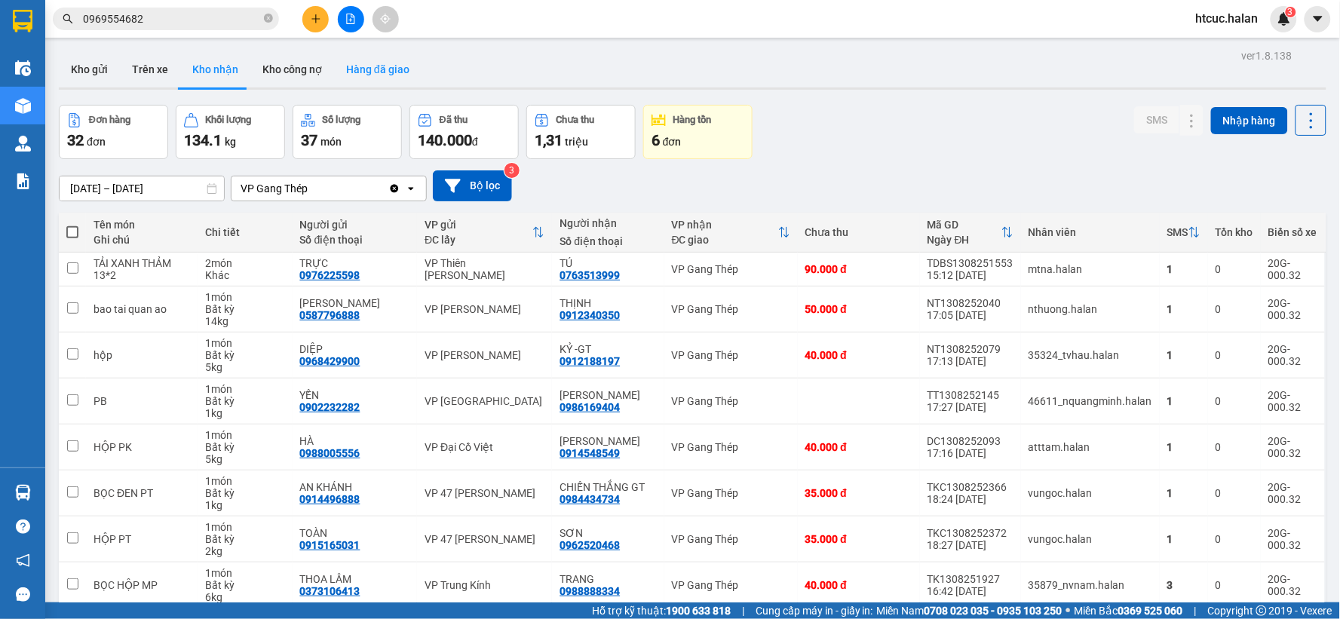
click at [392, 72] on button "Hàng đã giao" at bounding box center [378, 69] width 88 height 36
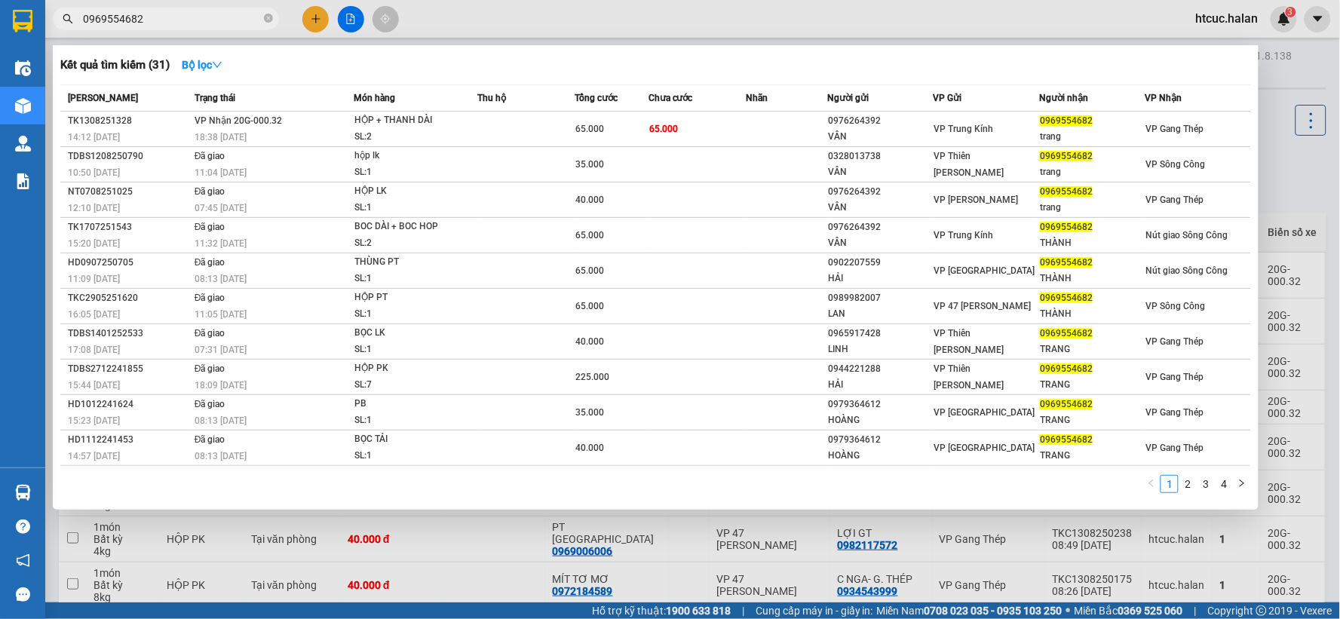
drag, startPoint x: 170, startPoint y: 19, endPoint x: 61, endPoint y: 34, distance: 109.7
click at [61, 32] on div "Kết quả tìm kiếm ( 31 ) Bộ lọc Mã ĐH Trạng thái Món hàng Thu hộ Tổng cước Chưa …" at bounding box center [147, 19] width 294 height 26
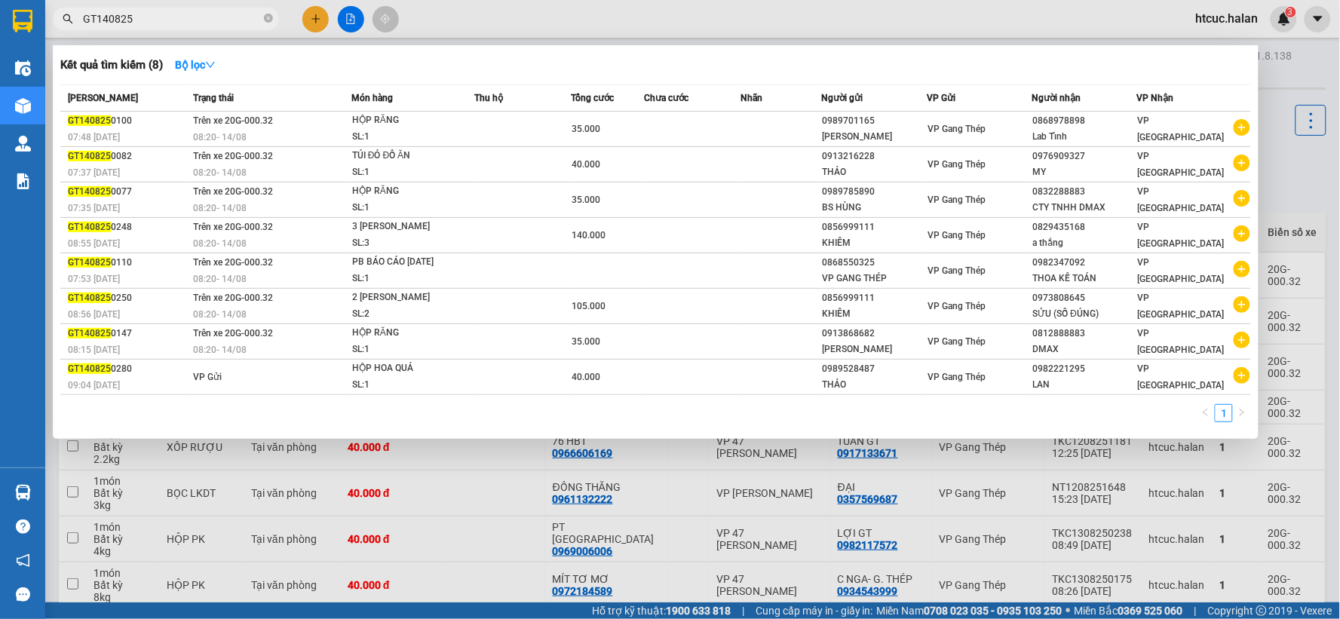
click at [484, 559] on div at bounding box center [670, 309] width 1340 height 619
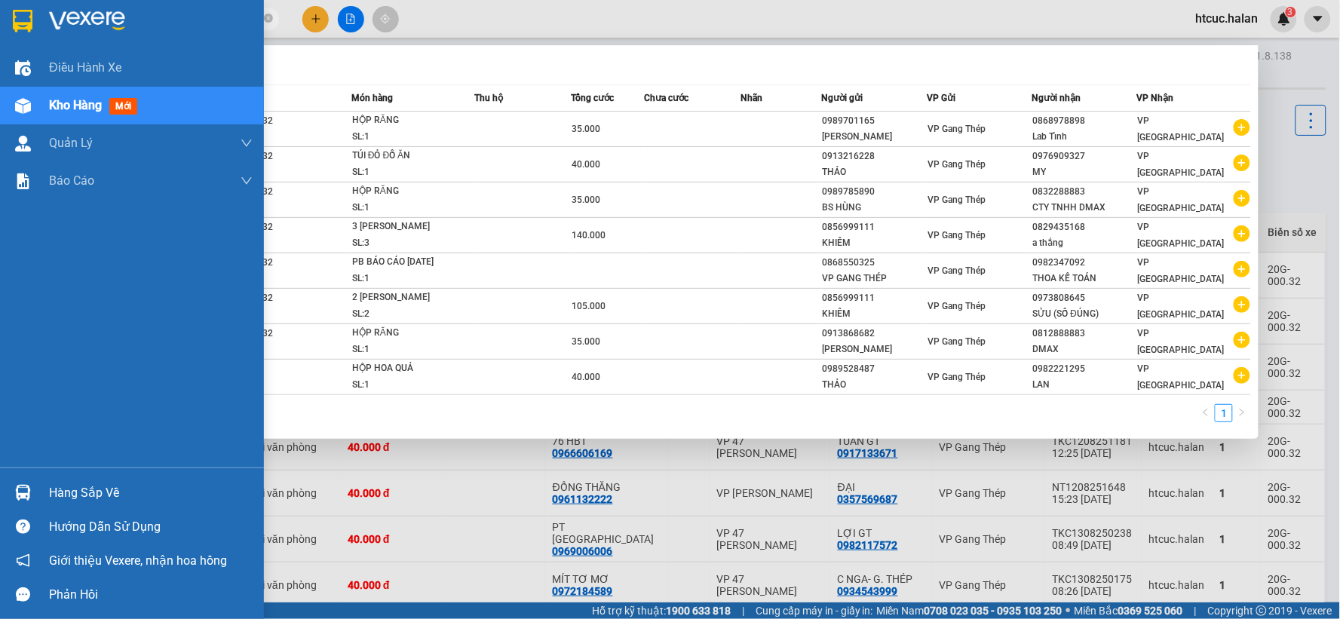
drag, startPoint x: 163, startPoint y: 17, endPoint x: 0, endPoint y: 45, distance: 165.4
click at [0, 45] on section "Kết quả tìm kiếm ( 8 ) Bộ lọc Mã ĐH Trạng thái Món hàng Thu hộ Tổng cước Chưa c…" at bounding box center [670, 309] width 1340 height 619
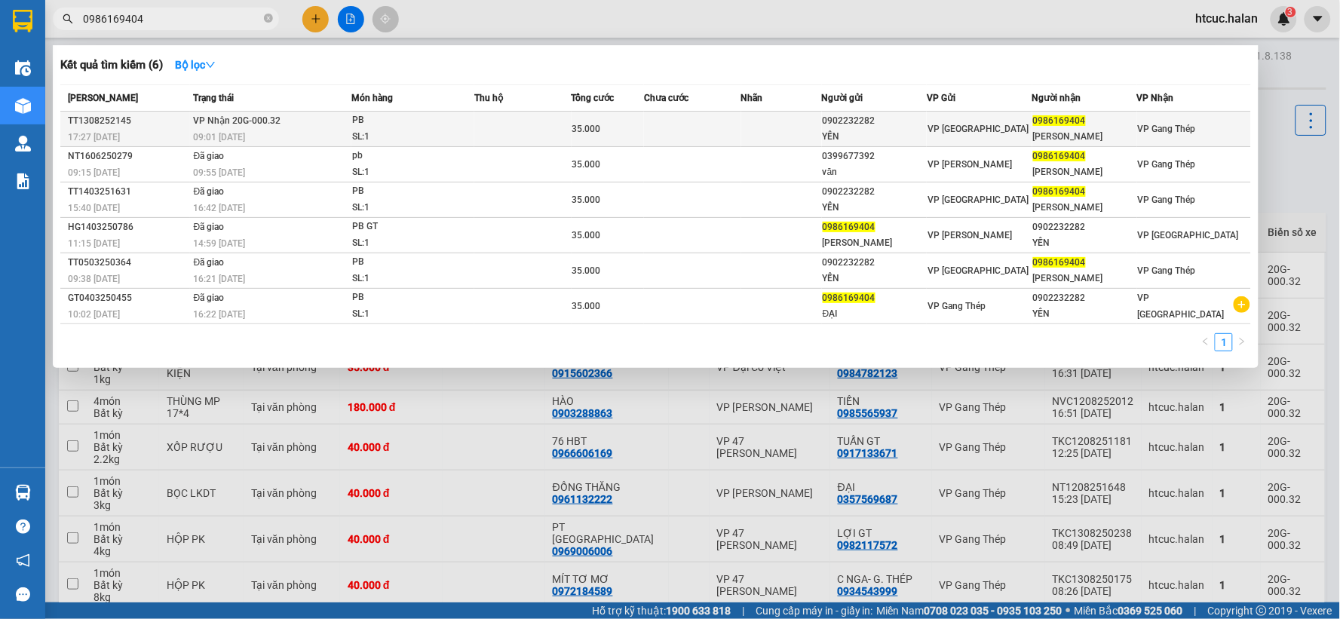
click at [708, 125] on td at bounding box center [692, 129] width 97 height 35
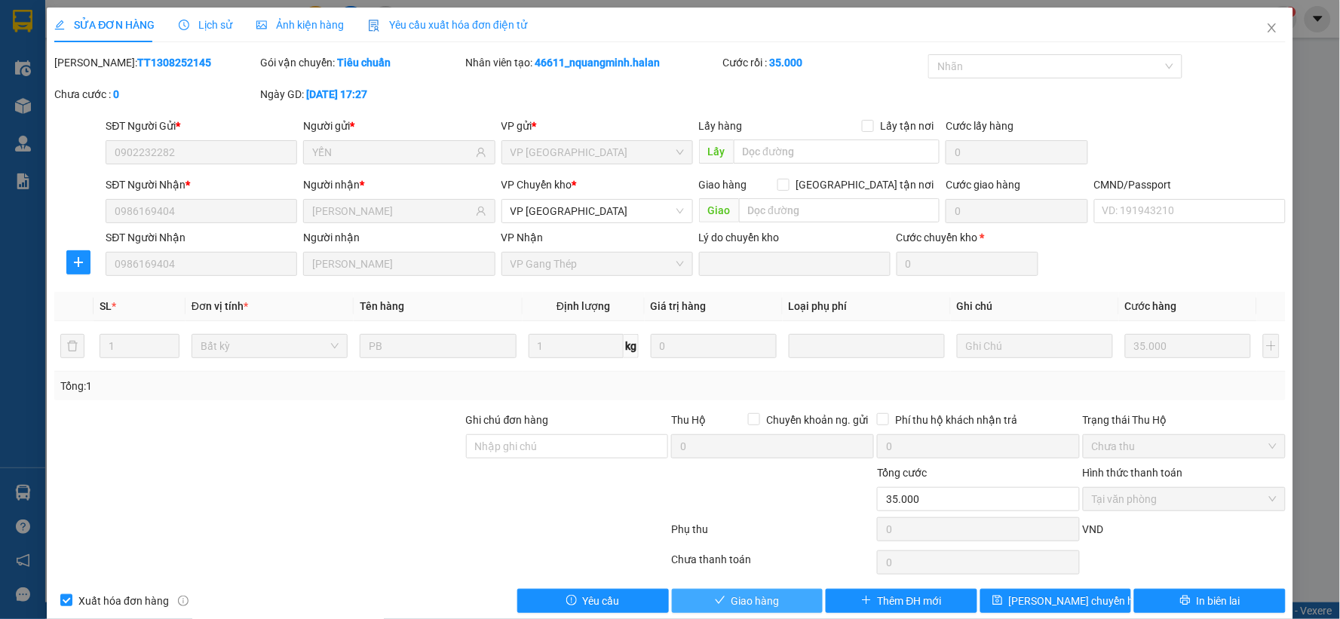
click at [762, 602] on span "Giao hàng" at bounding box center [756, 601] width 48 height 17
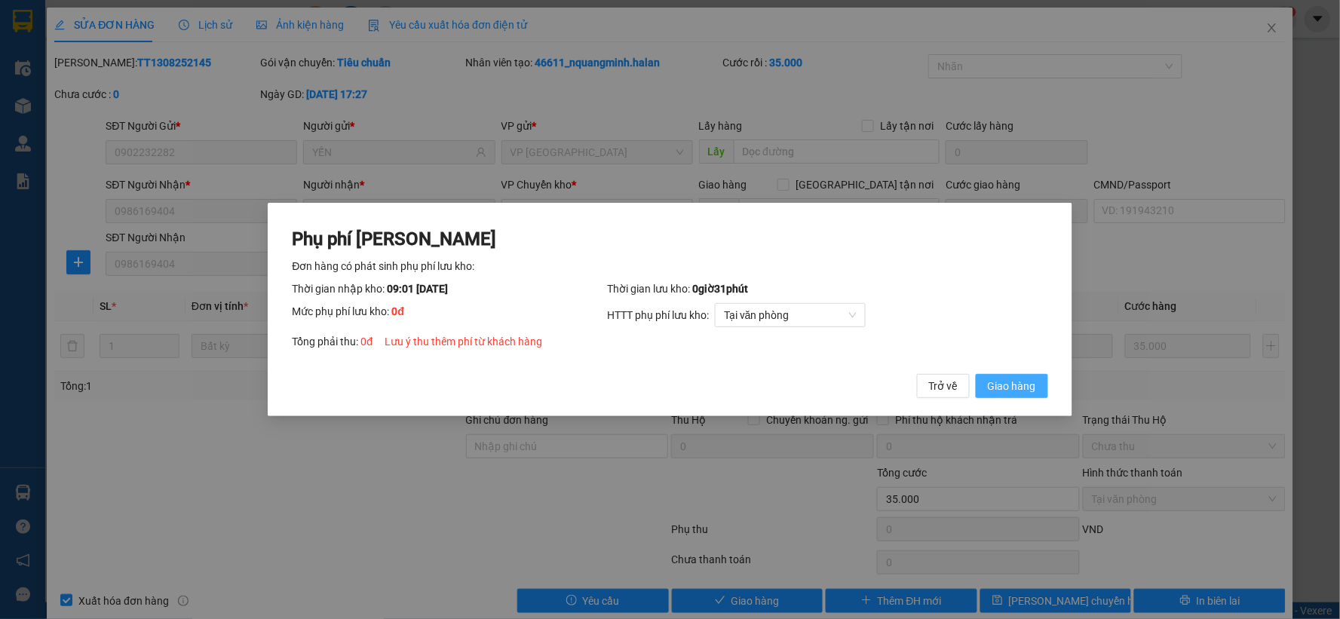
click at [991, 374] on button "Giao hàng" at bounding box center [1012, 386] width 72 height 24
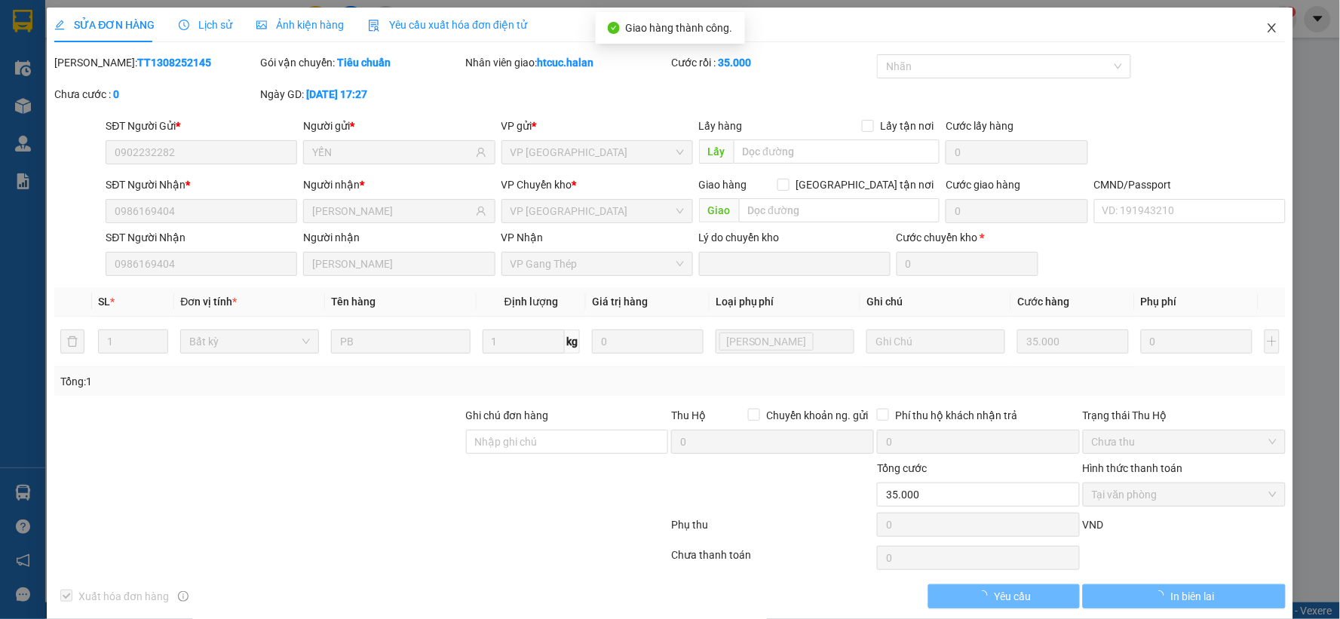
click at [1267, 33] on icon "close" at bounding box center [1273, 28] width 12 height 12
